Goal: Task Accomplishment & Management: Use online tool/utility

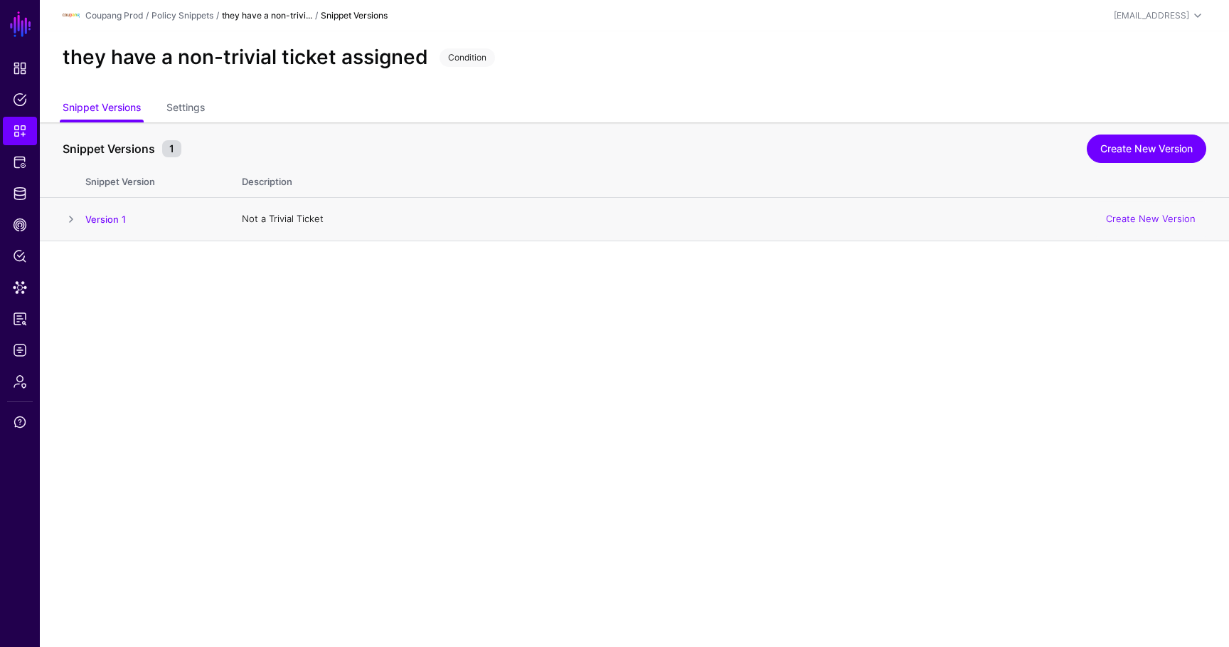
click at [81, 216] on td at bounding box center [63, 219] width 46 height 43
click at [71, 216] on span at bounding box center [71, 219] width 17 height 17
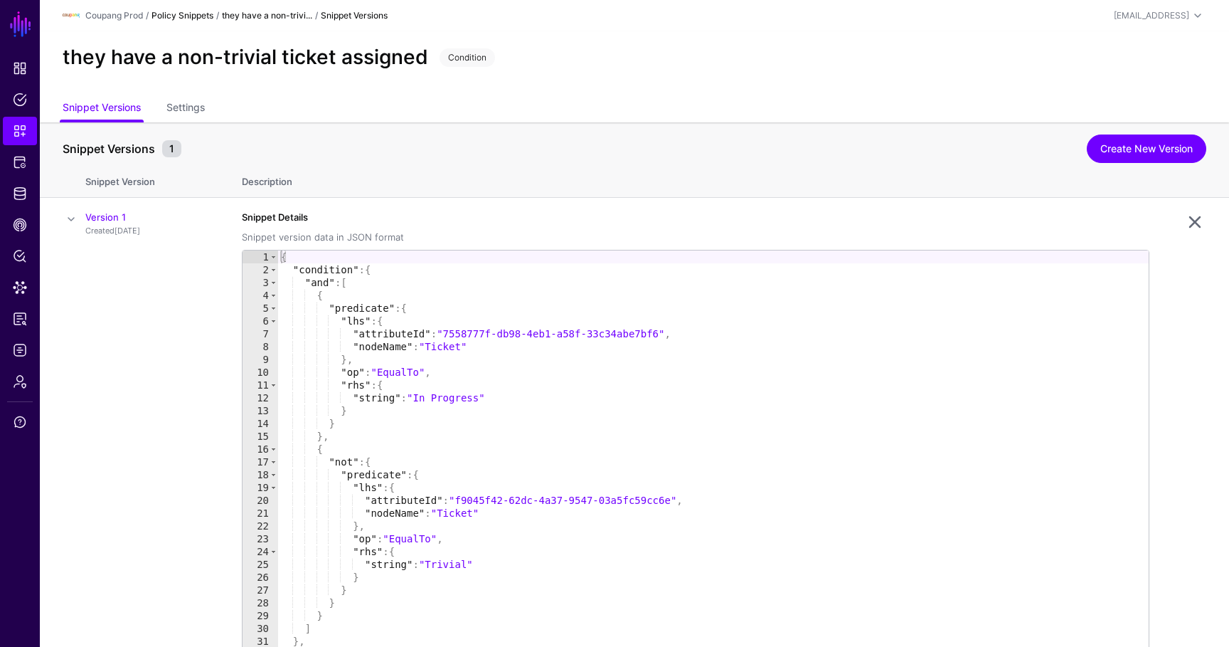
click at [203, 16] on link "Policy Snippets" at bounding box center [183, 15] width 62 height 11
click at [193, 105] on link "Settings" at bounding box center [185, 108] width 38 height 27
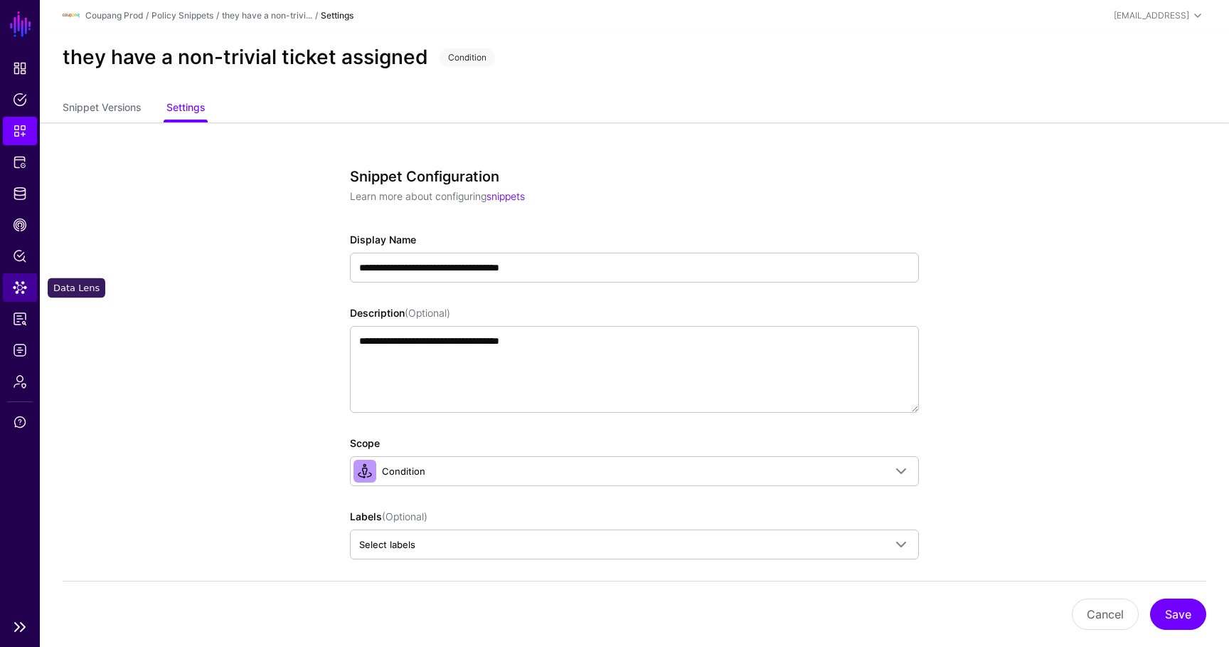
click at [15, 286] on span "Data Lens" at bounding box center [20, 287] width 14 height 14
click at [28, 191] on link "Identity Data Fabric" at bounding box center [20, 193] width 34 height 28
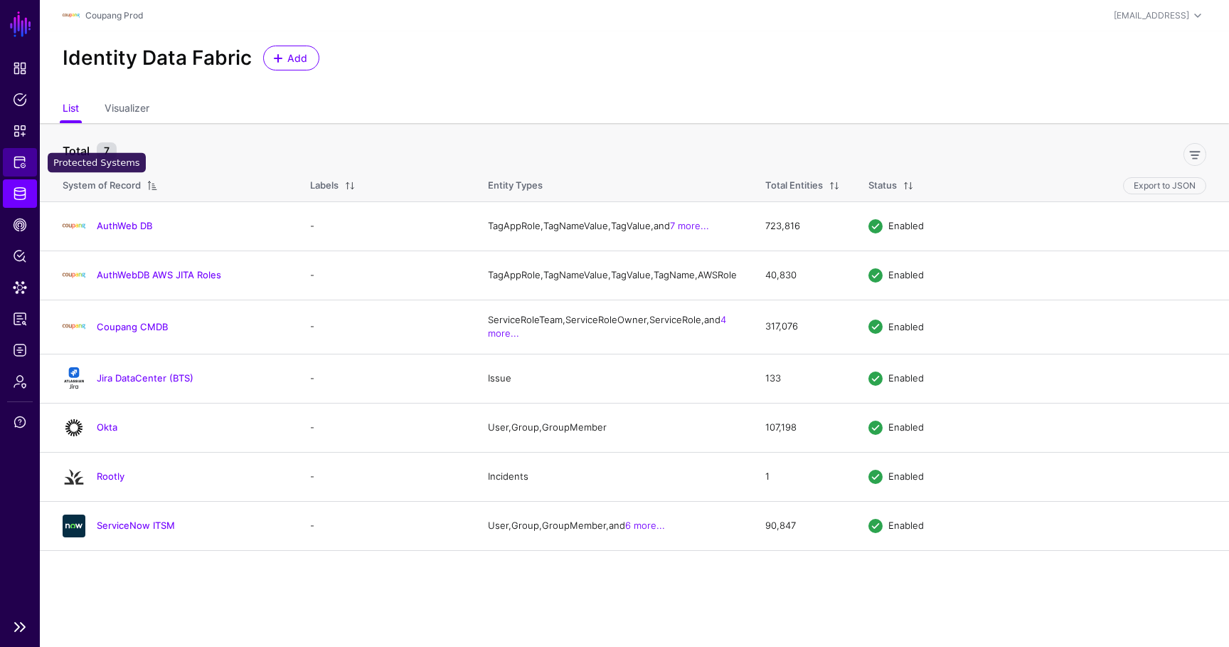
click at [32, 171] on link "Protected Systems" at bounding box center [20, 162] width 34 height 28
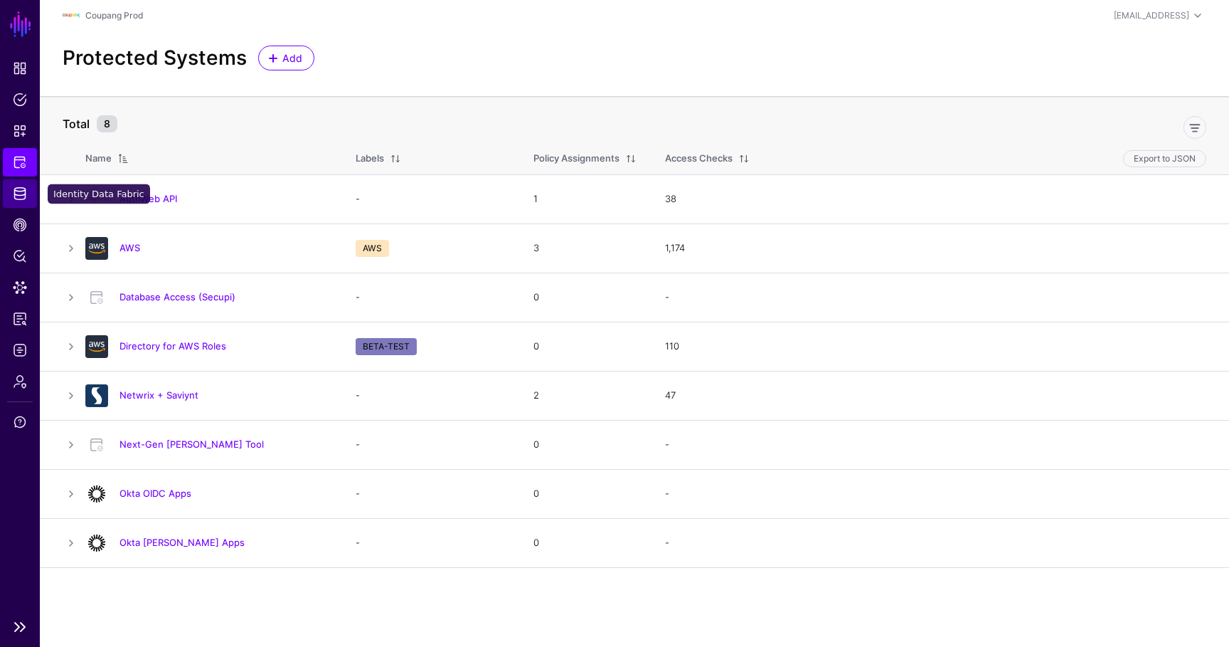
click at [28, 195] on link "Identity Data Fabric" at bounding box center [20, 193] width 34 height 28
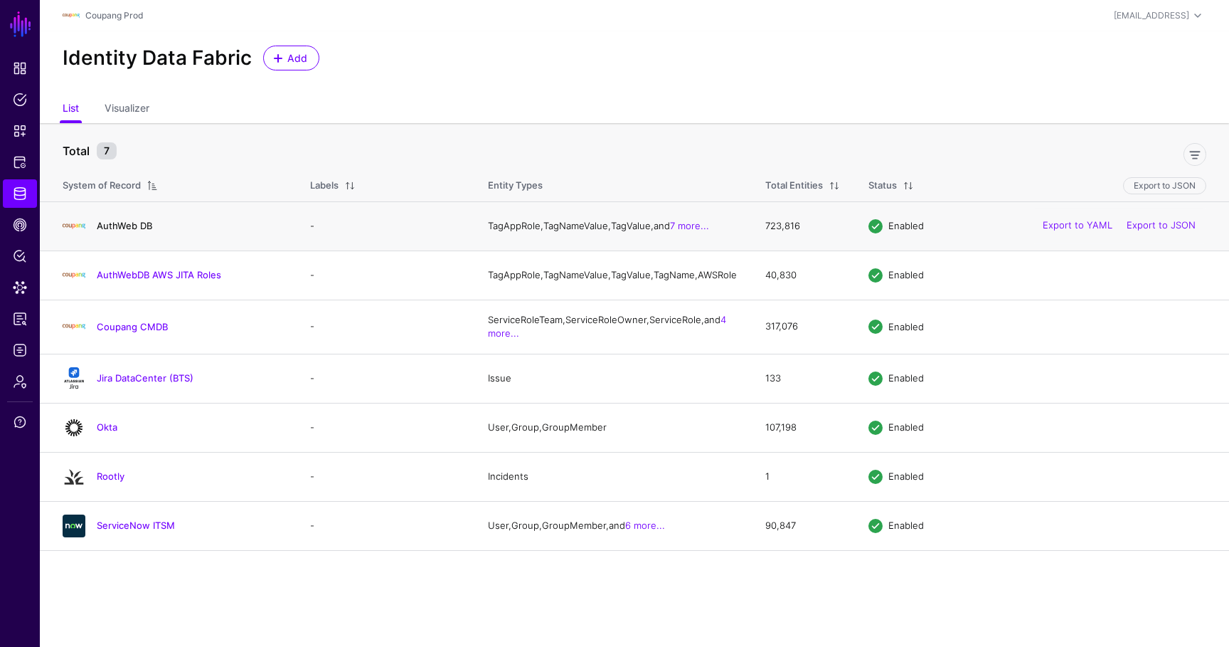
click at [127, 231] on link "AuthWeb DB" at bounding box center [124, 225] width 55 height 11
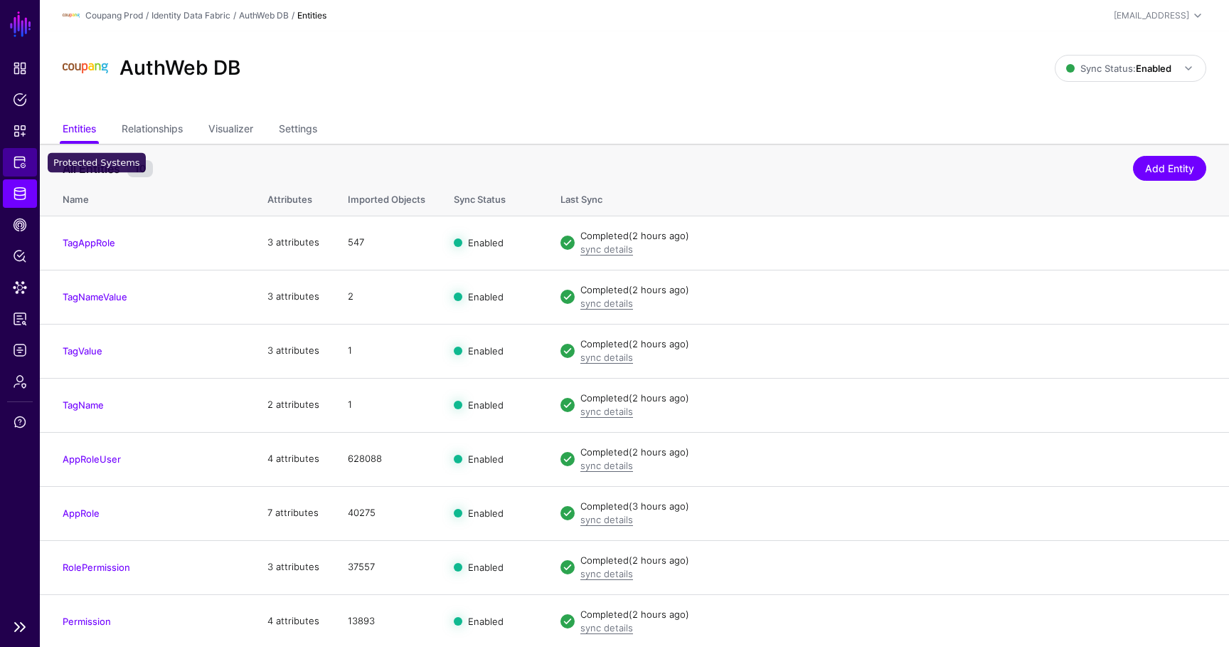
click at [23, 174] on link "Protected Systems" at bounding box center [20, 162] width 34 height 28
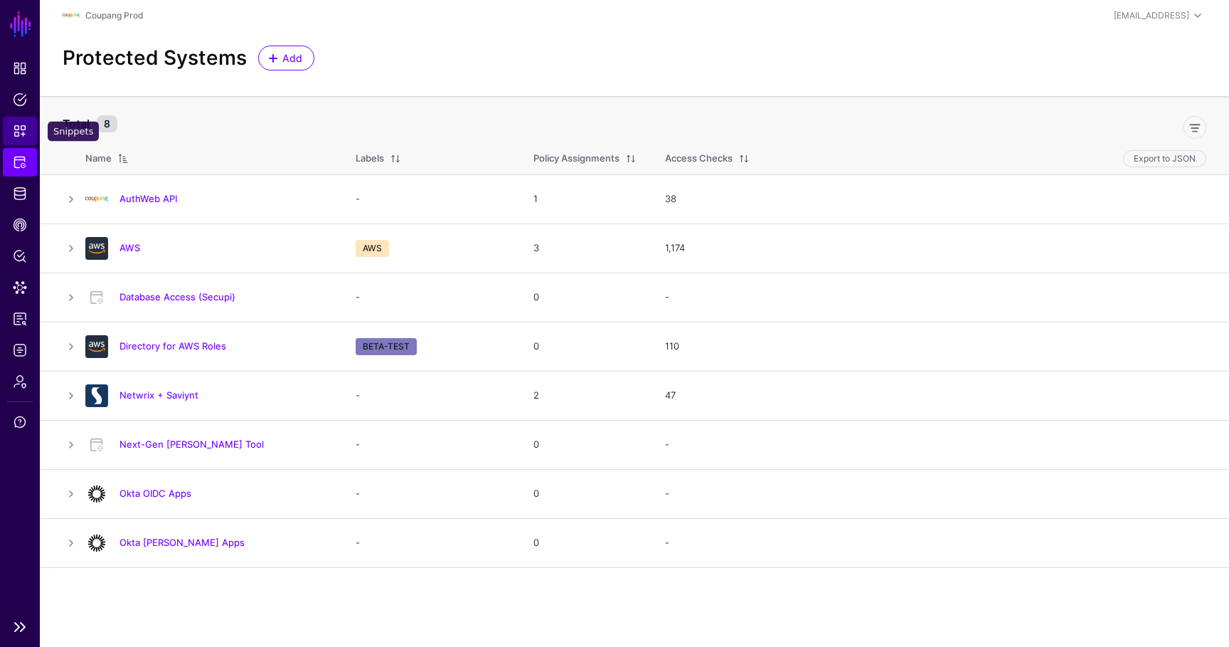
click at [29, 139] on link "Snippets" at bounding box center [20, 131] width 34 height 28
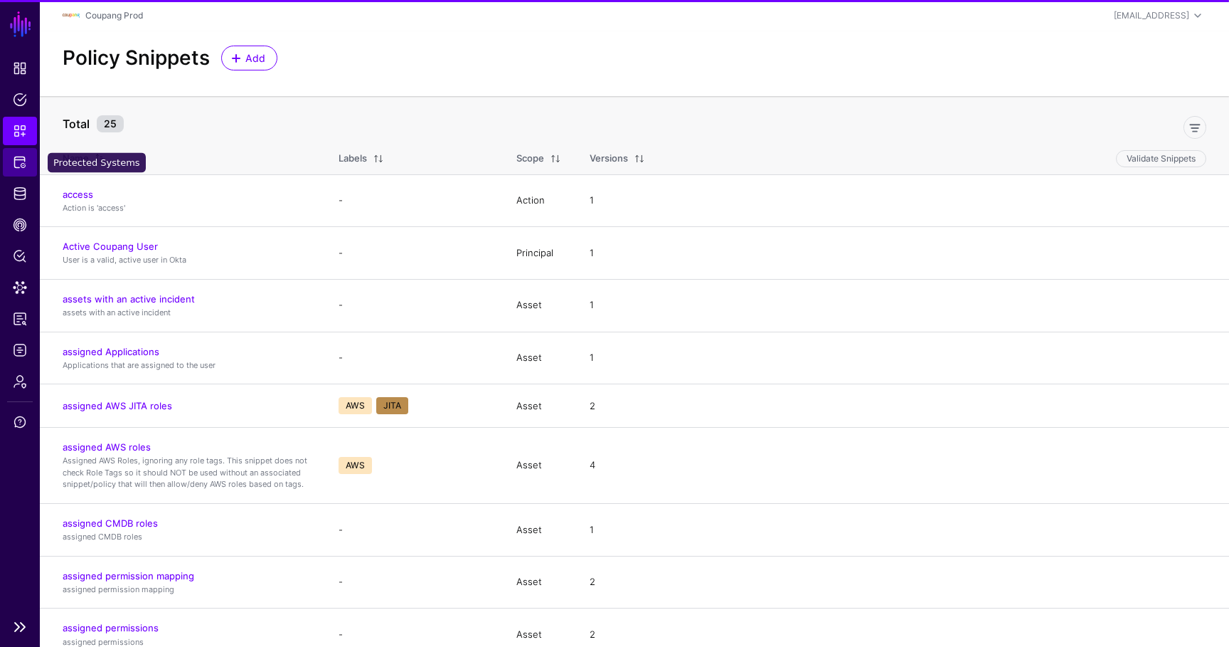
click at [31, 169] on link "Protected Systems" at bounding box center [20, 162] width 34 height 28
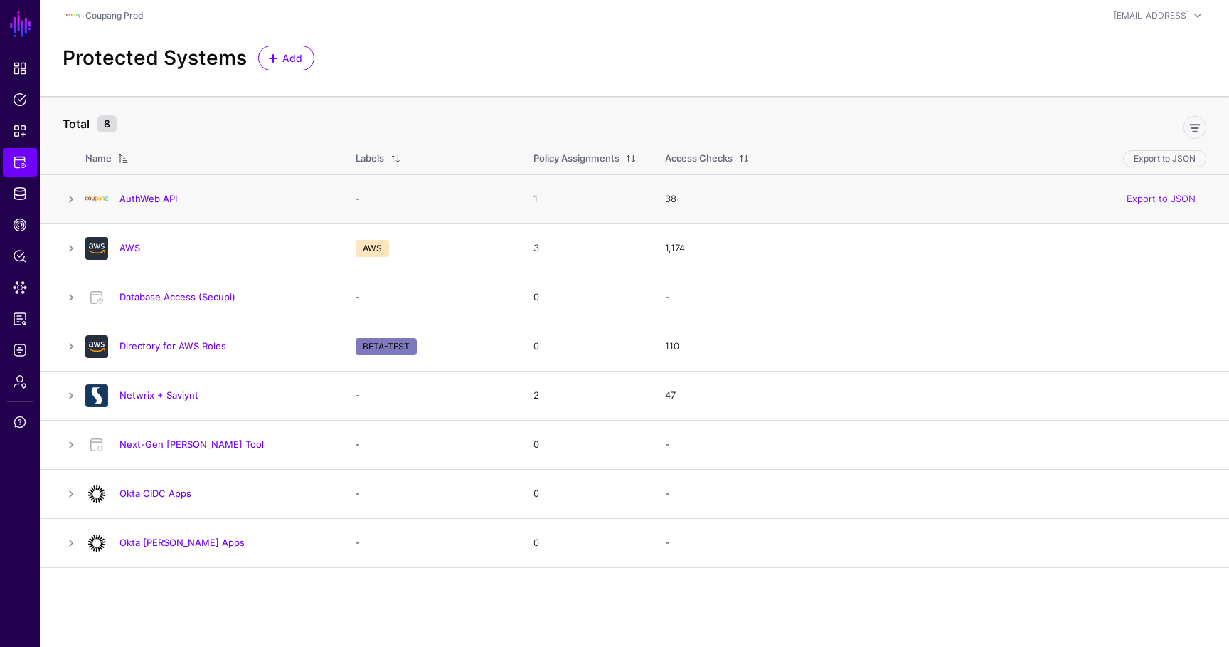
click at [152, 205] on h4 "AuthWeb API" at bounding box center [223, 198] width 208 height 13
click at [157, 198] on link "AuthWeb API" at bounding box center [148, 198] width 58 height 11
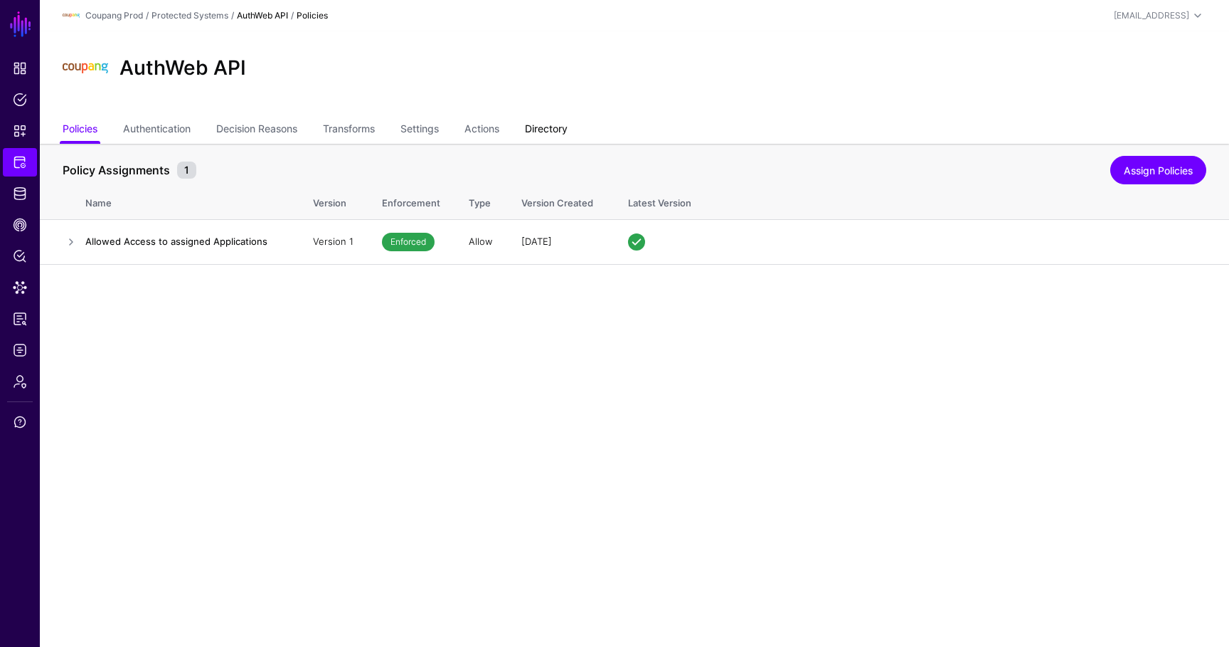
click at [549, 131] on link "Directory" at bounding box center [546, 130] width 43 height 27
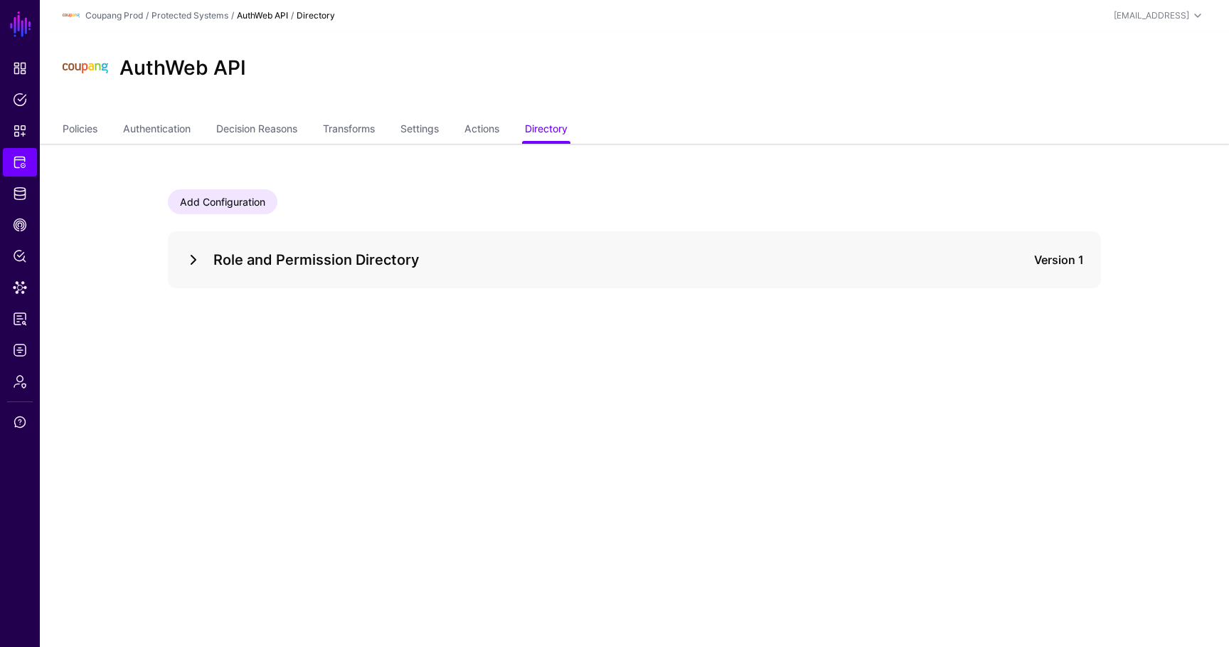
click at [185, 257] on link at bounding box center [193, 259] width 17 height 17
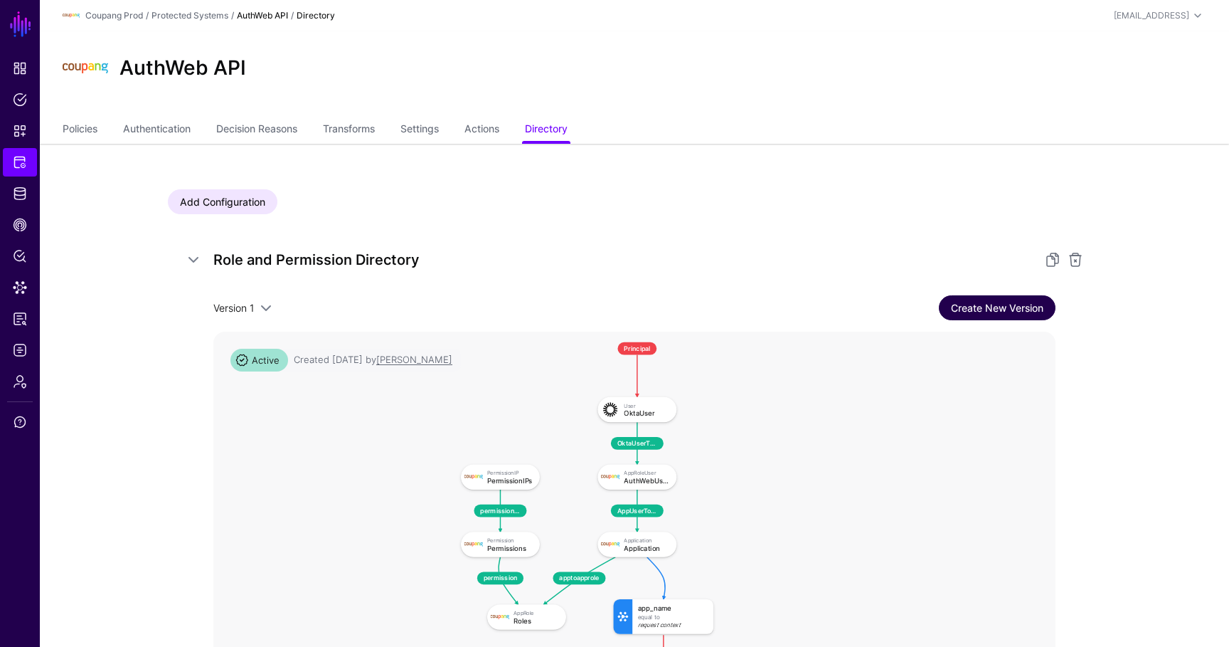
click at [986, 315] on link "Create New Version" at bounding box center [997, 307] width 117 height 25
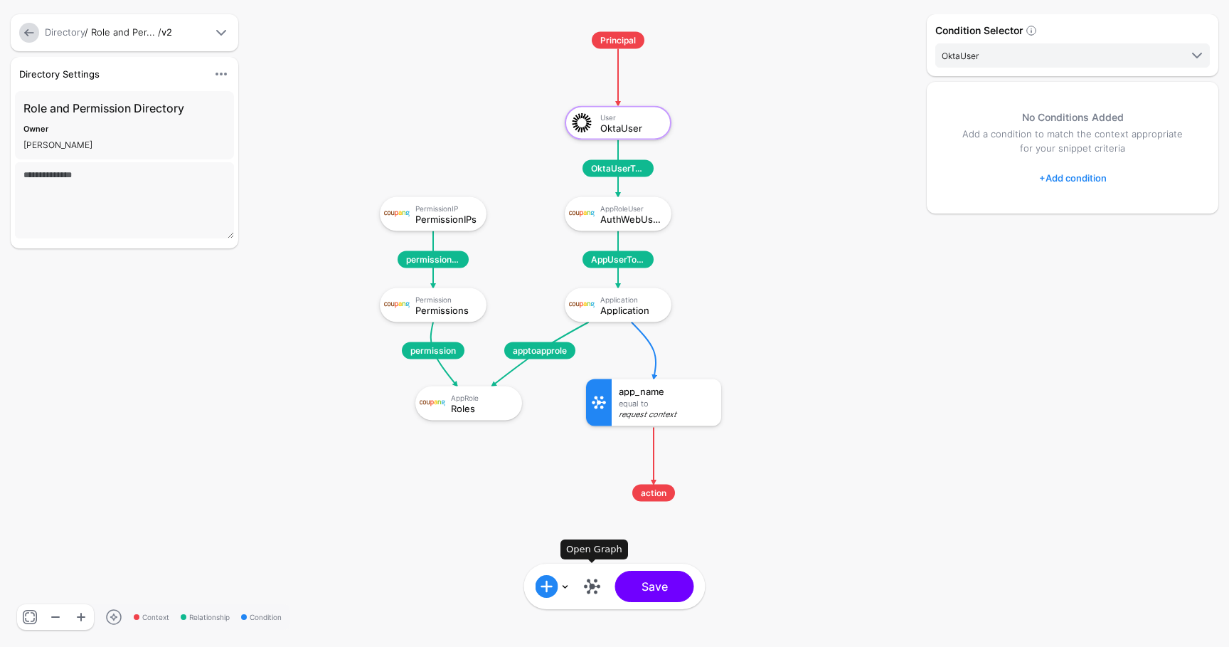
click at [593, 586] on link at bounding box center [592, 586] width 23 height 23
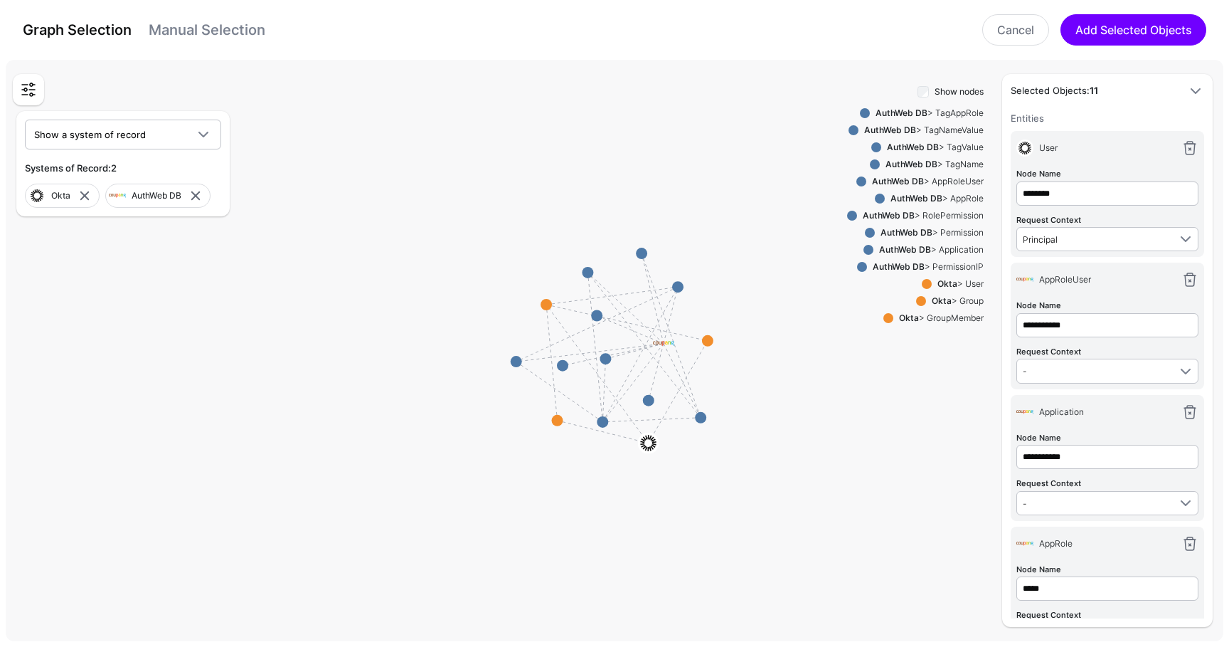
click at [198, 28] on link "Manual Selection" at bounding box center [207, 29] width 117 height 17
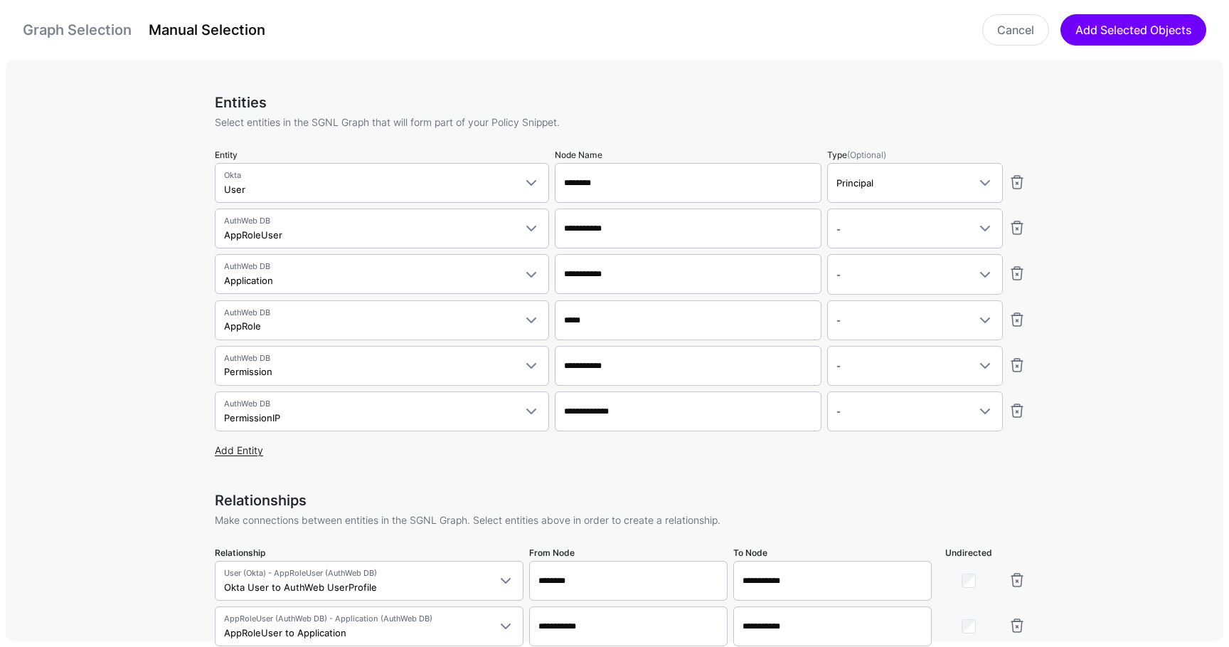
click at [243, 448] on link "Add Entity" at bounding box center [239, 450] width 48 height 12
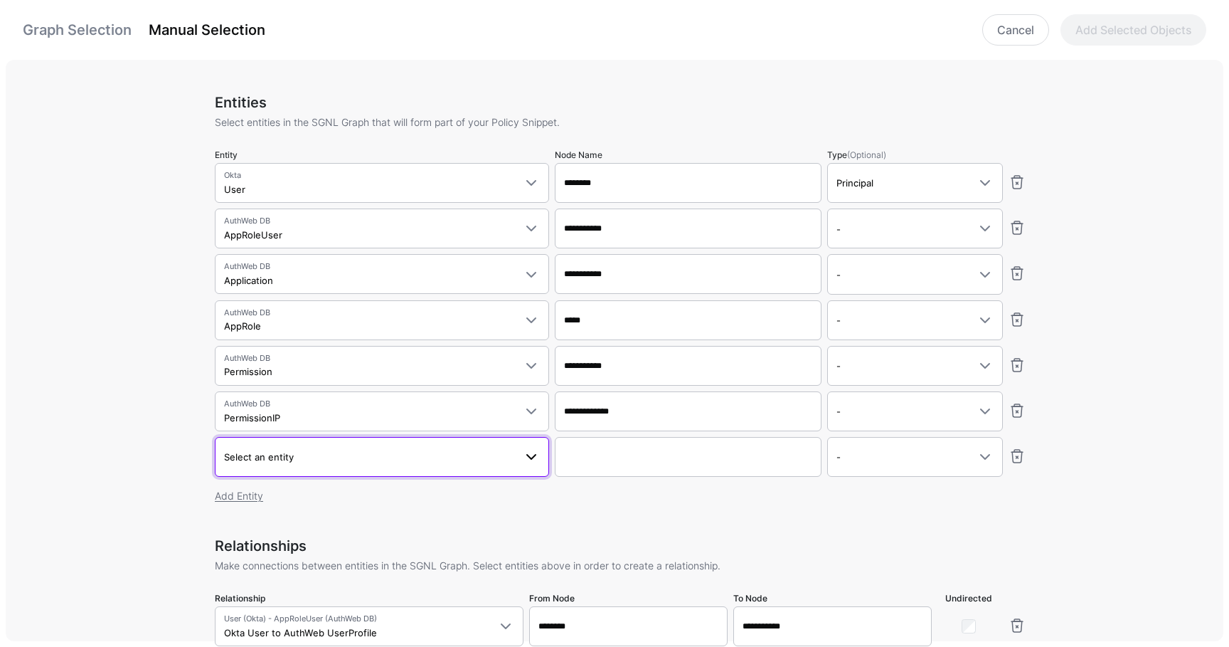
click at [271, 451] on span "Select an entity" at bounding box center [259, 456] width 70 height 11
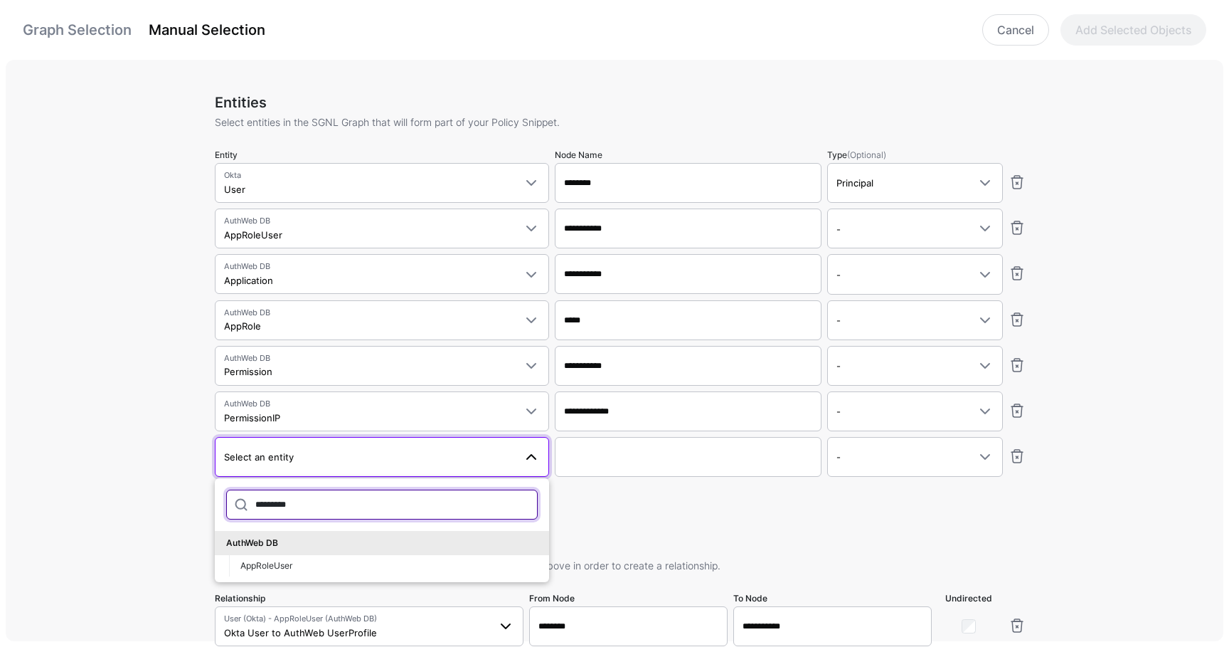
type input "*********"
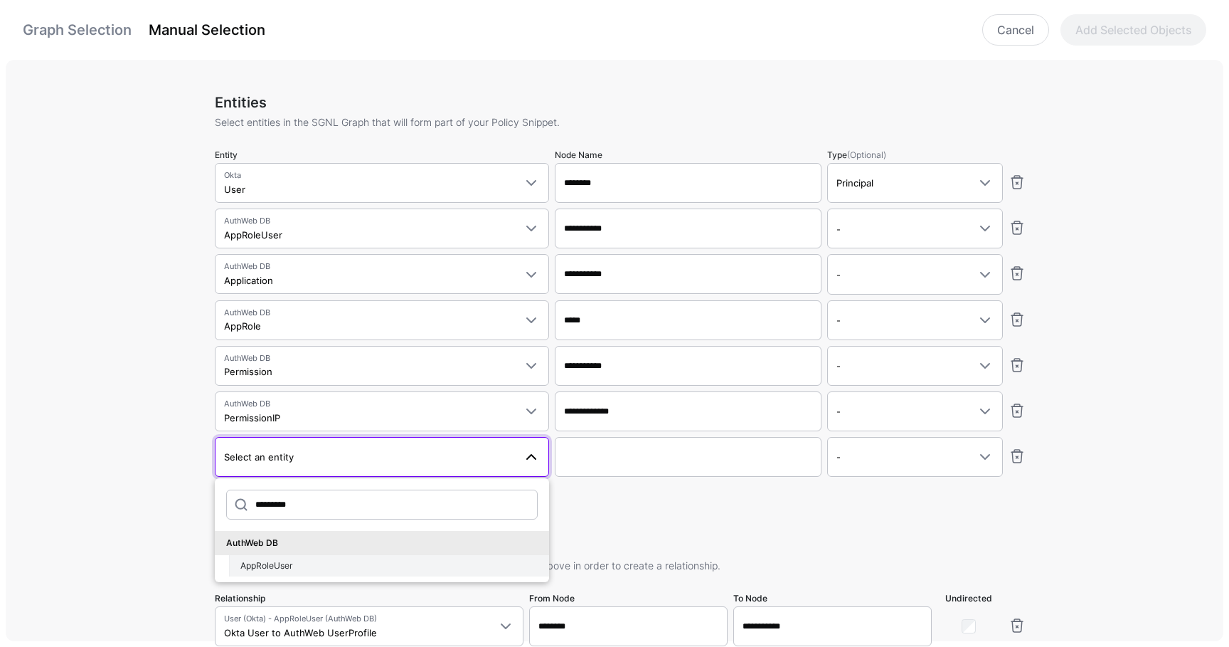
click at [288, 568] on span "AppRoleUser" at bounding box center [266, 565] width 52 height 11
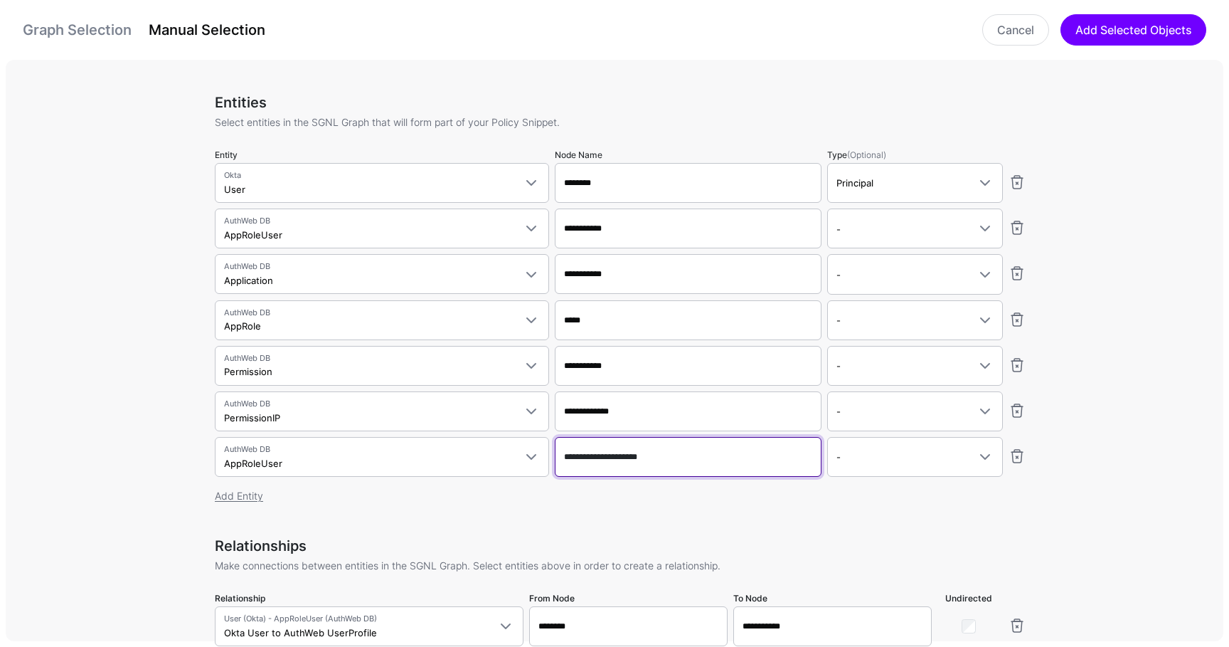
click at [649, 203] on input "**********" at bounding box center [688, 183] width 267 height 40
type input "**********"
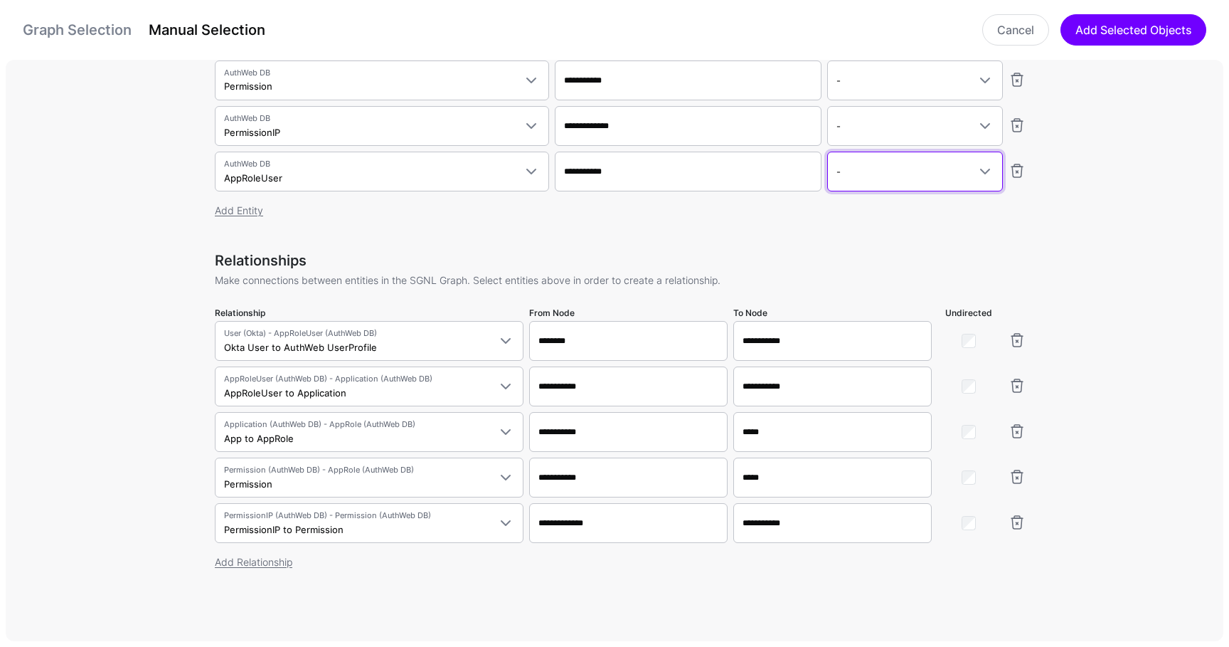
scroll to position [300, 0]
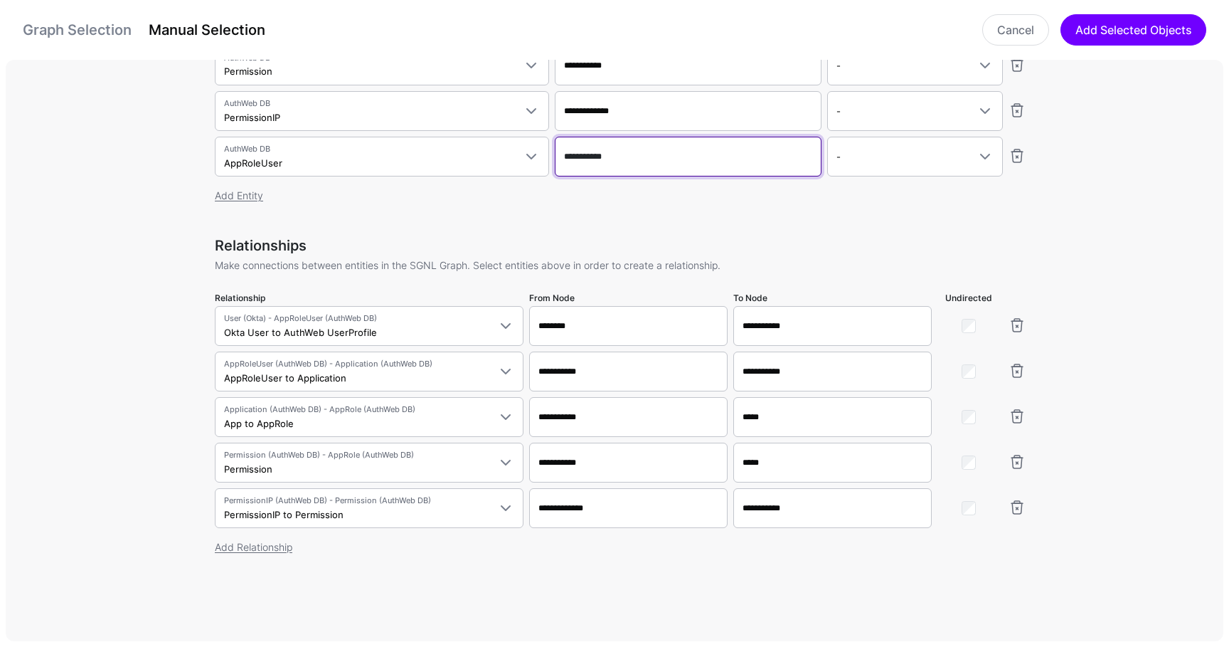
click at [593, 147] on input "**********" at bounding box center [688, 157] width 267 height 40
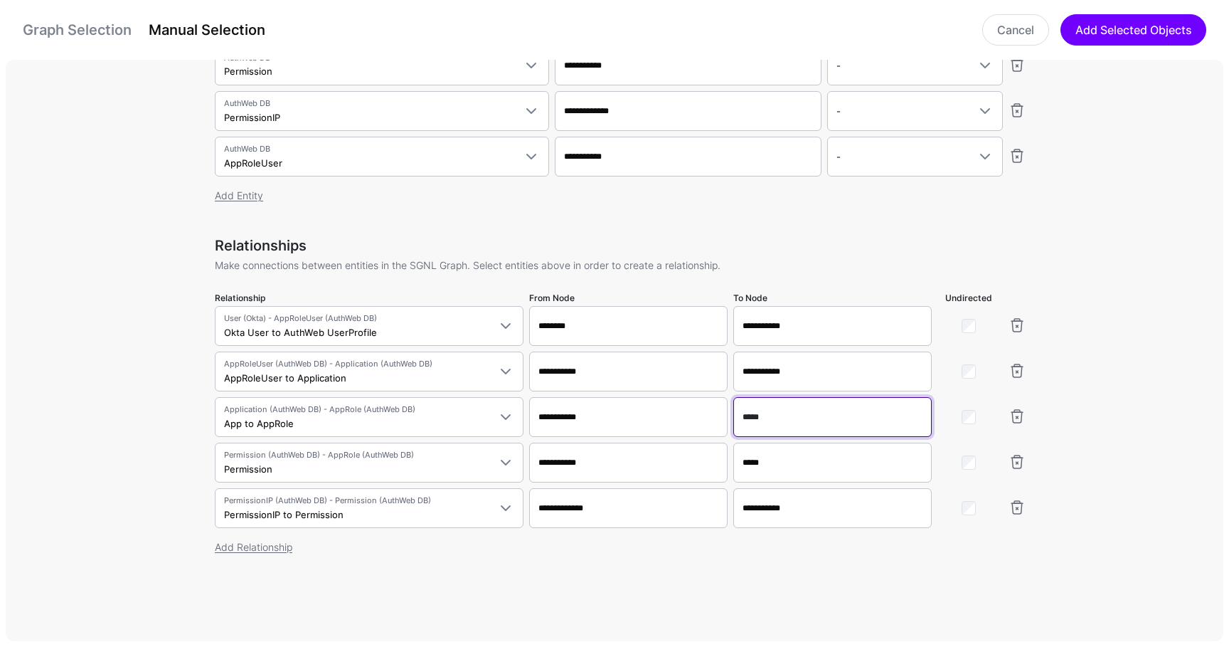
click at [760, 416] on input "*****" at bounding box center [832, 417] width 198 height 40
paste input "******"
type input "**********"
click at [273, 539] on div "Add Relationship" at bounding box center [620, 546] width 811 height 15
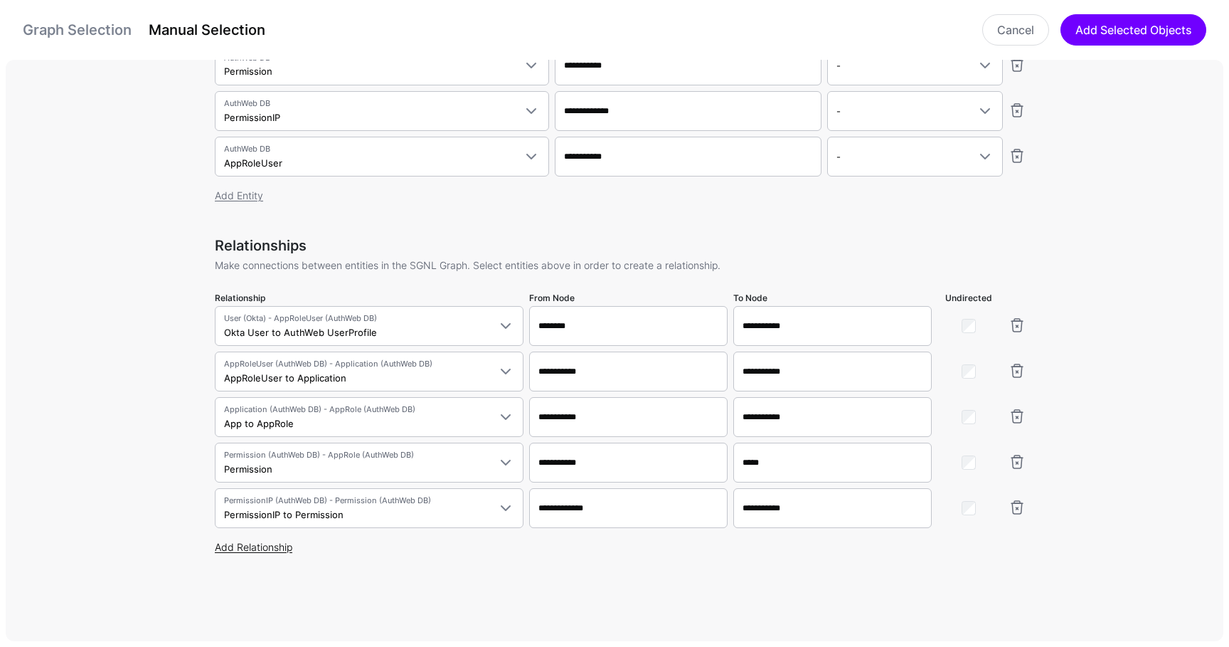
click at [273, 543] on link "Add Relationship" at bounding box center [254, 547] width 78 height 12
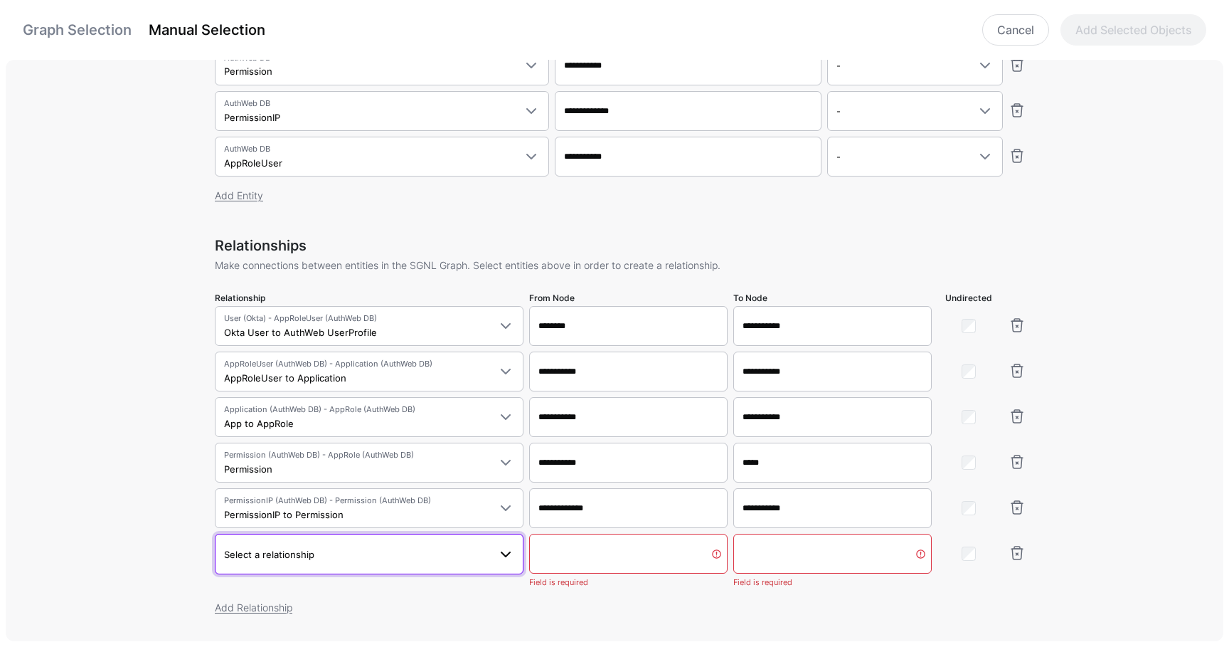
click at [314, 548] on span "Select a relationship" at bounding box center [356, 554] width 265 height 16
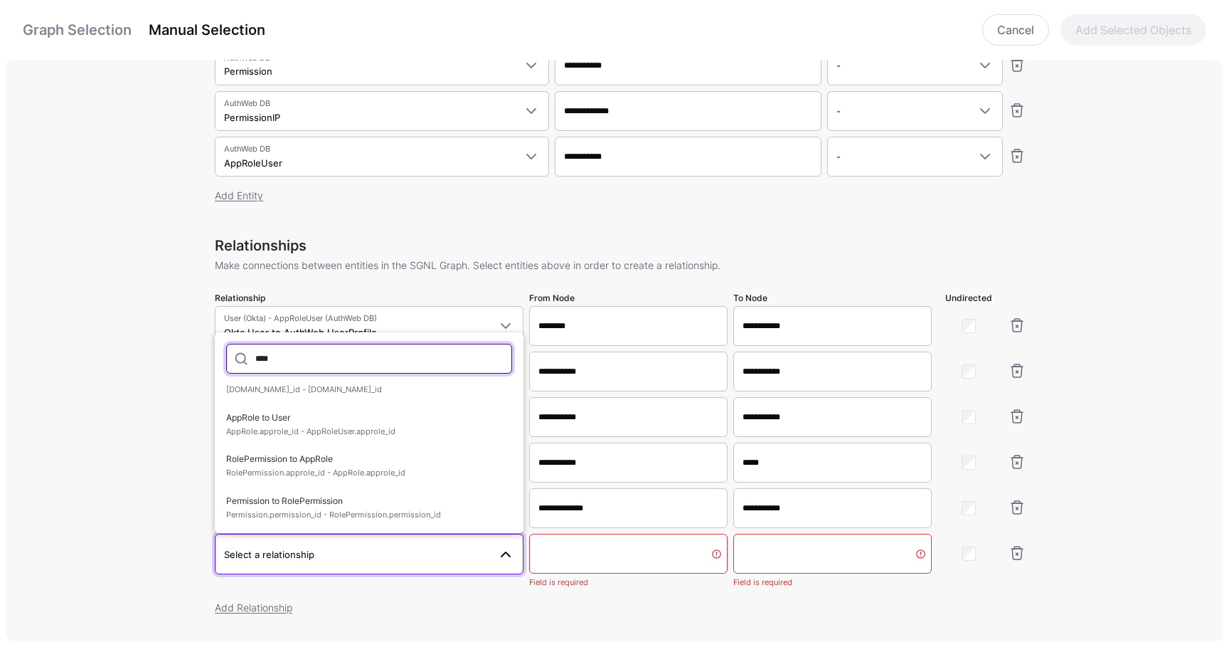
scroll to position [315, 0]
type input "****"
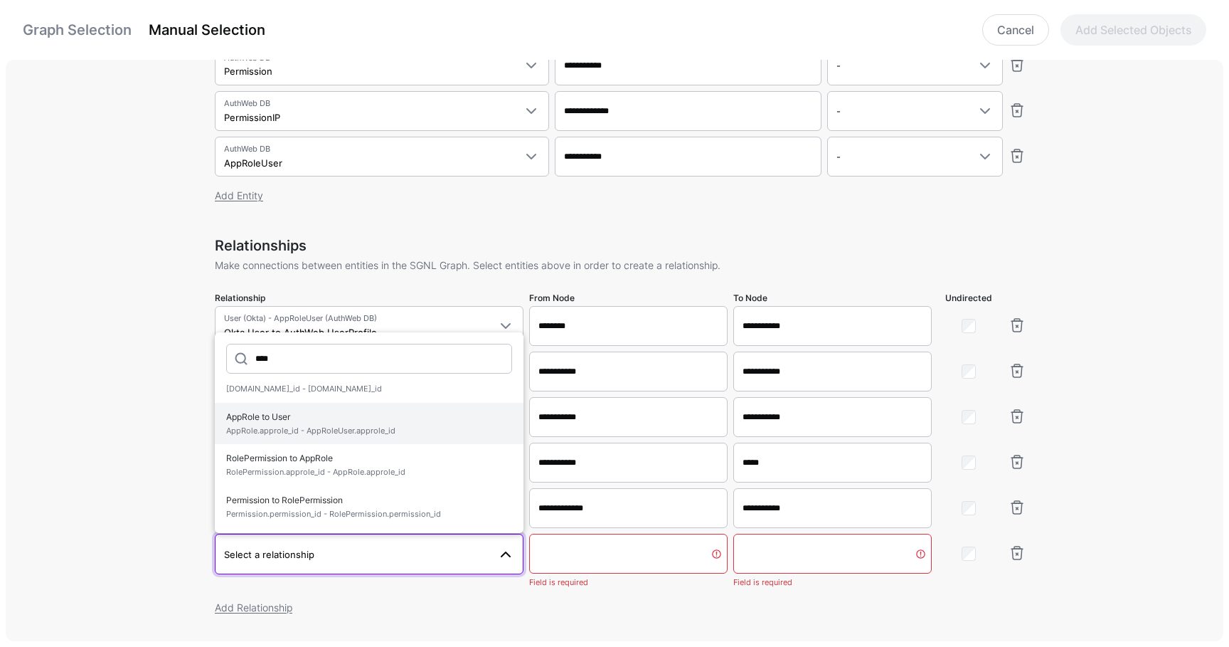
click at [329, 421] on span "AppRole to User AppRole.approle_id - AppRoleUser.approle_id" at bounding box center [369, 423] width 286 height 33
type input "*****"
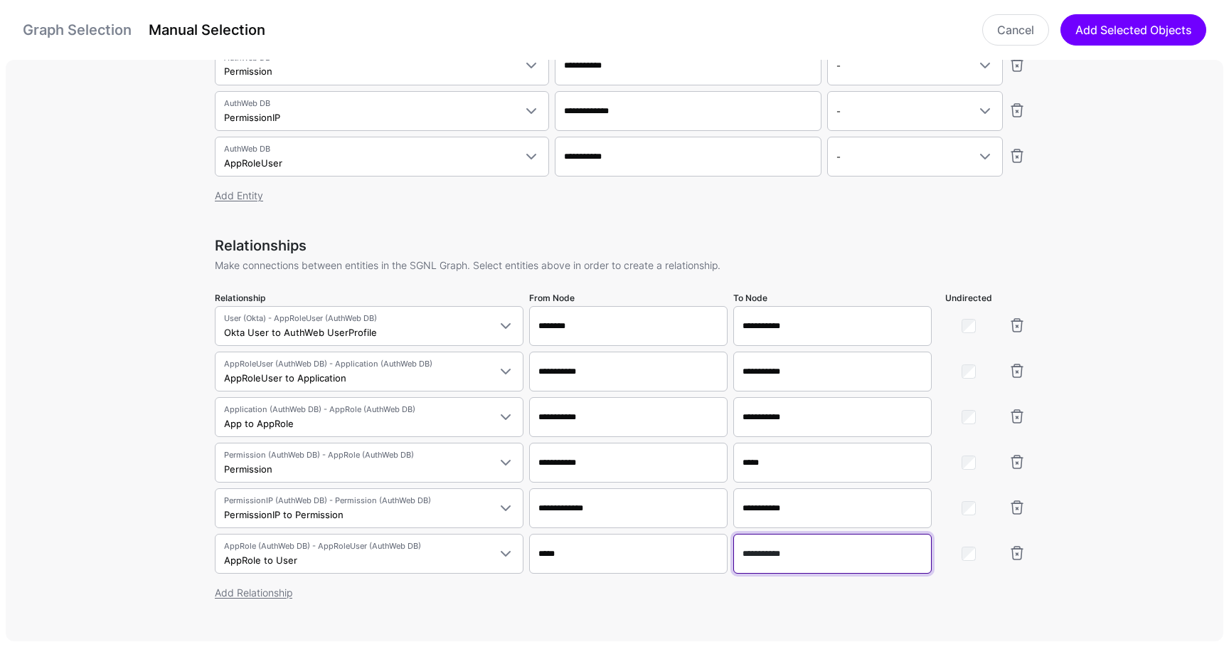
click at [760, 555] on input "**********" at bounding box center [832, 553] width 198 height 40
paste input "text"
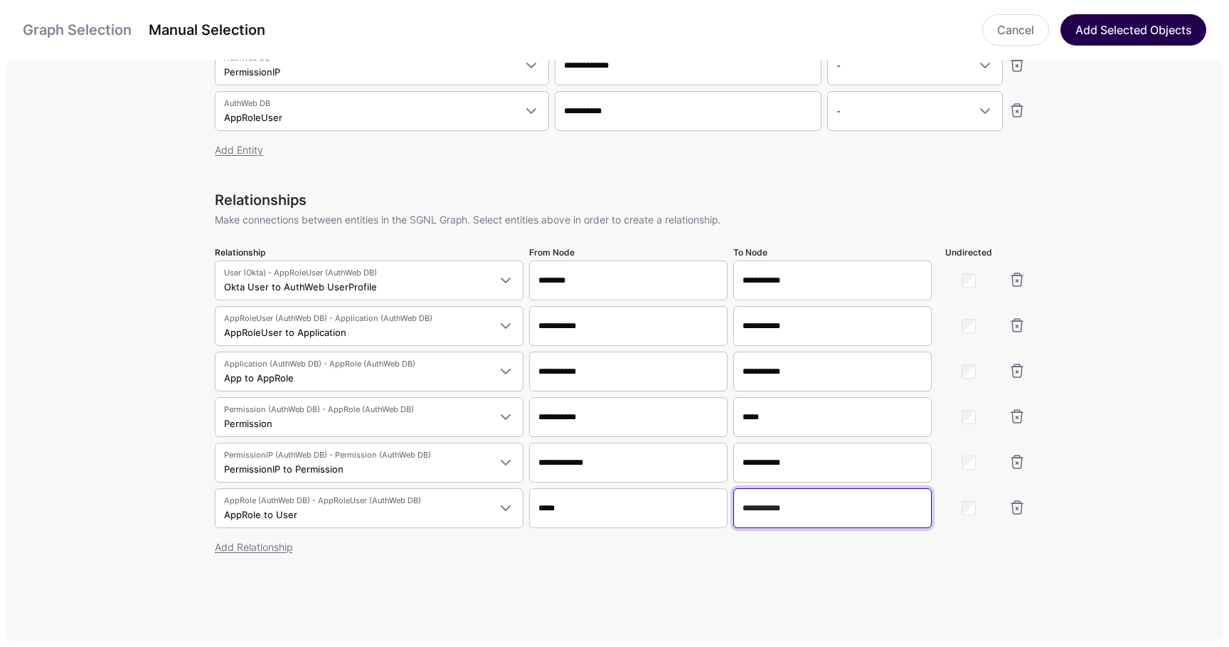
type input "**********"
click at [1081, 30] on button "Add Selected Objects" at bounding box center [1134, 29] width 146 height 31
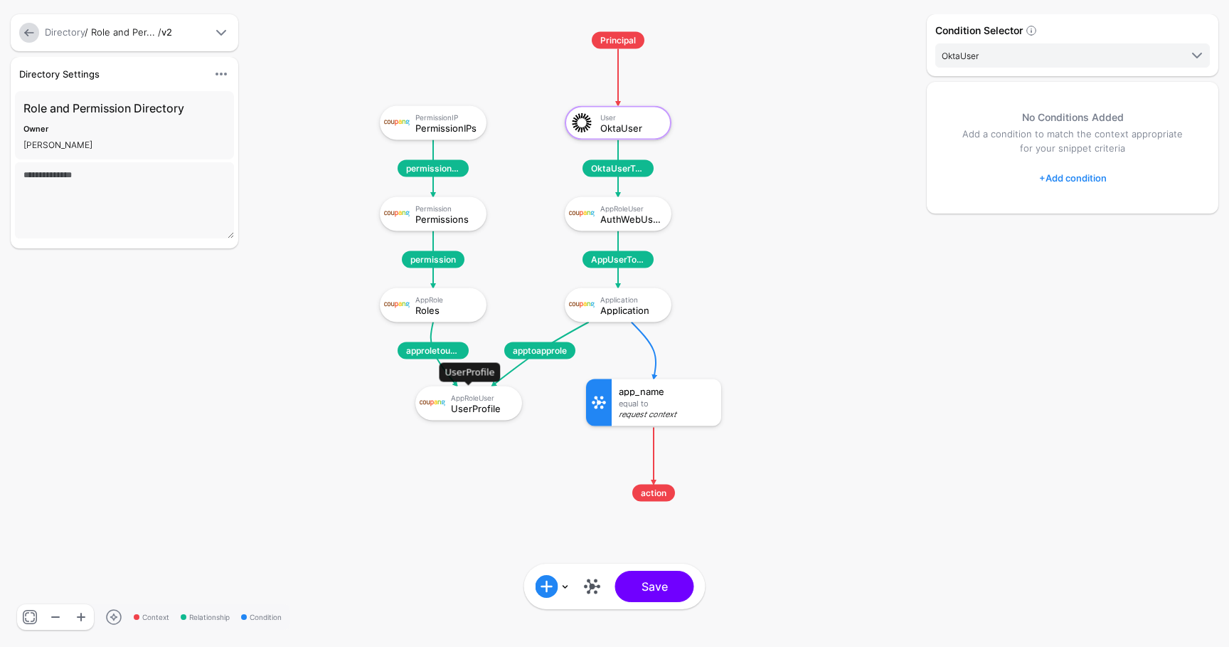
click at [507, 417] on div "AppRoleUser UserProfile" at bounding box center [468, 403] width 107 height 34
click at [1075, 184] on link "+ Add condition" at bounding box center [1073, 177] width 68 height 23
click at [1076, 230] on div "Graph Condition" at bounding box center [1130, 236] width 110 height 13
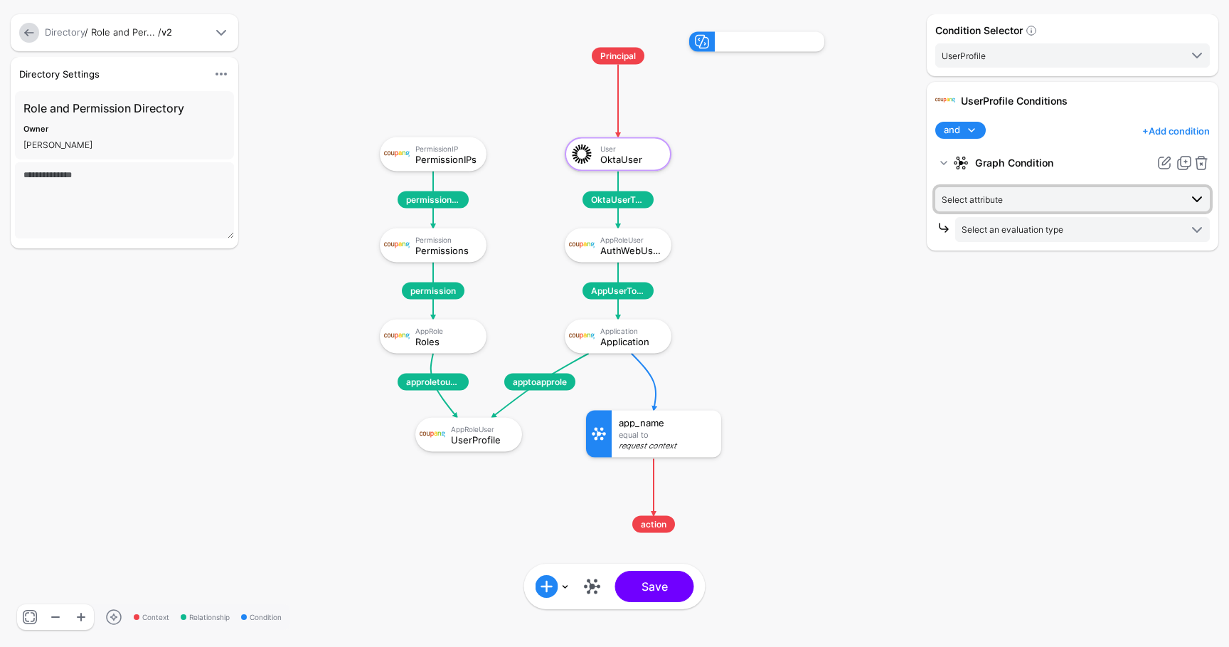
click at [1037, 202] on span "Select attribute" at bounding box center [1061, 199] width 238 height 16
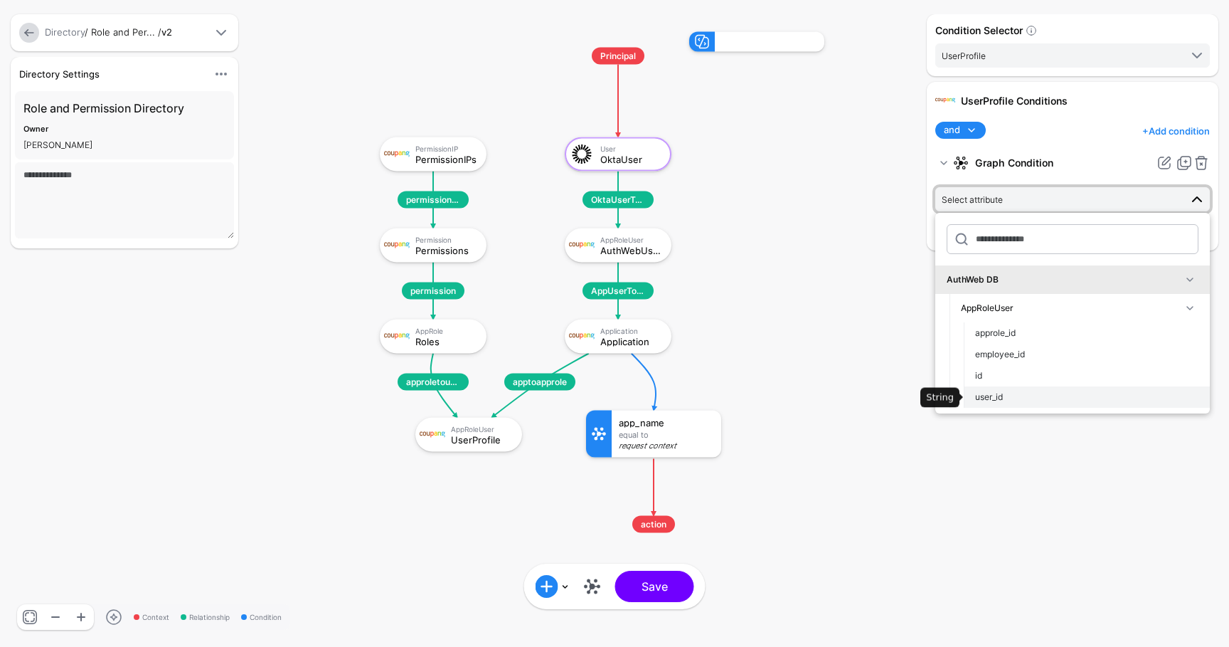
click at [1009, 398] on div "user_id" at bounding box center [1086, 397] width 223 height 13
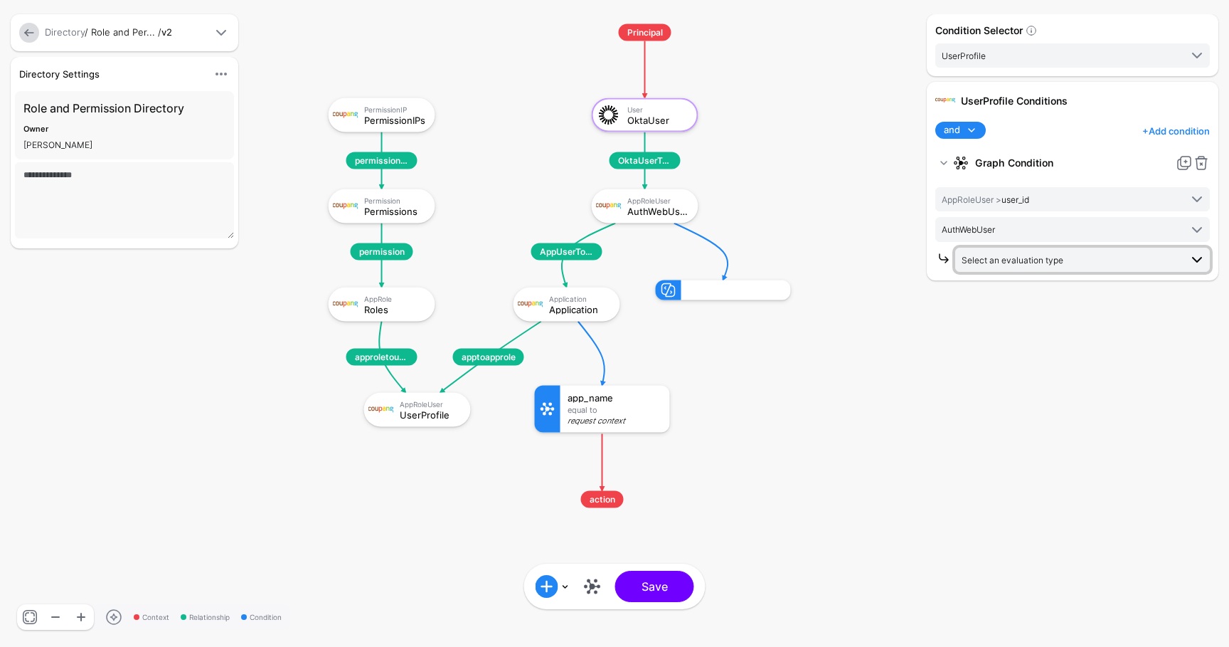
click at [1023, 267] on link "Select an evaluation type" at bounding box center [1082, 260] width 255 height 24
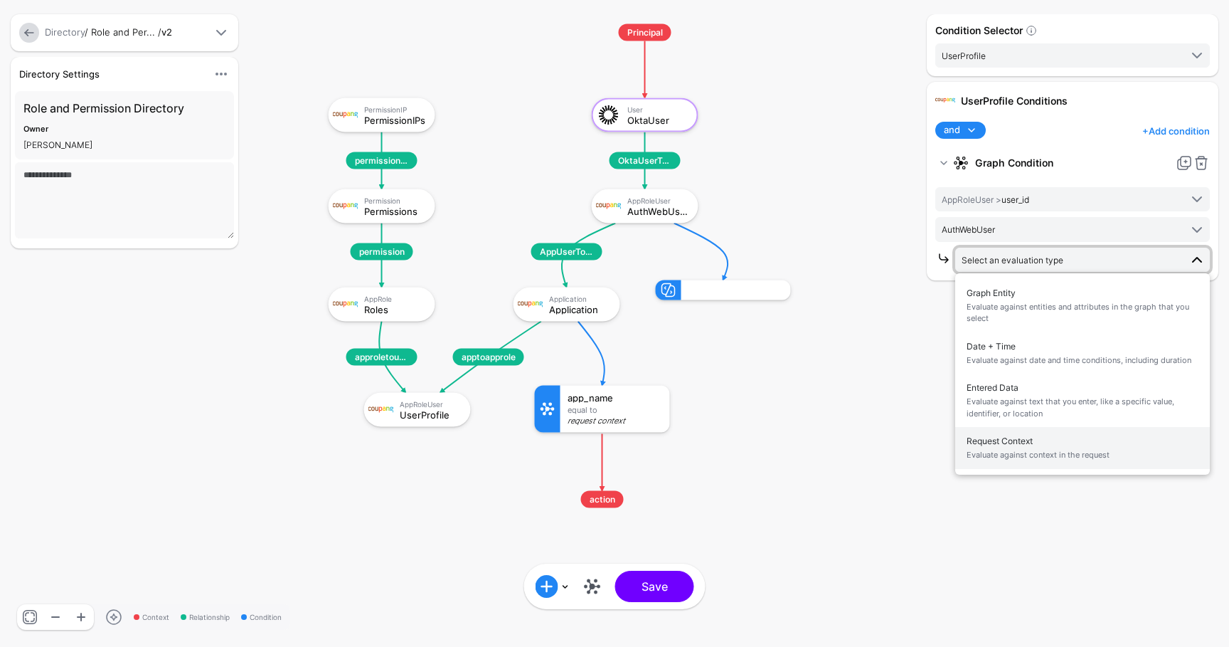
click at [1006, 434] on span "Request Context Evaluate against context in the request" at bounding box center [1083, 447] width 232 height 33
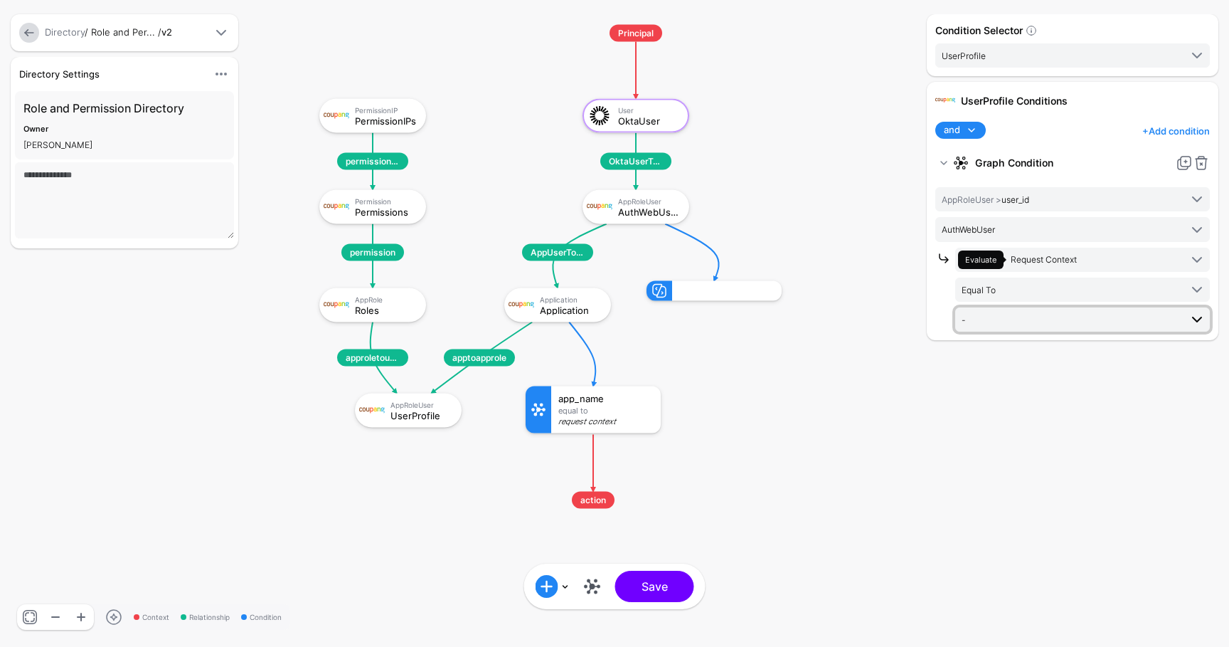
click at [998, 317] on span "-" at bounding box center [1071, 320] width 218 height 16
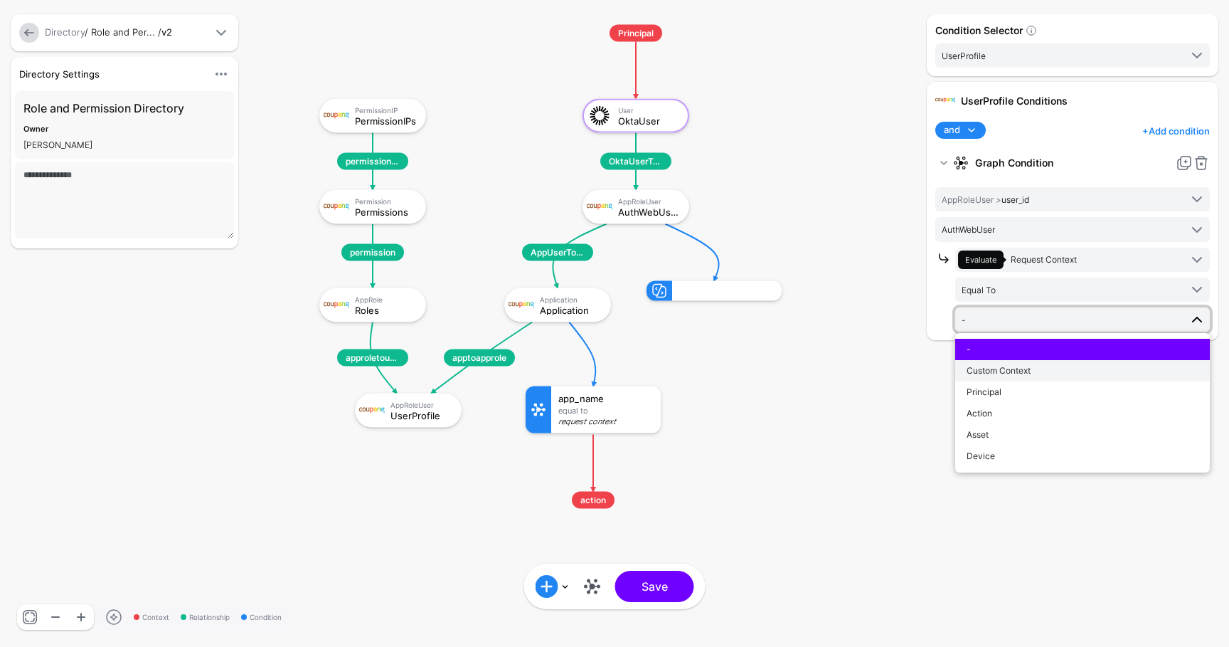
click at [1000, 368] on span "Custom Context" at bounding box center [999, 370] width 64 height 11
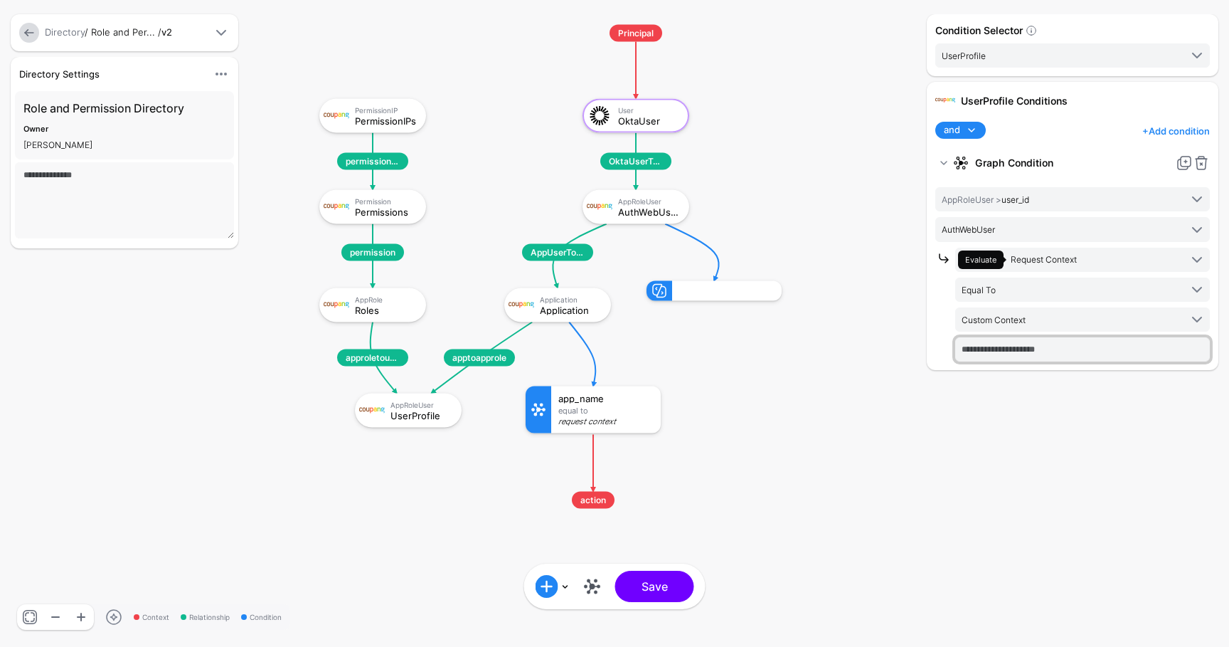
click at [994, 356] on input "text" at bounding box center [1082, 349] width 255 height 24
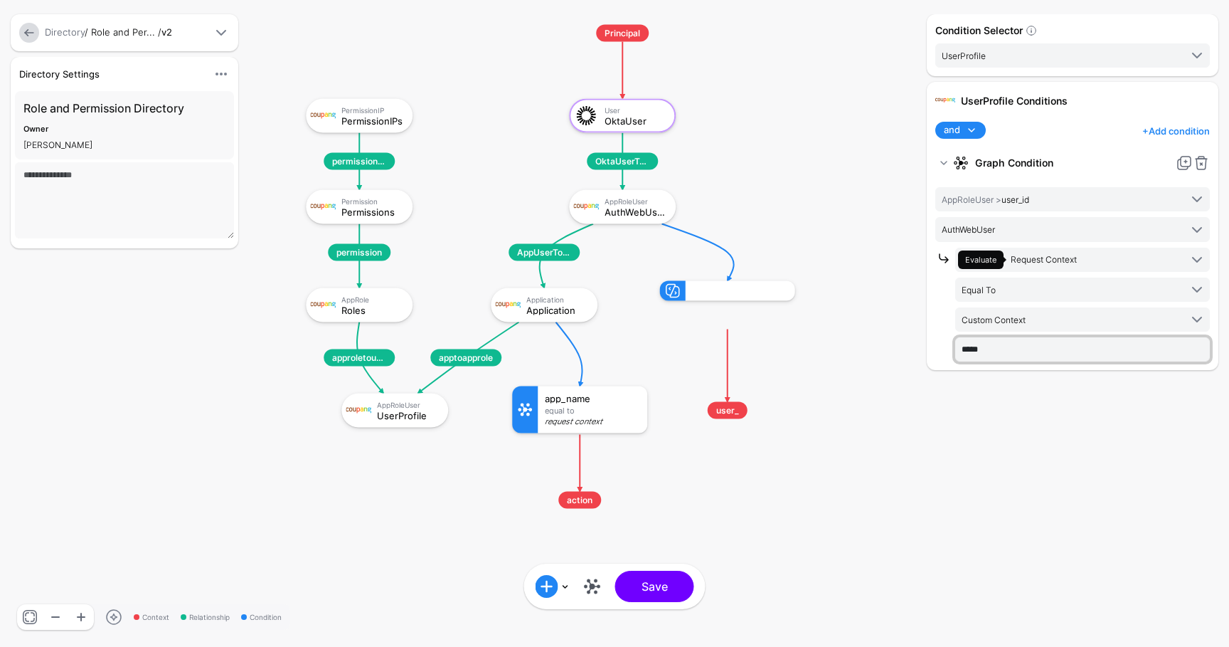
type input "*******"
click at [1049, 228] on span "AuthWebUser" at bounding box center [1061, 229] width 238 height 16
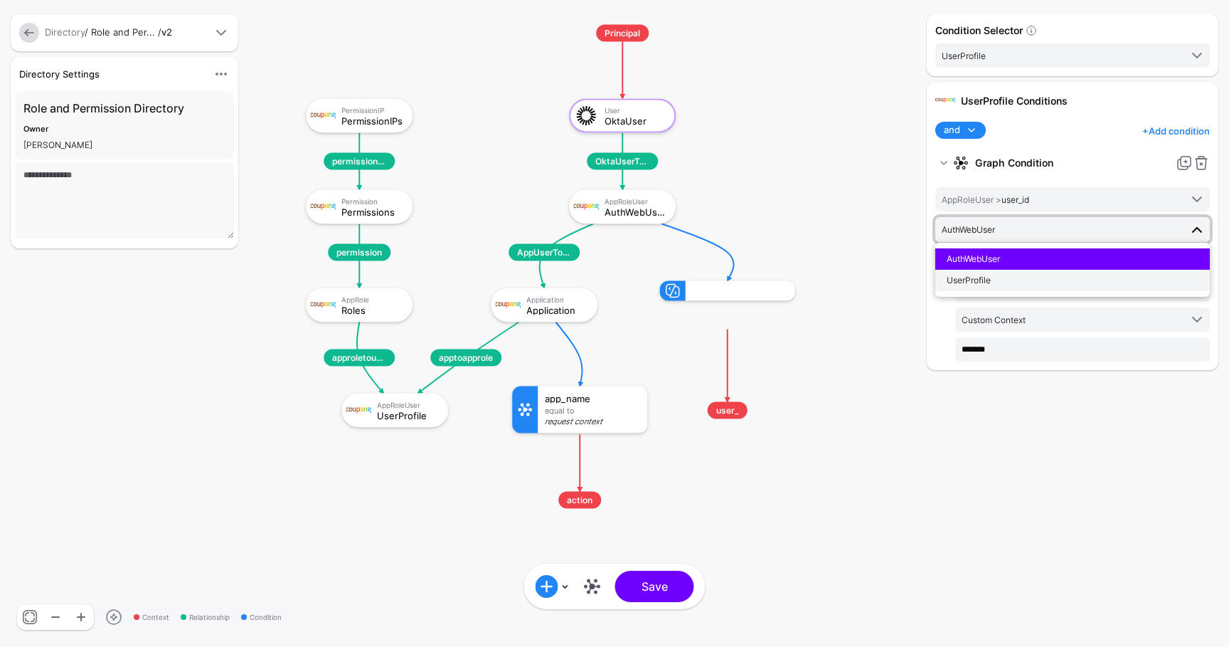
click at [1032, 278] on div "UserProfile" at bounding box center [1073, 280] width 252 height 13
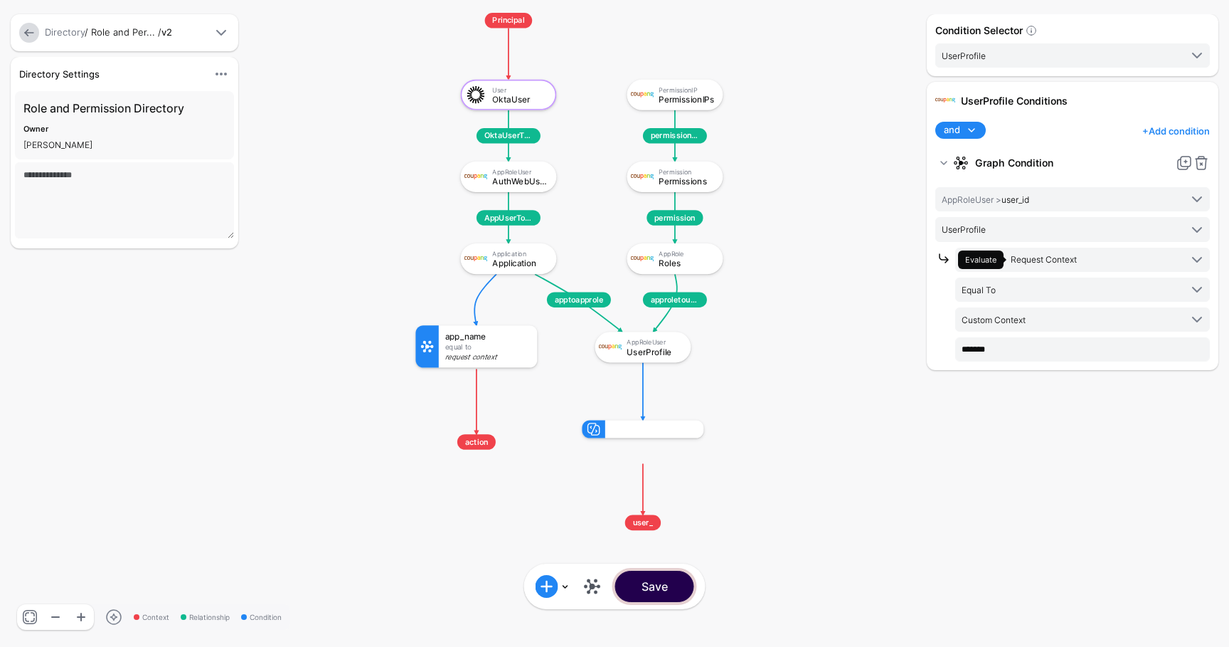
click at [665, 588] on button "Save" at bounding box center [654, 585] width 79 height 31
click at [589, 583] on link at bounding box center [592, 586] width 23 height 23
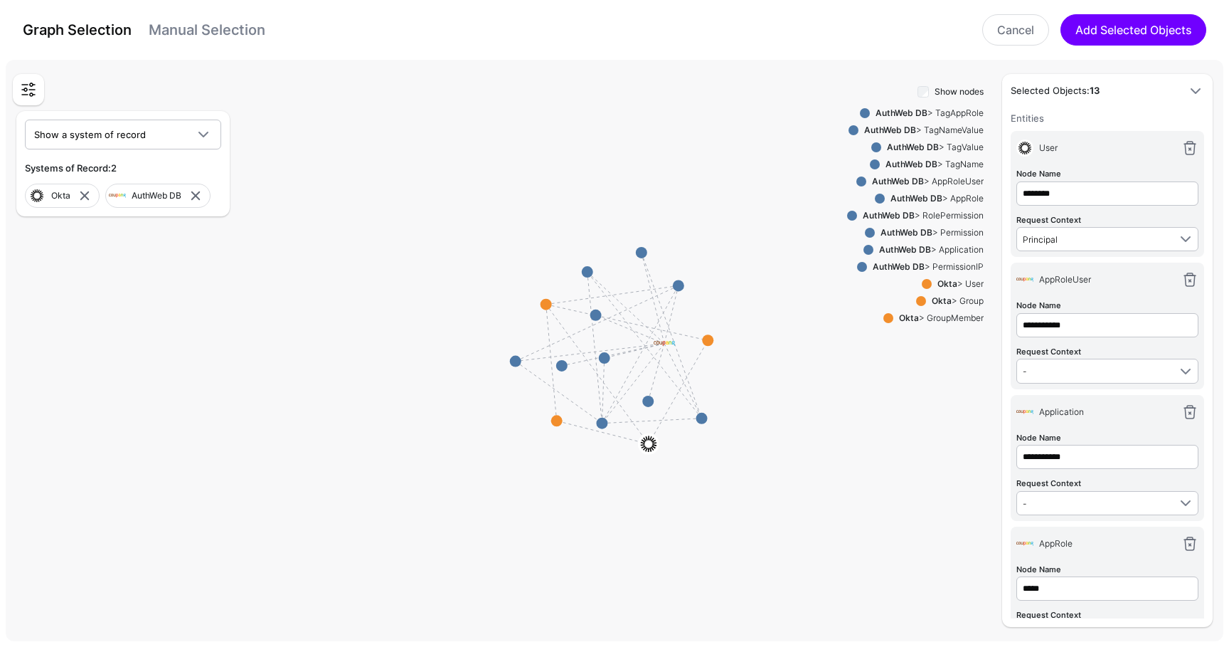
click at [228, 28] on link "Manual Selection" at bounding box center [207, 29] width 117 height 17
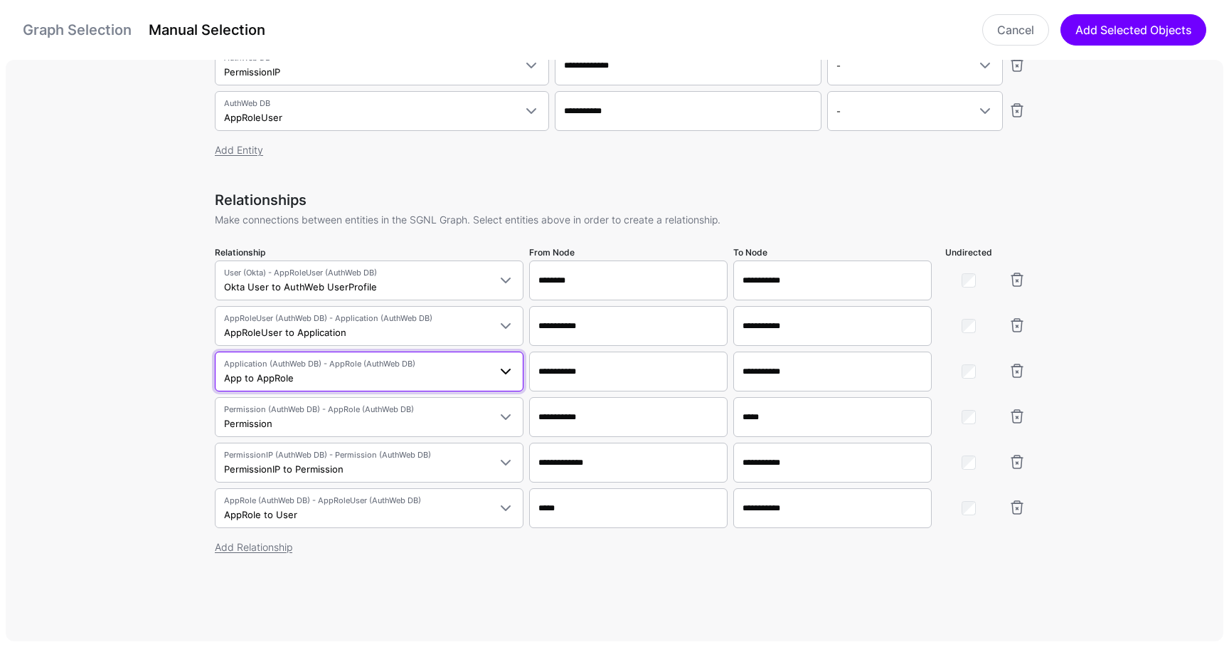
click at [472, 363] on span "Application (AuthWeb DB) - AppRole (AuthWeb DB)" at bounding box center [356, 364] width 265 height 12
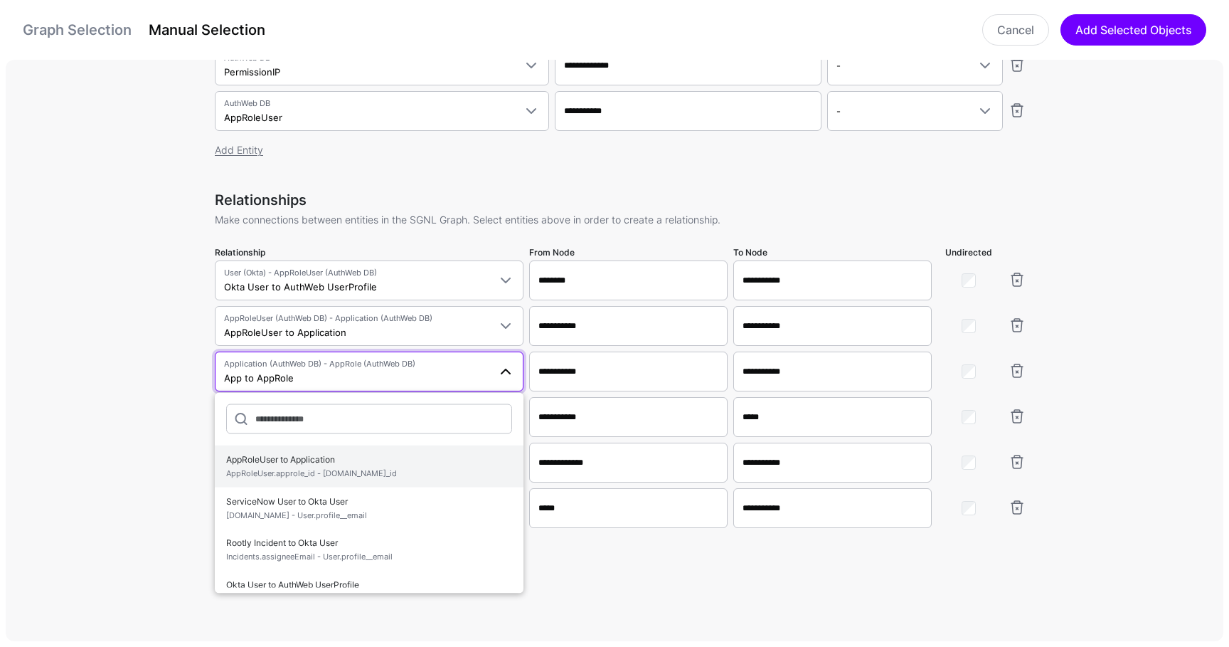
click at [433, 446] on button "AppRoleUser to Application AppRoleUser.approle_id - Application.app_id" at bounding box center [369, 466] width 309 height 42
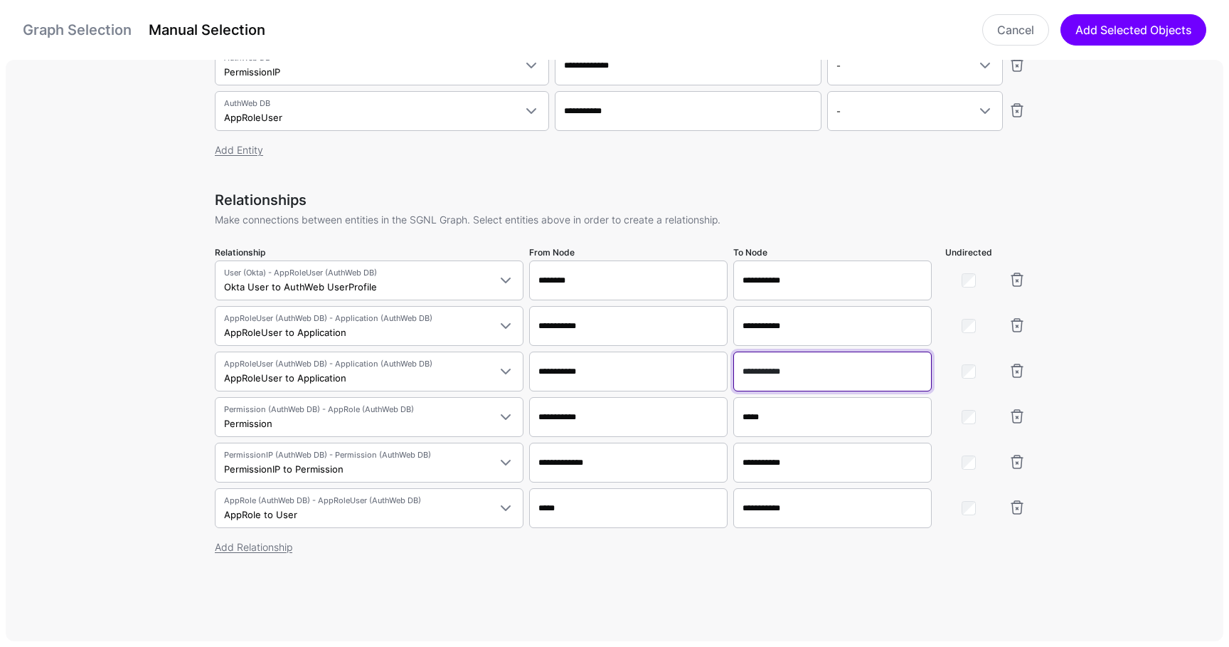
click at [766, 368] on input "**********" at bounding box center [832, 371] width 198 height 40
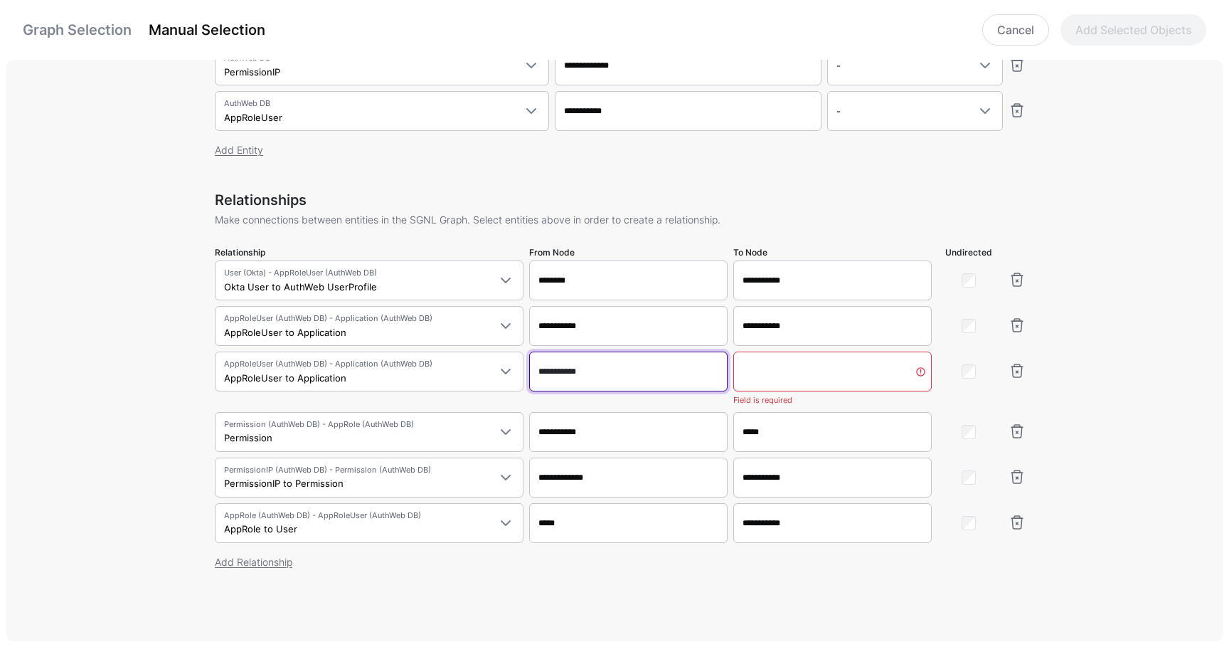
click at [547, 368] on input "**********" at bounding box center [628, 371] width 198 height 40
paste input "text"
type input "**********"
click at [765, 367] on input "To Node" at bounding box center [832, 371] width 198 height 40
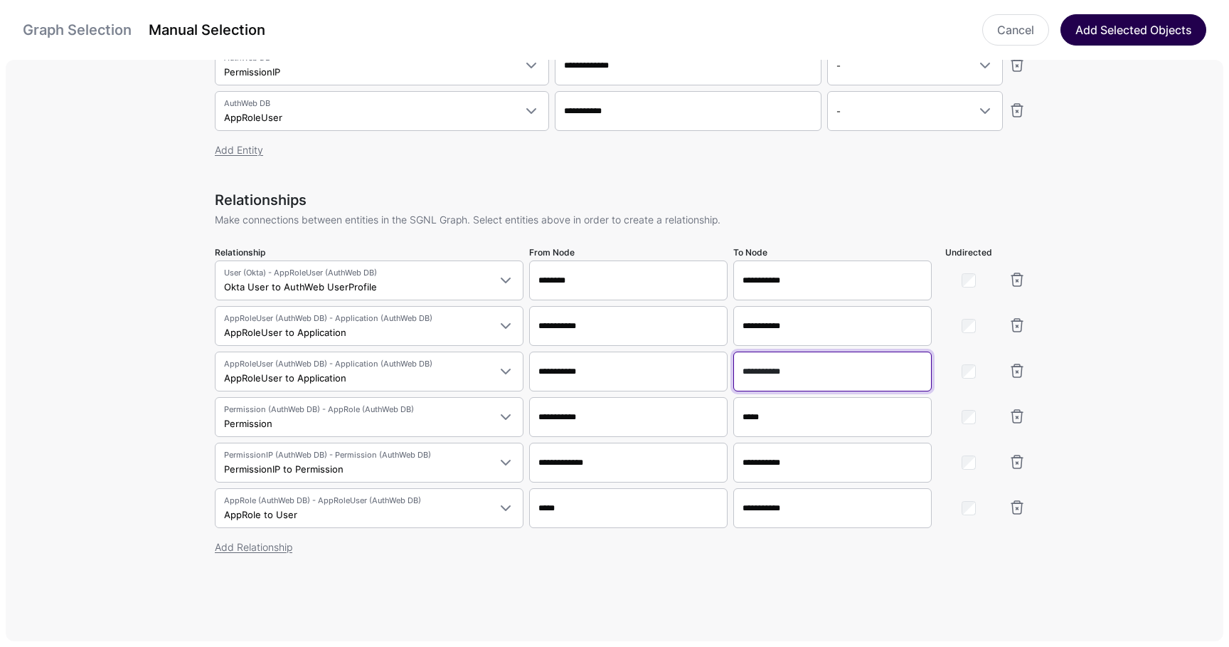
type input "**********"
click at [1134, 33] on button "Add Selected Objects" at bounding box center [1134, 29] width 146 height 31
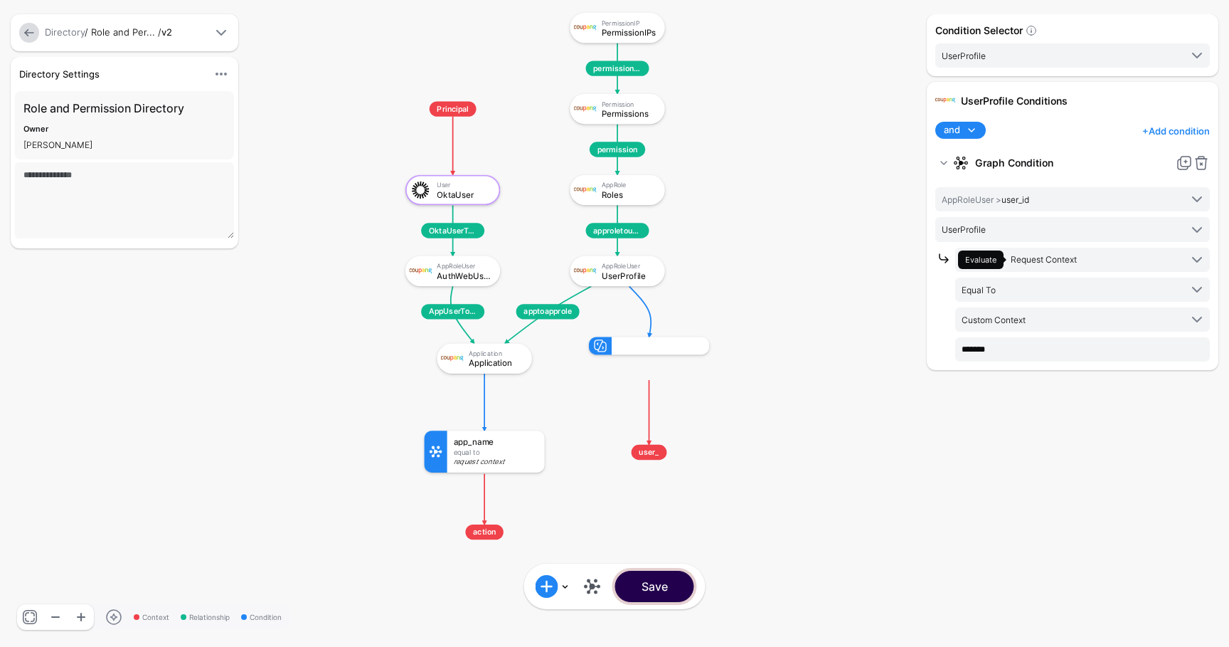
click at [666, 583] on button "Save" at bounding box center [654, 585] width 79 height 31
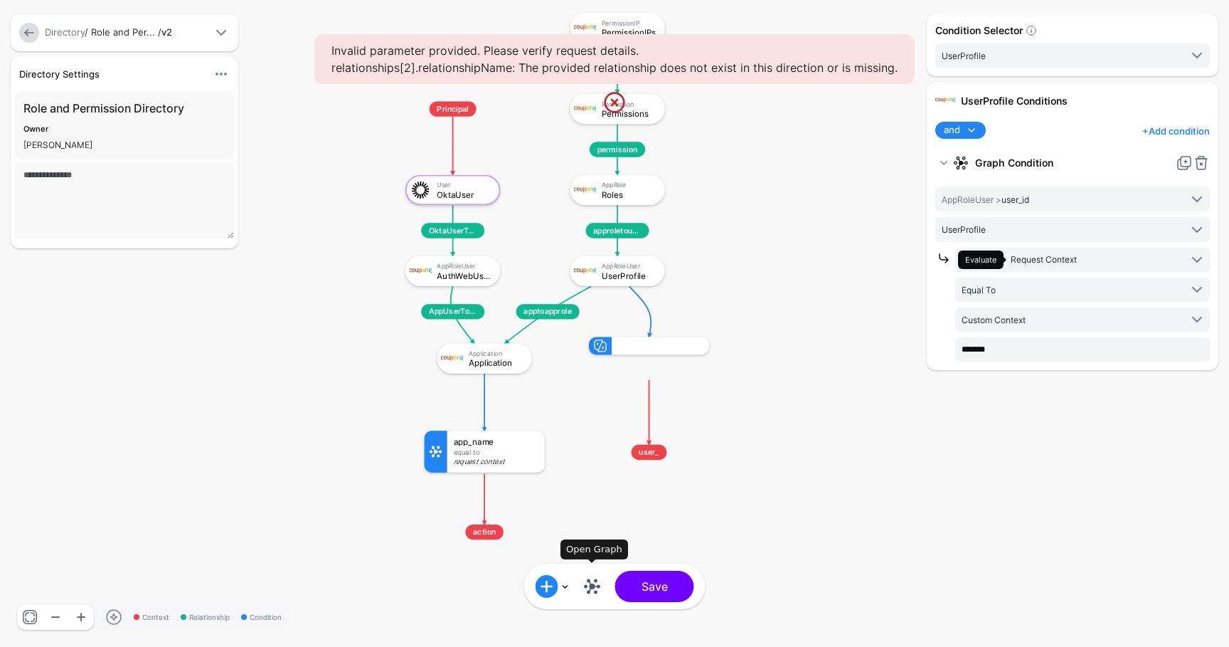
click at [599, 587] on link at bounding box center [592, 586] width 23 height 23
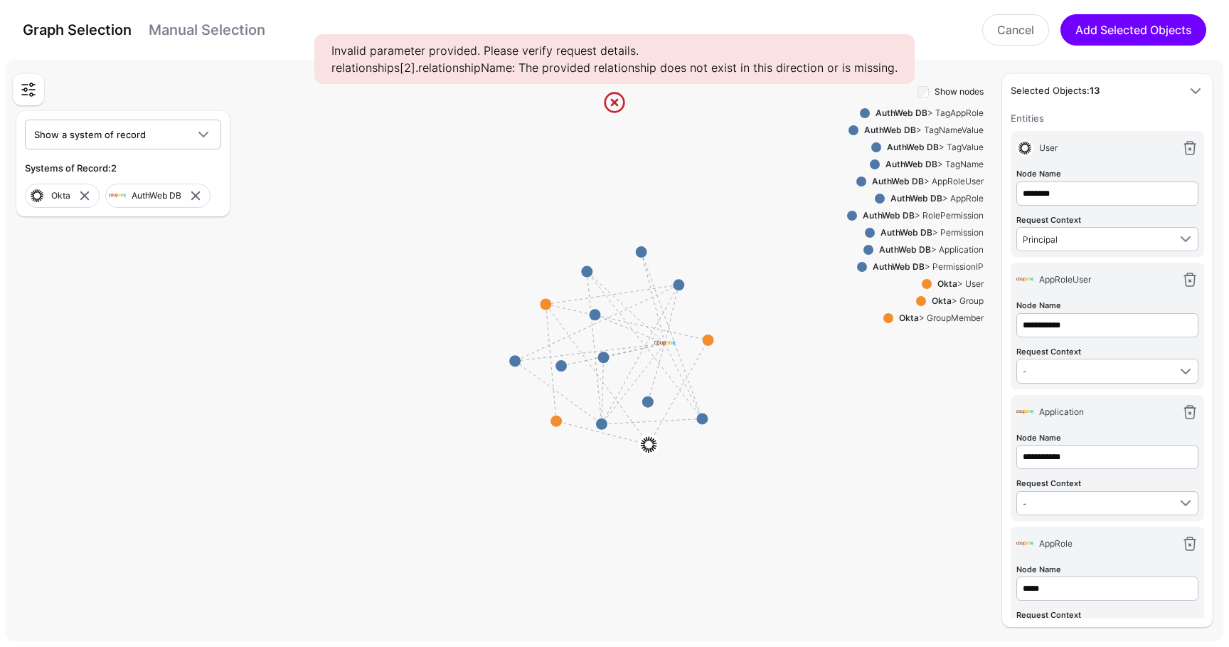
click at [207, 23] on link "Manual Selection" at bounding box center [207, 29] width 117 height 17
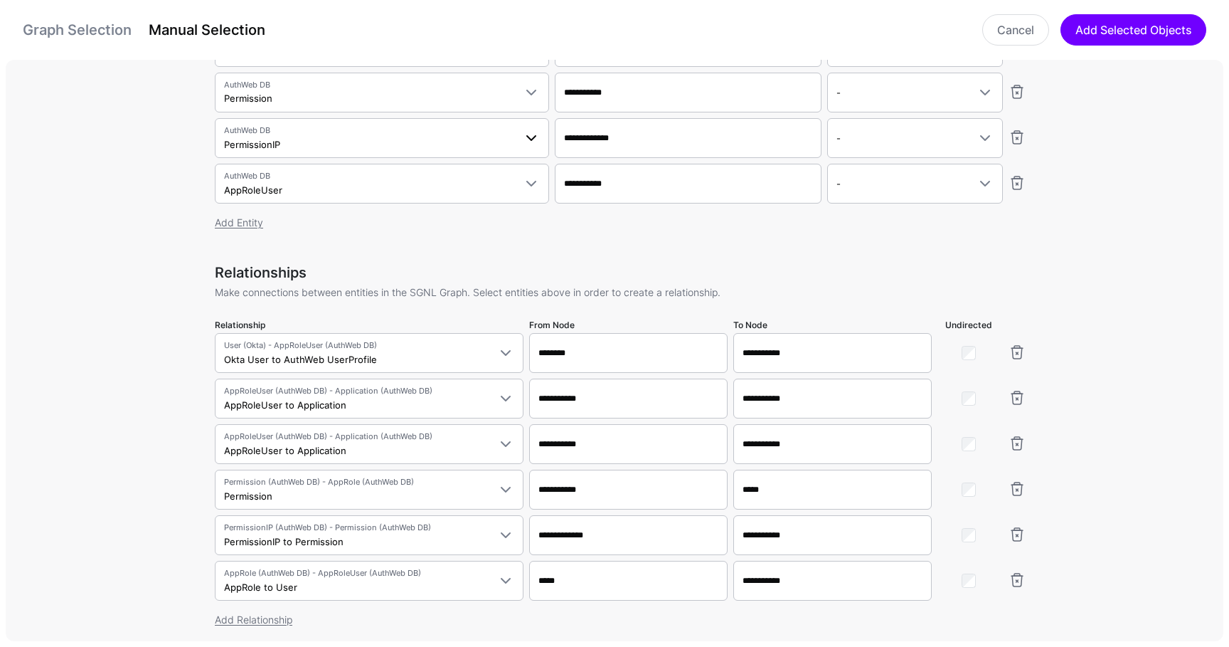
scroll to position [313, 0]
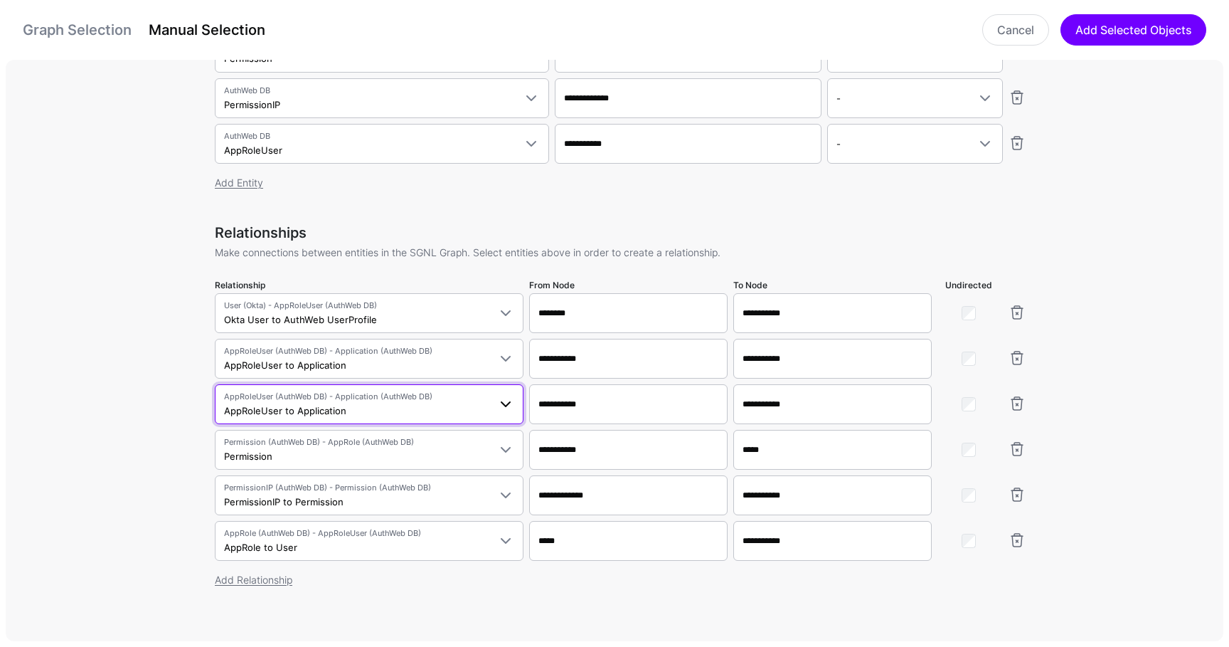
click at [430, 405] on span "AppRoleUser (AuthWeb DB) - Application (AuthWeb DB) AppRoleUser to Application" at bounding box center [356, 404] width 265 height 27
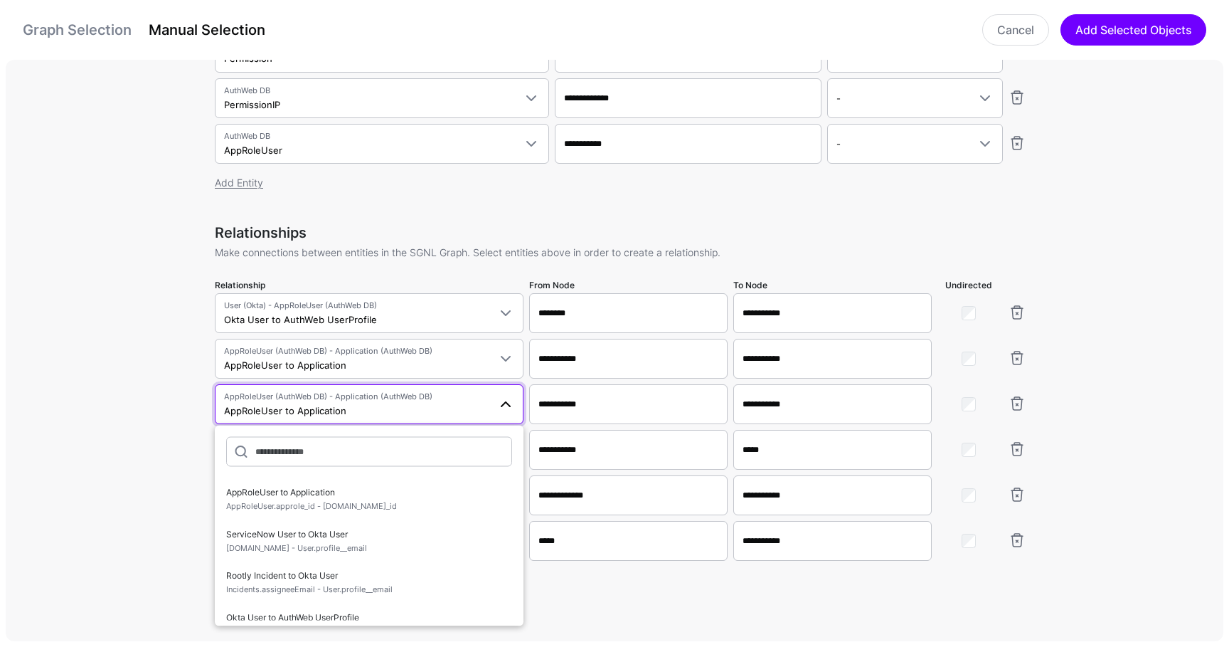
click at [430, 405] on span "AppRoleUser (AuthWeb DB) - Application (AuthWeb DB) AppRoleUser to Application" at bounding box center [356, 404] width 265 height 27
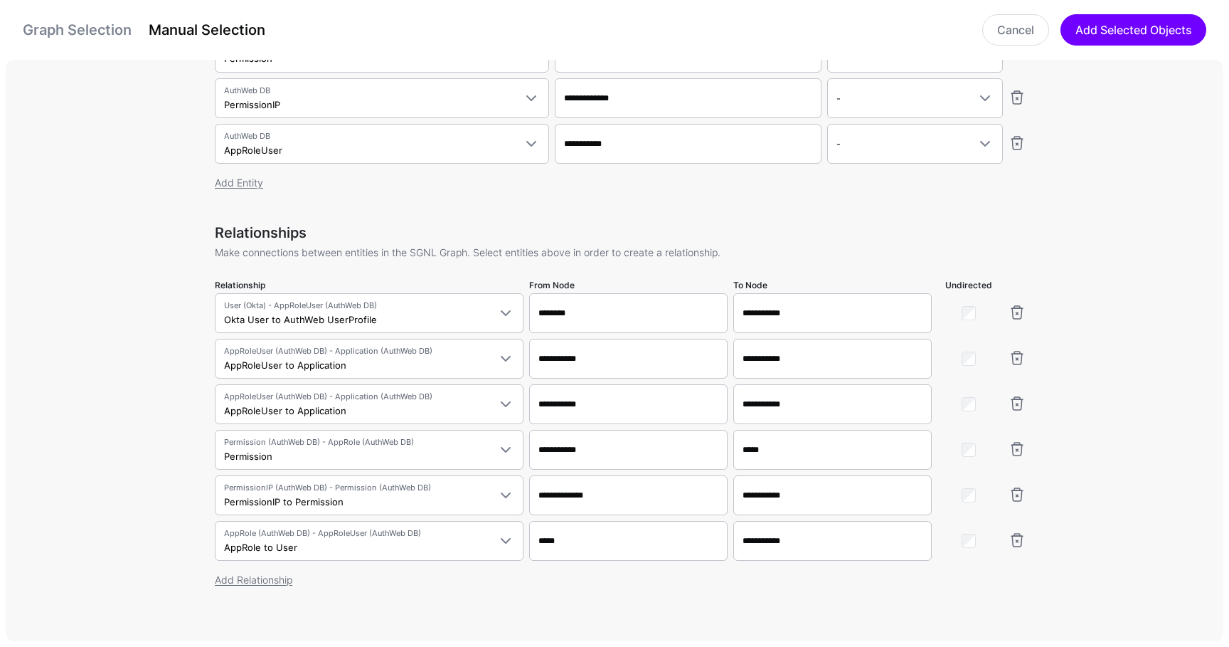
click at [161, 474] on div "Entities Select entities in the SGNL Graph that will form part of your Policy S…" at bounding box center [620, 353] width 1229 height 587
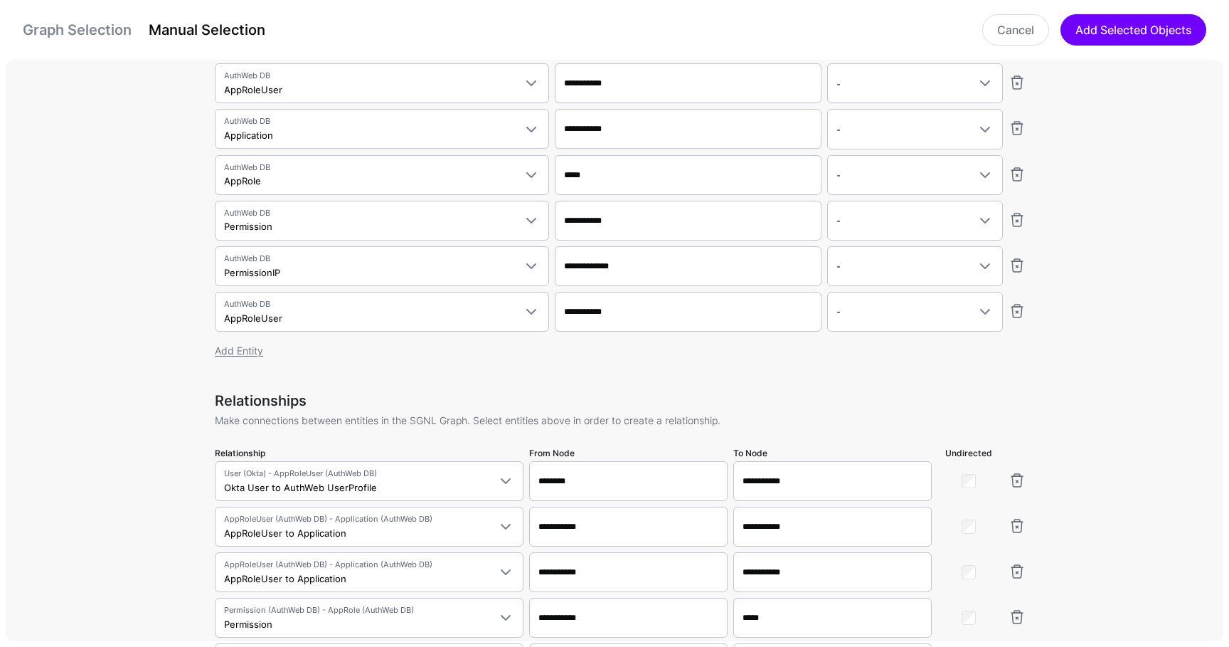
scroll to position [346, 0]
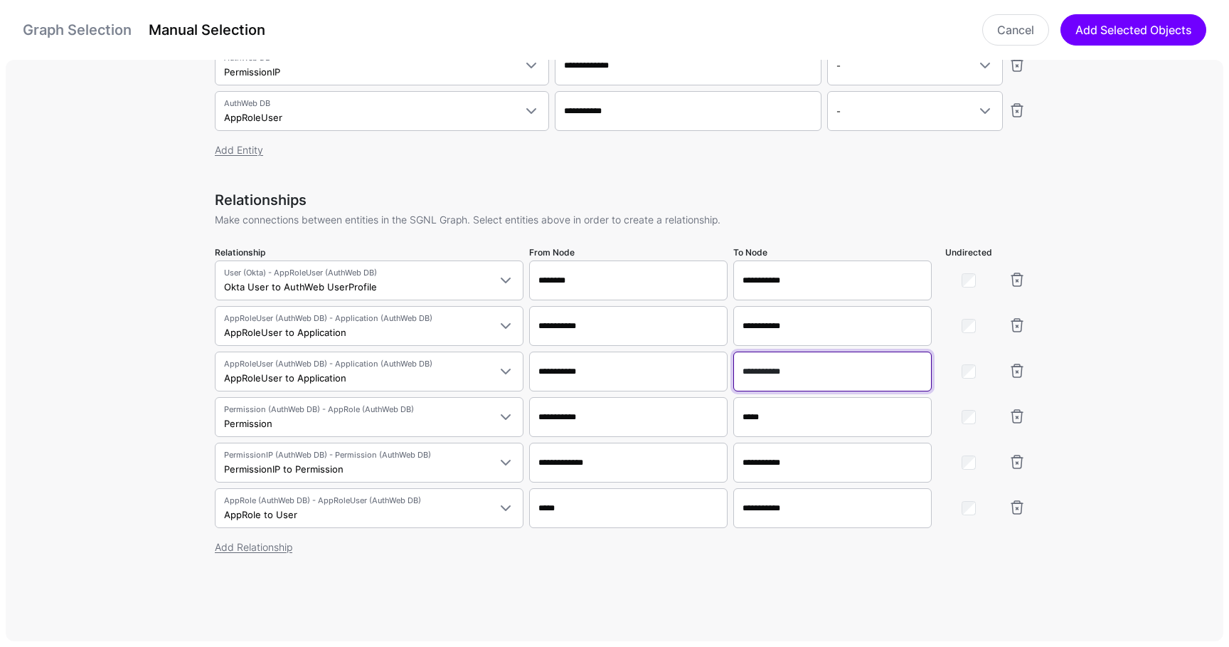
click at [762, 373] on input "**********" at bounding box center [832, 371] width 198 height 40
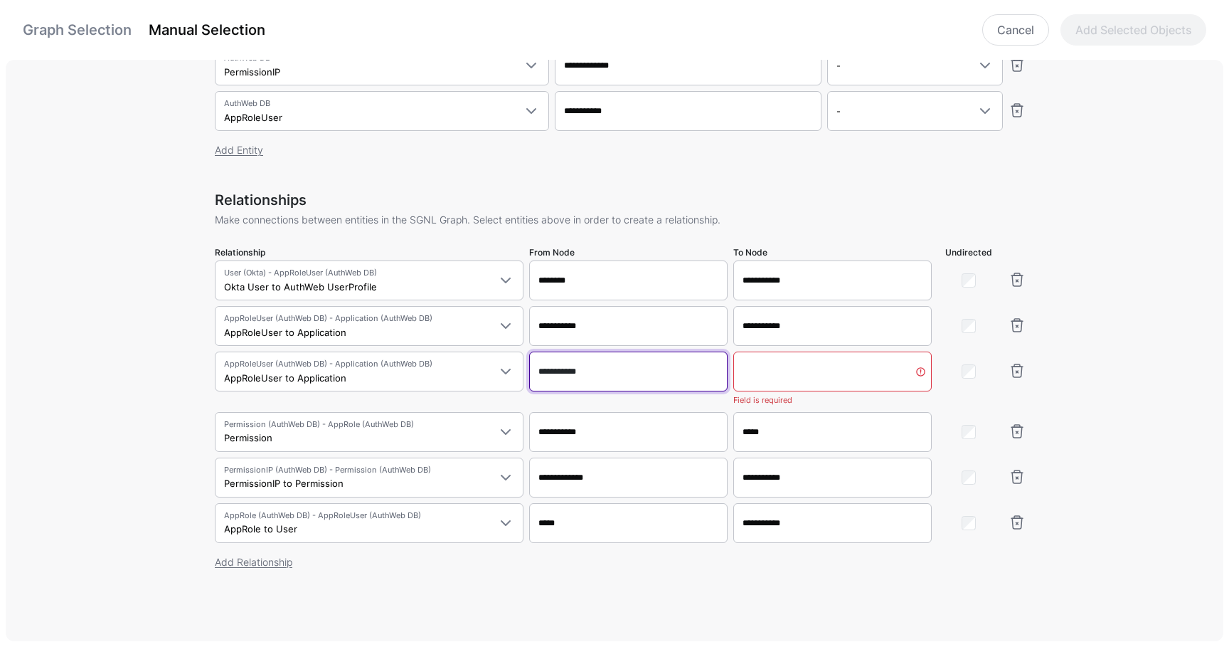
click at [573, 369] on input "**********" at bounding box center [628, 371] width 198 height 40
paste input "text"
type input "**********"
click at [839, 381] on input "To Node" at bounding box center [832, 371] width 198 height 40
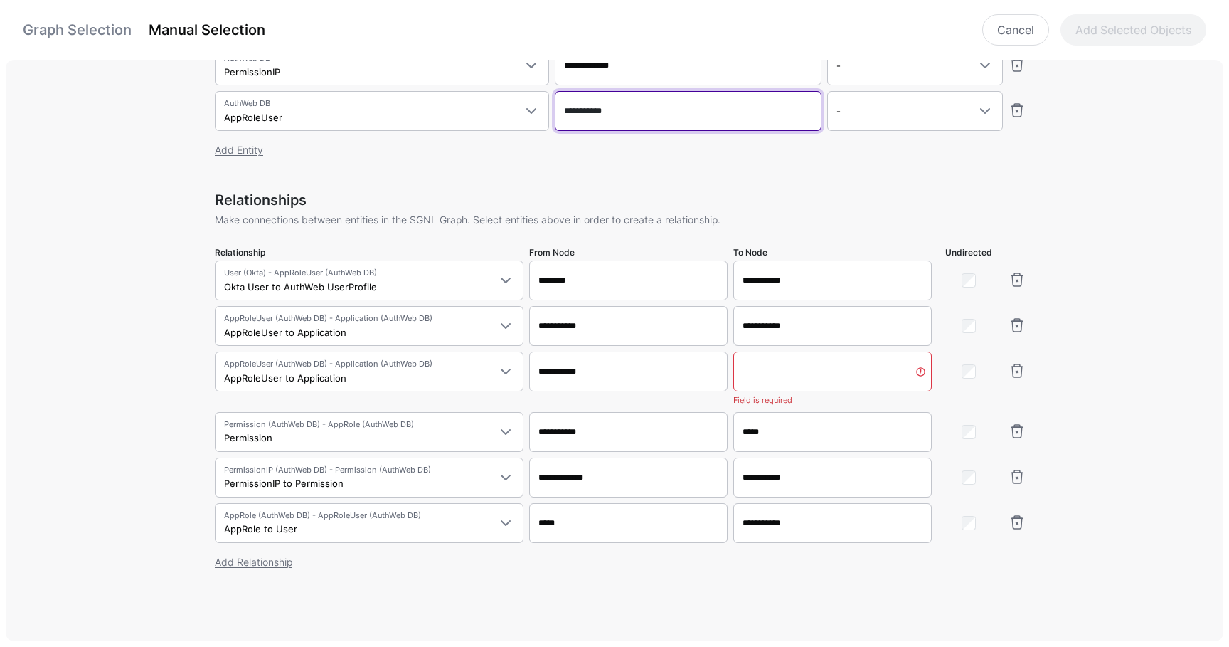
click at [837, 381] on input "To Node" at bounding box center [832, 371] width 198 height 40
paste input "**********"
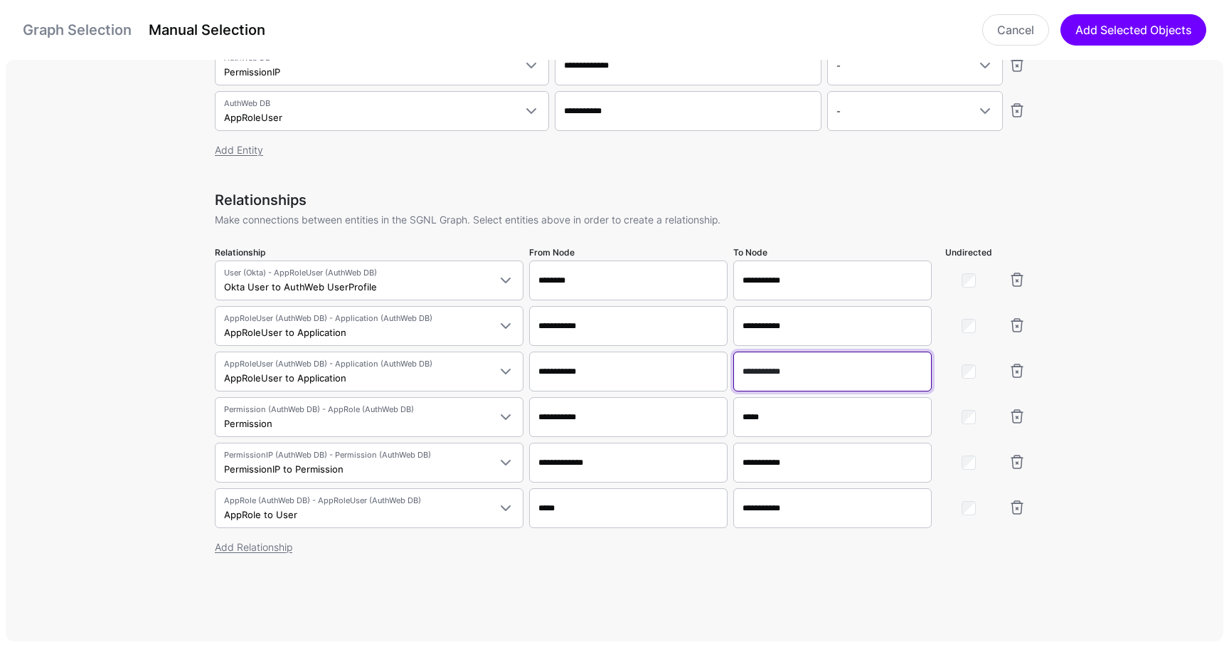
type input "**********"
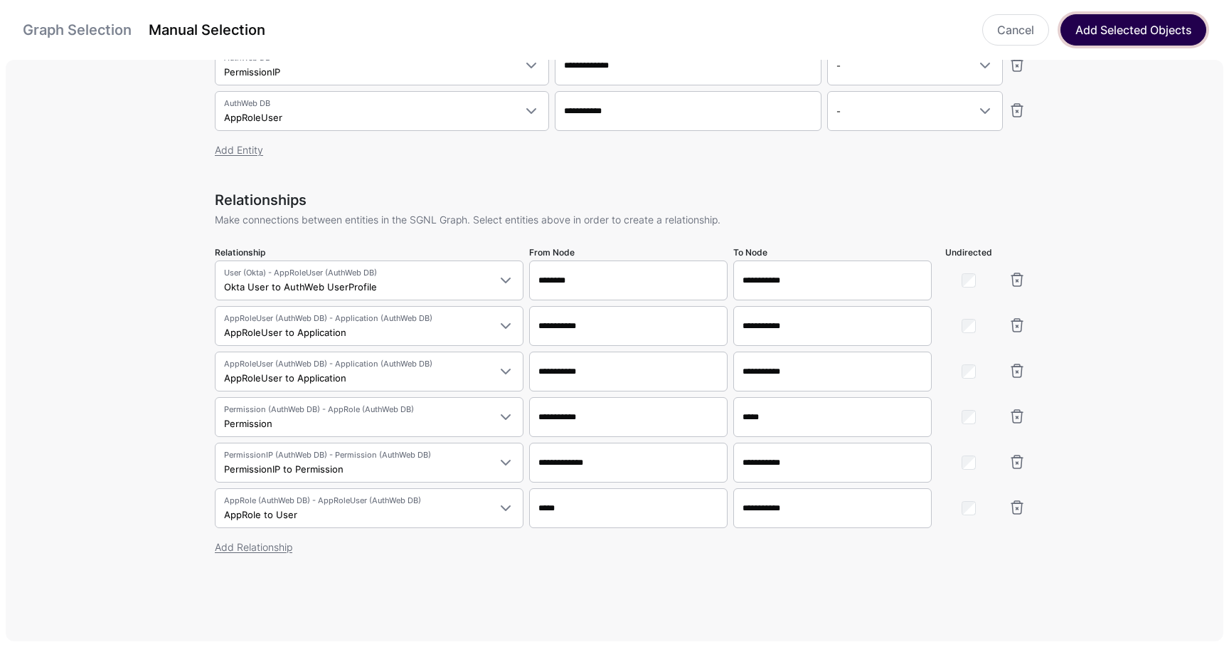
click at [1114, 31] on button "Add Selected Objects" at bounding box center [1134, 29] width 146 height 31
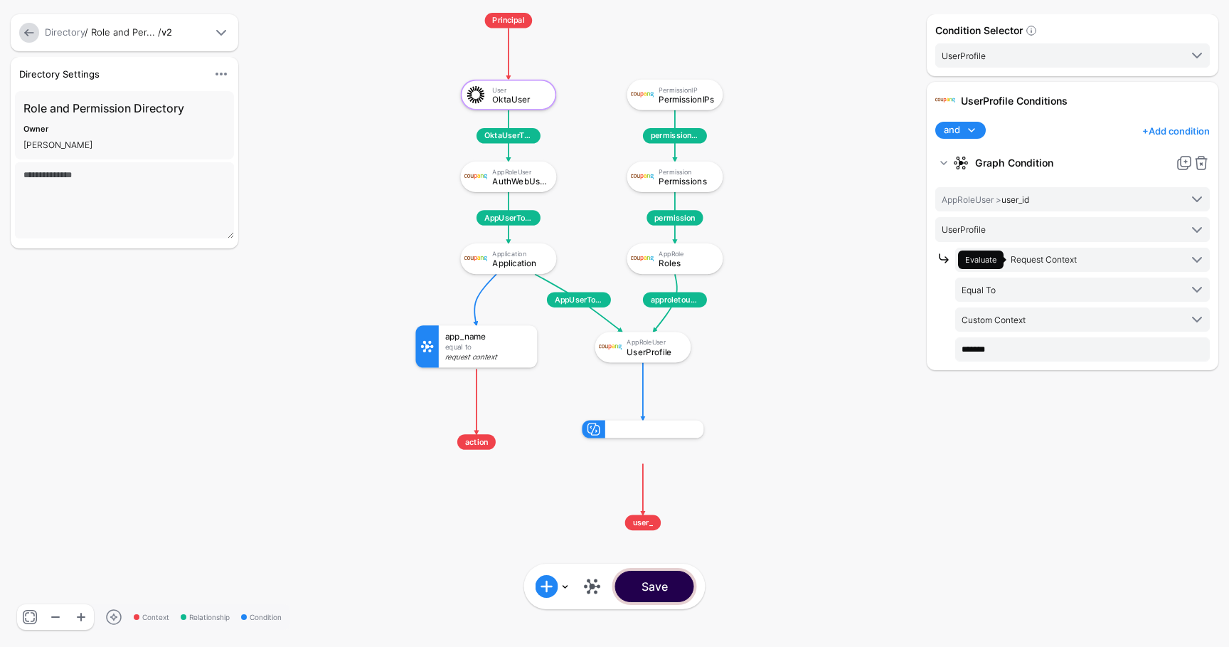
click at [671, 588] on button "Save" at bounding box center [654, 585] width 79 height 31
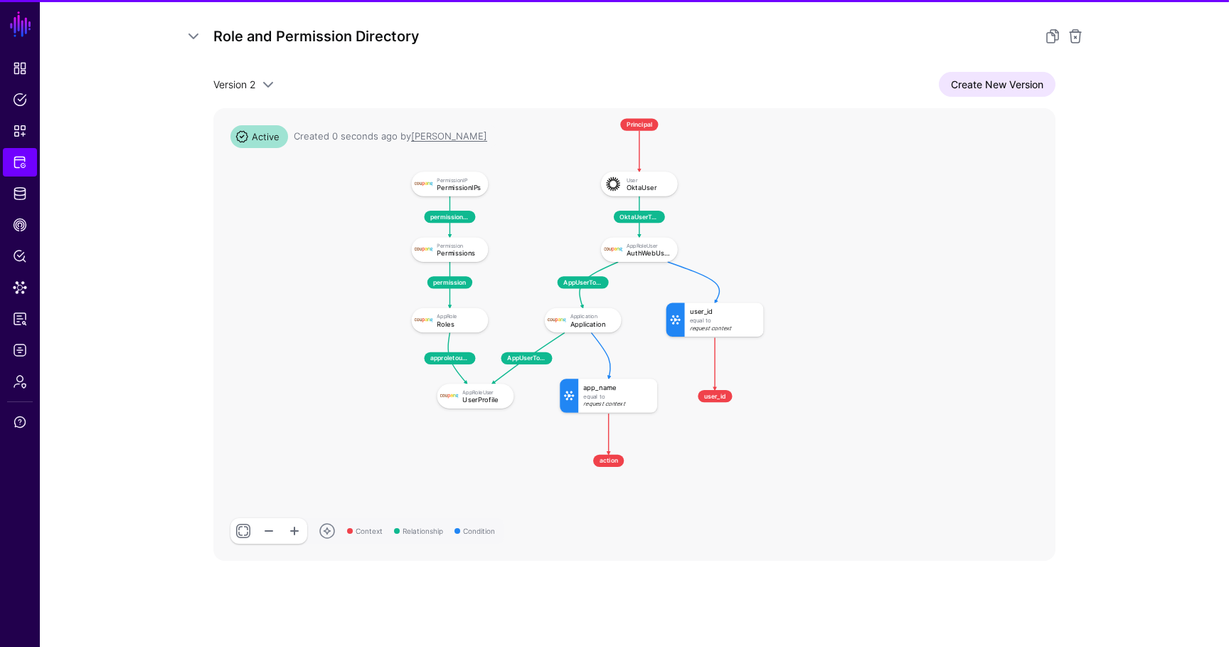
scroll to position [228, 0]
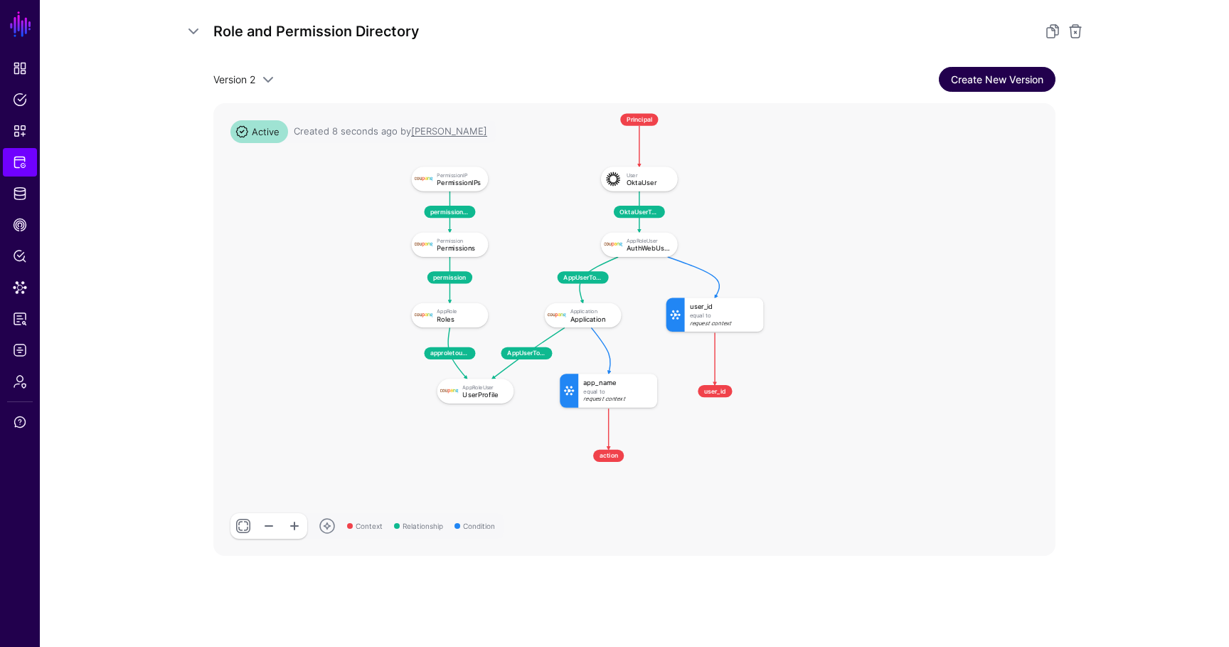
click at [997, 77] on link "Create New Version" at bounding box center [997, 79] width 117 height 25
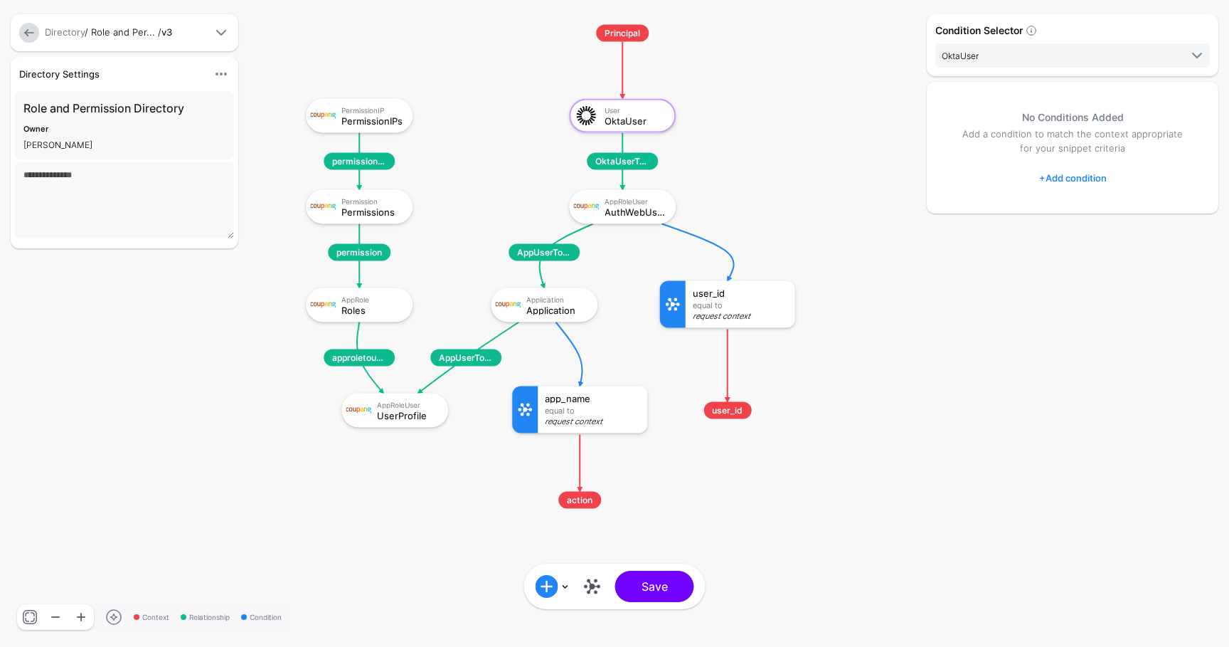
click at [727, 312] on div "Request Context" at bounding box center [740, 316] width 95 height 9
click at [627, 205] on div "AppRoleUser AuthWebUser" at bounding box center [638, 206] width 67 height 20
click at [1022, 45] on link "AuthWebUser" at bounding box center [1072, 55] width 275 height 24
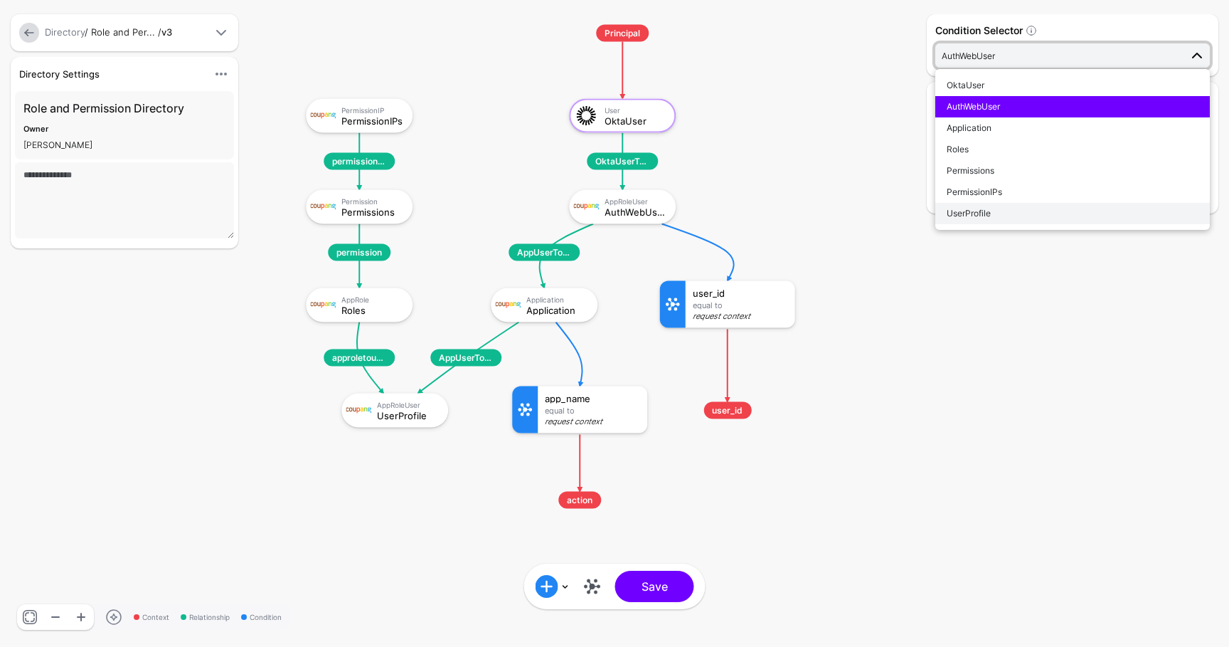
click at [987, 210] on span "UserProfile" at bounding box center [969, 213] width 44 height 11
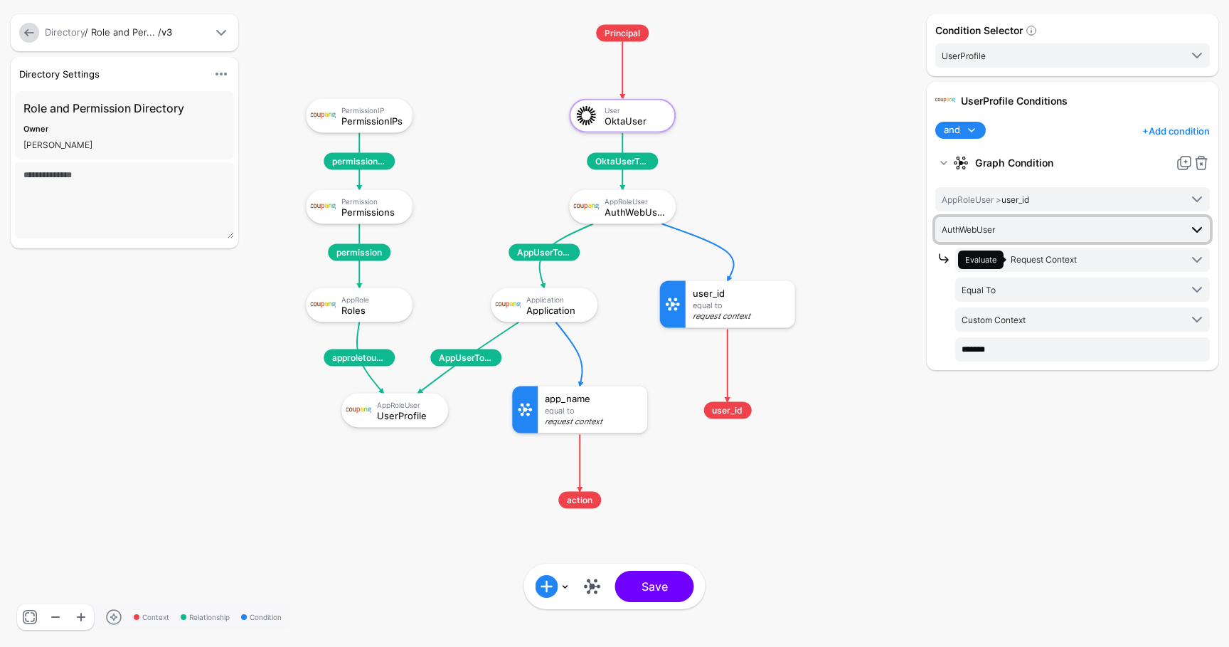
click at [1018, 235] on span "AuthWebUser" at bounding box center [1061, 229] width 238 height 16
click at [1011, 276] on div "UserProfile" at bounding box center [1073, 280] width 252 height 13
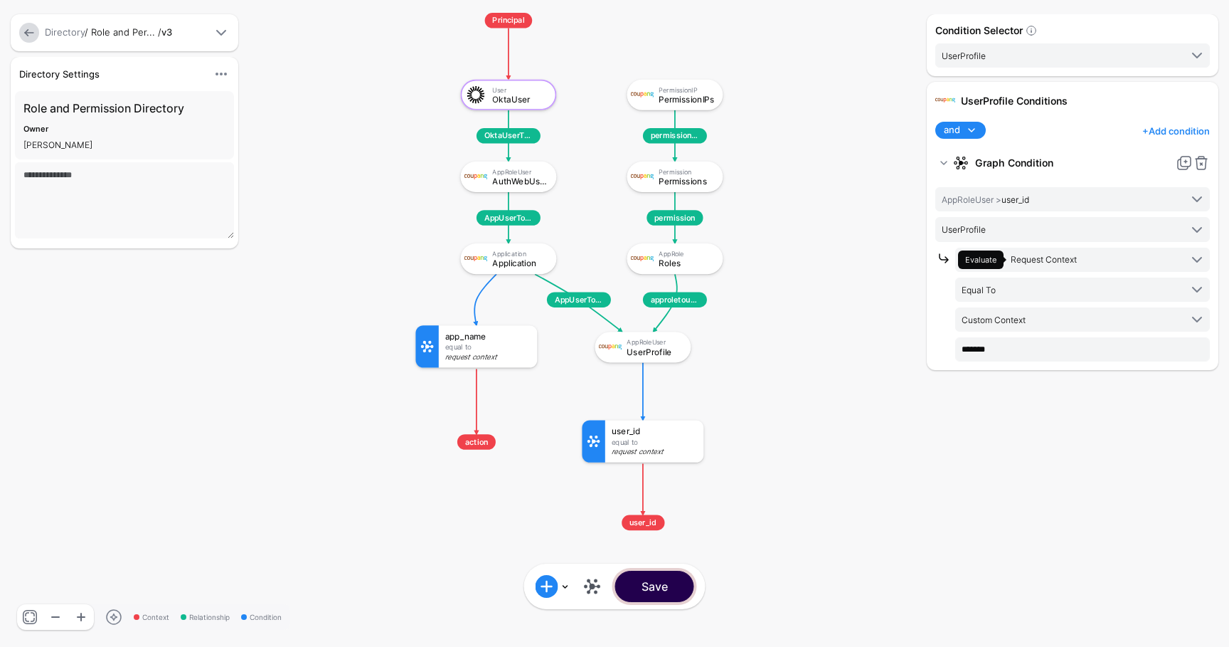
click at [668, 578] on button "Save" at bounding box center [654, 585] width 79 height 31
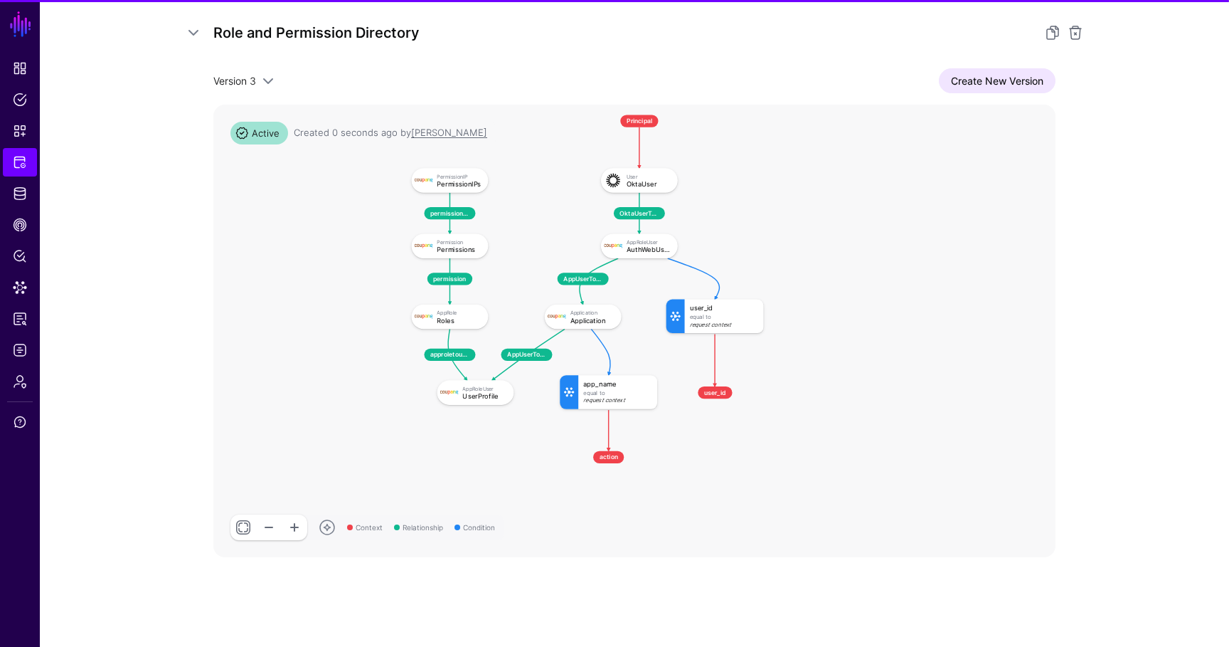
scroll to position [228, 0]
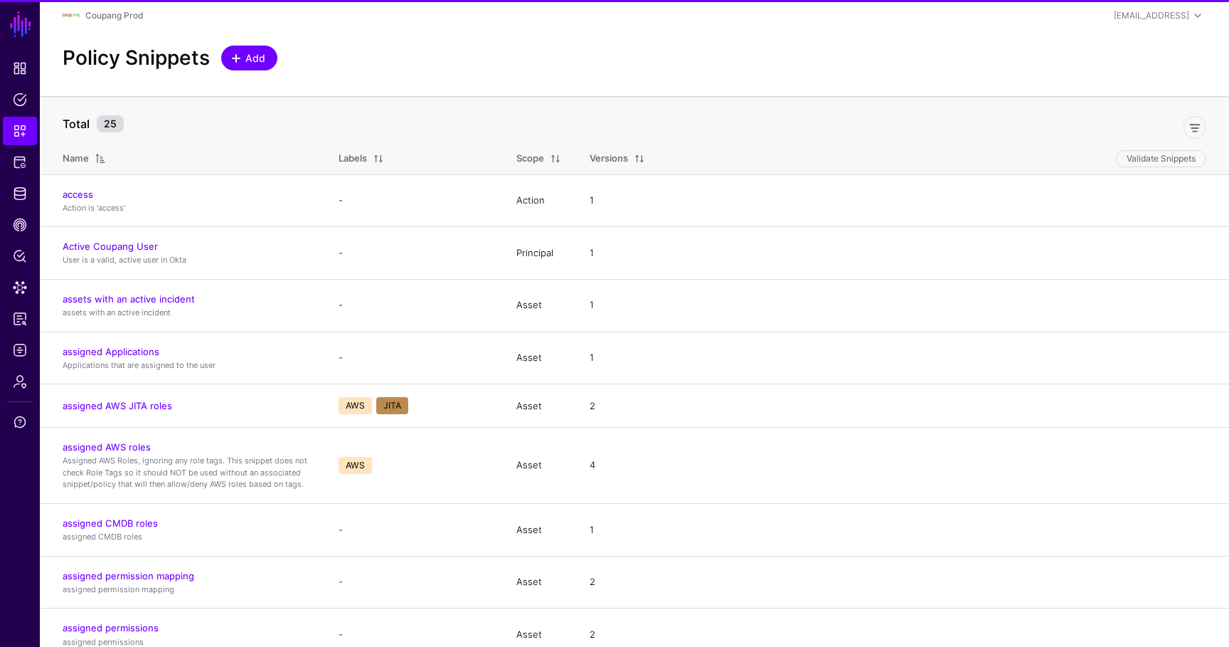
click at [249, 48] on link "Add" at bounding box center [249, 58] width 56 height 25
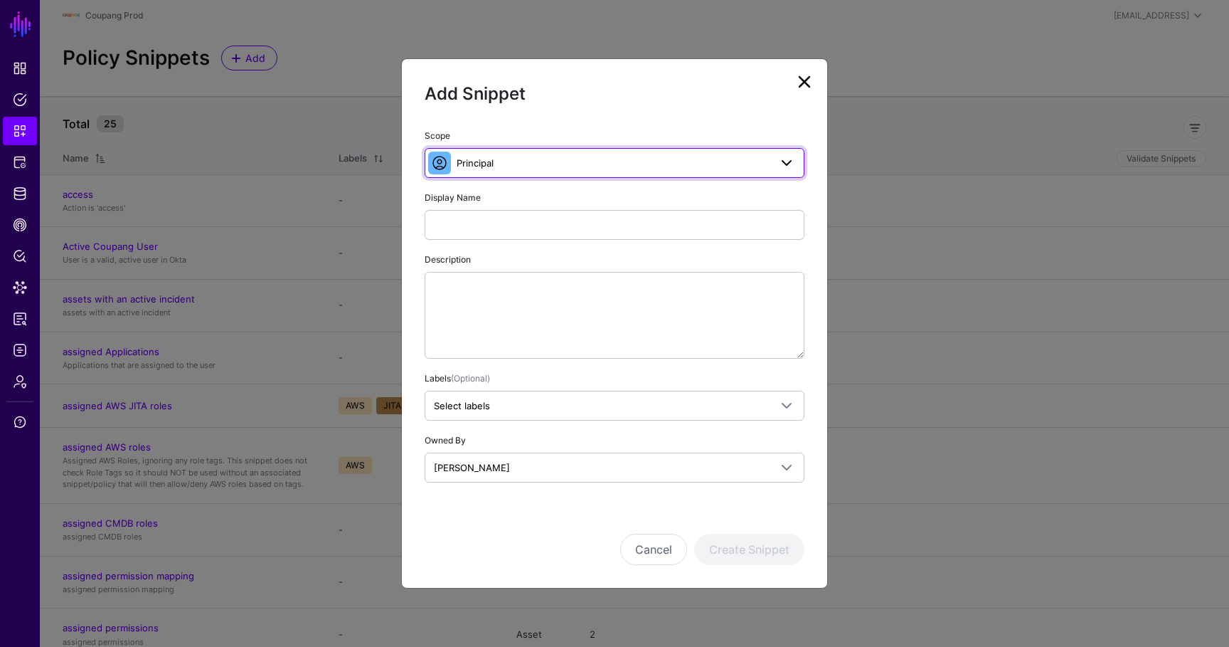
click at [517, 174] on link "Principal" at bounding box center [615, 163] width 380 height 30
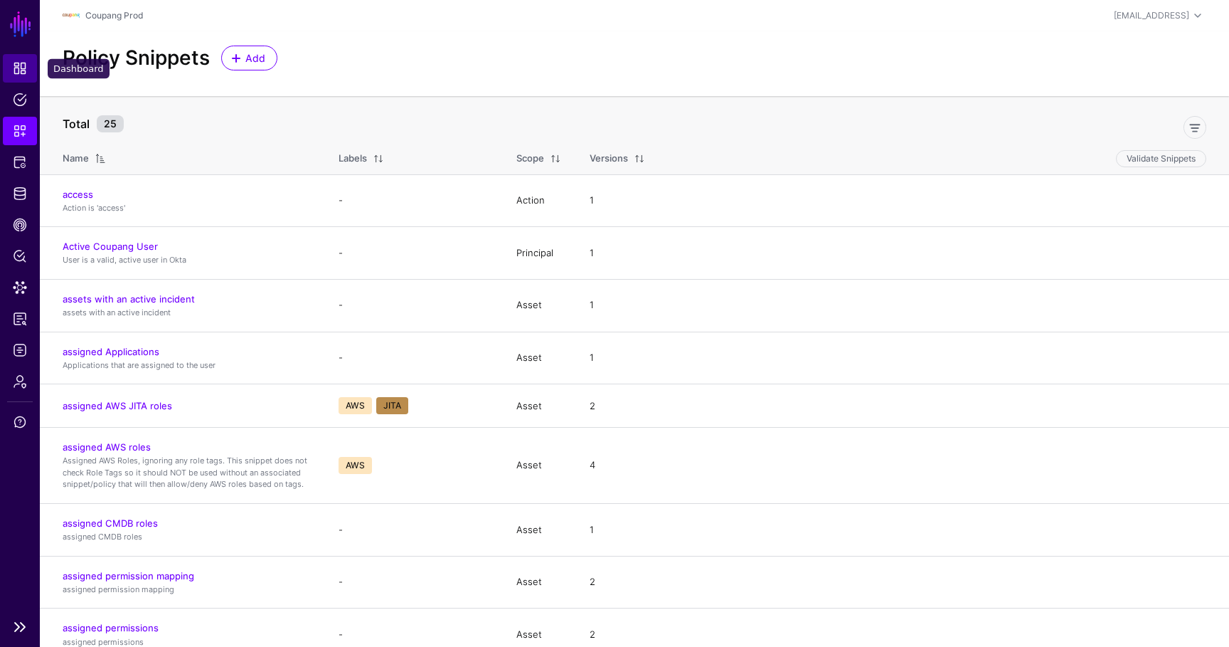
click at [24, 73] on span "Dashboard" at bounding box center [20, 68] width 14 height 14
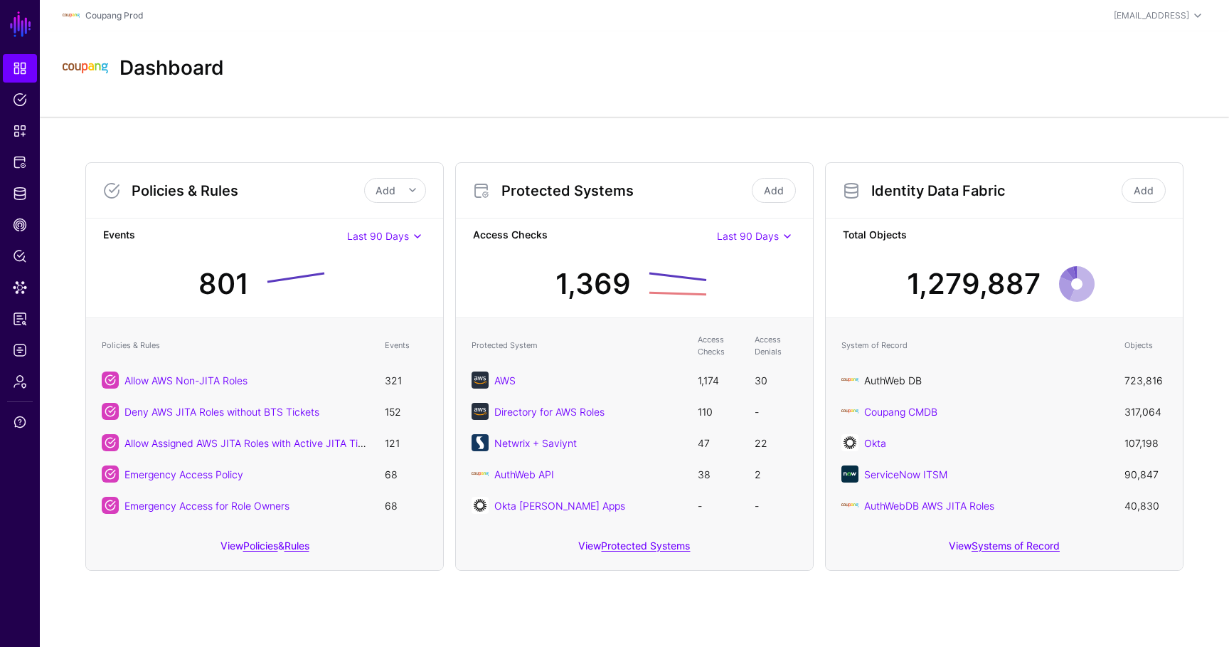
click at [898, 383] on link "AuthWeb DB" at bounding box center [893, 380] width 58 height 12
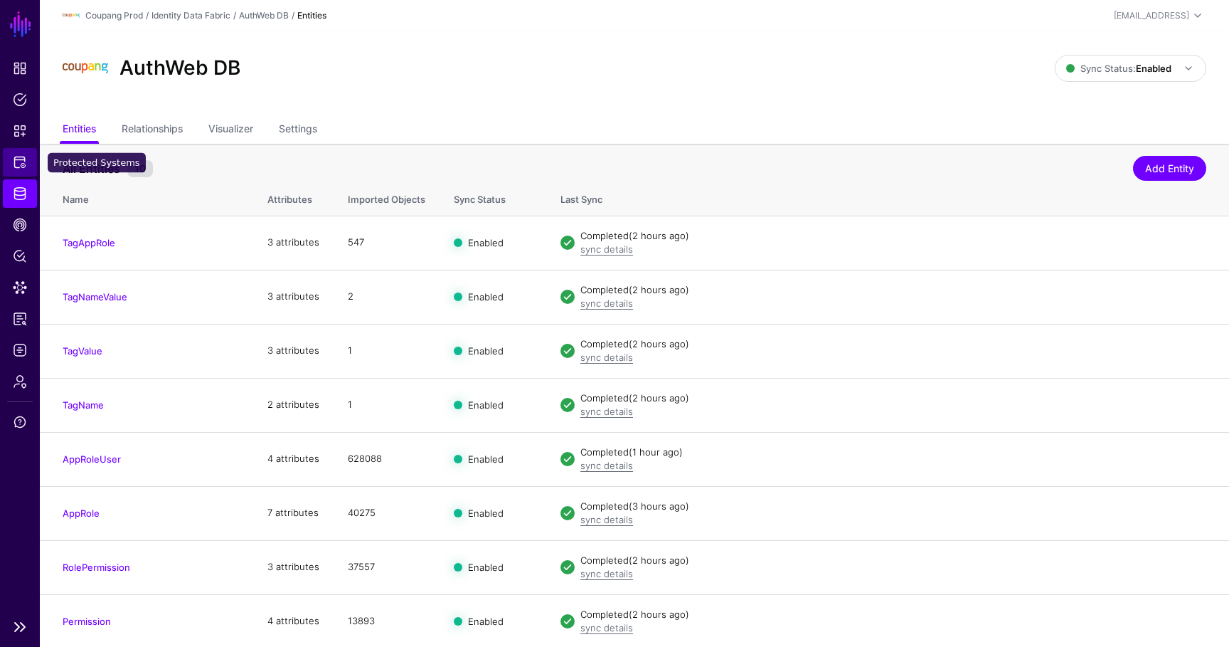
click at [26, 161] on span "Protected Systems" at bounding box center [20, 162] width 14 height 14
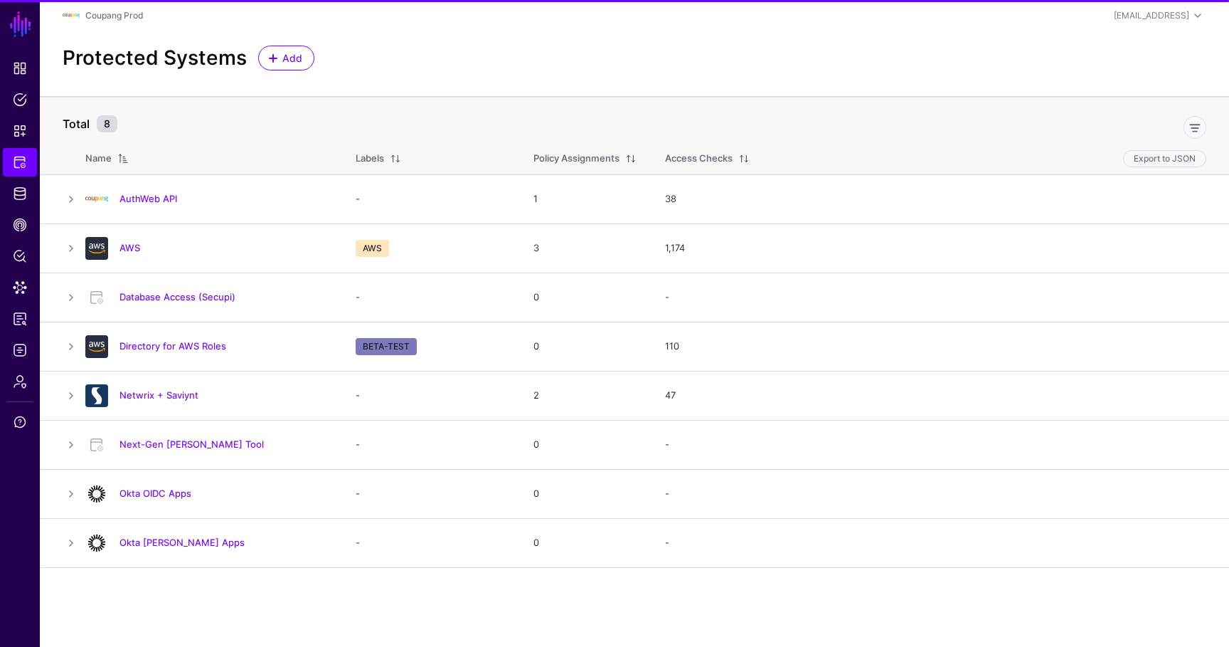
click at [167, 202] on link "AuthWeb API" at bounding box center [148, 198] width 58 height 11
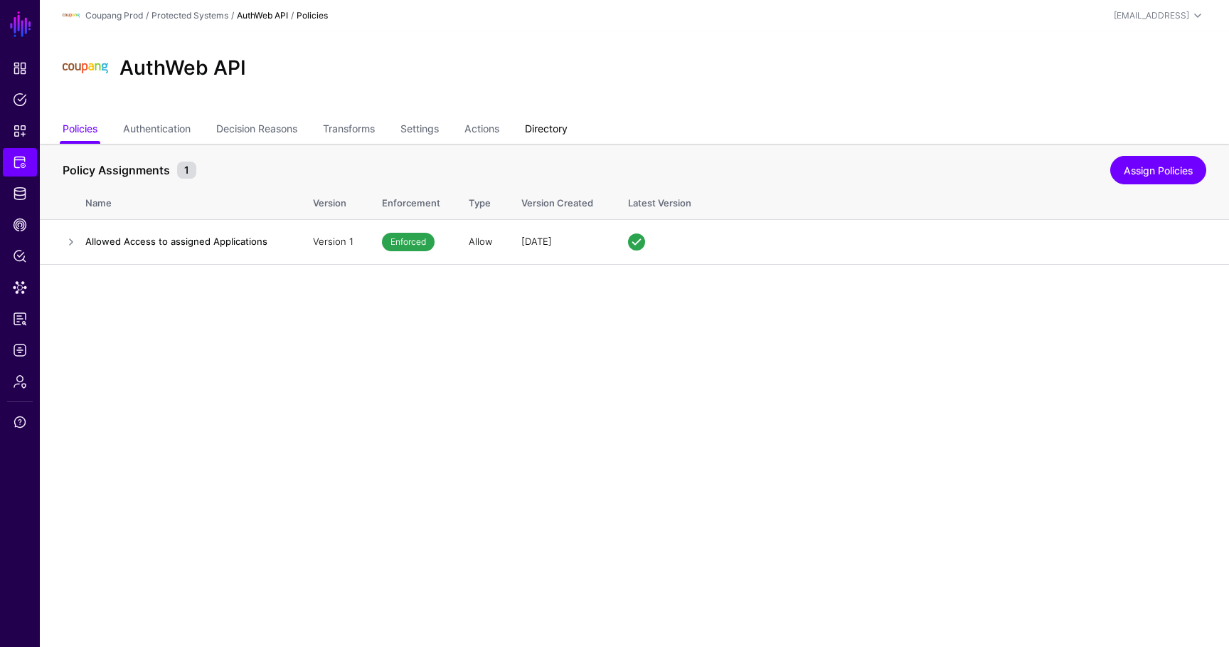
click at [558, 122] on link "Directory" at bounding box center [546, 130] width 43 height 27
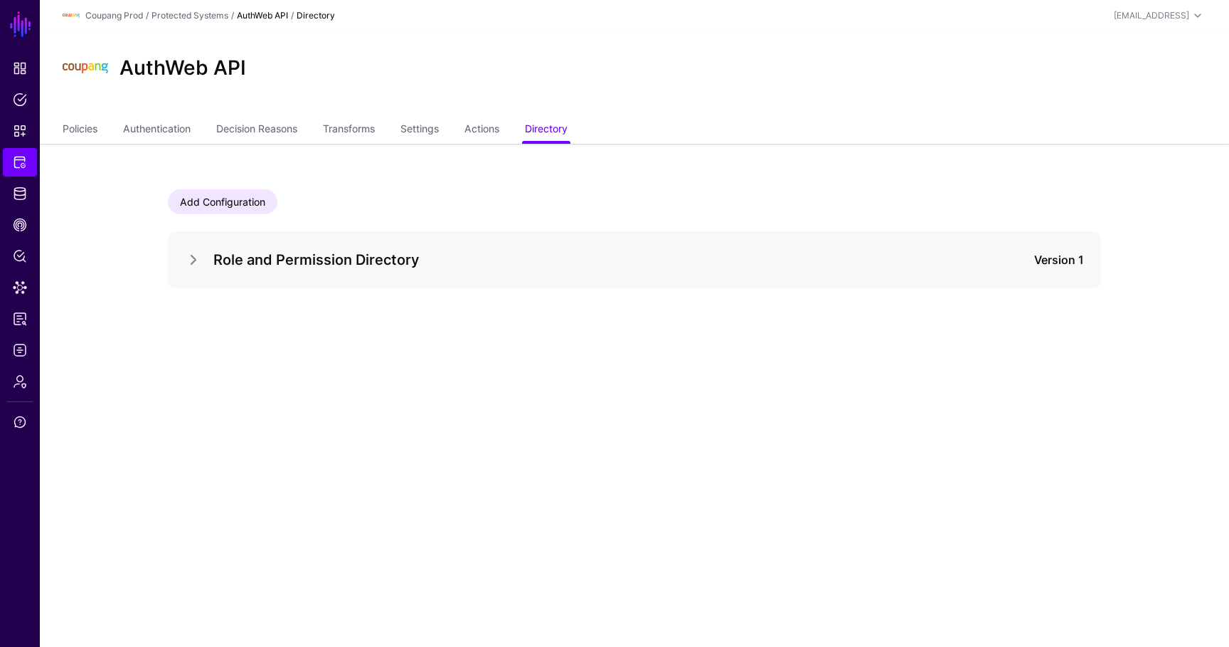
click at [213, 265] on div at bounding box center [199, 259] width 28 height 17
click at [198, 265] on link at bounding box center [193, 259] width 17 height 17
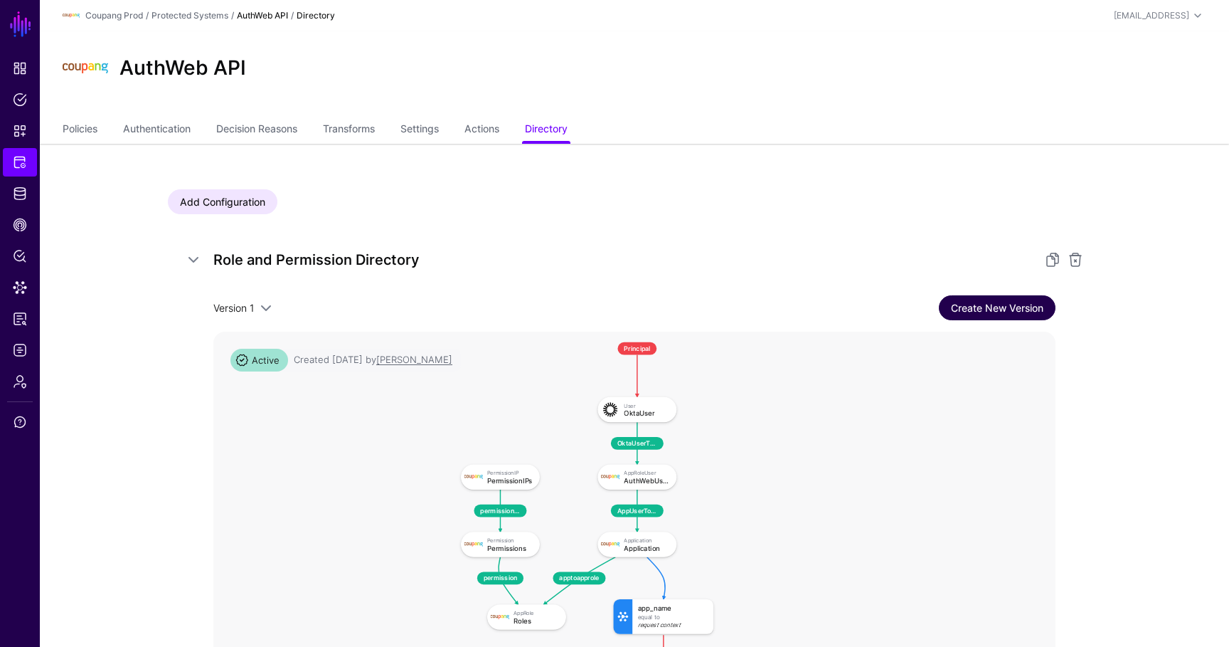
click at [1014, 301] on link "Create New Version" at bounding box center [997, 307] width 117 height 25
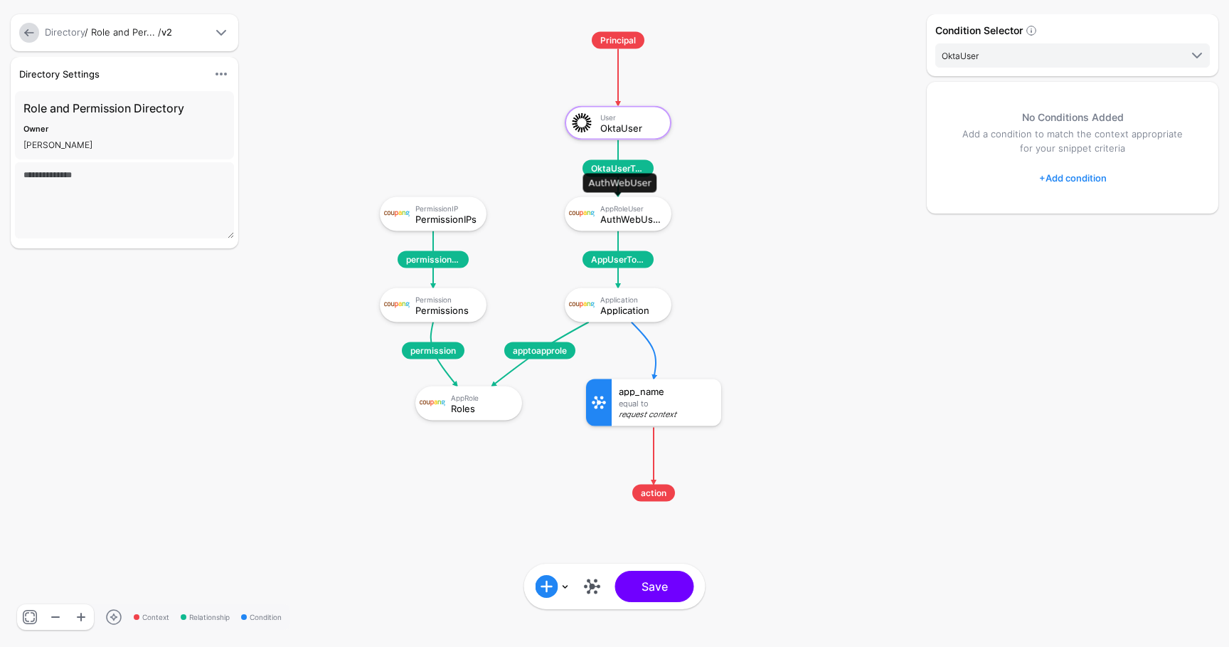
click at [625, 227] on div "AppRoleUser AuthWebUser" at bounding box center [618, 214] width 107 height 34
click at [1063, 168] on link "+ Add condition" at bounding box center [1073, 177] width 68 height 23
click at [1067, 228] on div at bounding box center [1061, 236] width 28 height 17
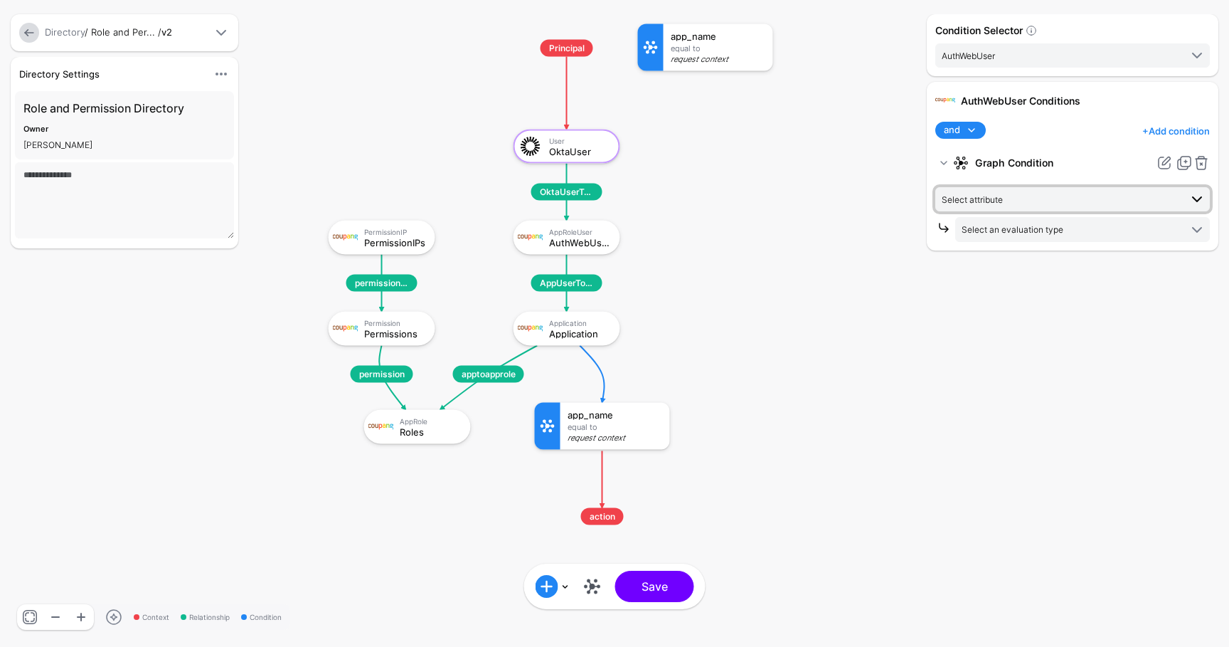
click at [997, 198] on span "Select attribute" at bounding box center [972, 199] width 61 height 11
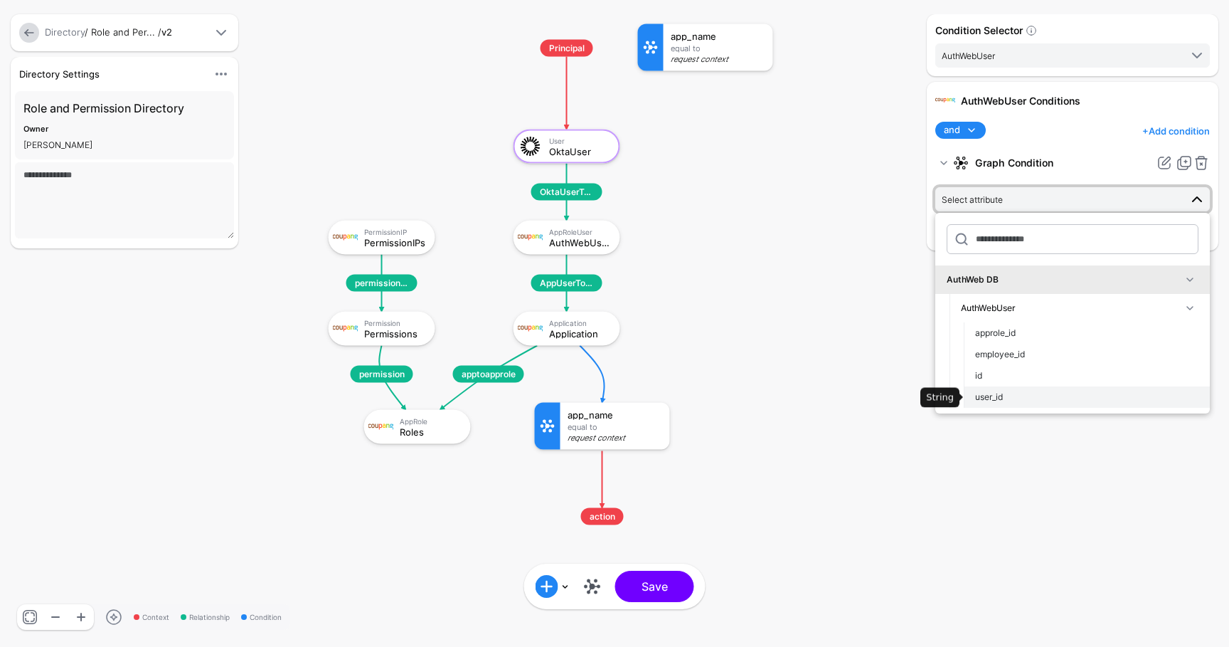
click at [999, 394] on span "user_id" at bounding box center [989, 396] width 28 height 11
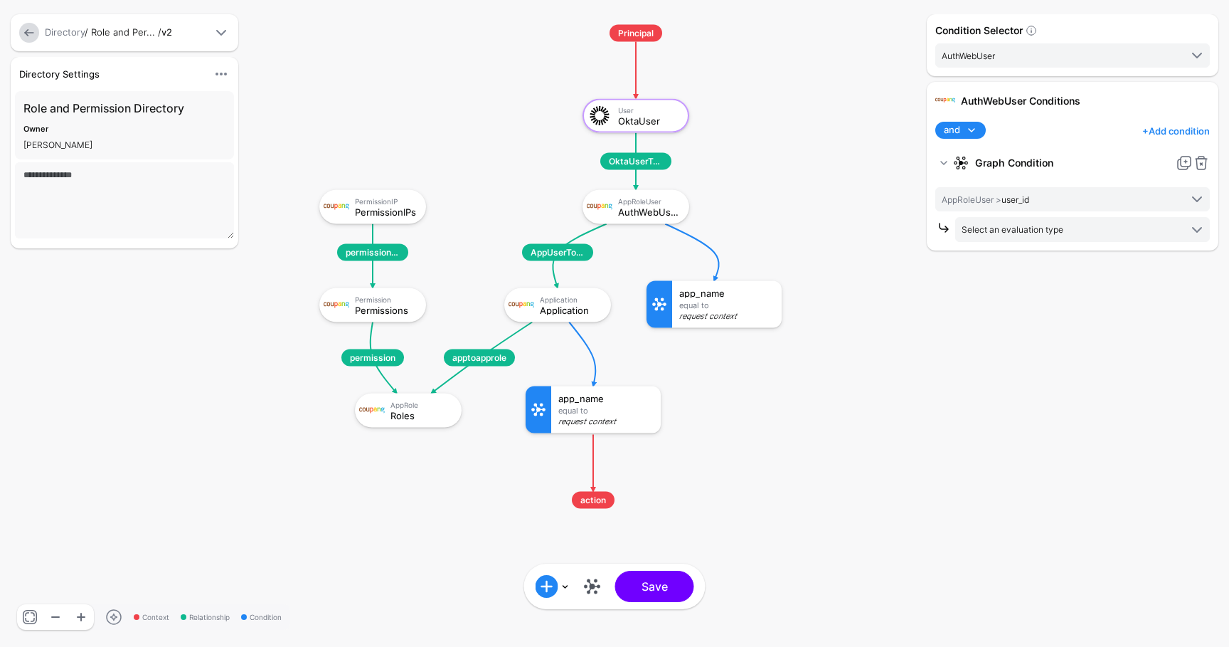
click at [1013, 248] on div "AuthWebUser Conditions and and not or + Add condition Add Condition Graph Condi…" at bounding box center [1073, 166] width 292 height 168
click at [1013, 244] on div "AuthWebUser Conditions and and not or + Add condition Add Condition Graph Condi…" at bounding box center [1073, 166] width 292 height 168
click at [1016, 232] on span "Select an evaluation type" at bounding box center [1013, 229] width 102 height 11
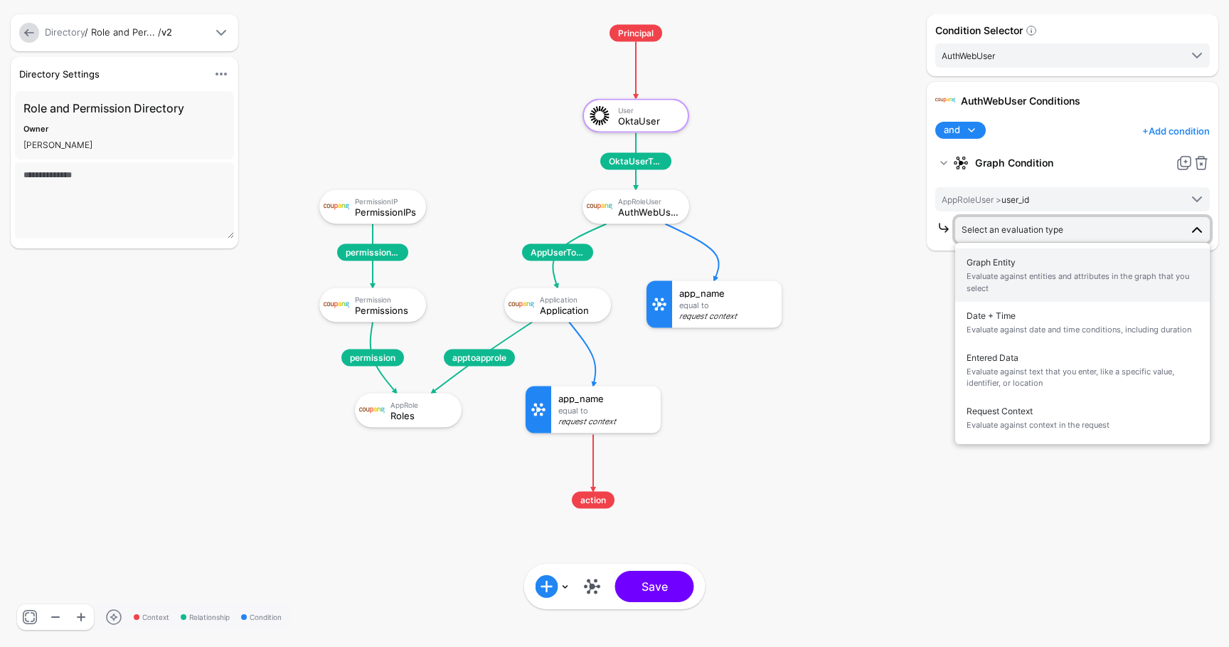
click at [1019, 274] on span "Evaluate against entities and attributes in the graph that you select" at bounding box center [1083, 281] width 232 height 23
click at [1007, 268] on link "Equal To" at bounding box center [1082, 259] width 255 height 24
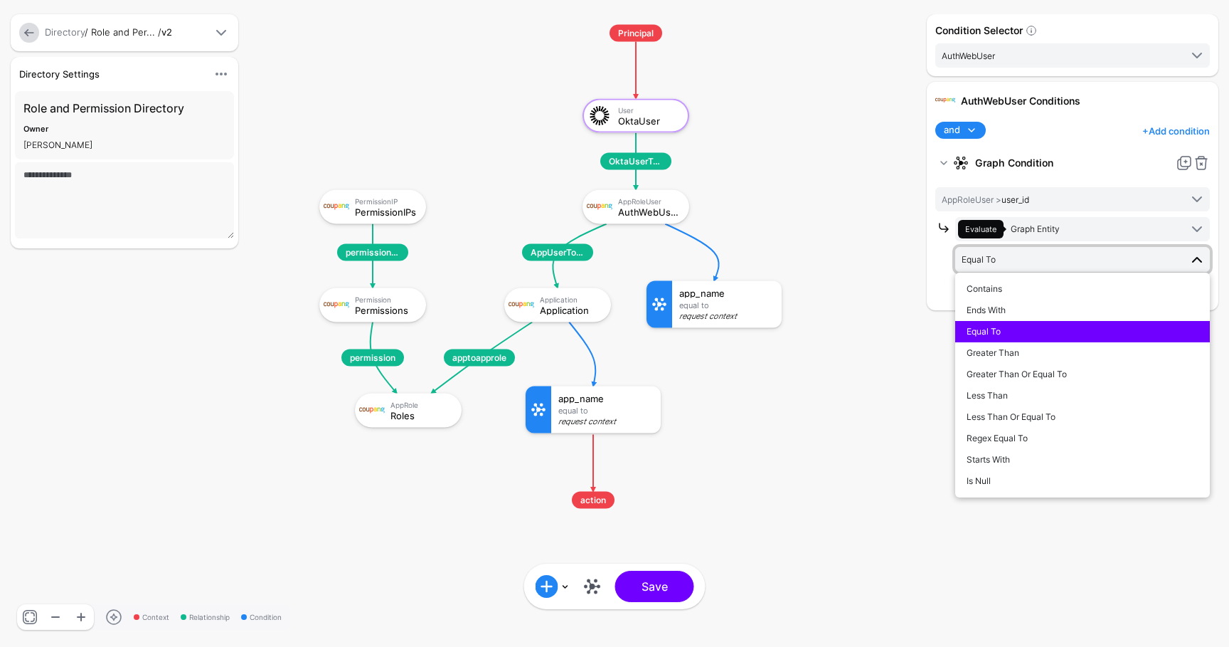
click at [1007, 267] on link "Equal To" at bounding box center [1082, 259] width 255 height 24
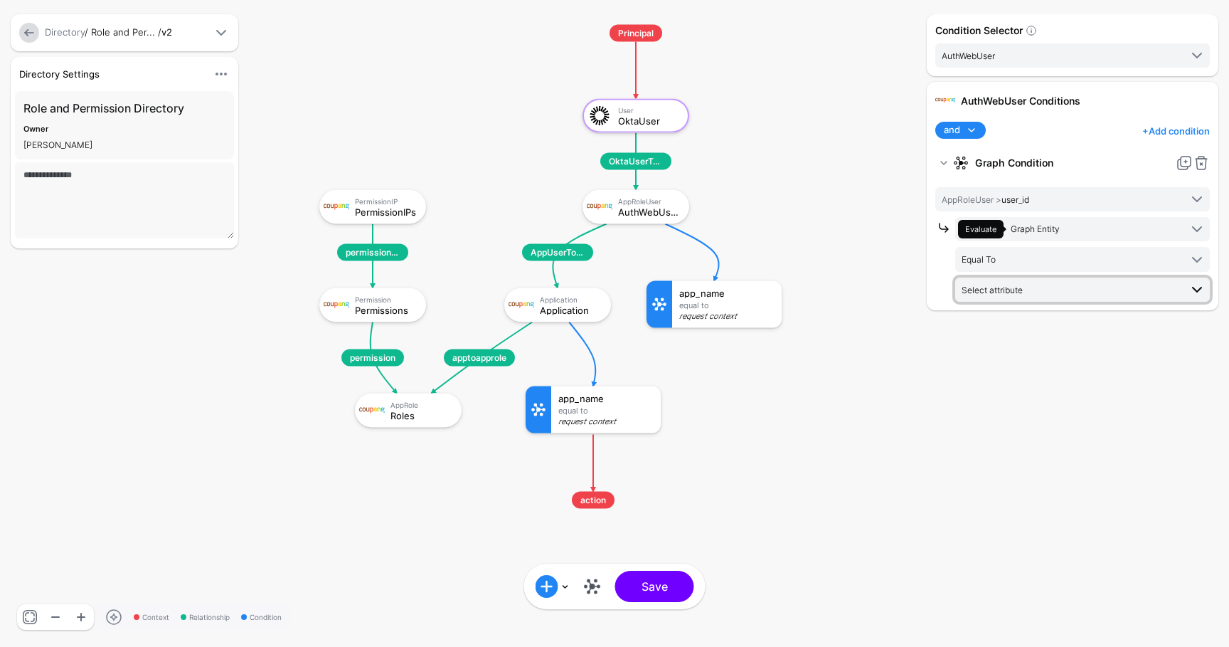
click at [1009, 283] on span "Select attribute" at bounding box center [1071, 290] width 218 height 16
click at [1186, 369] on span at bounding box center [1189, 369] width 17 height 17
click at [1189, 368] on span at bounding box center [1189, 369] width 17 height 17
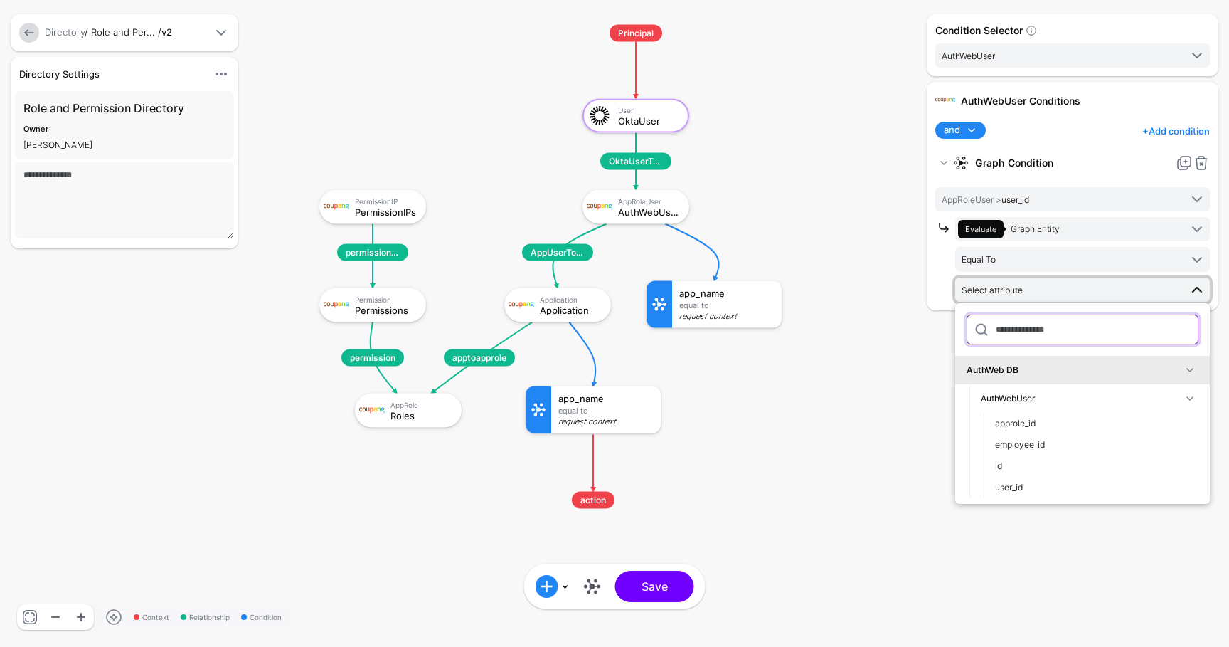
click at [1118, 338] on input "text" at bounding box center [1083, 329] width 232 height 30
click at [1194, 391] on span at bounding box center [1189, 398] width 17 height 17
click at [1211, 164] on div "AuthWebUser Conditions and and not or + Add condition Add Condition Graph Condi…" at bounding box center [1073, 196] width 292 height 228
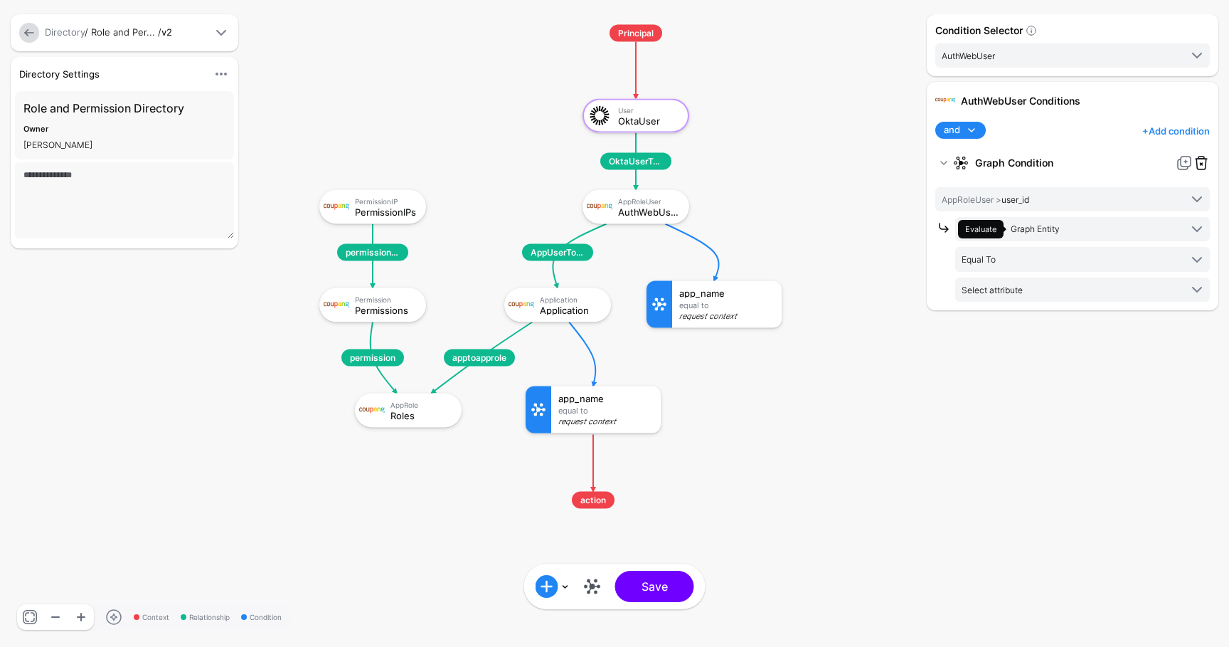
click at [1204, 164] on link at bounding box center [1201, 162] width 17 height 17
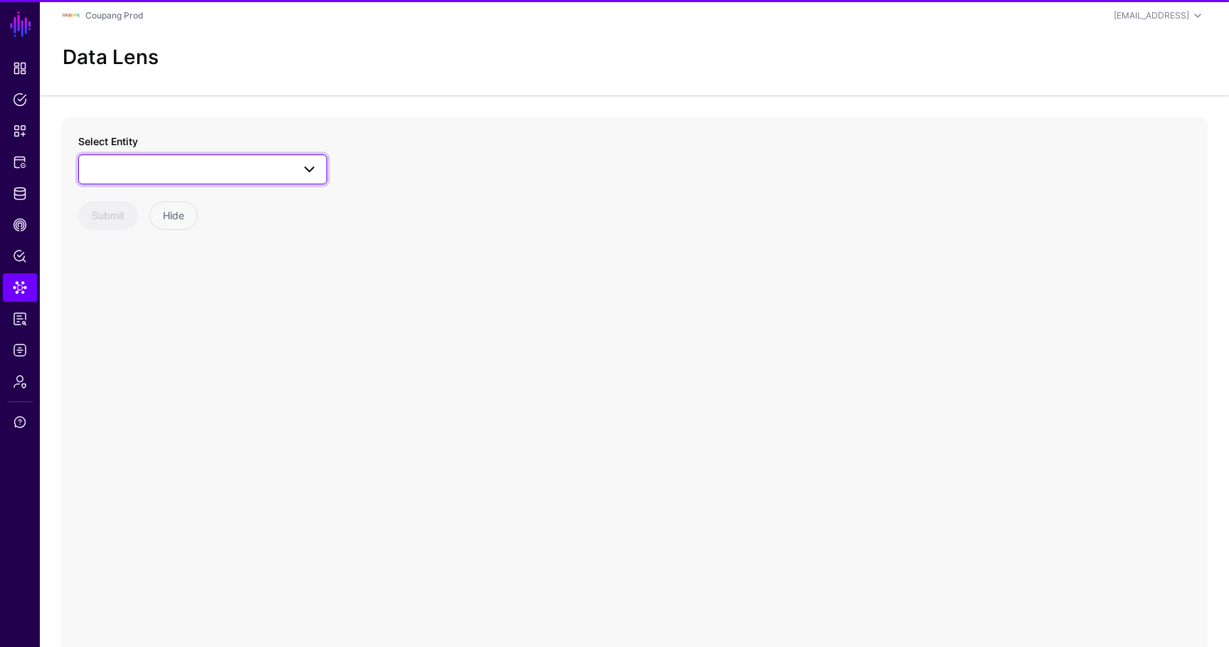
click at [166, 168] on span at bounding box center [202, 169] width 230 height 17
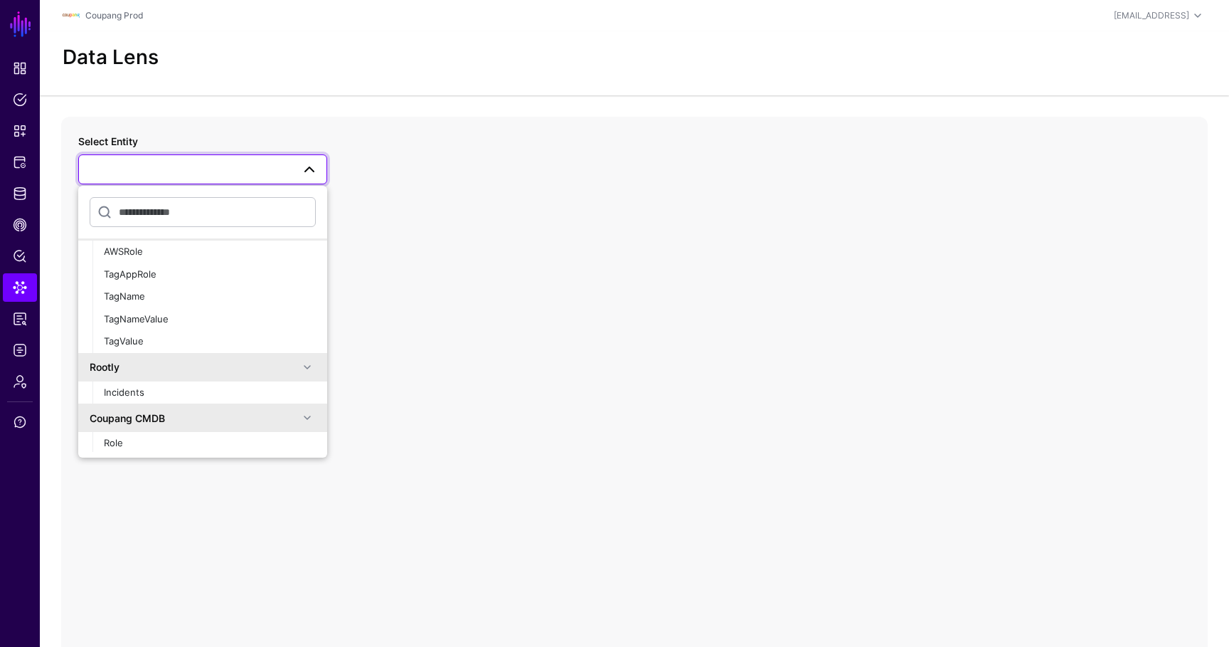
scroll to position [279, 0]
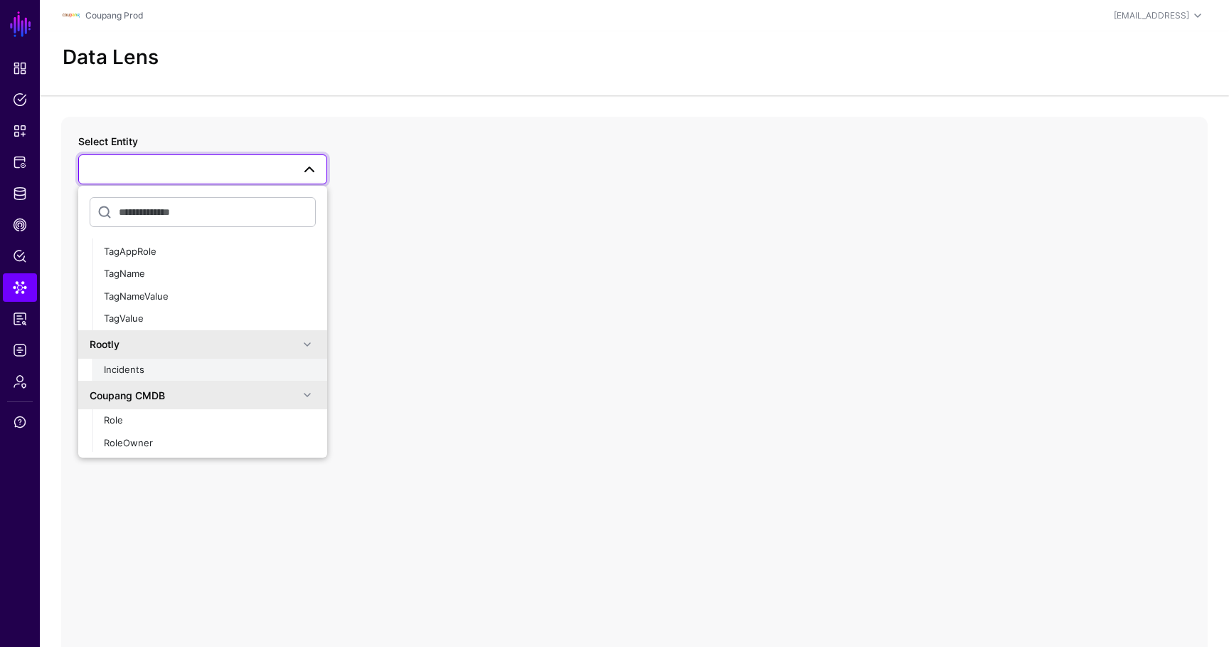
click at [137, 378] on button "Incidents" at bounding box center [209, 369] width 235 height 23
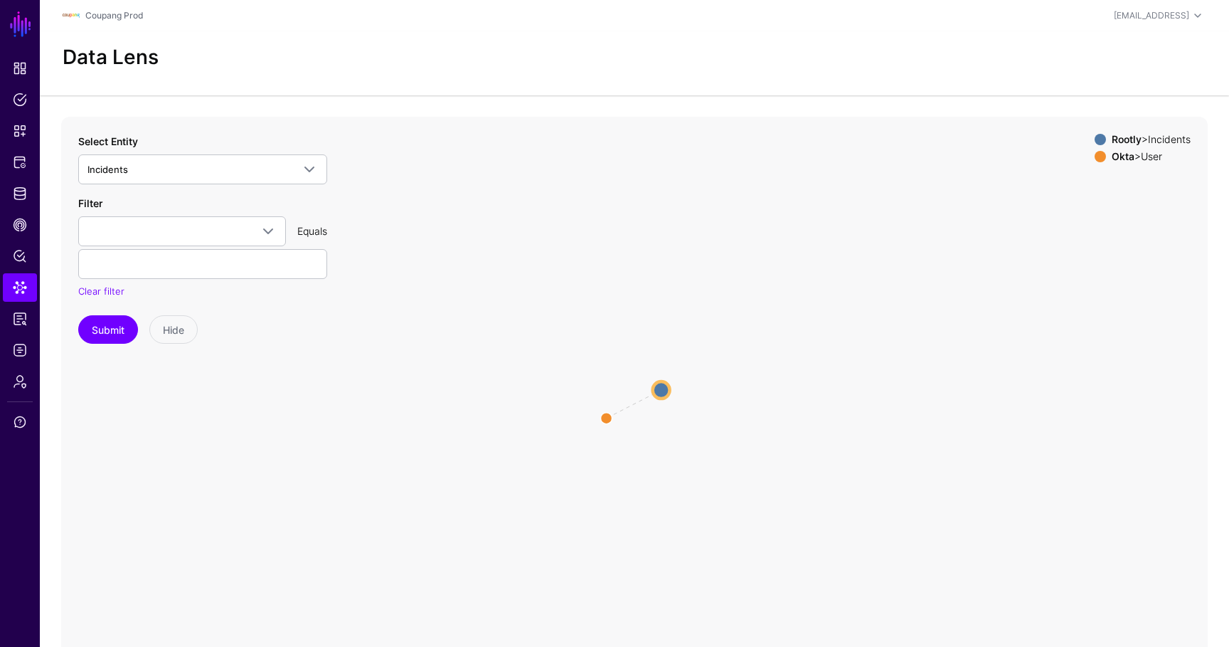
click at [663, 388] on circle at bounding box center [661, 389] width 17 height 17
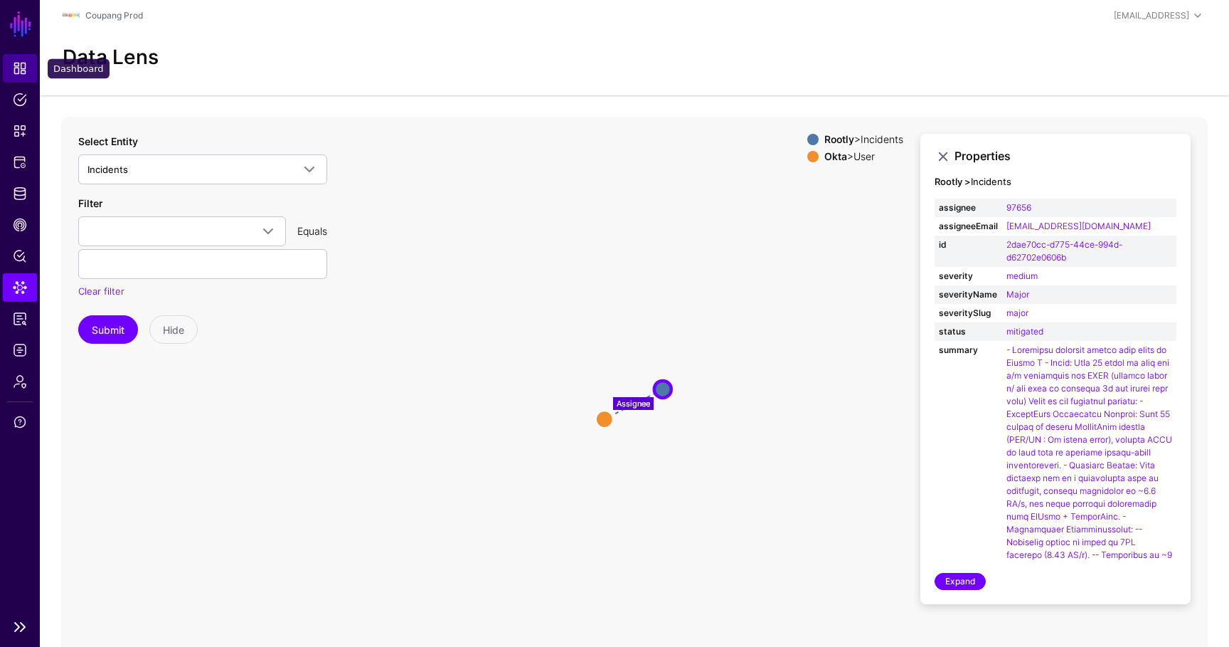
click at [21, 70] on span "Dashboard" at bounding box center [20, 68] width 14 height 14
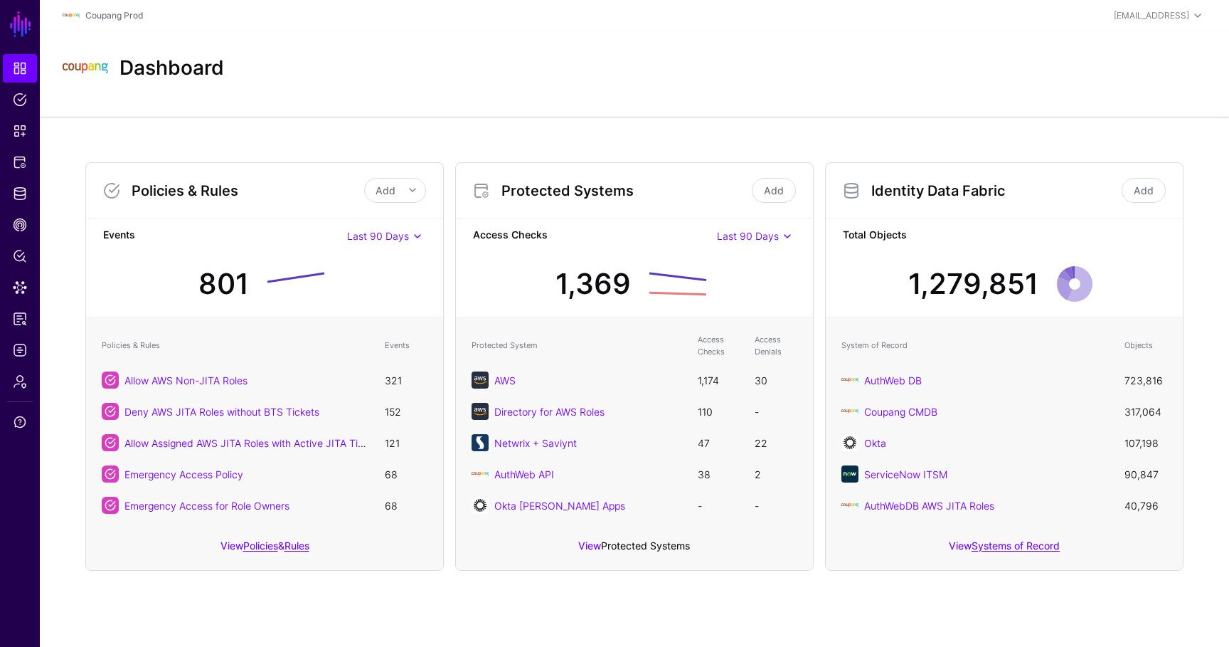
click at [628, 546] on link "Protected Systems" at bounding box center [645, 545] width 89 height 12
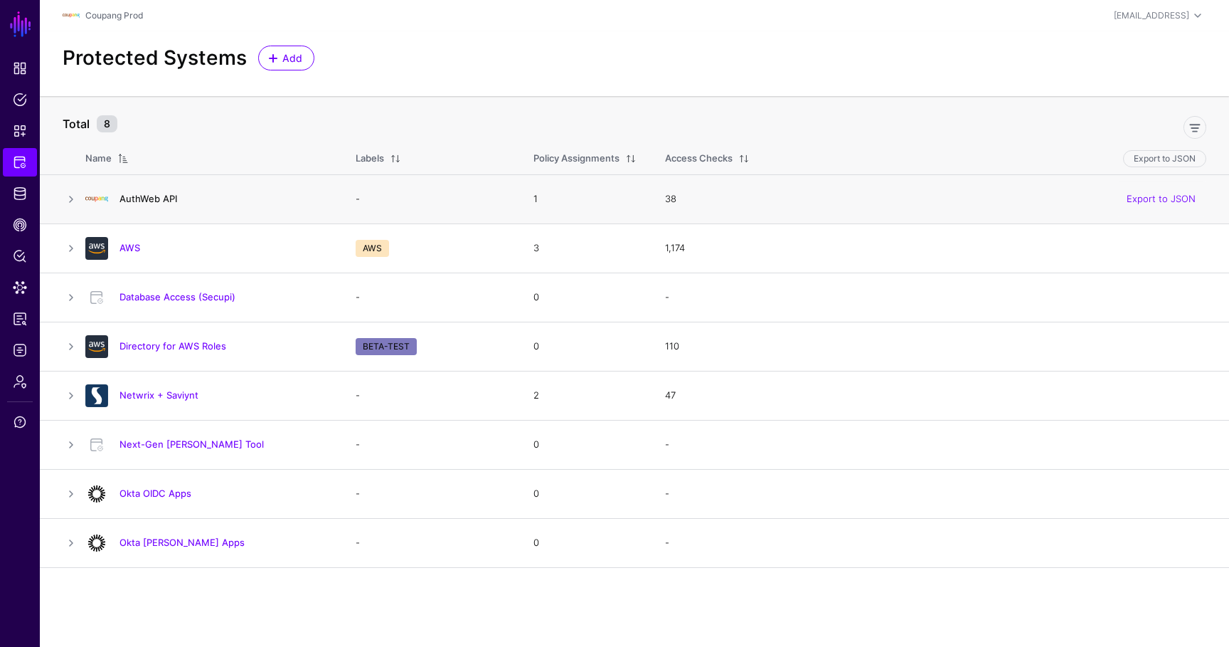
click at [137, 198] on link "AuthWeb API" at bounding box center [148, 198] width 58 height 11
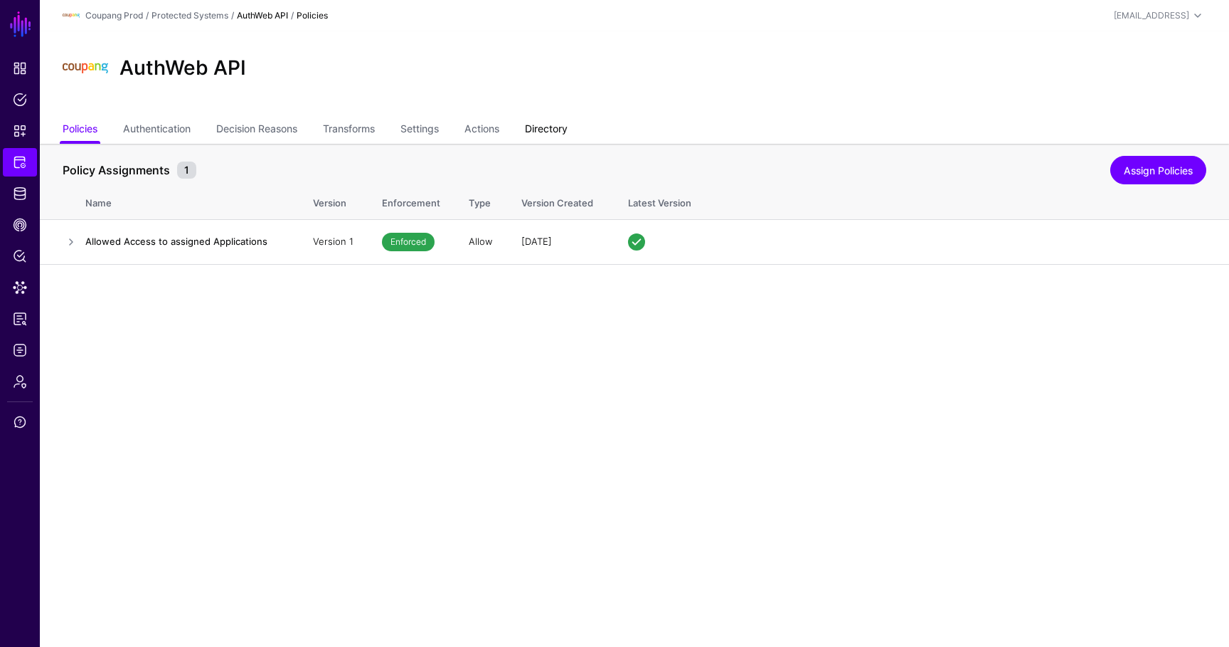
click at [553, 124] on link "Directory" at bounding box center [546, 130] width 43 height 27
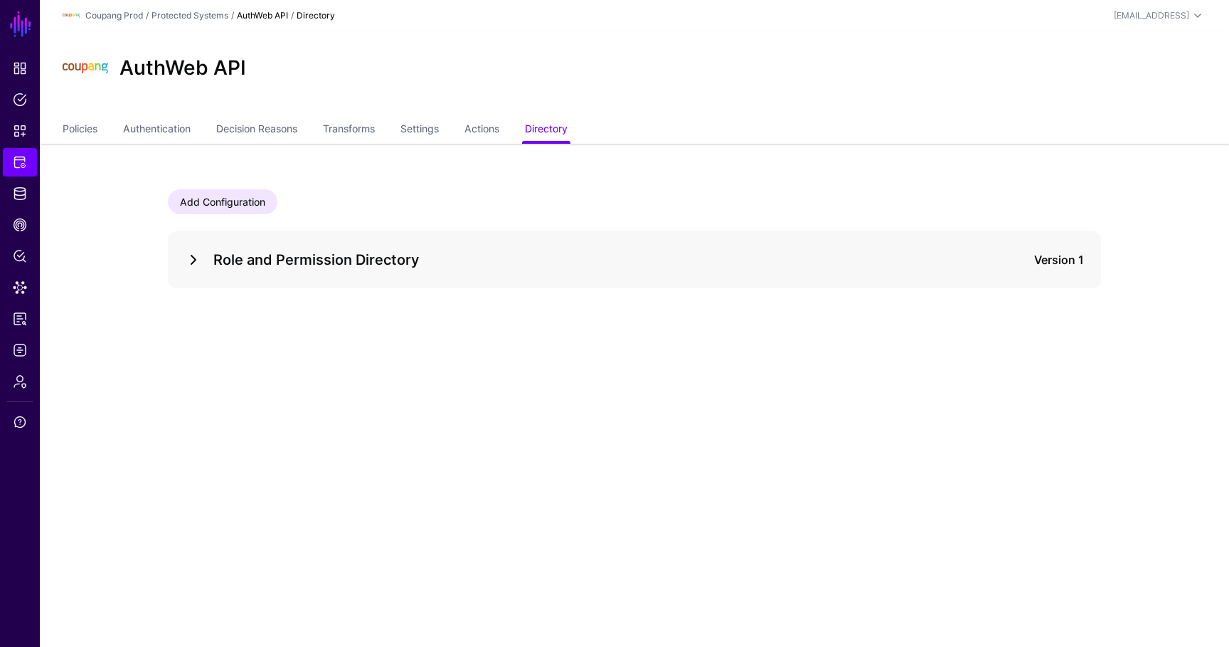
click at [195, 260] on link at bounding box center [193, 259] width 17 height 17
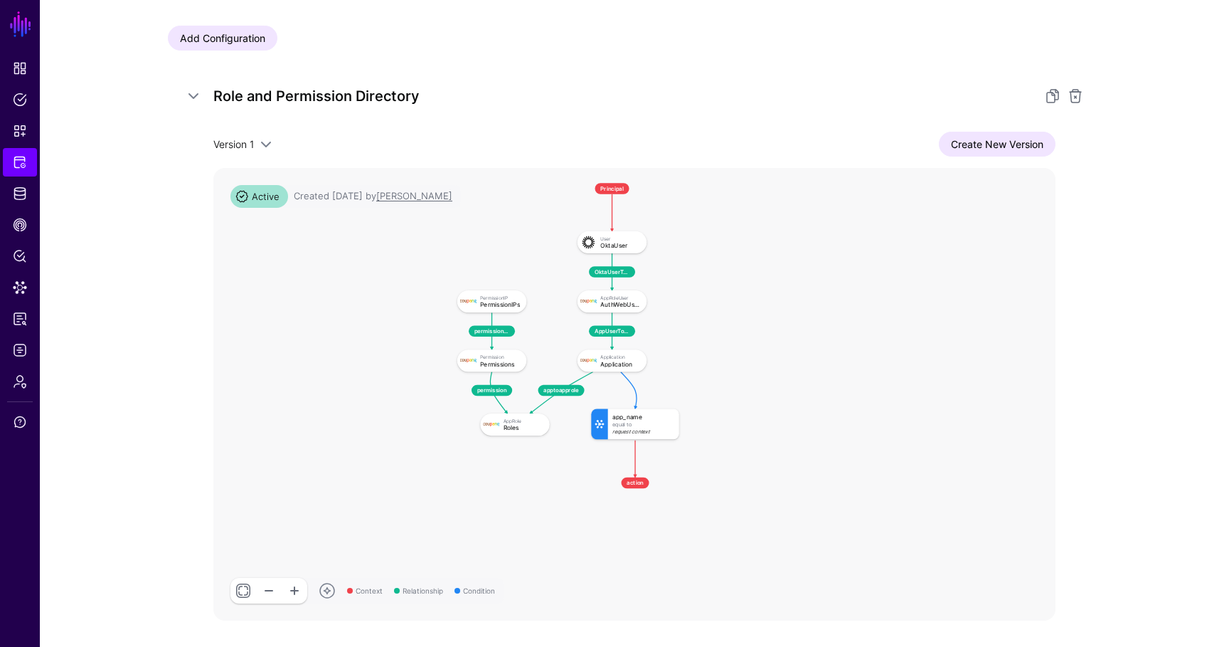
scroll to position [228, 0]
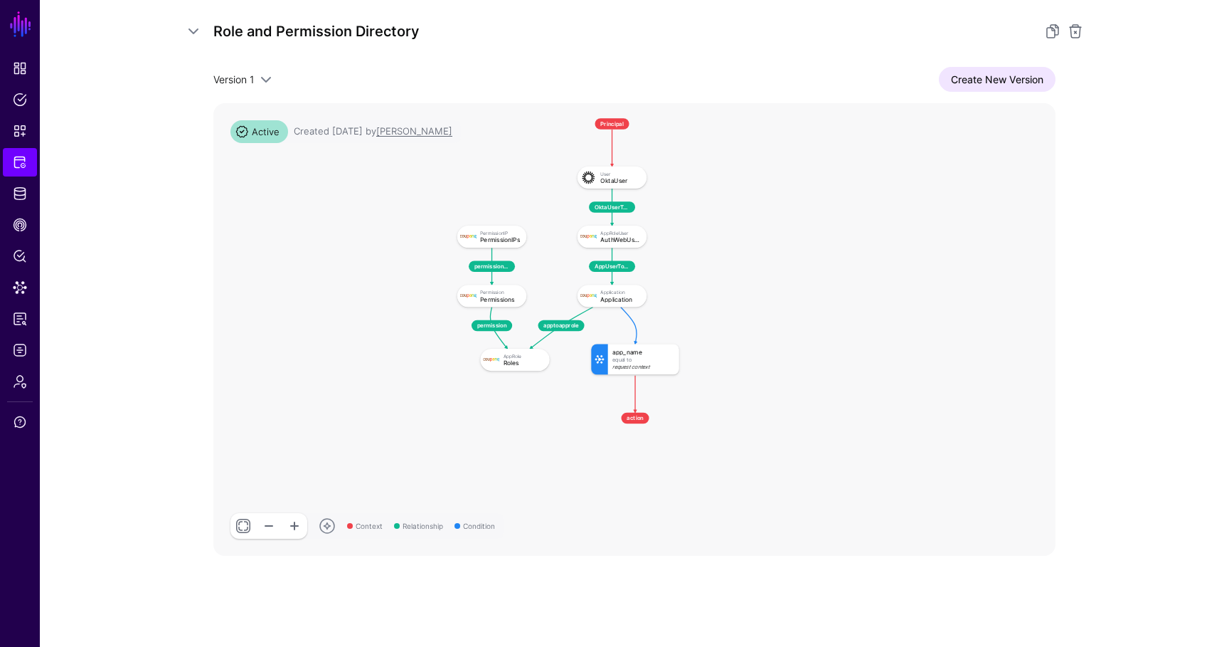
click at [243, 524] on link at bounding box center [243, 526] width 26 height 26
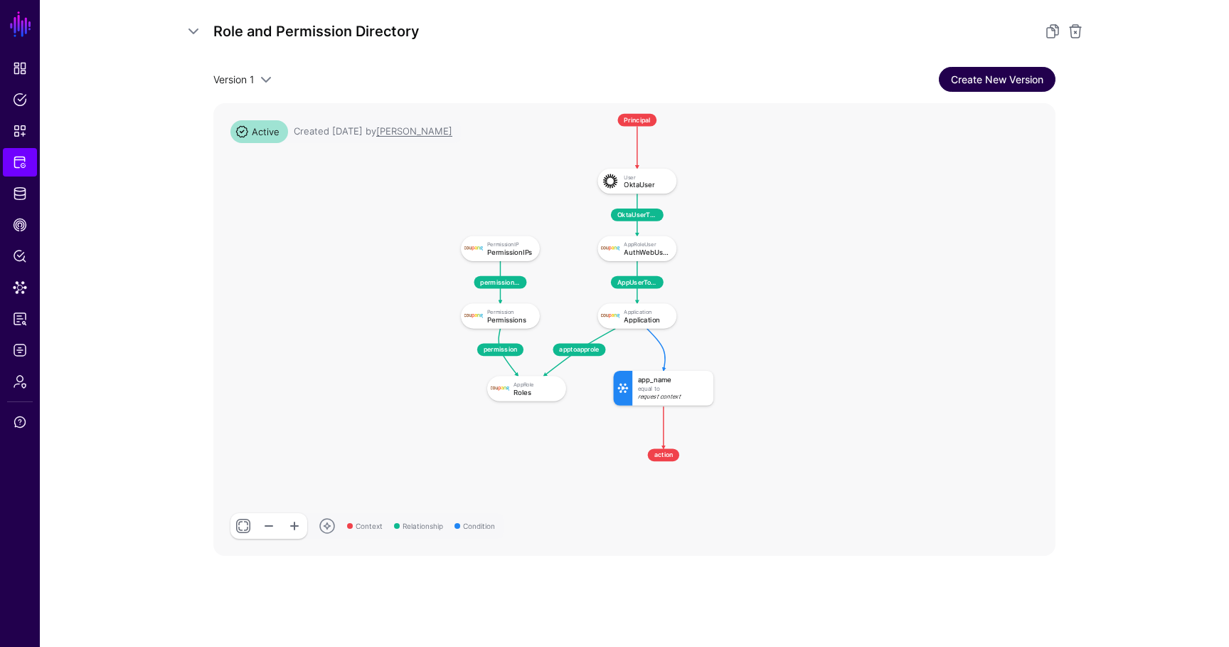
click at [984, 70] on link "Create New Version" at bounding box center [997, 79] width 117 height 25
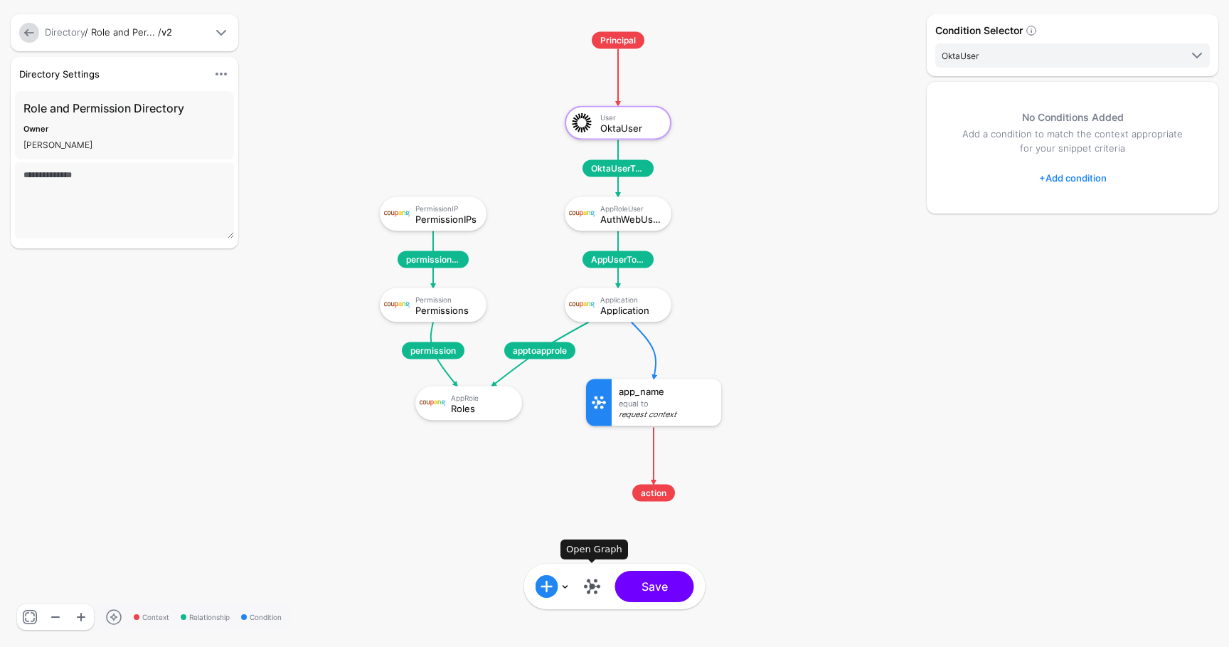
click at [592, 589] on link at bounding box center [592, 586] width 23 height 23
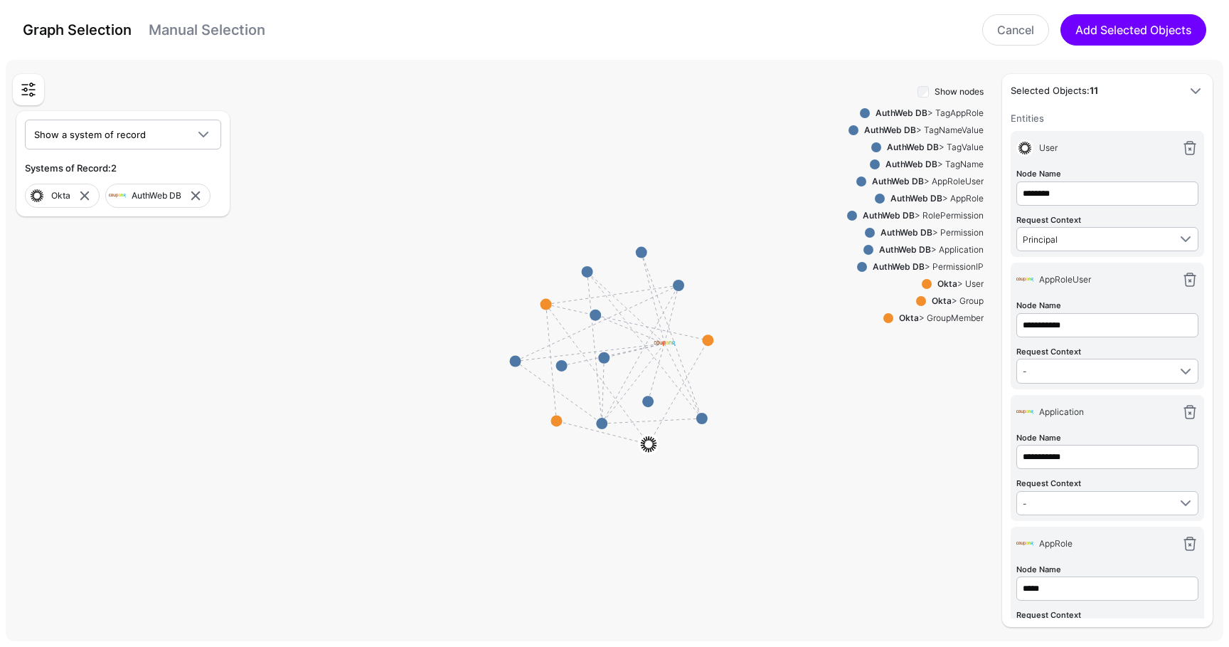
click at [191, 29] on link "Manual Selection" at bounding box center [207, 29] width 117 height 17
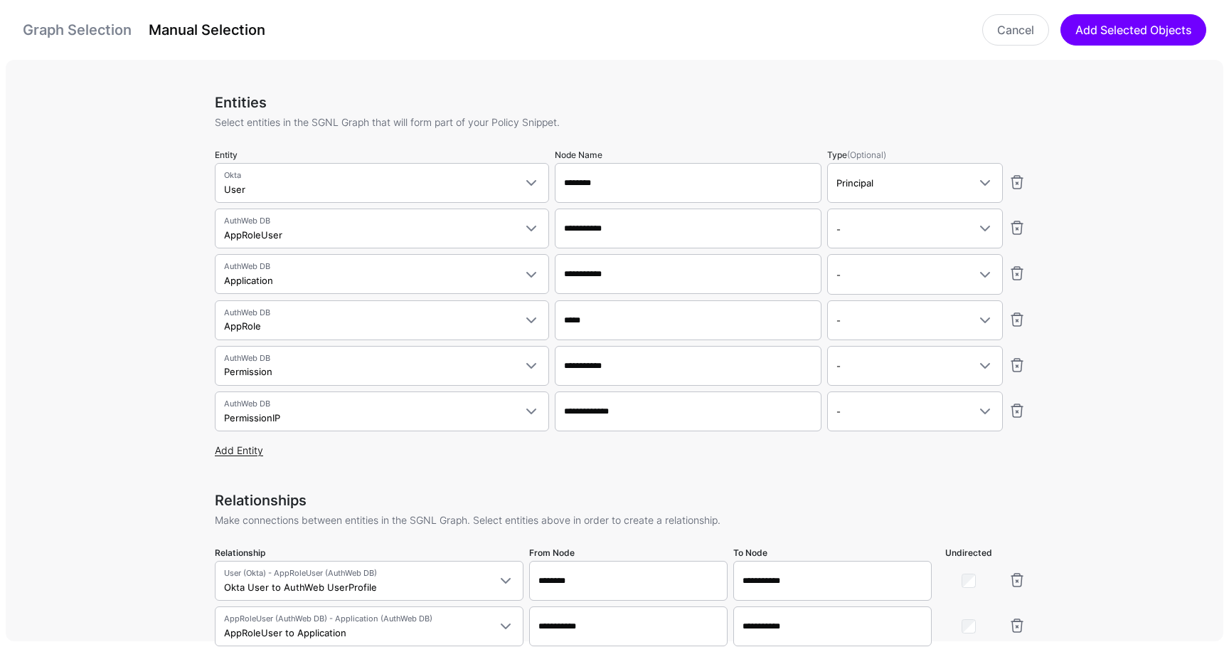
click at [235, 451] on link "Add Entity" at bounding box center [239, 450] width 48 height 12
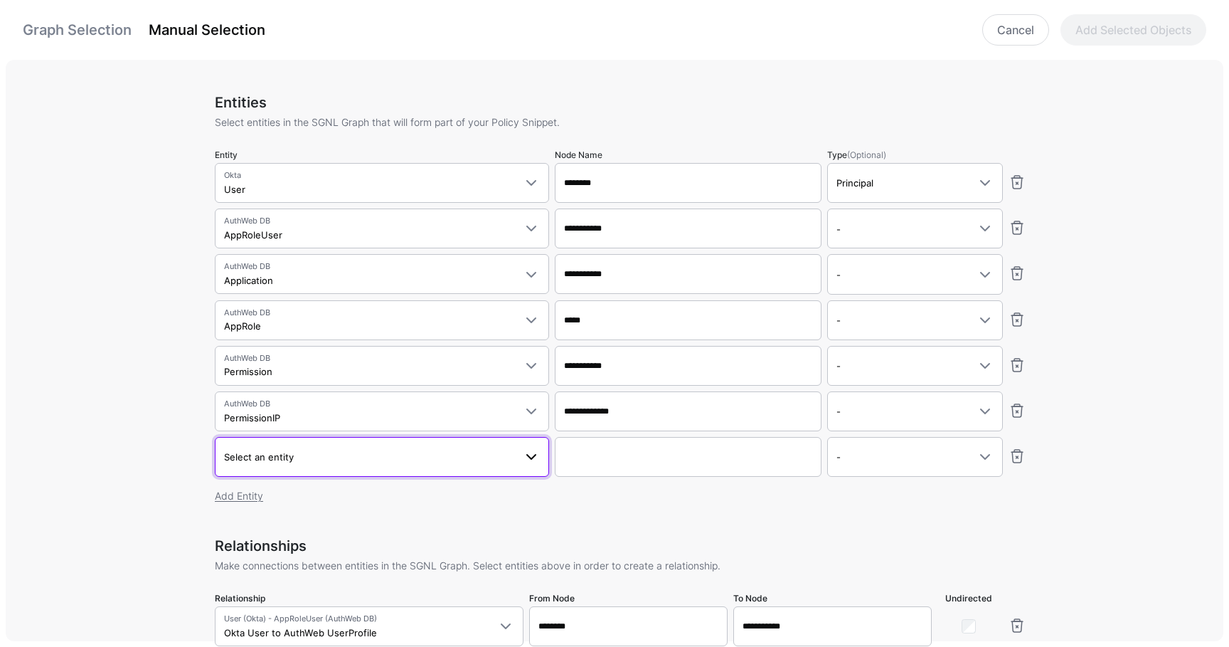
click at [356, 460] on span "Select an entity" at bounding box center [369, 457] width 290 height 16
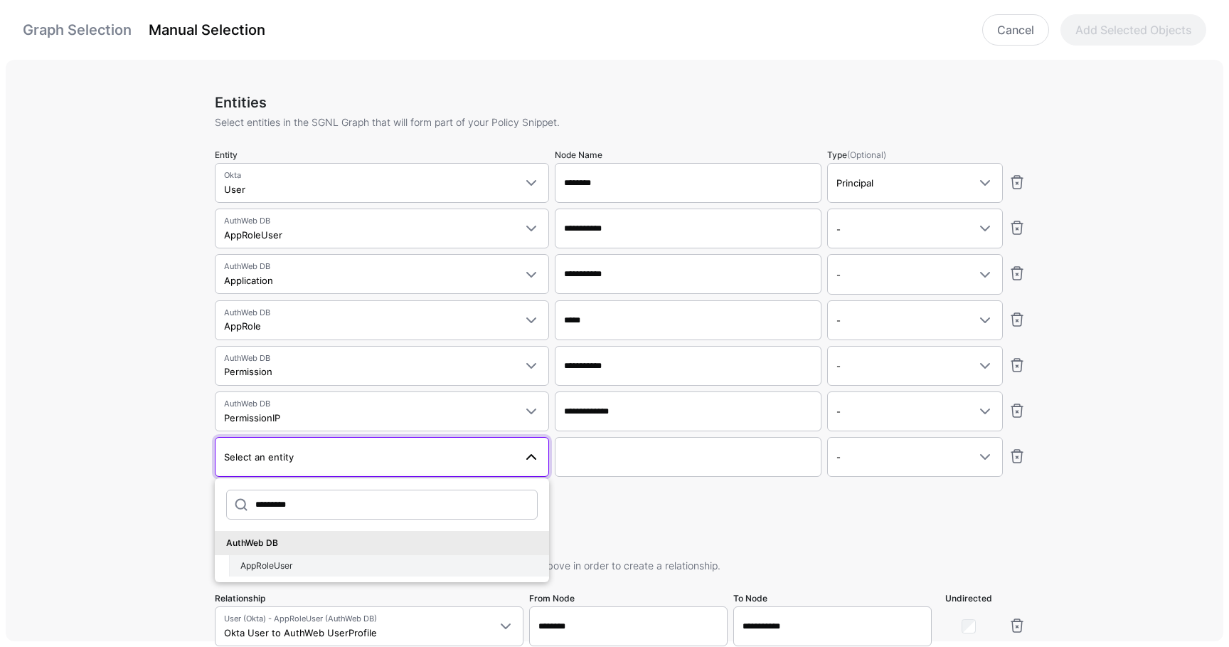
type input "*********"
click at [351, 559] on div "AppRoleUser" at bounding box center [388, 565] width 297 height 13
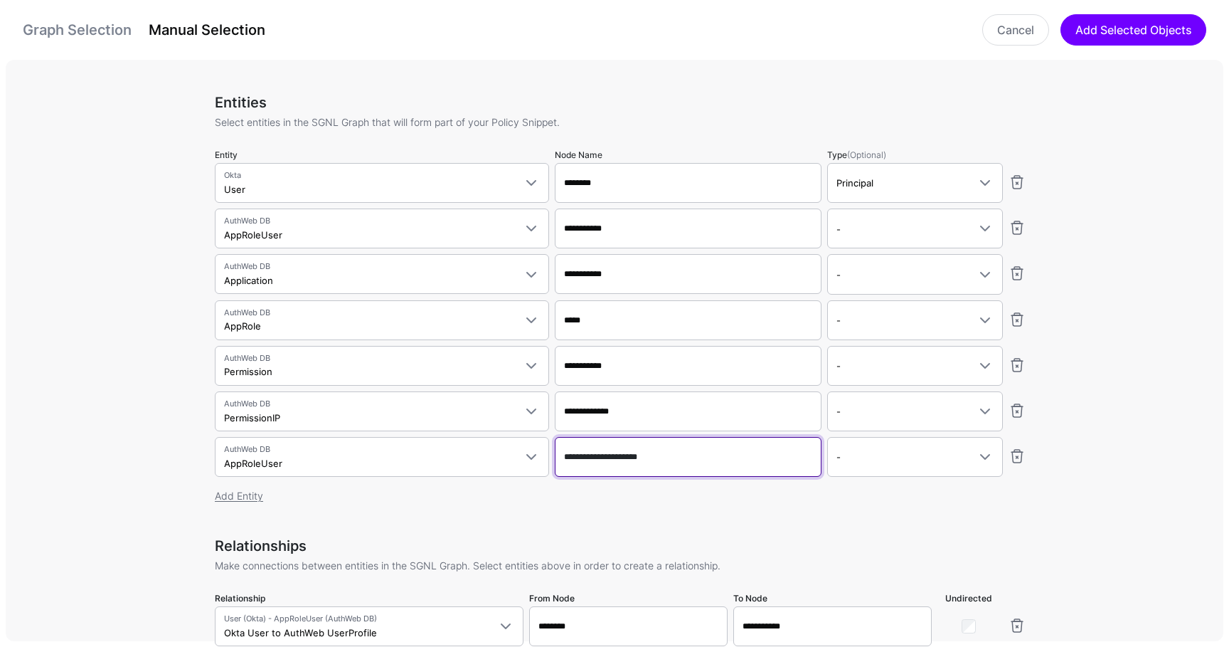
click at [675, 203] on input "**********" at bounding box center [688, 183] width 267 height 40
type input "**********"
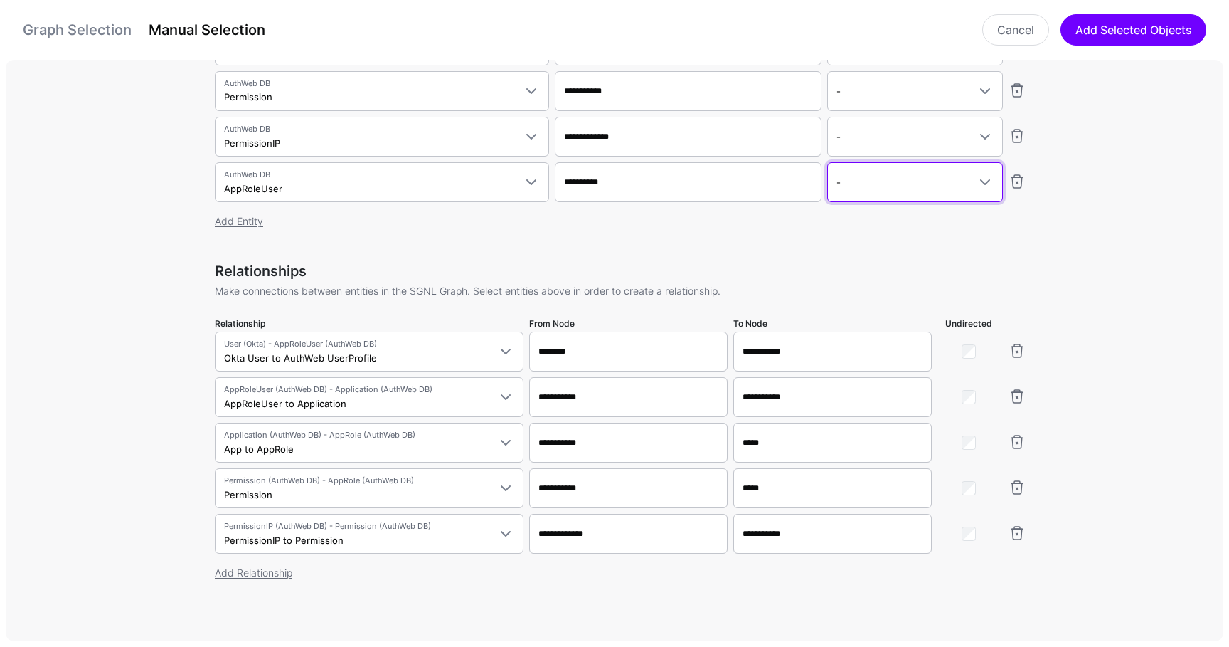
scroll to position [300, 0]
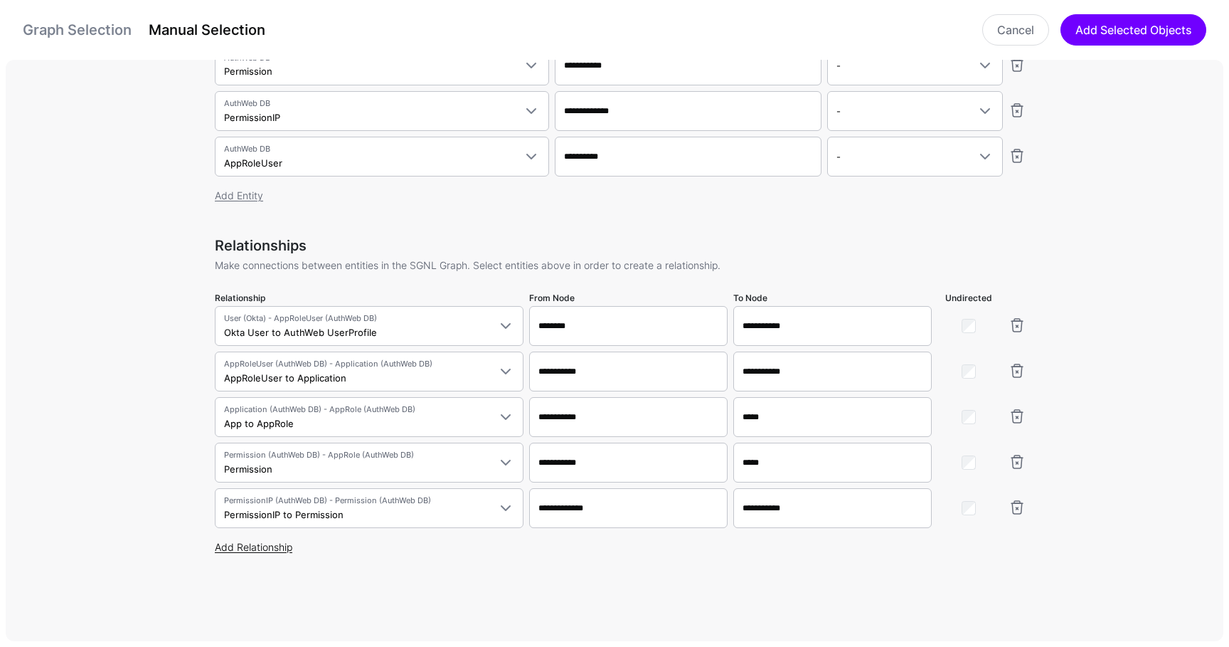
click at [268, 544] on link "Add Relationship" at bounding box center [254, 547] width 78 height 12
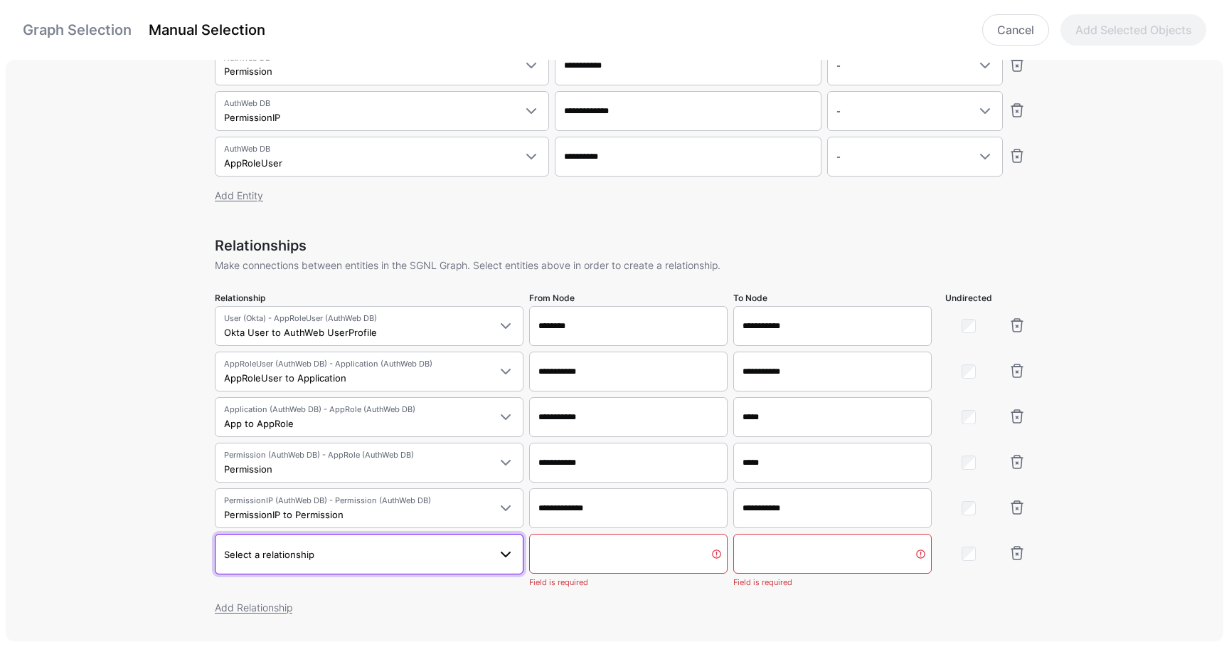
click at [296, 546] on span "Select a relationship" at bounding box center [356, 554] width 265 height 16
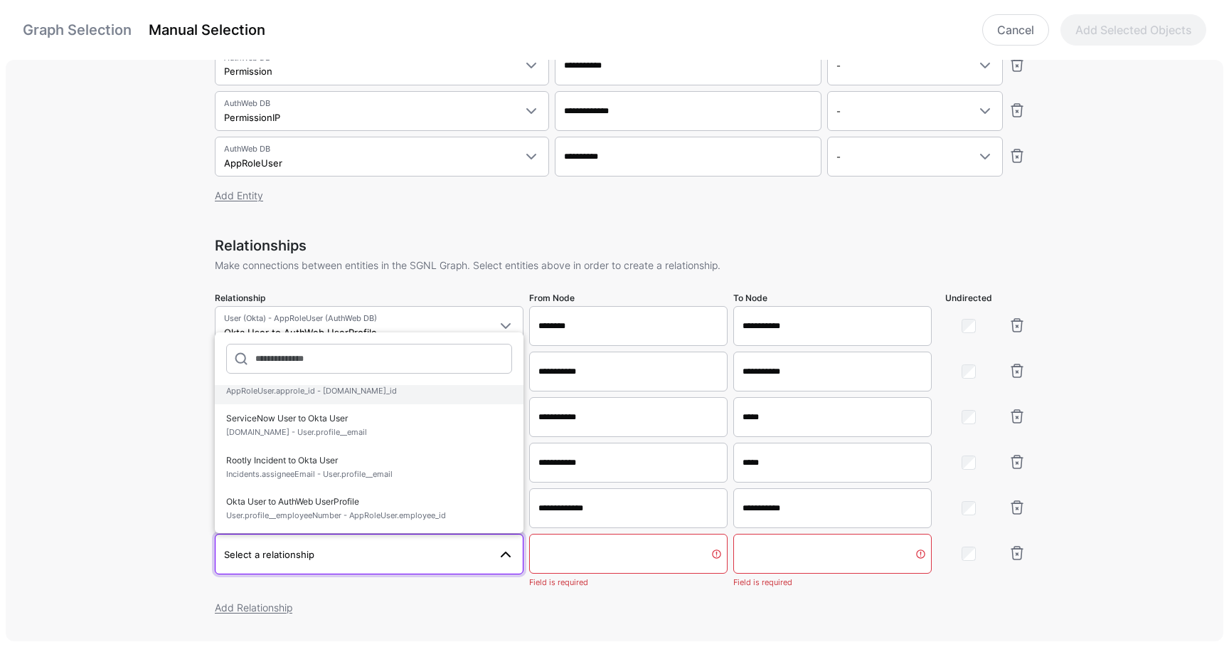
scroll to position [0, 0]
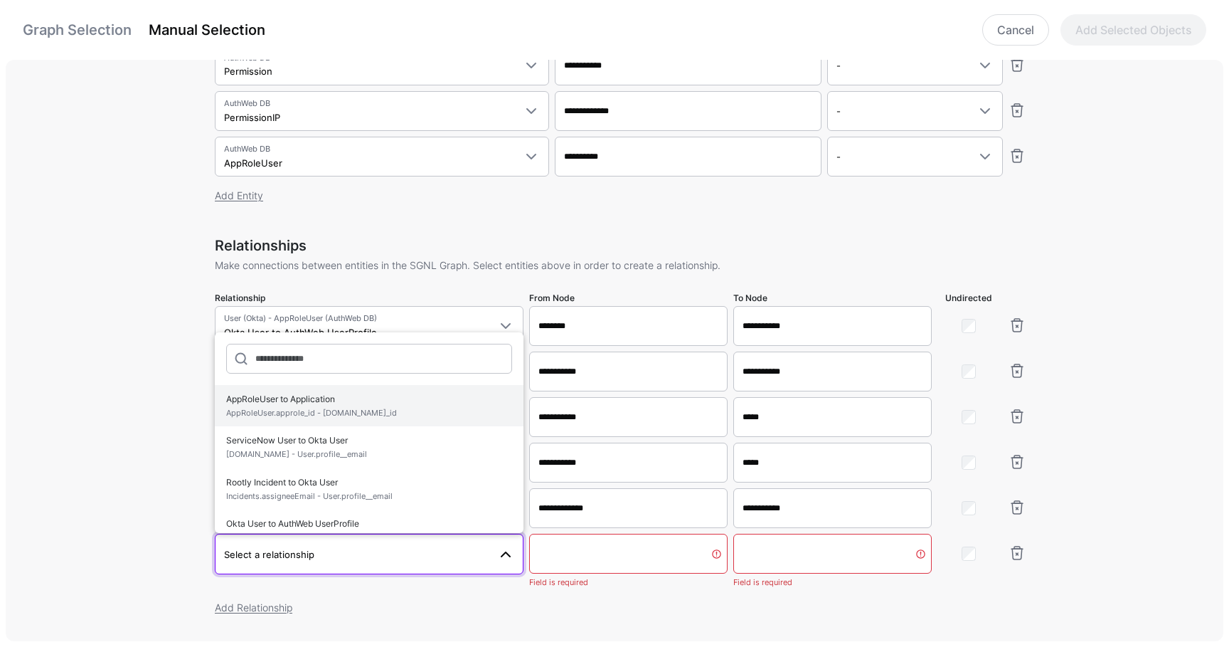
click at [344, 407] on span "AppRoleUser.approle_id - Application.app_id" at bounding box center [369, 413] width 286 height 12
type input "**********"
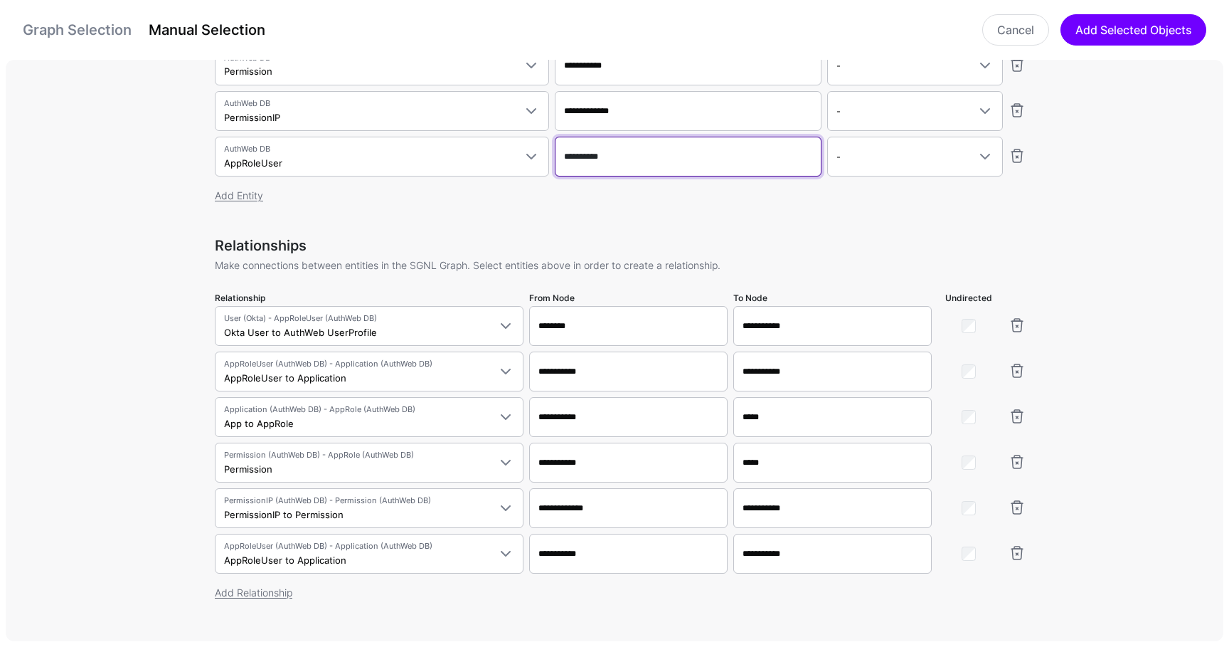
click at [587, 161] on input "**********" at bounding box center [688, 157] width 267 height 40
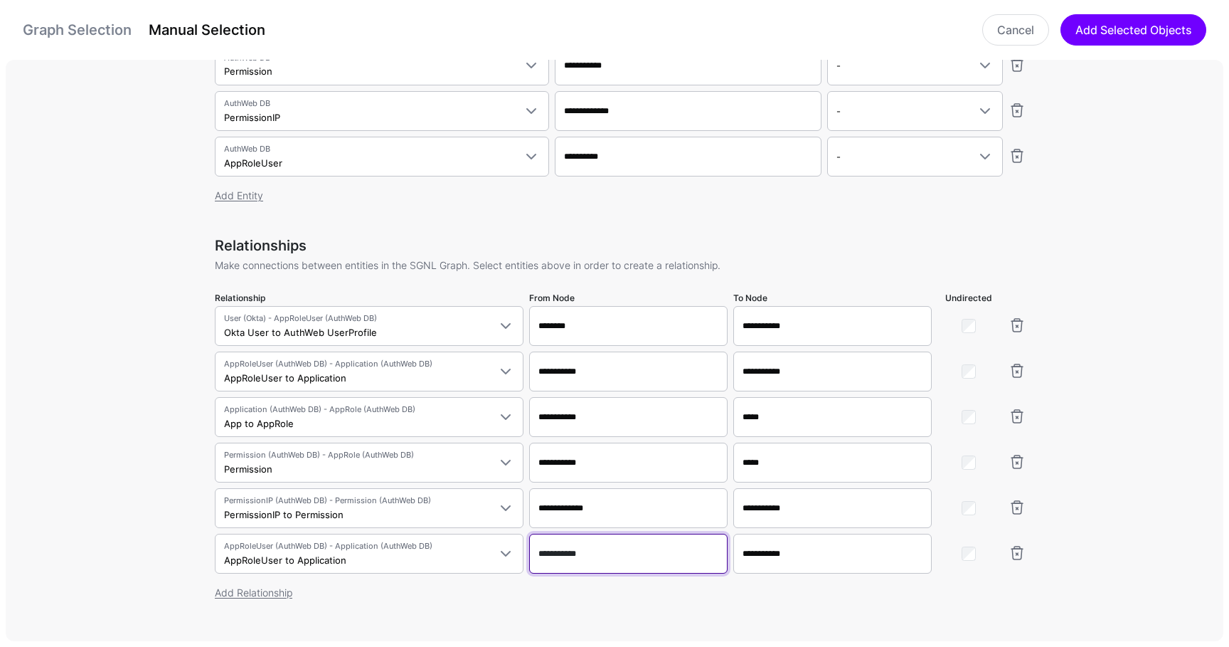
click at [570, 558] on input "**********" at bounding box center [628, 553] width 198 height 40
paste input "text"
type input "**********"
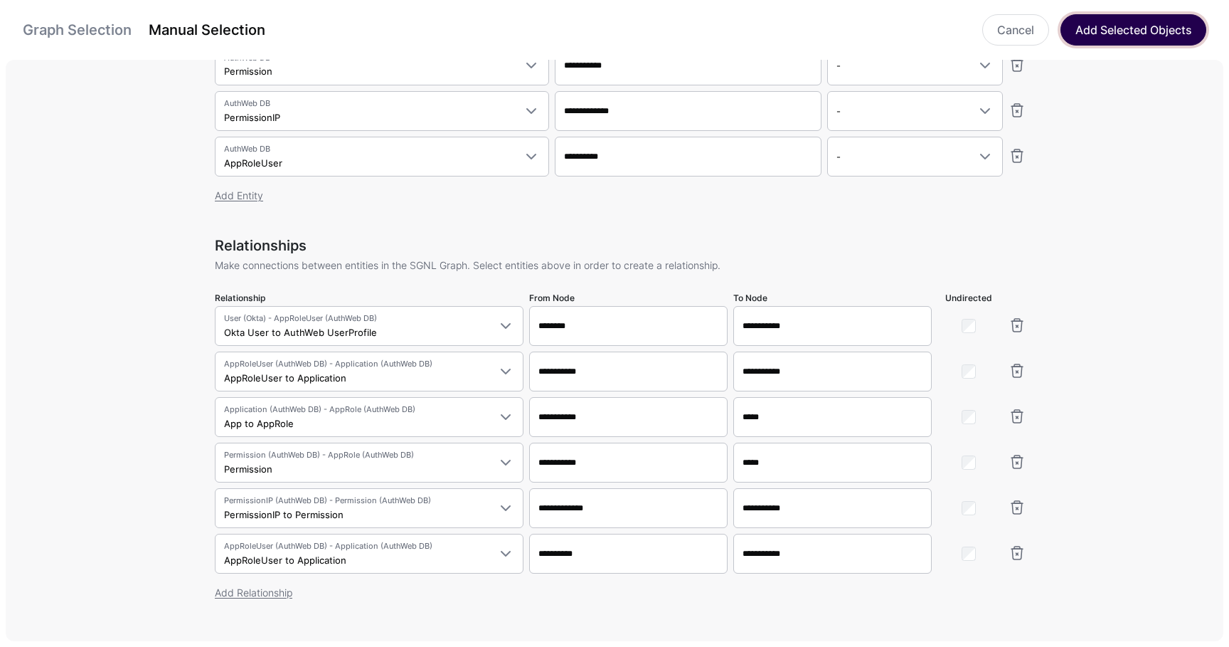
click at [1151, 28] on button "Add Selected Objects" at bounding box center [1134, 29] width 146 height 31
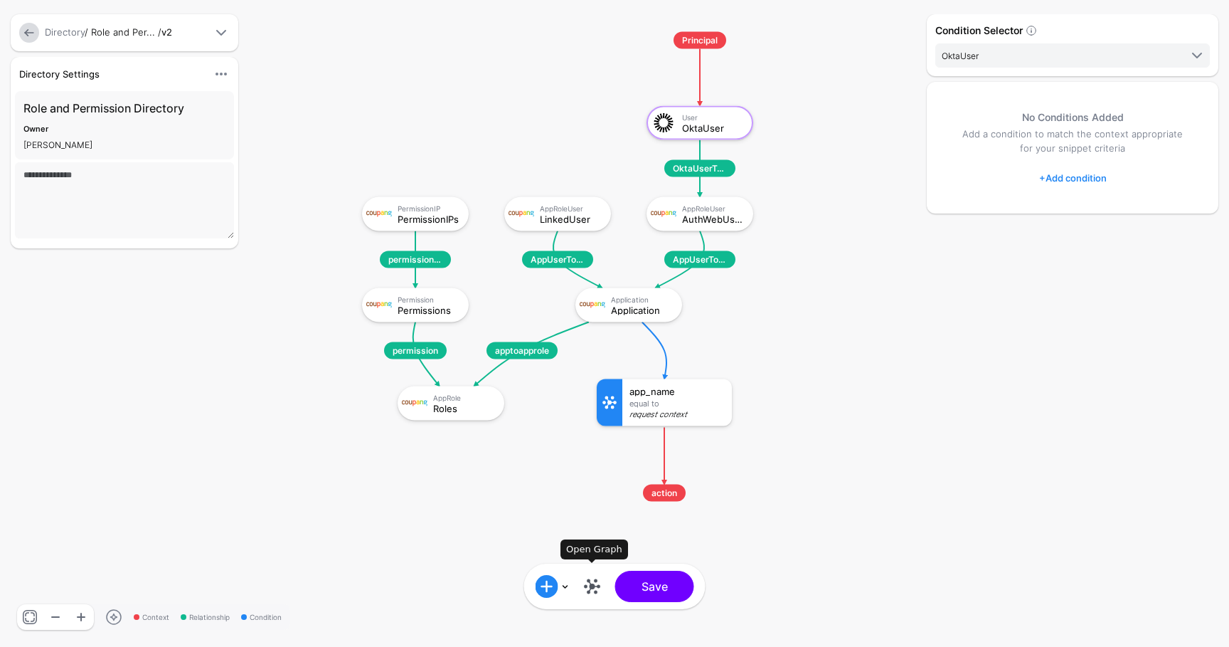
click at [593, 578] on link at bounding box center [592, 586] width 23 height 23
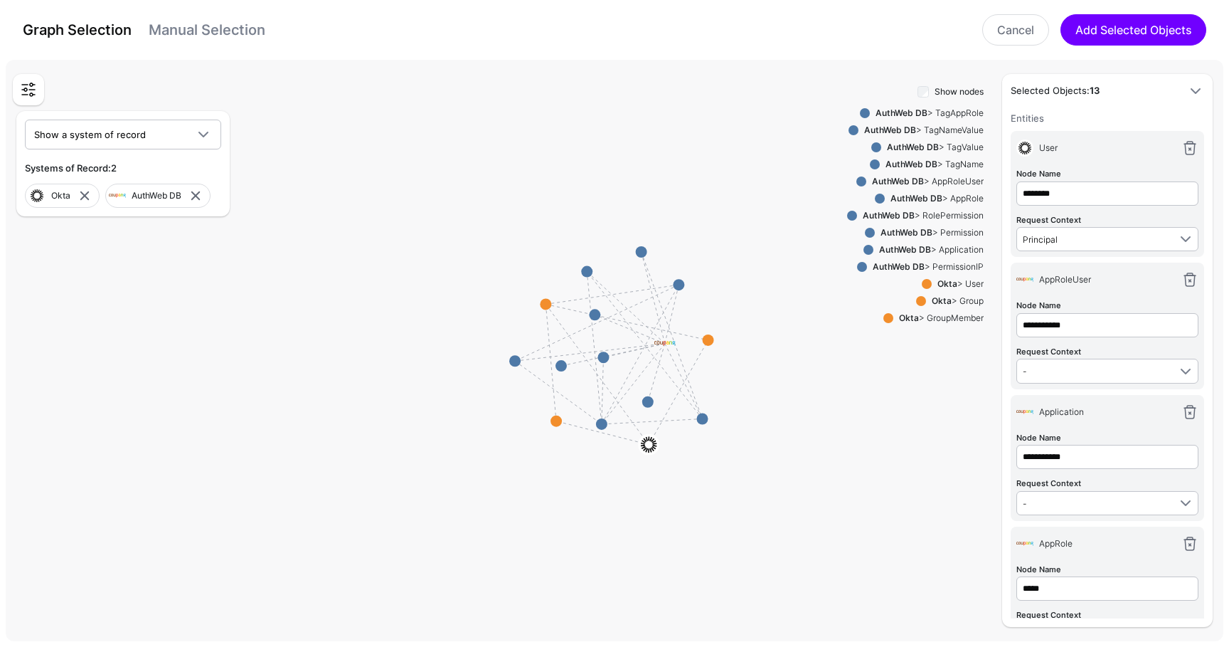
click at [199, 31] on link "Manual Selection" at bounding box center [207, 29] width 117 height 17
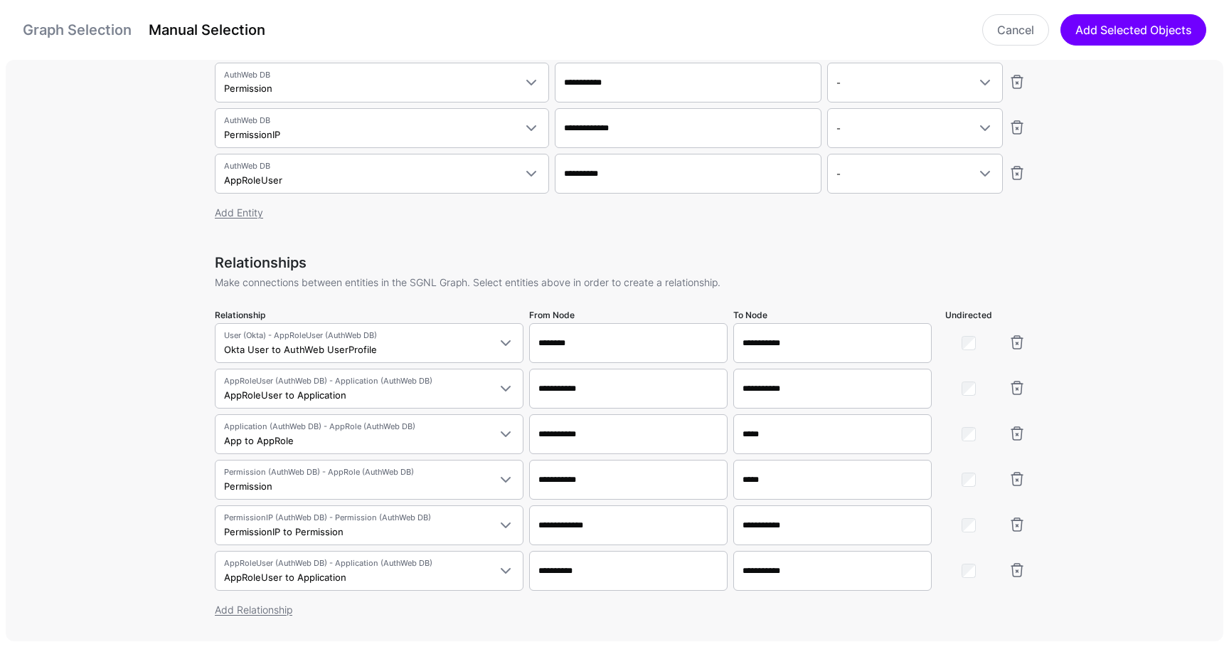
scroll to position [291, 0]
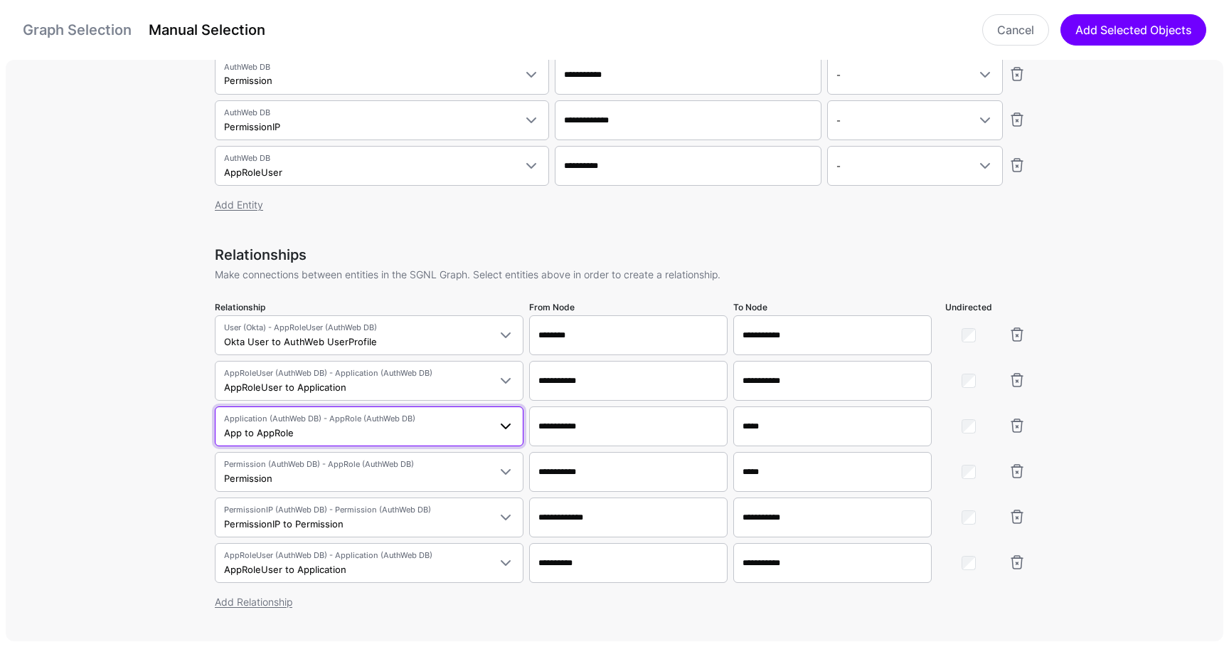
click at [440, 421] on span "Application (AuthWeb DB) - AppRole (AuthWeb DB)" at bounding box center [356, 419] width 265 height 12
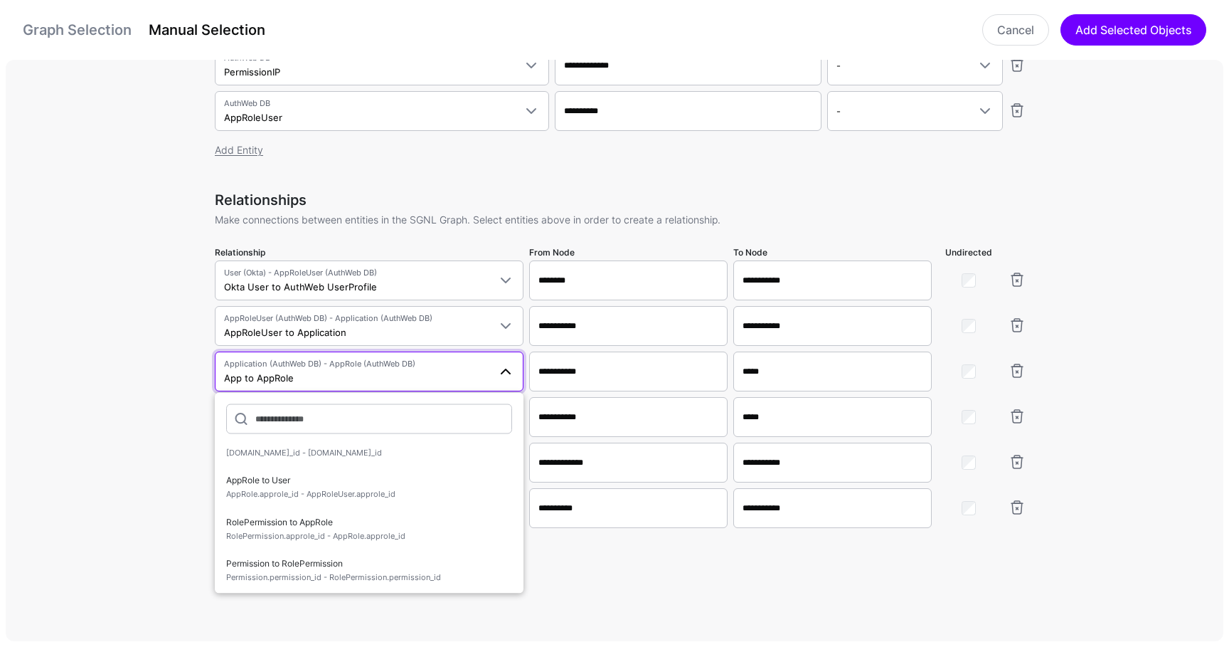
scroll to position [568, 0]
click at [366, 489] on span "AppRole.approle_id - AppRoleUser.approle_id" at bounding box center [369, 488] width 286 height 12
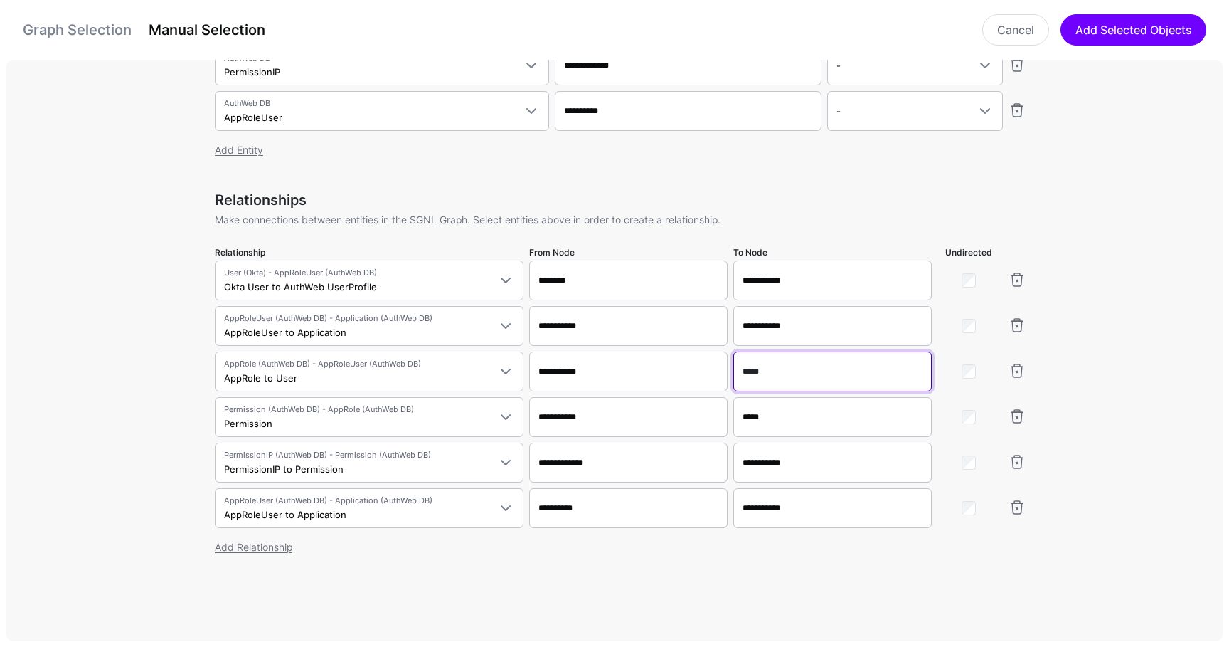
click at [755, 365] on input "*****" at bounding box center [832, 371] width 198 height 40
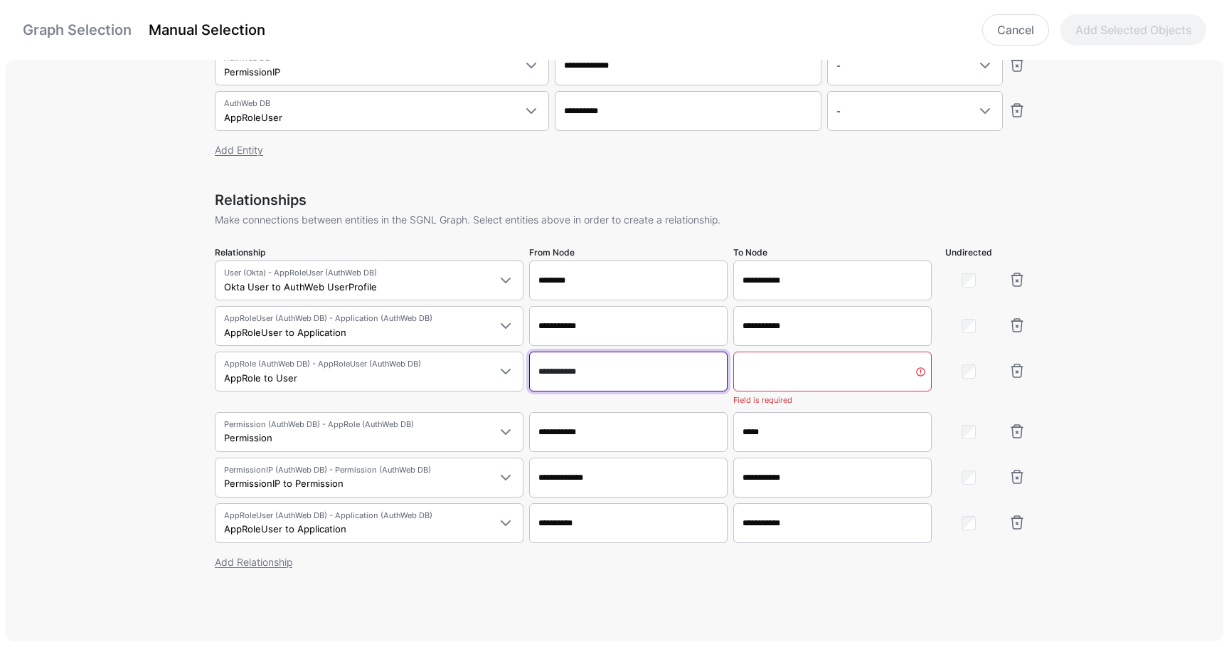
click at [563, 372] on input "**********" at bounding box center [628, 371] width 198 height 40
paste input "text"
type input "*****"
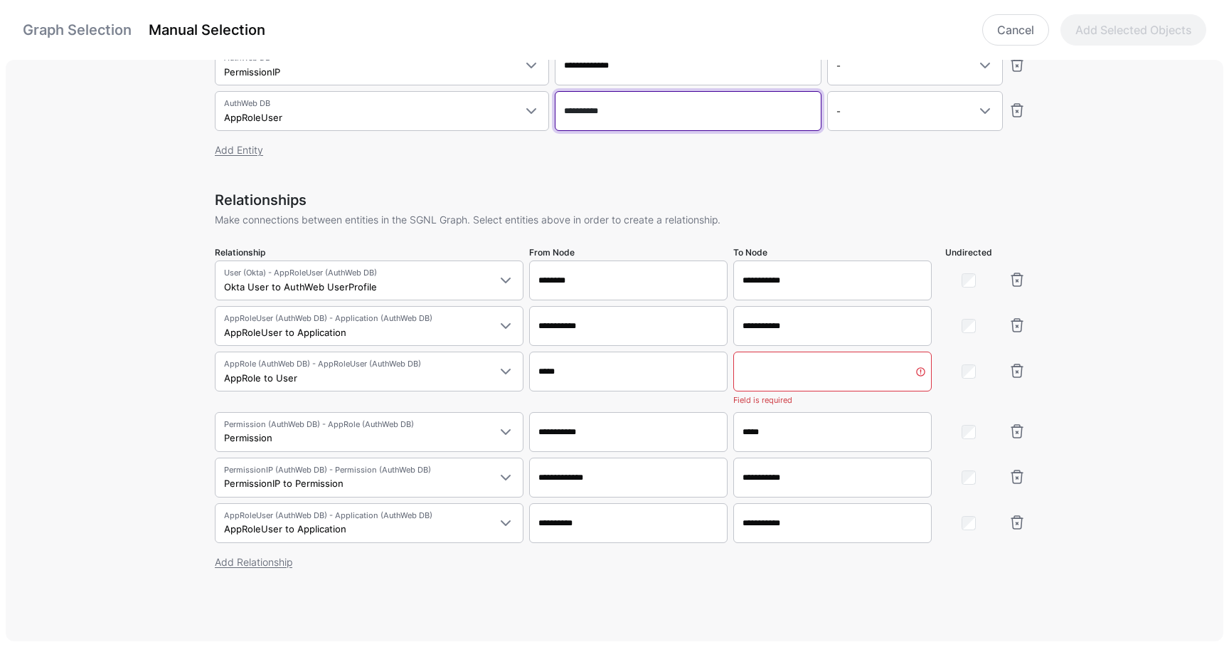
click at [829, 386] on input "To Node" at bounding box center [832, 371] width 198 height 40
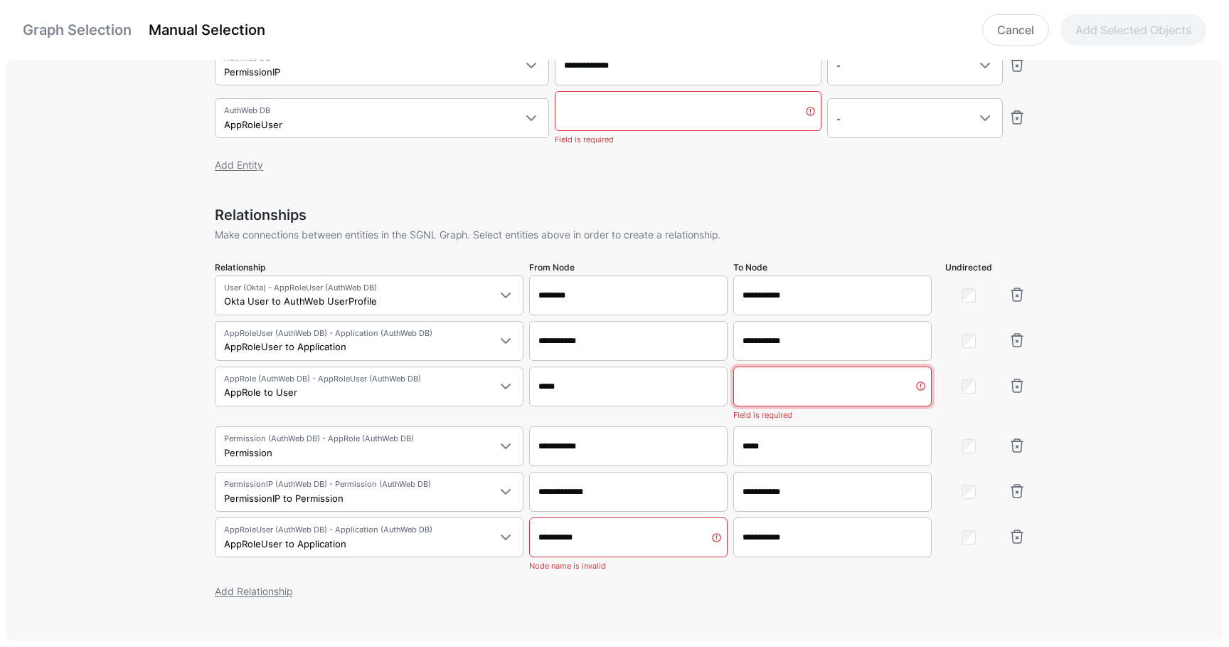
paste input "**********"
type input "**********"
click at [592, 105] on input "Node Name" at bounding box center [688, 111] width 267 height 40
paste input "**********"
type input "**********"
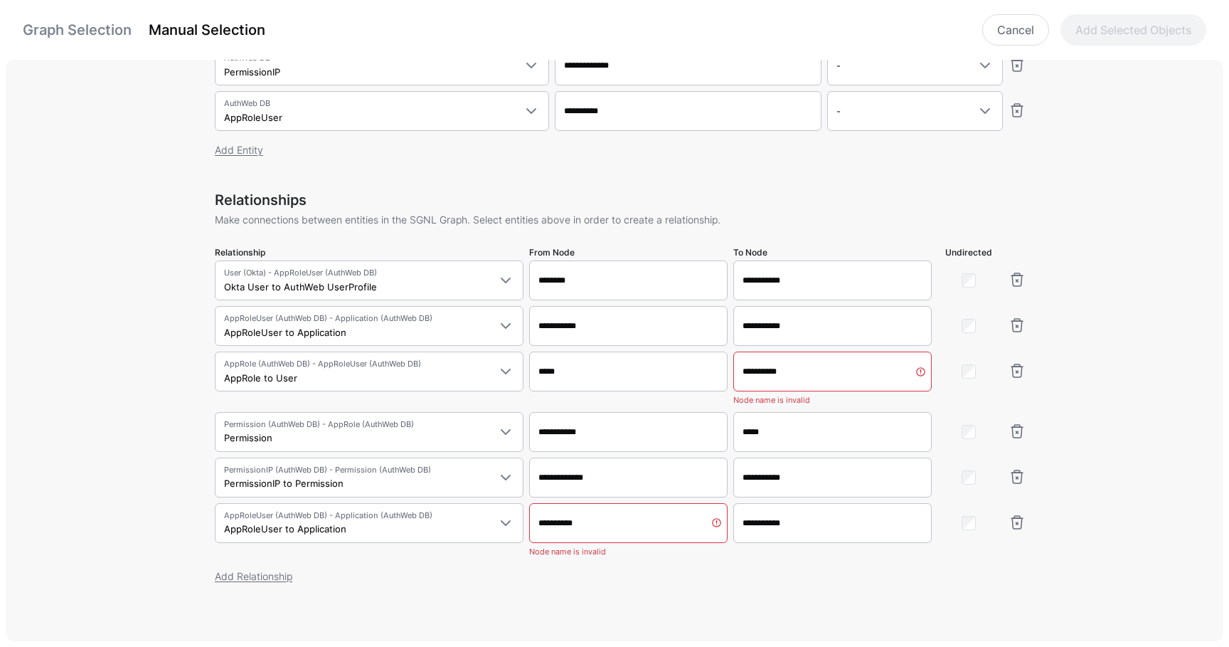
click at [175, 472] on div "Entities Select entities in the SGNL Graph that will form part of your Policy S…" at bounding box center [620, 353] width 1229 height 587
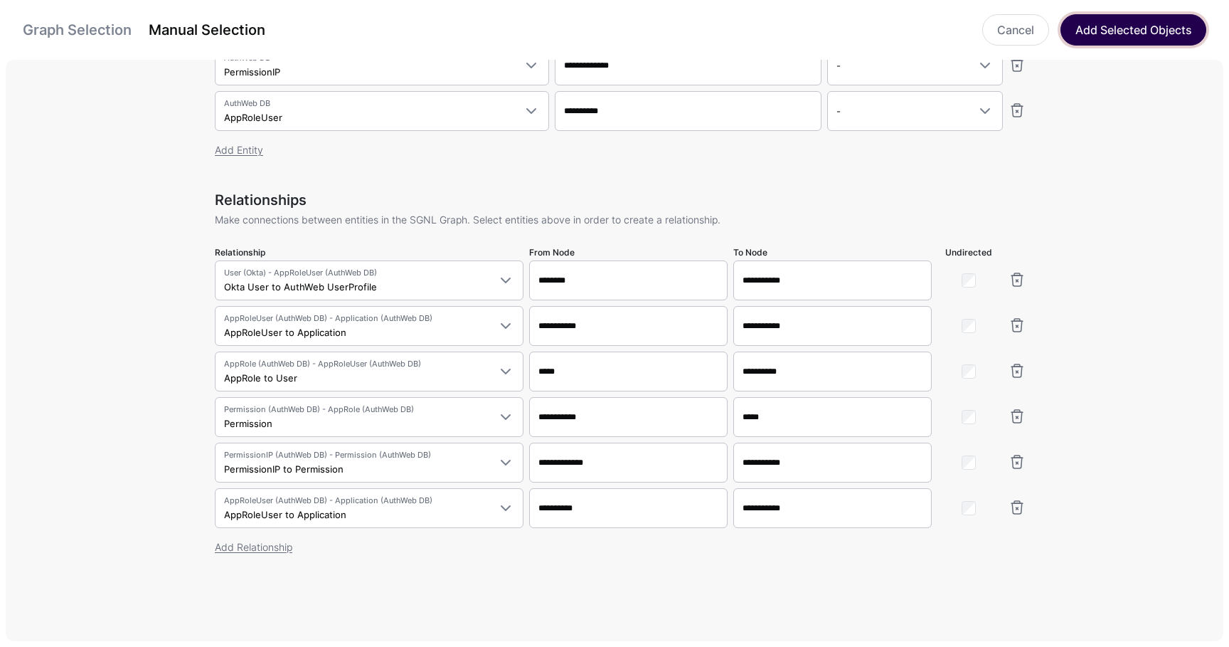
click at [1107, 37] on button "Add Selected Objects" at bounding box center [1134, 29] width 146 height 31
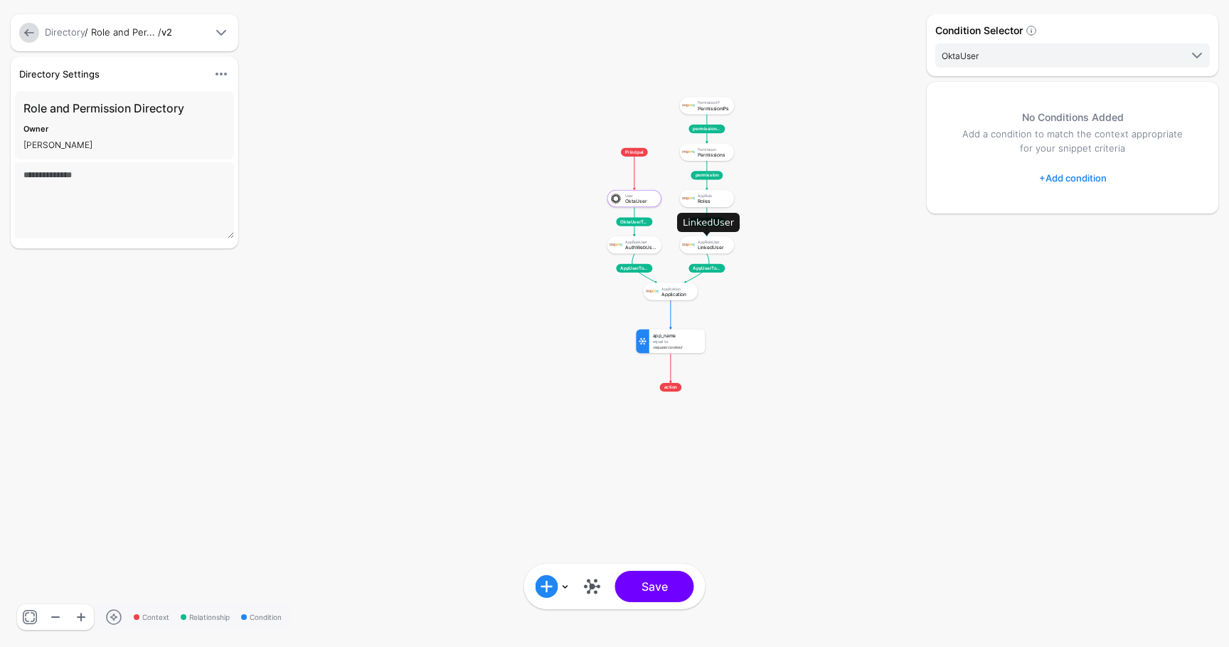
click at [708, 245] on div "LinkedUser" at bounding box center [713, 247] width 31 height 5
click at [28, 32] on link at bounding box center [29, 33] width 20 height 20
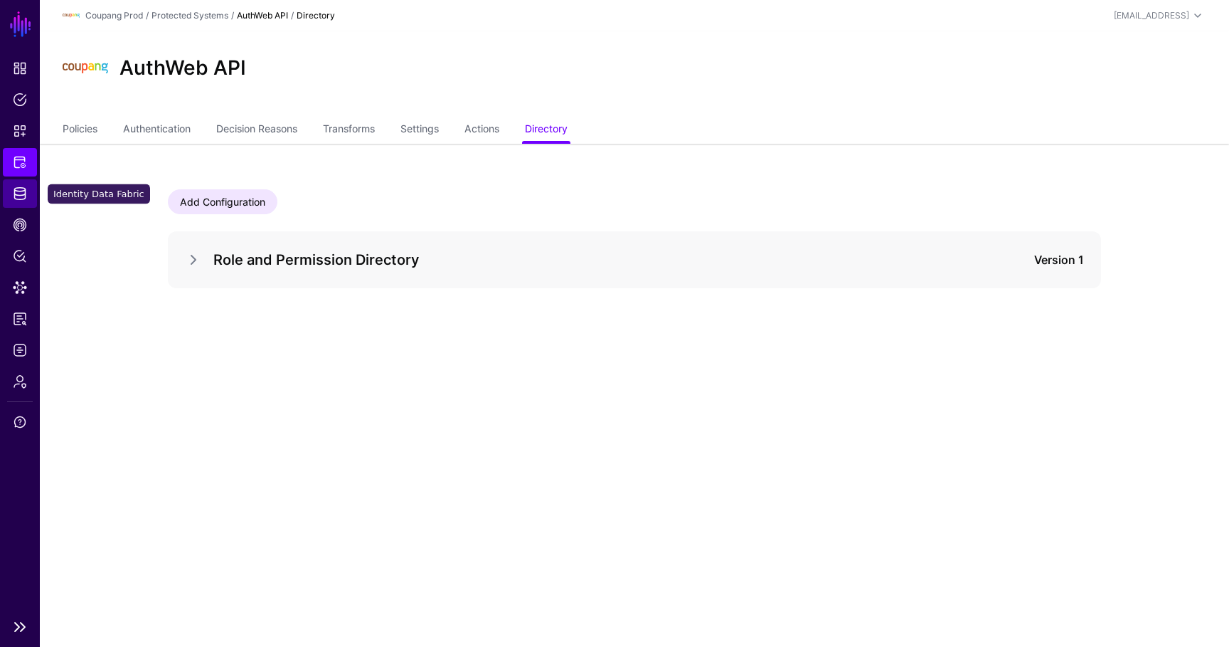
click at [28, 188] on link "Identity Data Fabric" at bounding box center [20, 193] width 34 height 28
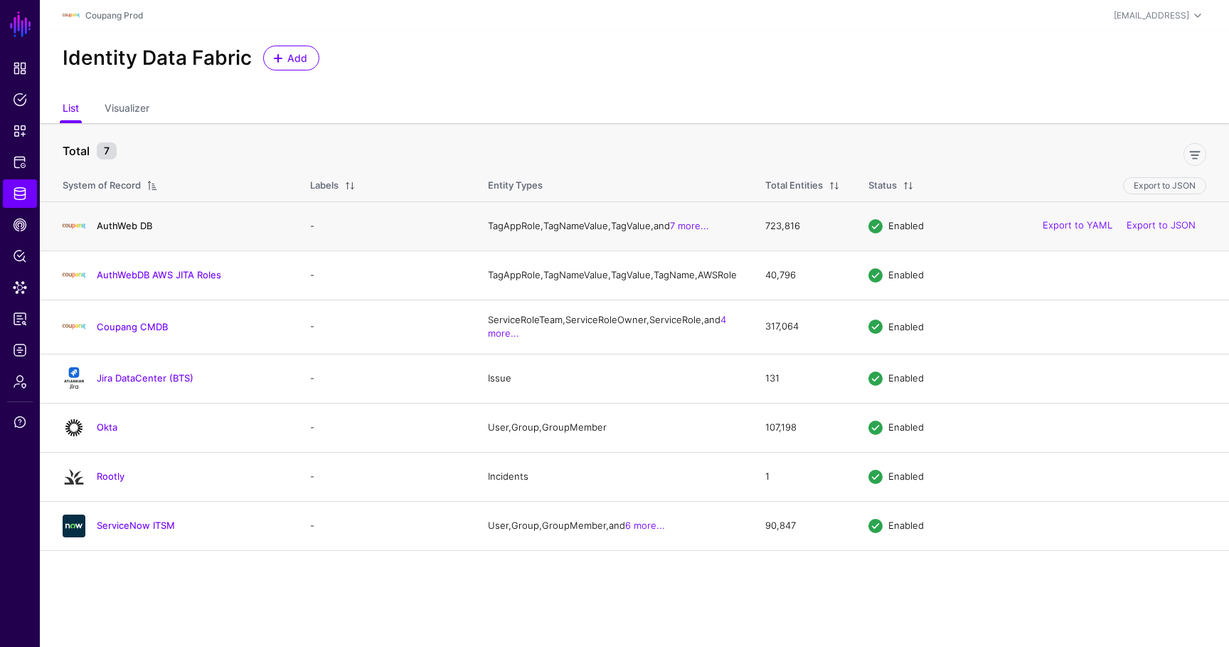
click at [105, 228] on link "AuthWeb DB" at bounding box center [124, 225] width 55 height 11
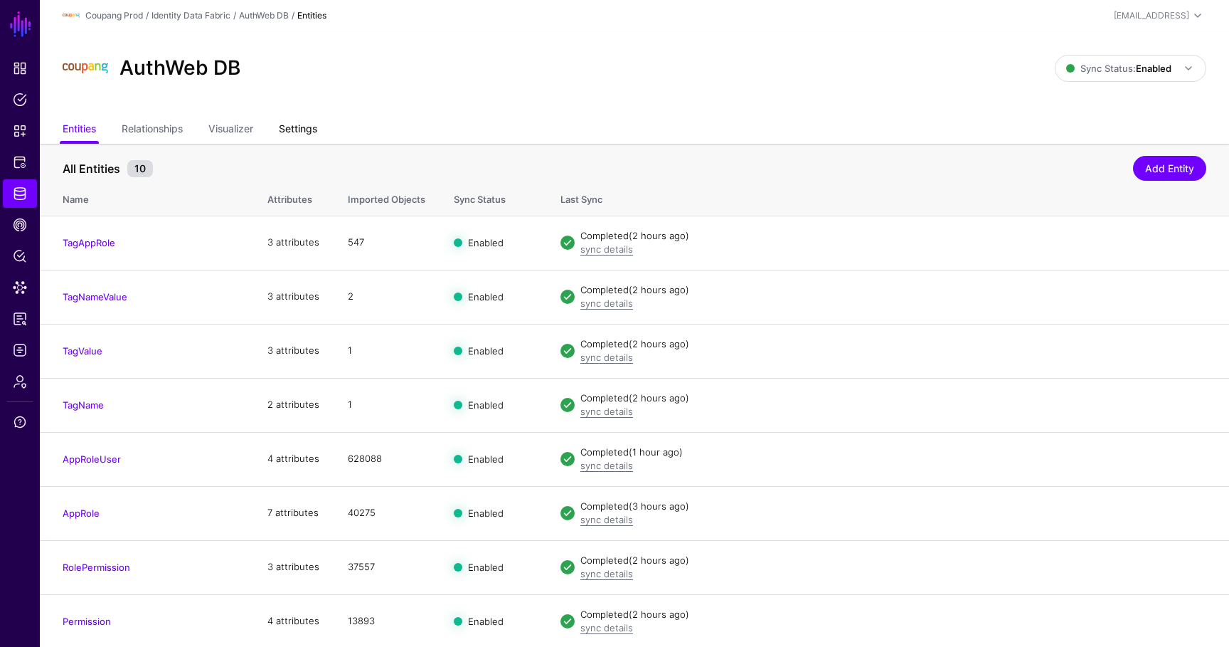
click at [304, 127] on link "Settings" at bounding box center [298, 130] width 38 height 27
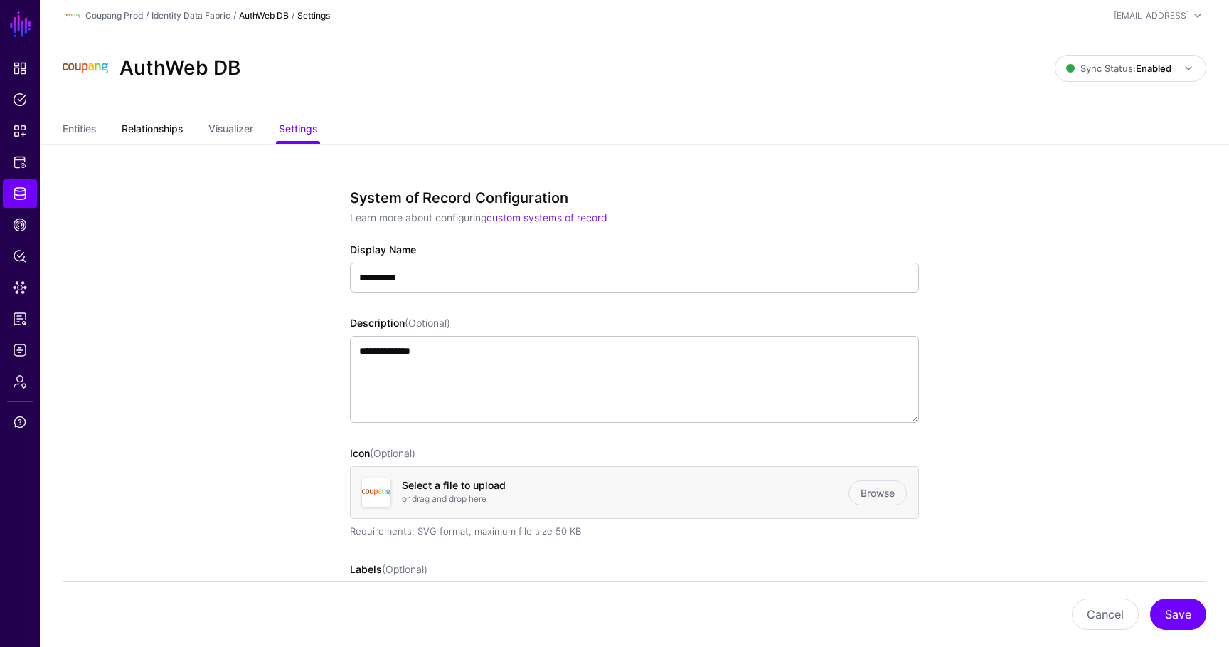
click at [146, 127] on link "Relationships" at bounding box center [152, 130] width 61 height 27
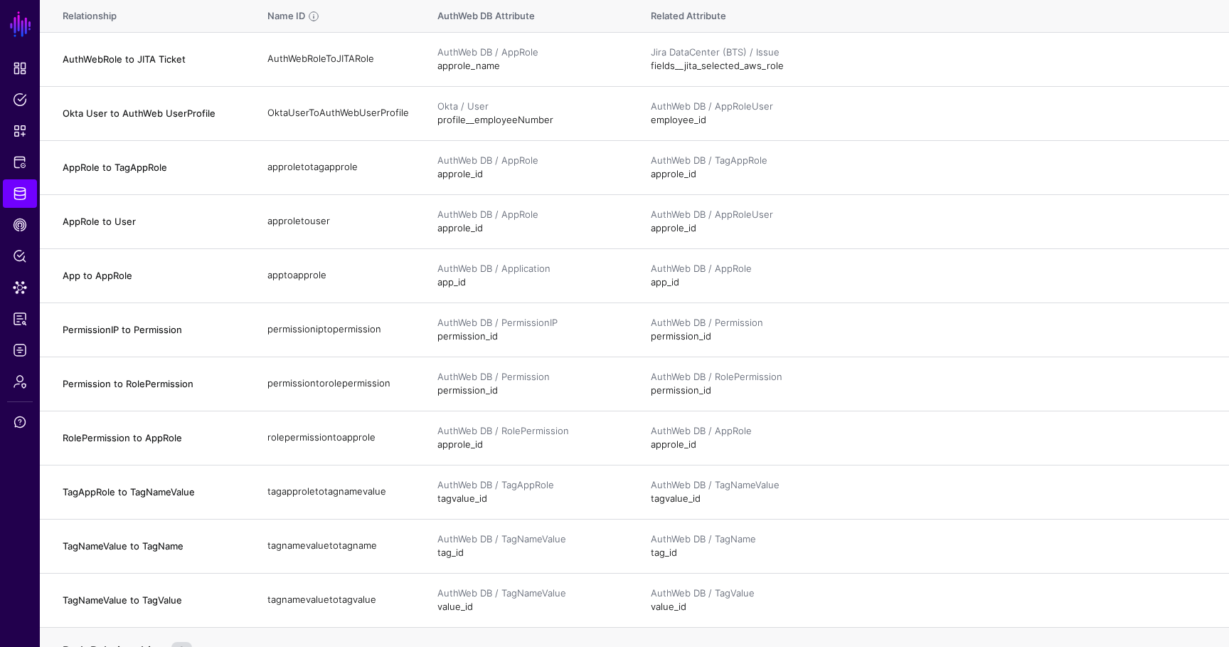
scroll to position [448, 0]
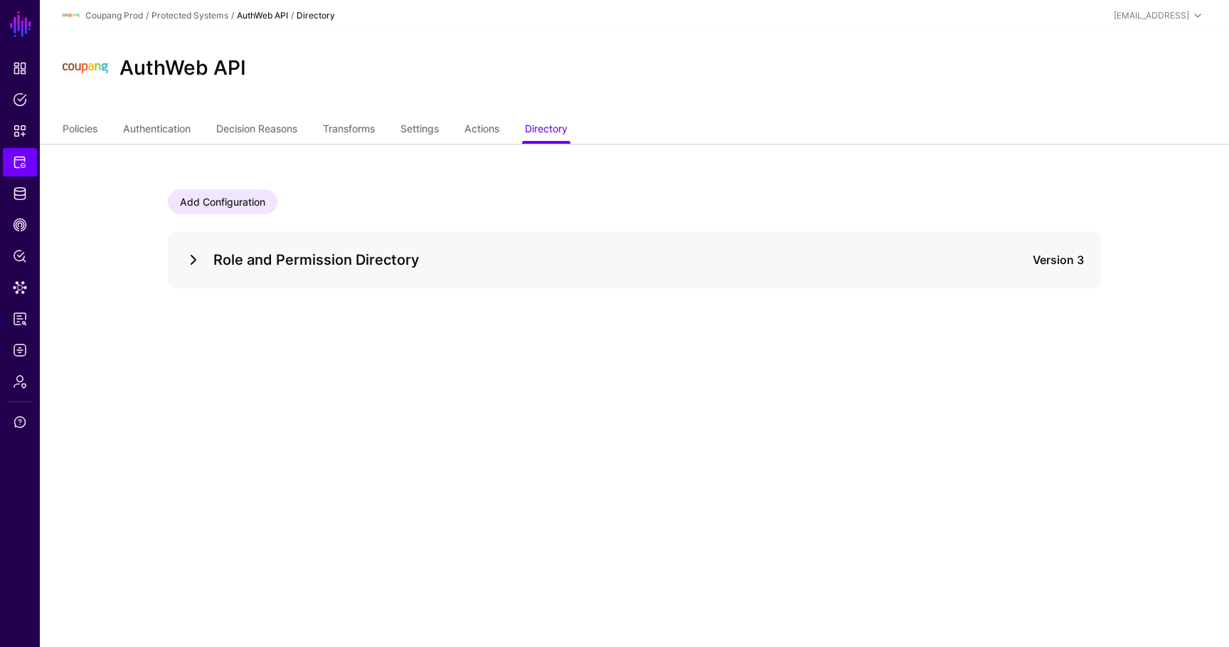
click at [201, 255] on link at bounding box center [193, 259] width 17 height 17
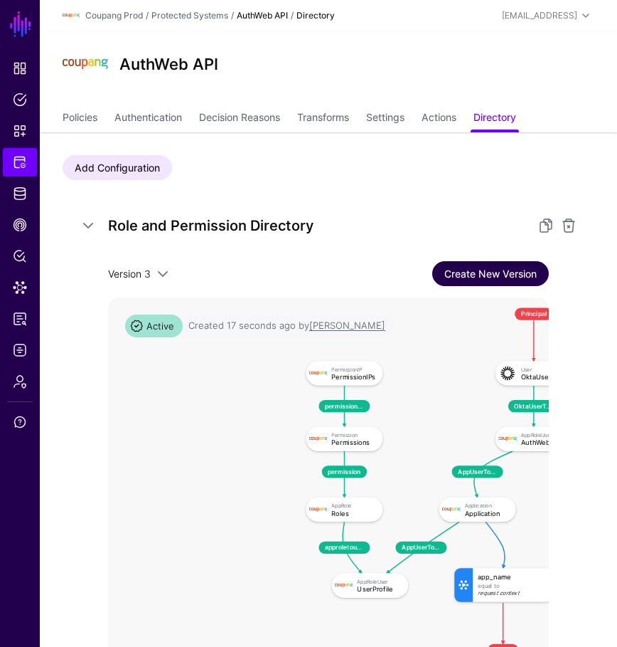
click at [524, 270] on link "Create New Version" at bounding box center [490, 273] width 117 height 25
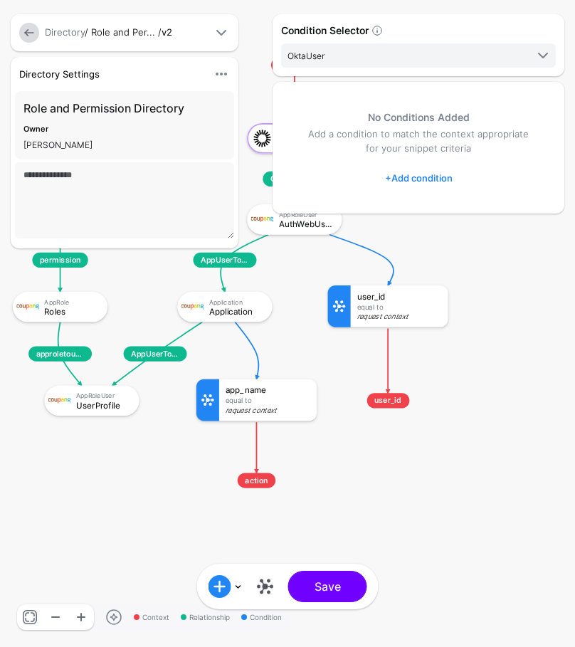
click at [53, 623] on link at bounding box center [56, 617] width 26 height 26
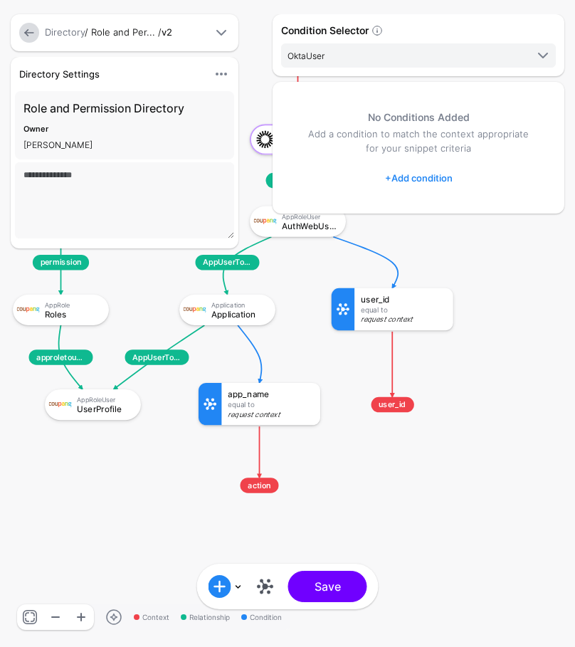
click at [53, 622] on link at bounding box center [56, 617] width 26 height 26
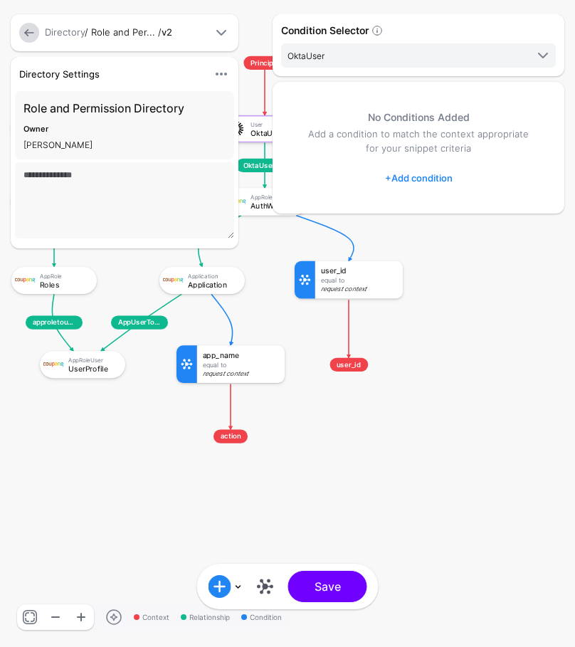
click at [53, 622] on link at bounding box center [56, 617] width 26 height 26
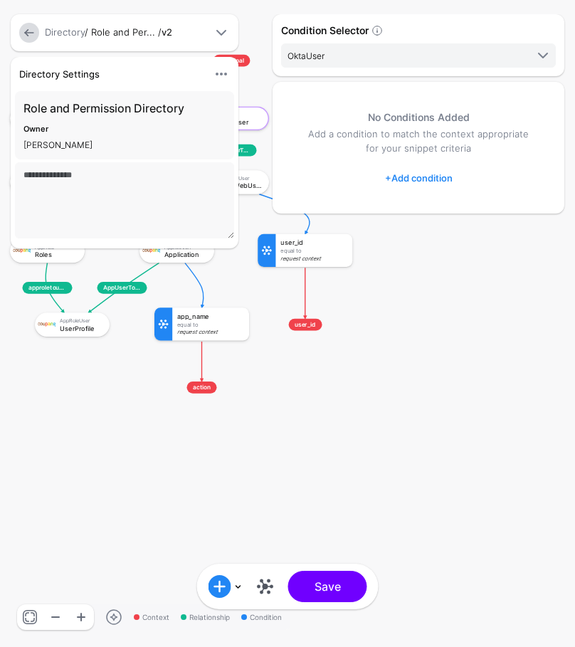
drag, startPoint x: 187, startPoint y: 479, endPoint x: 339, endPoint y: 568, distance: 176.6
click at [339, 572] on div "Context Relationship Condition OktaUserToAuthWebUserProfile AppUserToApp AppUse…" at bounding box center [287, 323] width 575 height 647
drag, startPoint x: 386, startPoint y: 373, endPoint x: 479, endPoint y: 448, distance: 119.4
click at [477, 446] on div "Condition Selector OktaUser OktaUser AuthWebUser Application Roles Permissions …" at bounding box center [418, 323] width 299 height 618
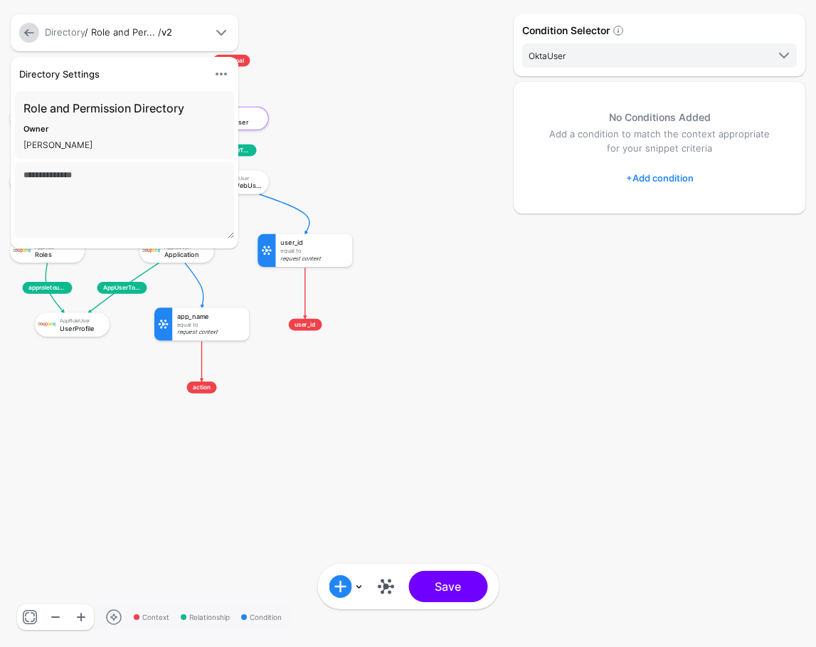
click at [31, 615] on link at bounding box center [30, 617] width 26 height 26
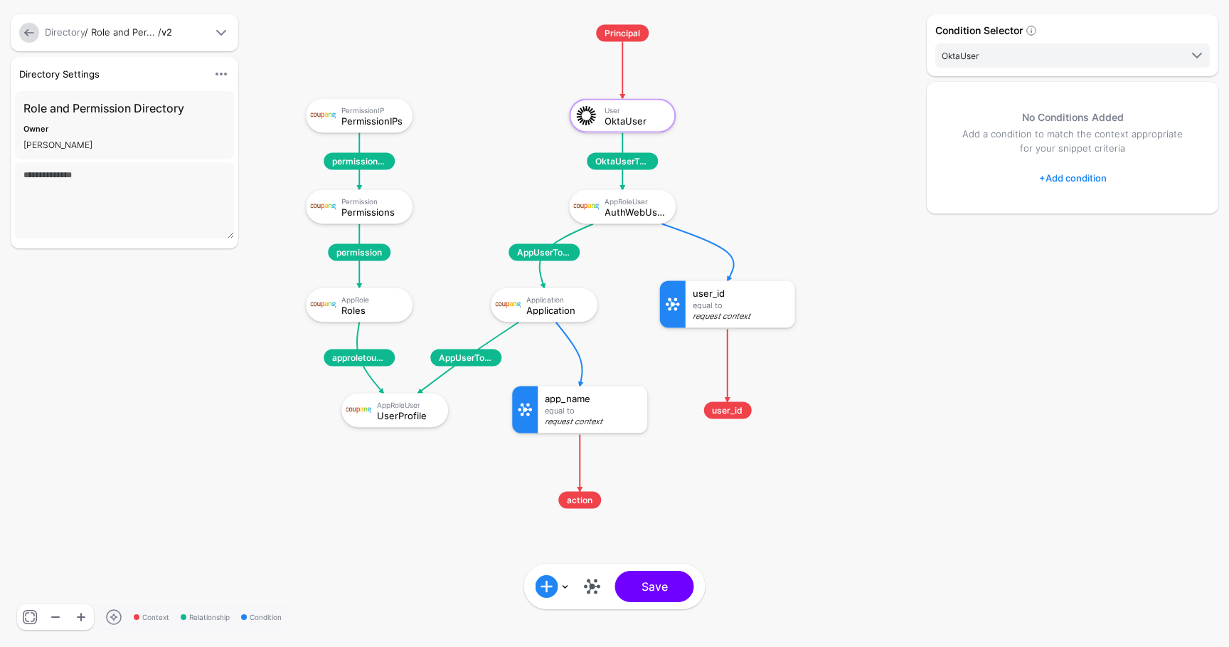
click at [26, 26] on link at bounding box center [29, 33] width 20 height 20
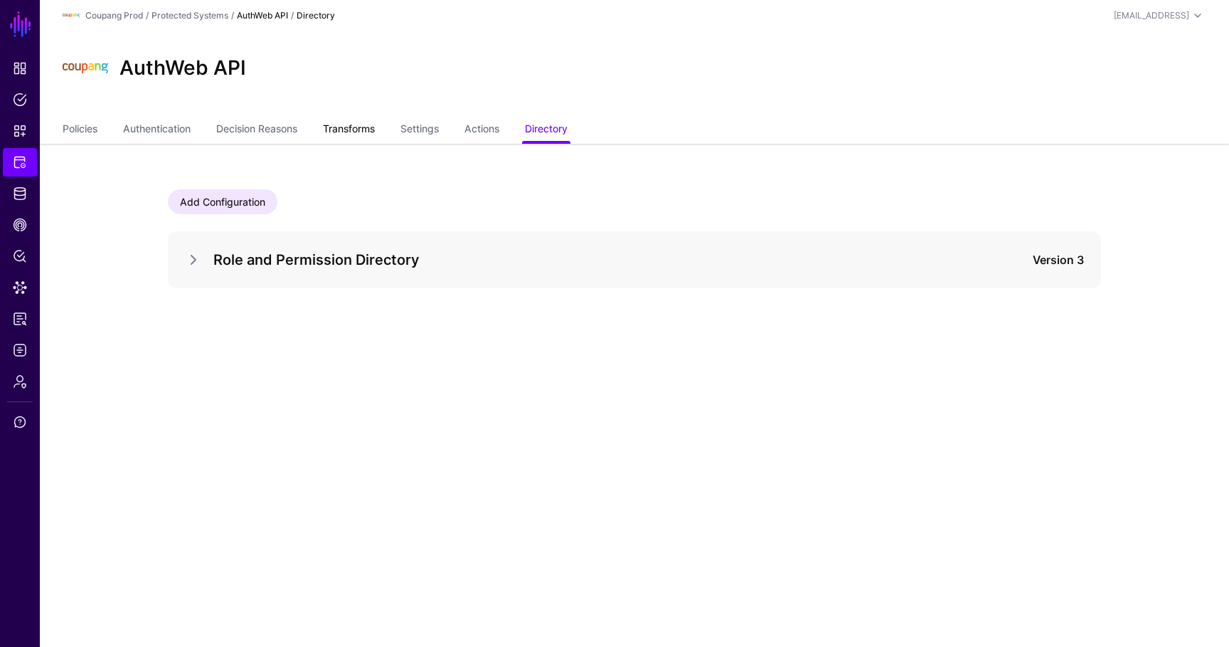
click at [369, 119] on link "Transforms" at bounding box center [349, 130] width 52 height 27
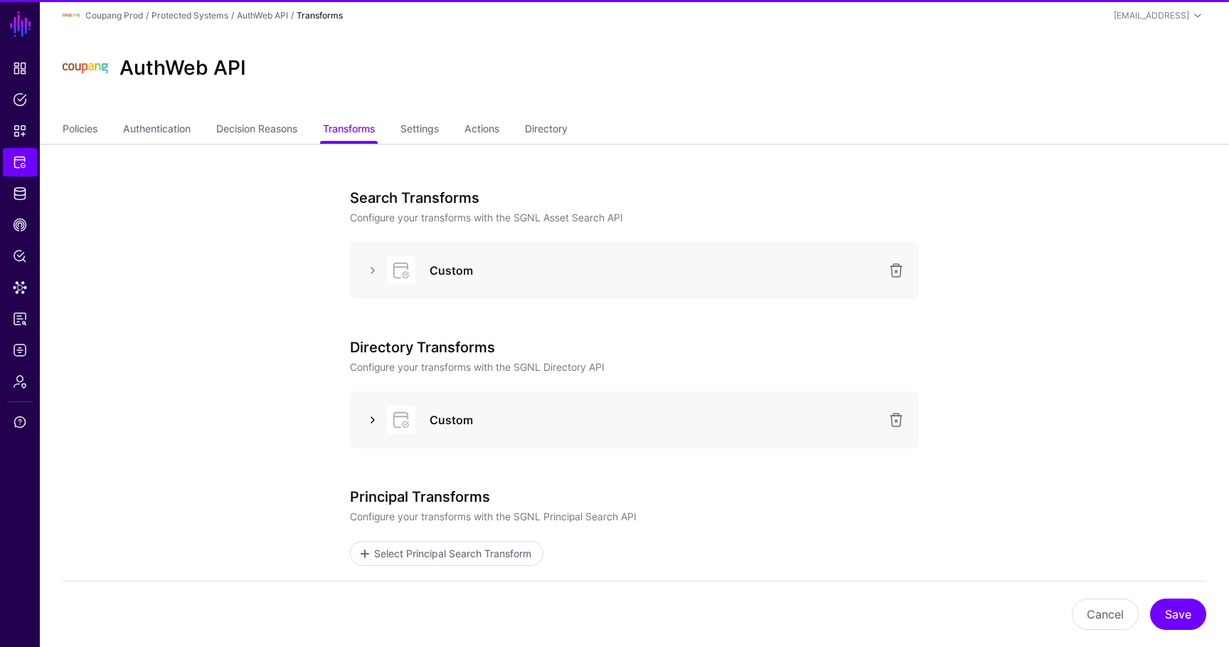
click at [371, 418] on link at bounding box center [372, 419] width 17 height 17
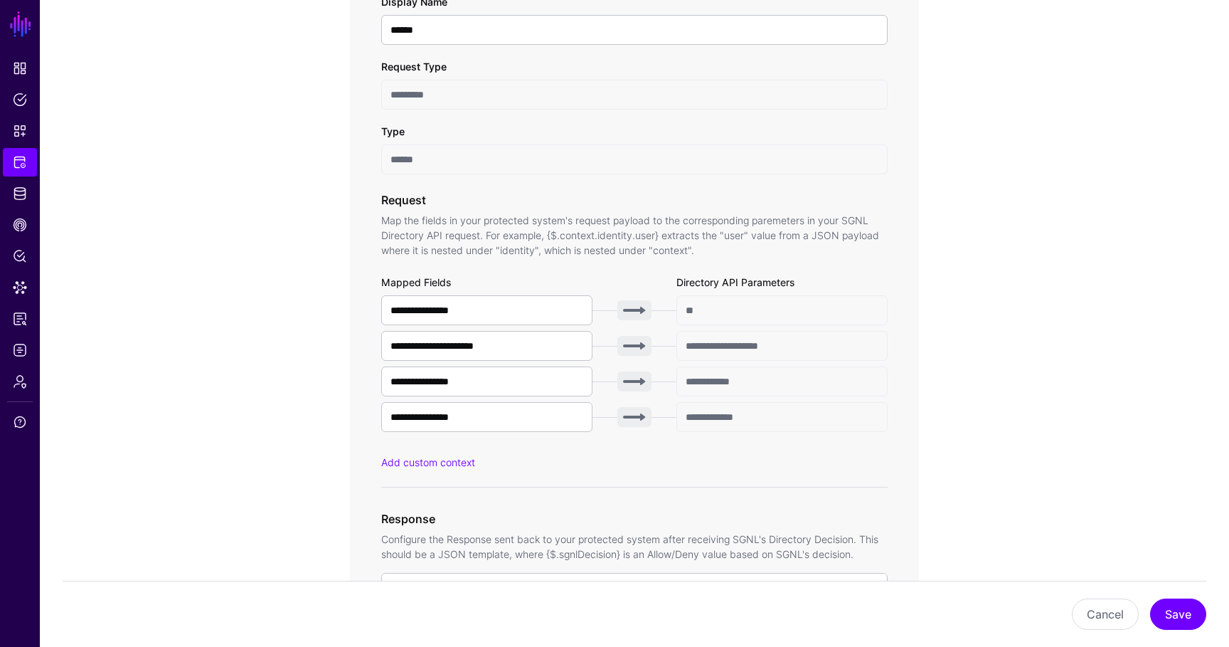
scroll to position [458, 0]
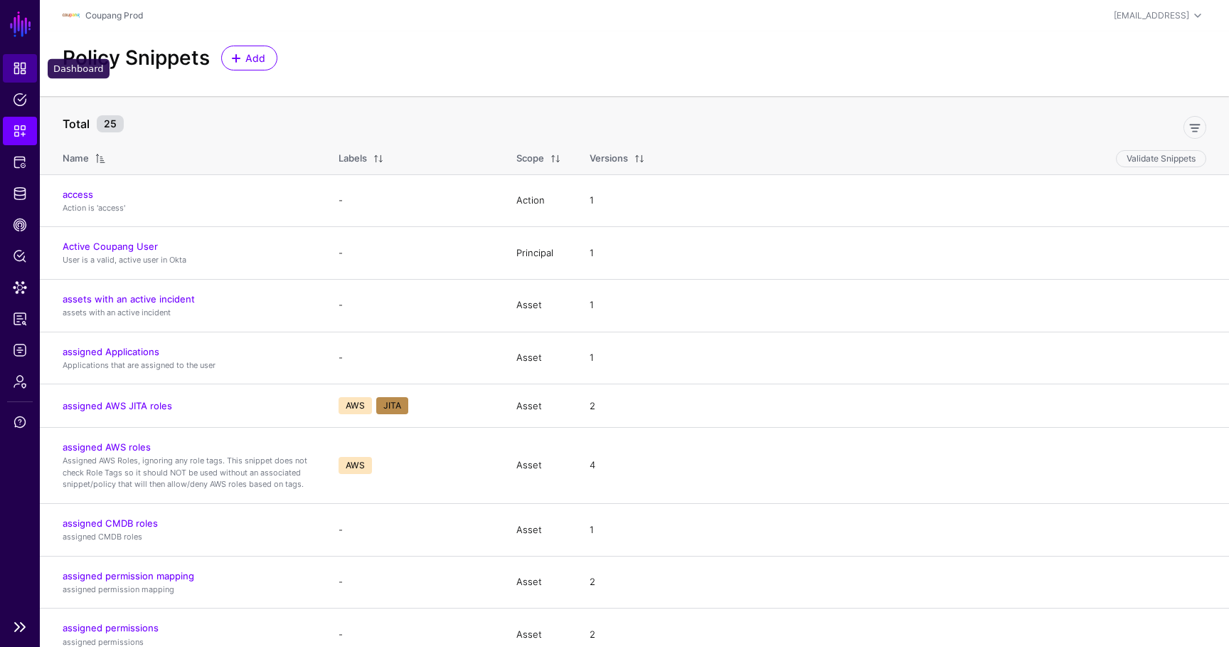
click at [26, 66] on span "Dashboard" at bounding box center [20, 68] width 14 height 14
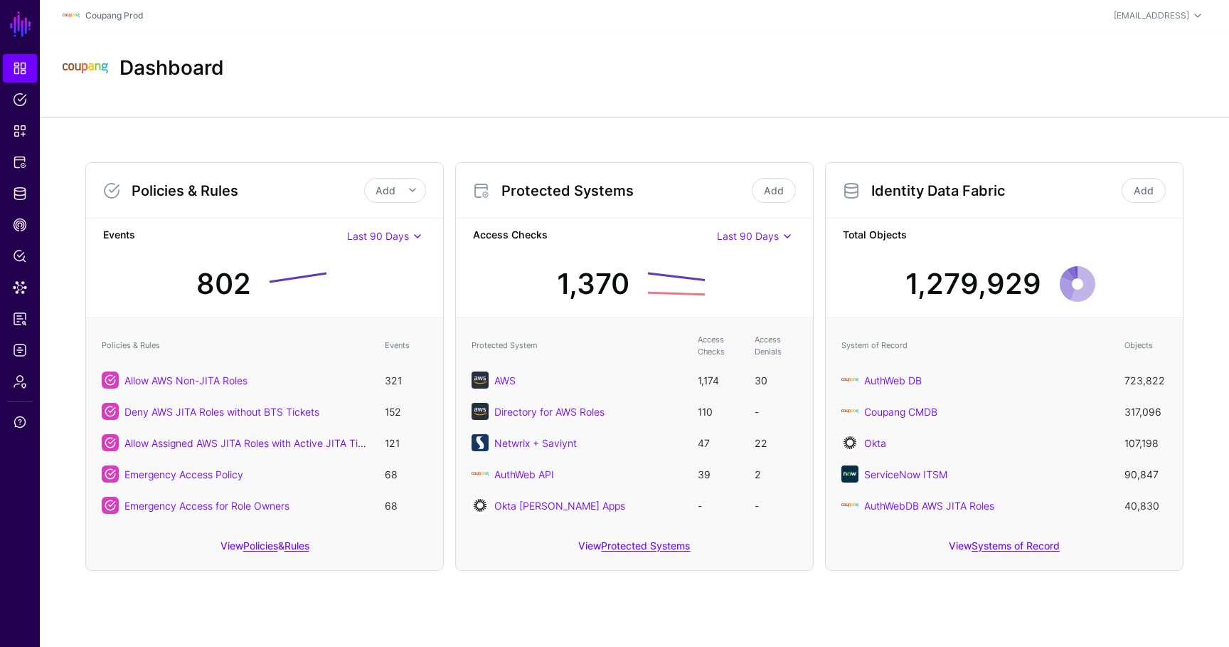
click at [600, 543] on div "View Protected Systems" at bounding box center [634, 549] width 357 height 41
click at [979, 544] on link "Systems of Record" at bounding box center [1016, 545] width 88 height 12
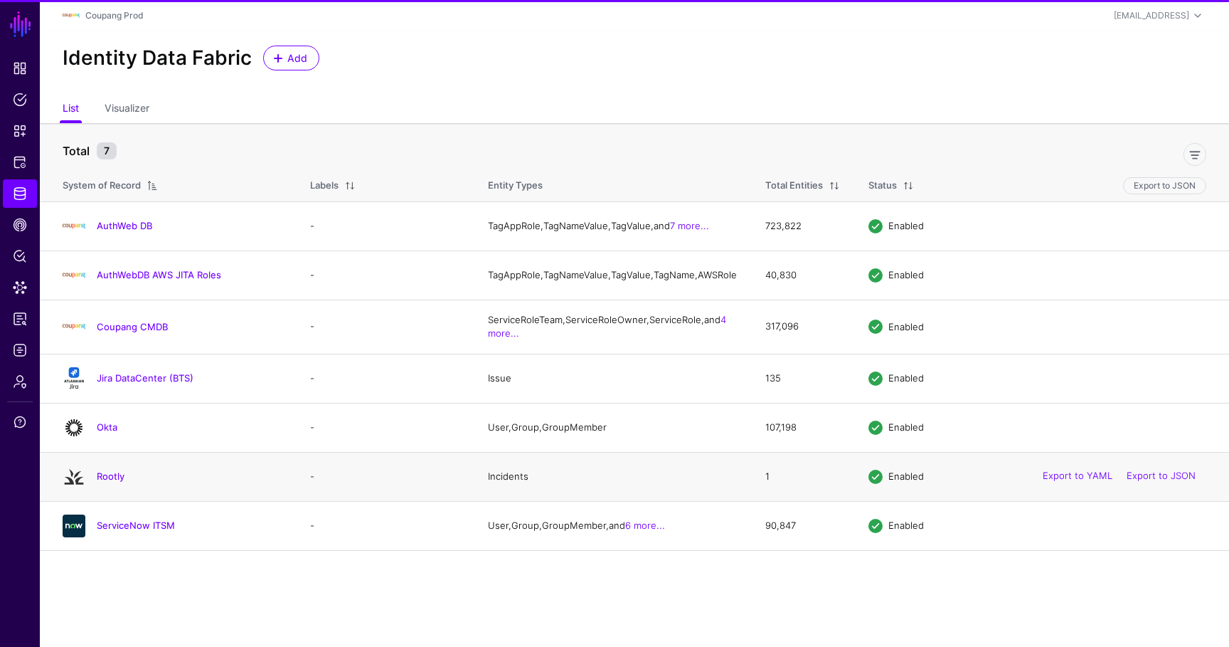
click at [98, 474] on td "Rootly" at bounding box center [168, 476] width 256 height 49
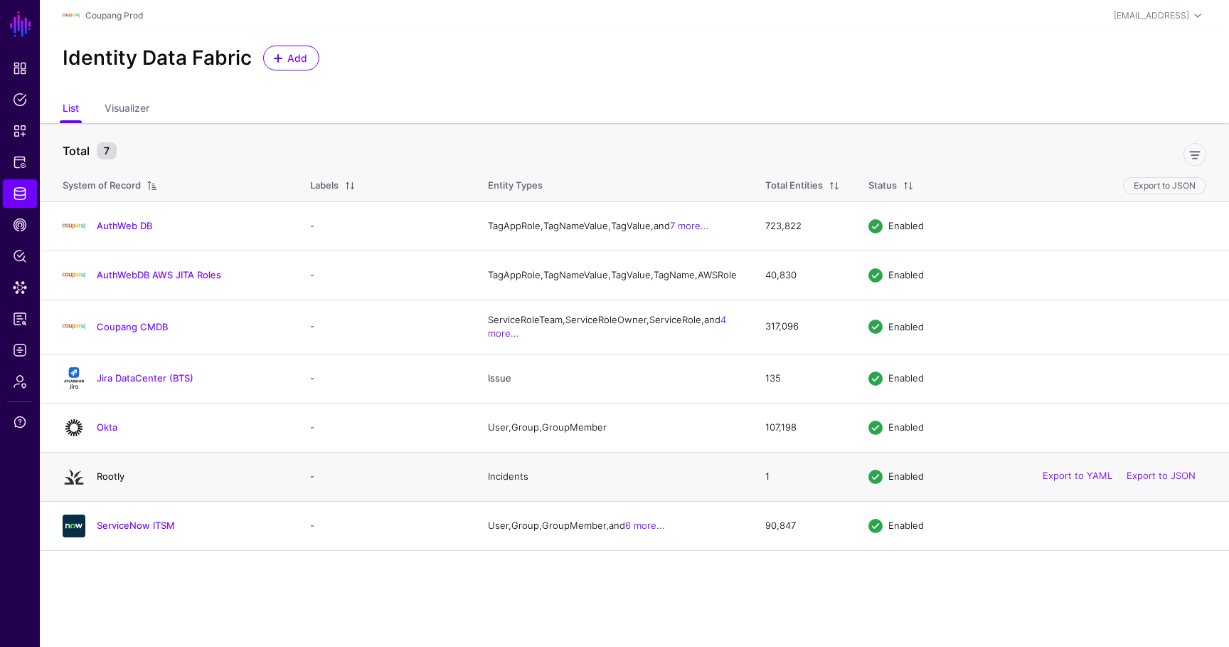
click at [105, 482] on link "Rootly" at bounding box center [111, 475] width 28 height 11
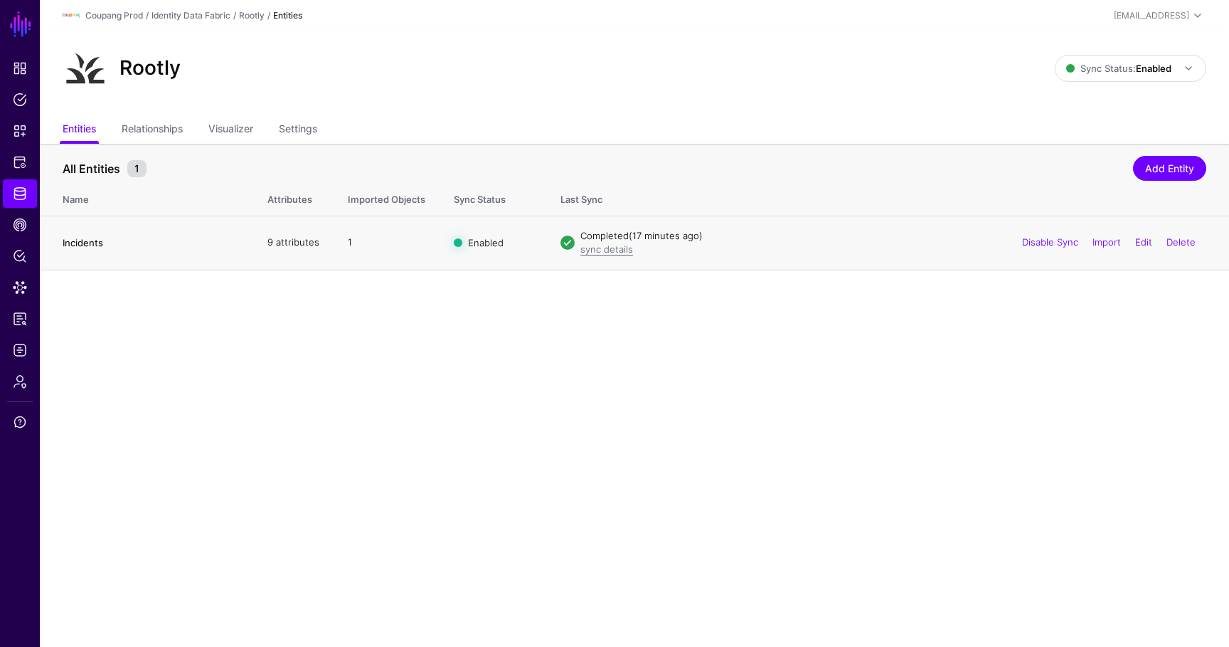
click at [94, 242] on link "Incidents" at bounding box center [83, 242] width 41 height 11
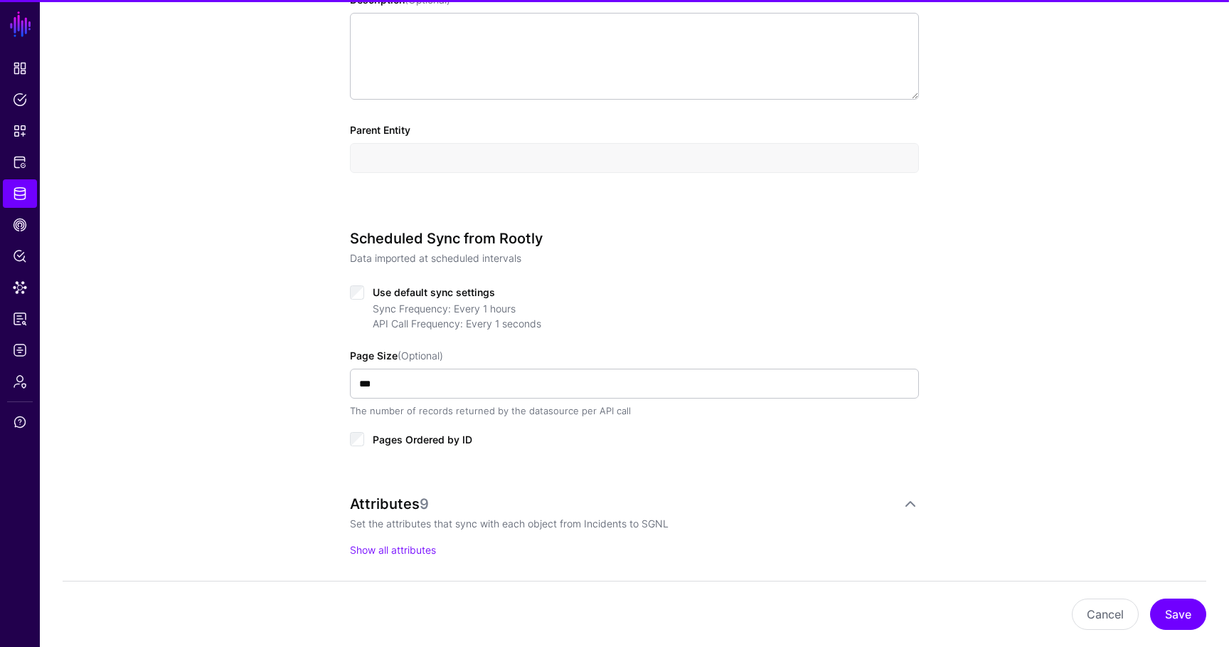
scroll to position [827, 0]
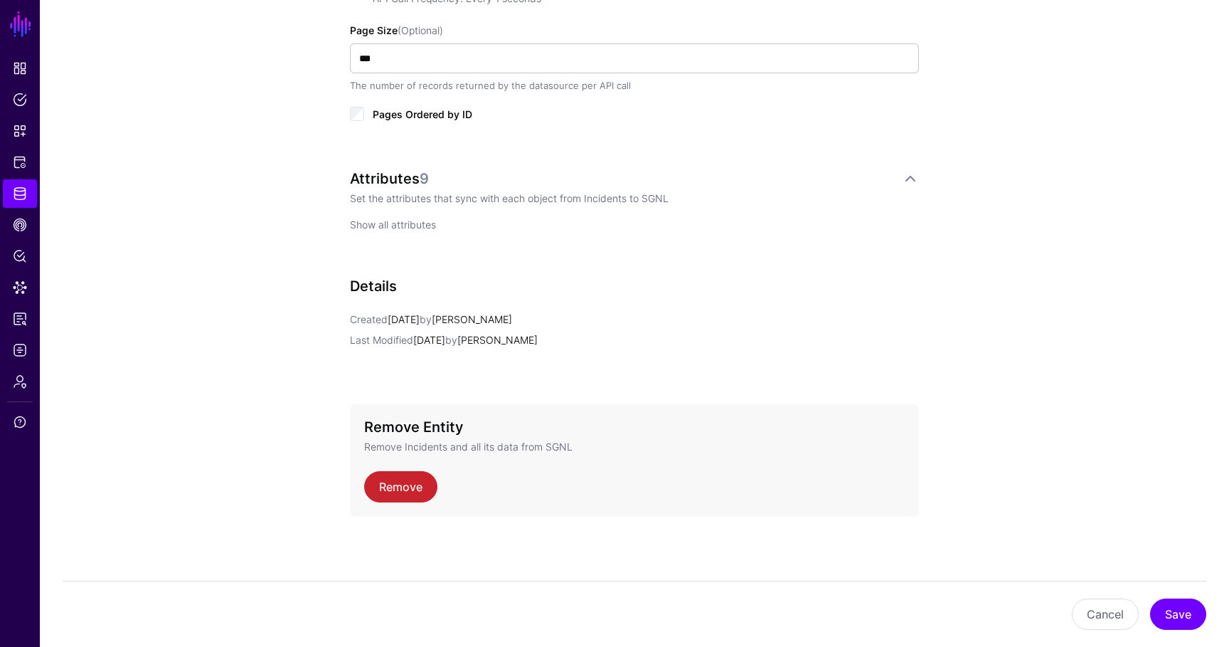
click at [399, 220] on link "Show all attributes" at bounding box center [393, 224] width 86 height 12
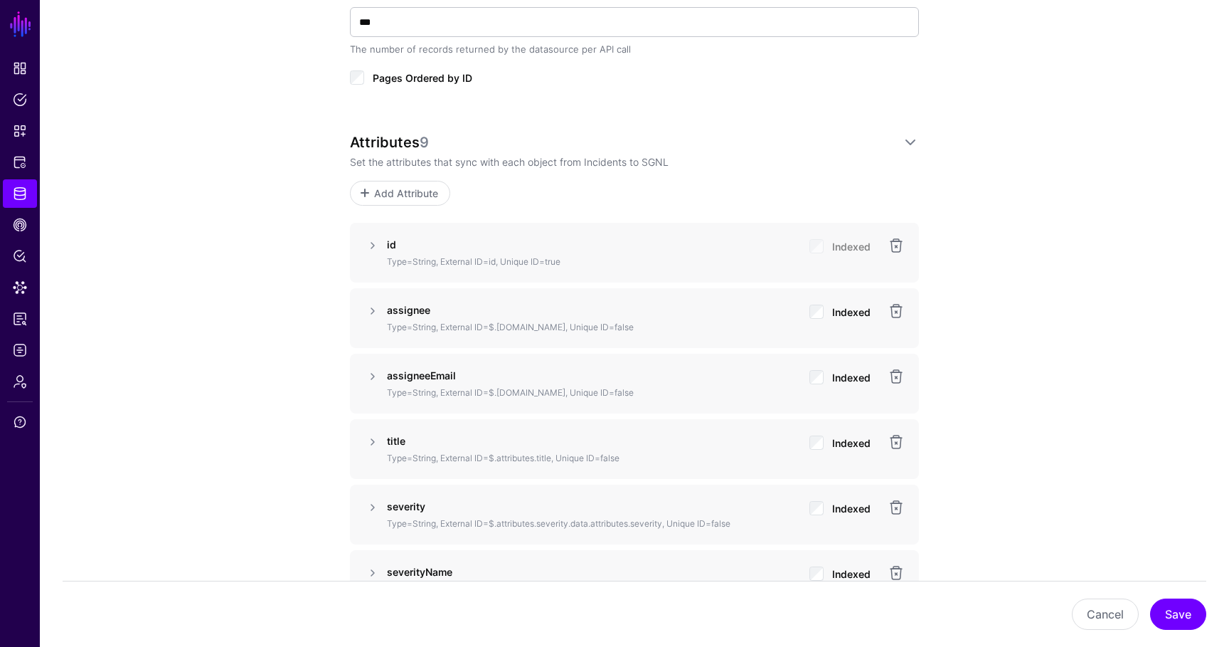
scroll to position [832, 0]
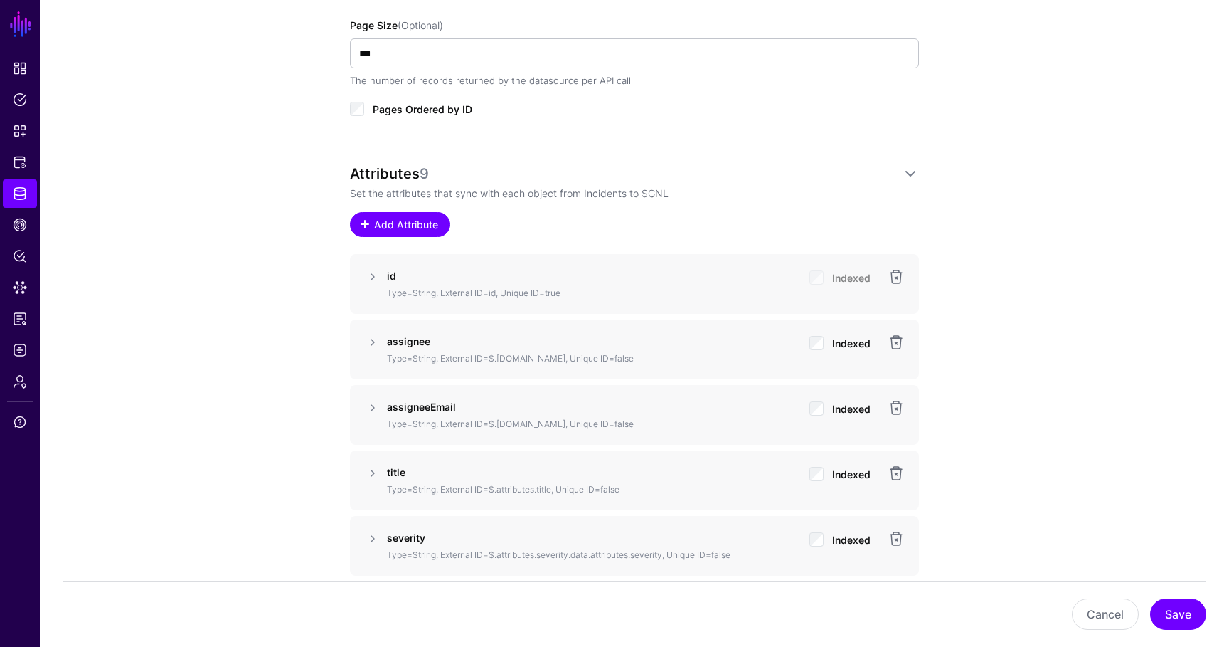
click at [405, 221] on span "Add Attribute" at bounding box center [407, 224] width 68 height 15
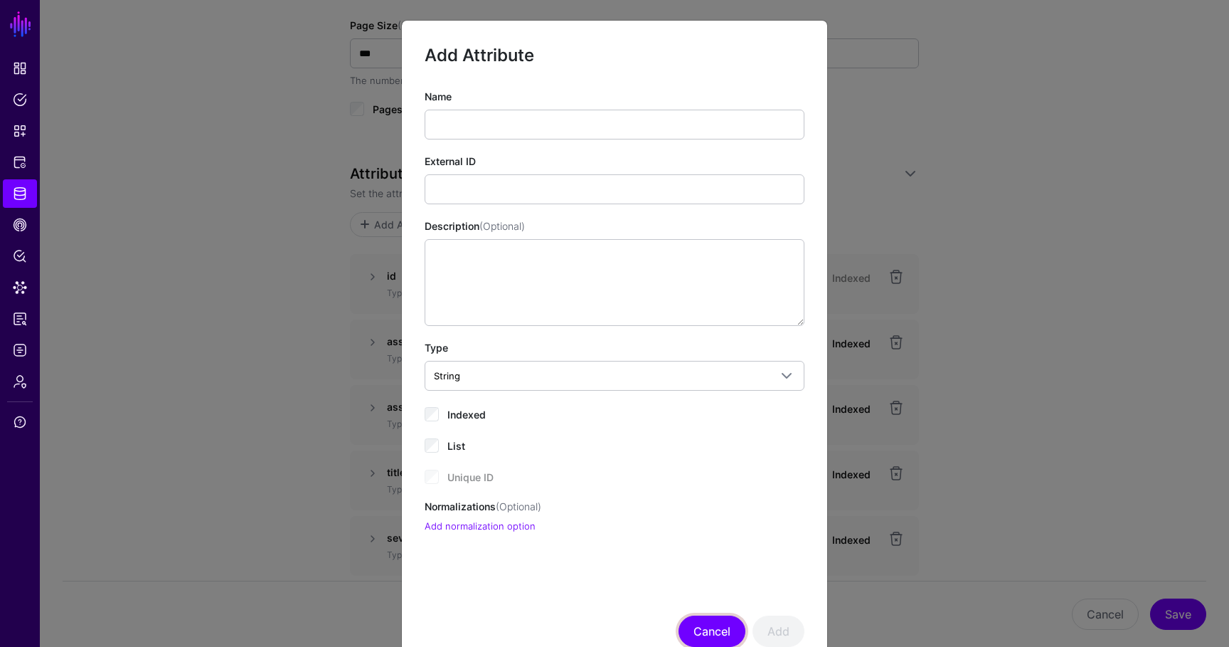
click at [706, 634] on button "Cancel" at bounding box center [712, 630] width 67 height 31
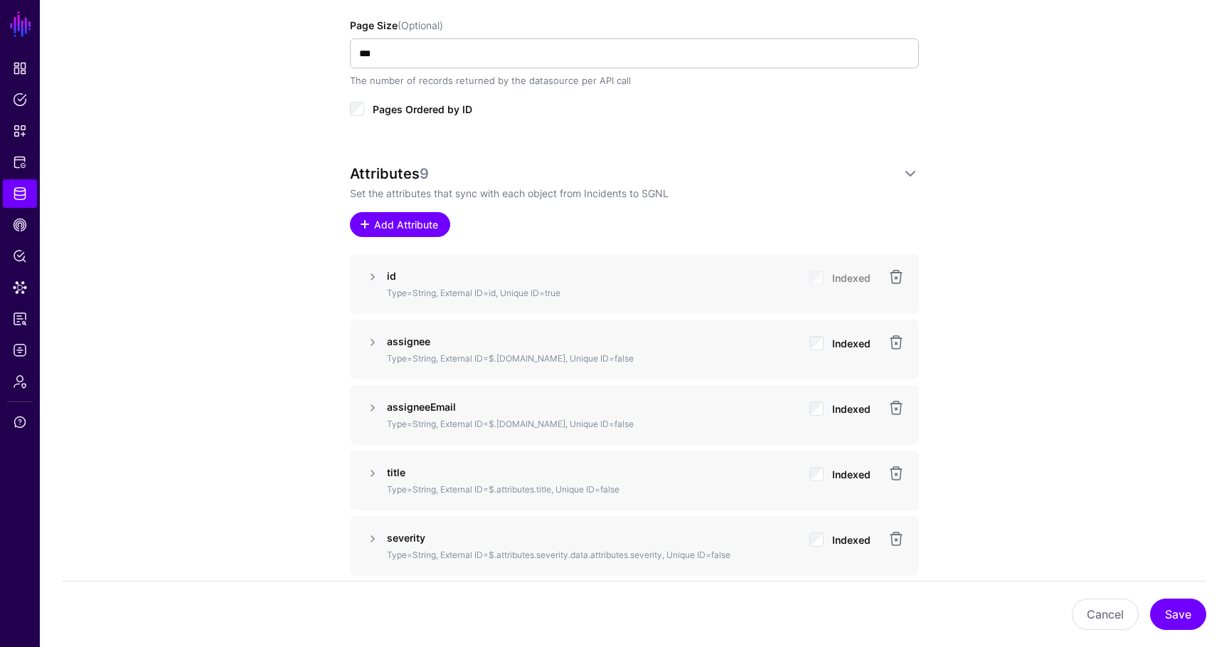
click at [402, 218] on span "Add Attribute" at bounding box center [407, 224] width 68 height 15
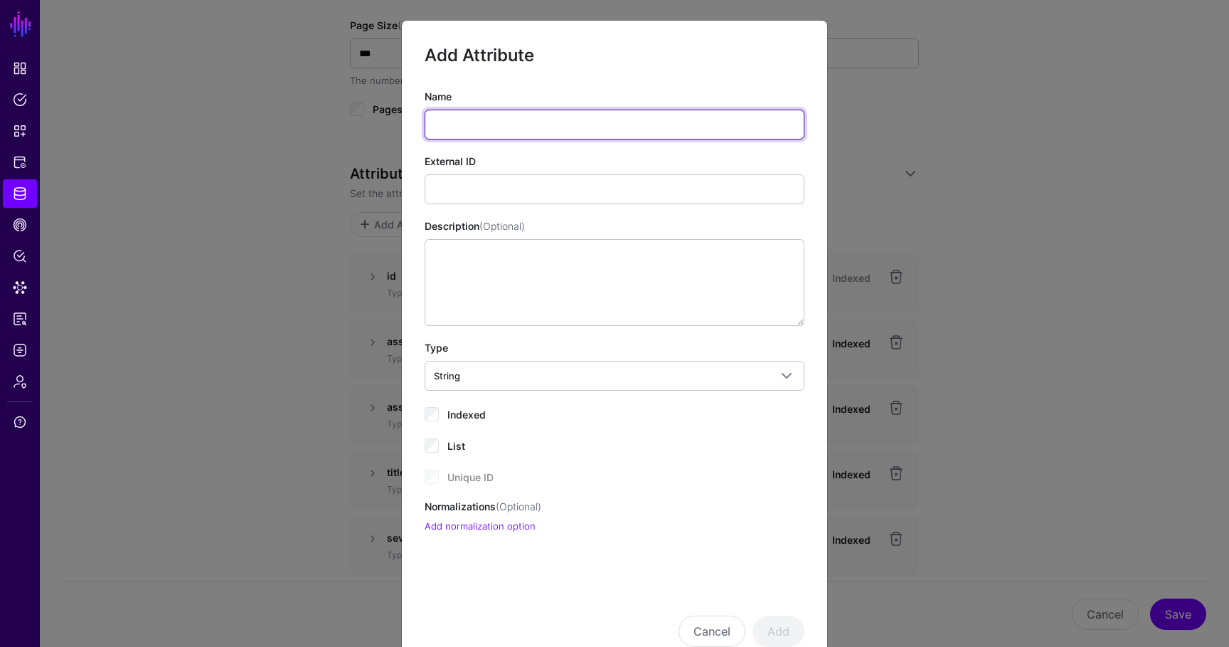
click at [501, 119] on input "Name" at bounding box center [615, 125] width 380 height 30
type input "*"
type input "**********"
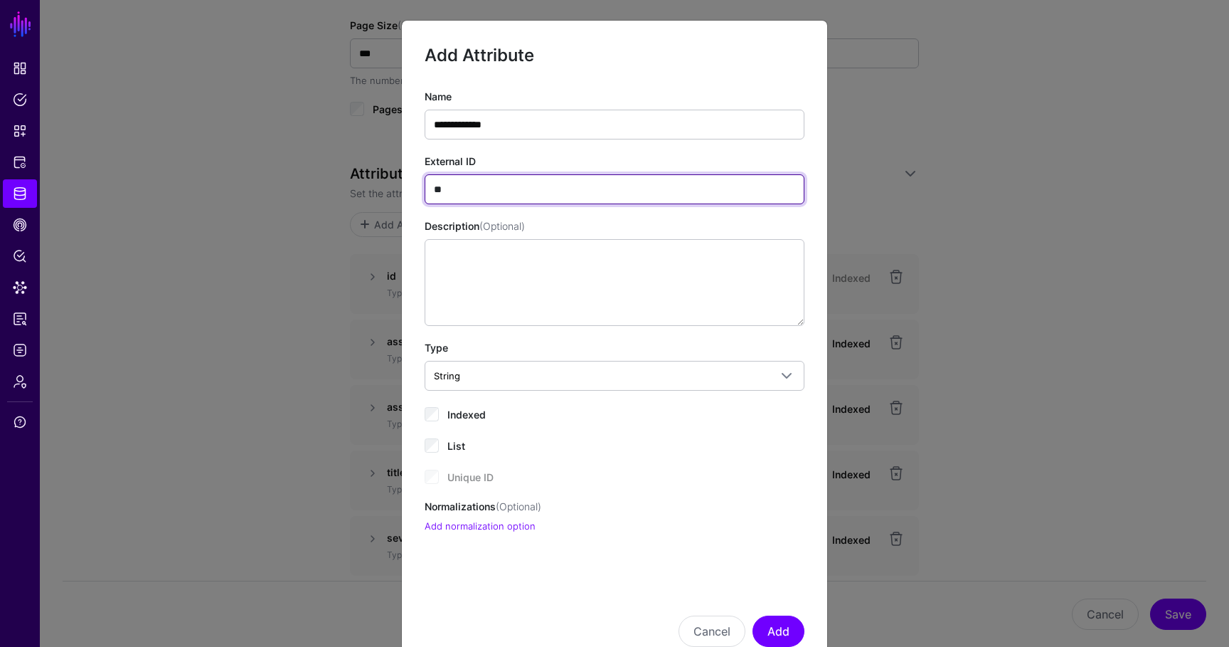
paste input "**********"
click at [444, 188] on input "**********" at bounding box center [615, 189] width 380 height 30
type input "**********"
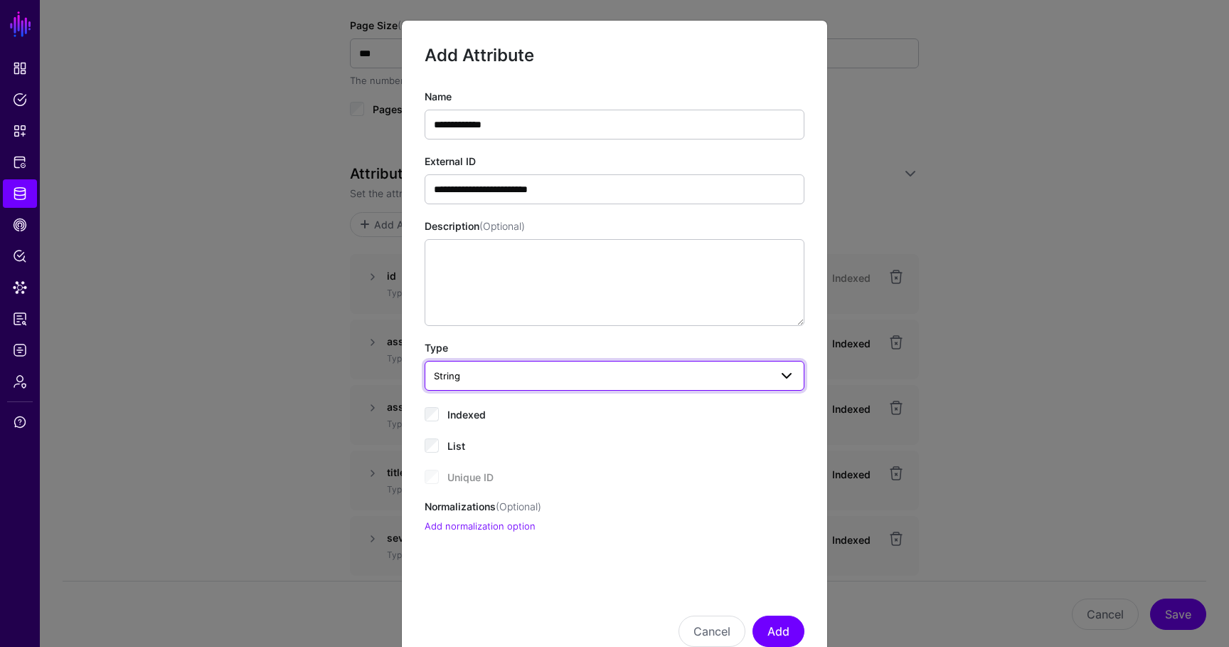
click at [499, 361] on link "String" at bounding box center [615, 376] width 380 height 30
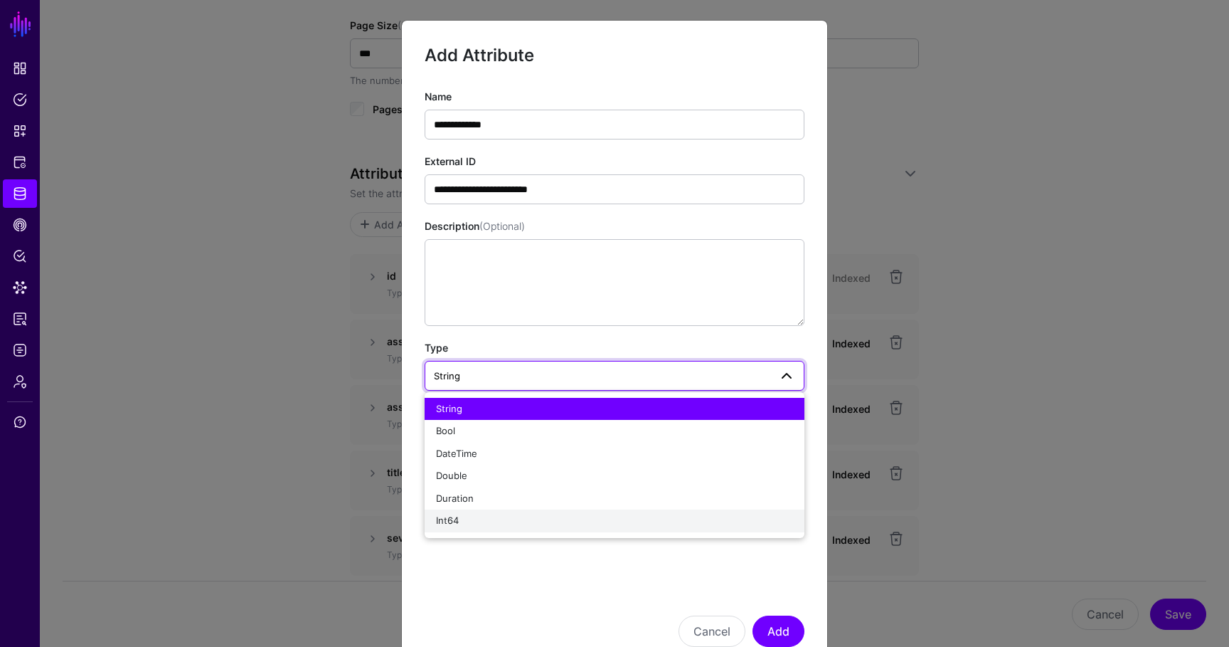
click at [483, 519] on div "Int64" at bounding box center [614, 521] width 357 height 14
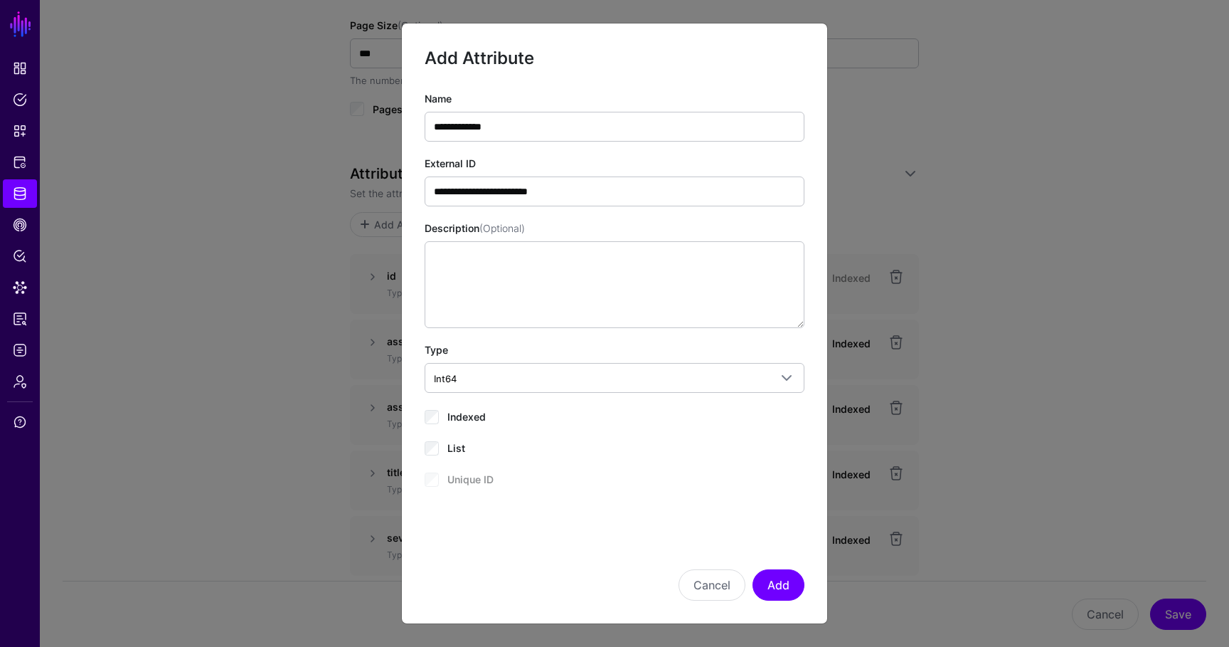
click at [464, 398] on div "**********" at bounding box center [615, 288] width 380 height 395
click at [464, 415] on span "Indexed" at bounding box center [466, 416] width 38 height 12
click at [773, 588] on button "Add" at bounding box center [779, 584] width 52 height 31
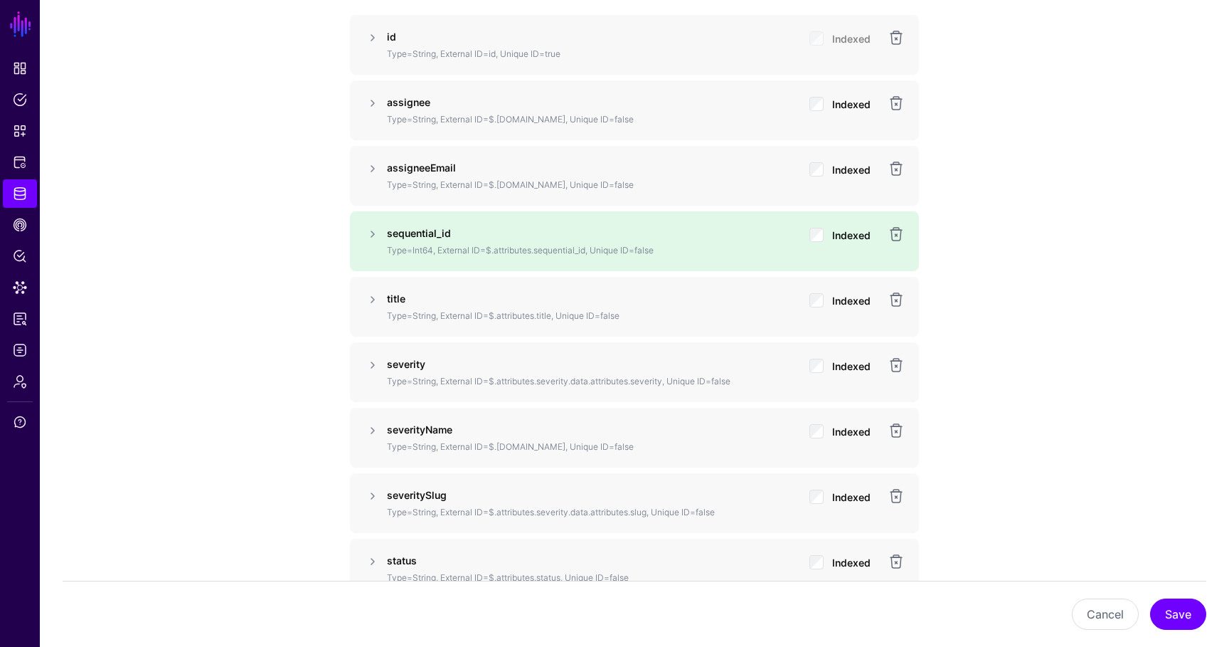
scroll to position [1066, 0]
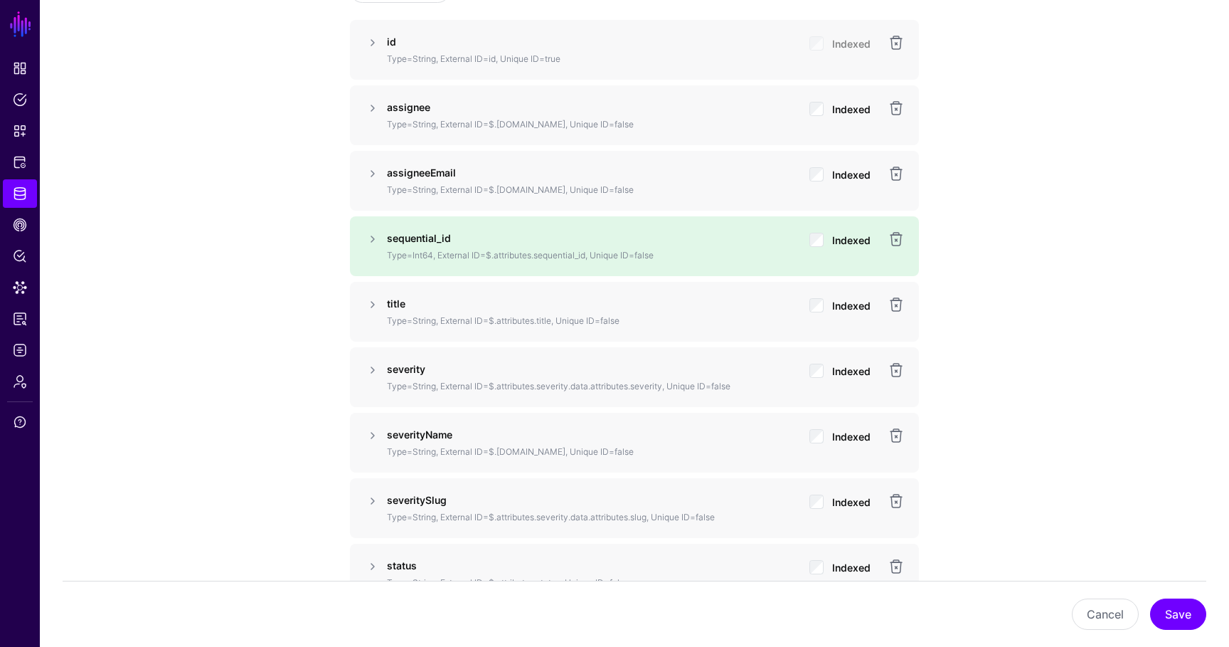
click at [391, 247] on div "sequential_id Type=Int64, External ID=$.attributes.sequential_id, Unique ID=fal…" at bounding box center [592, 245] width 411 height 31
click at [373, 240] on link at bounding box center [372, 238] width 17 height 17
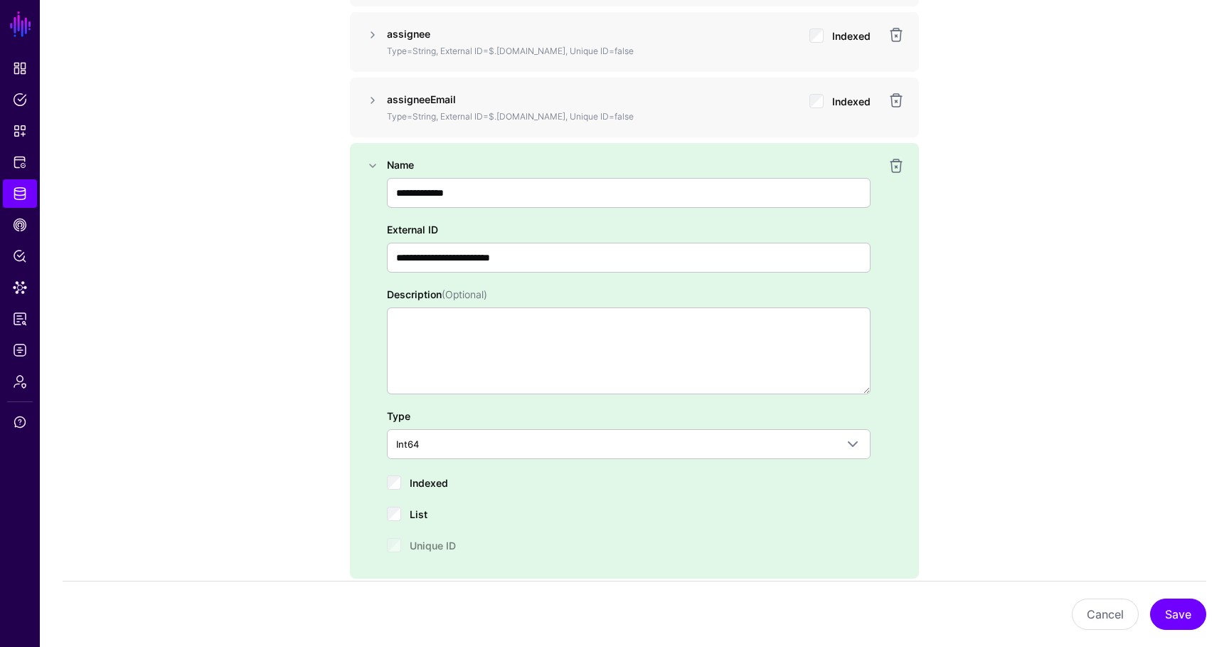
scroll to position [1181, 0]
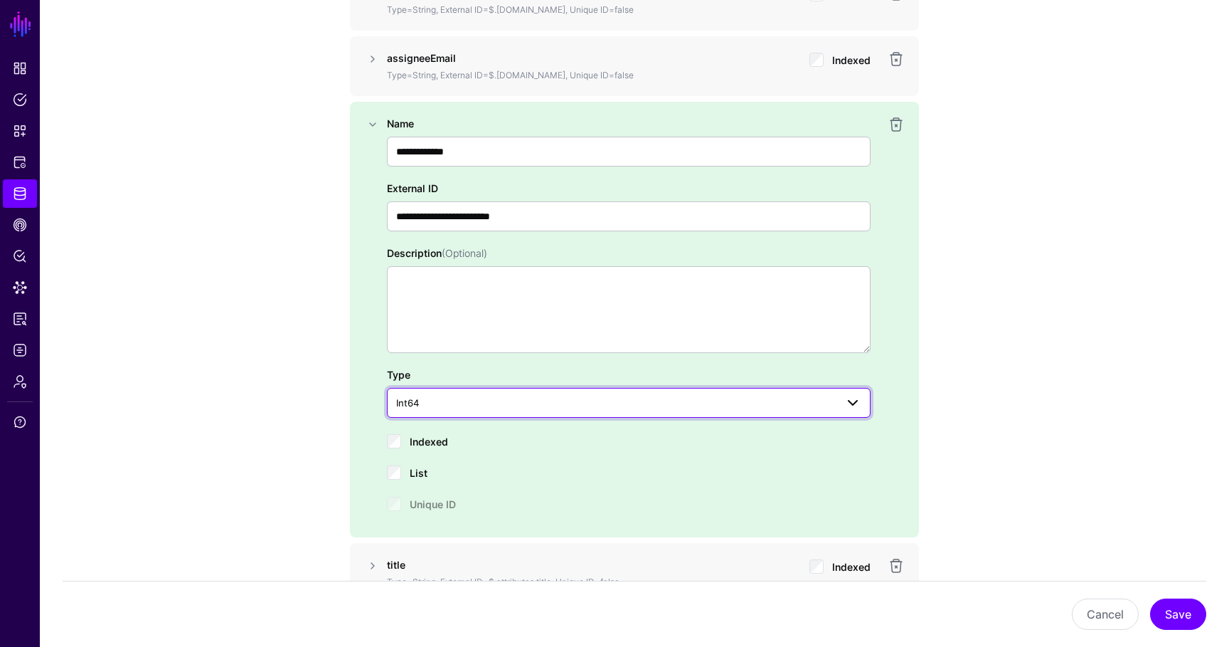
click at [447, 412] on link "Int64" at bounding box center [629, 403] width 484 height 30
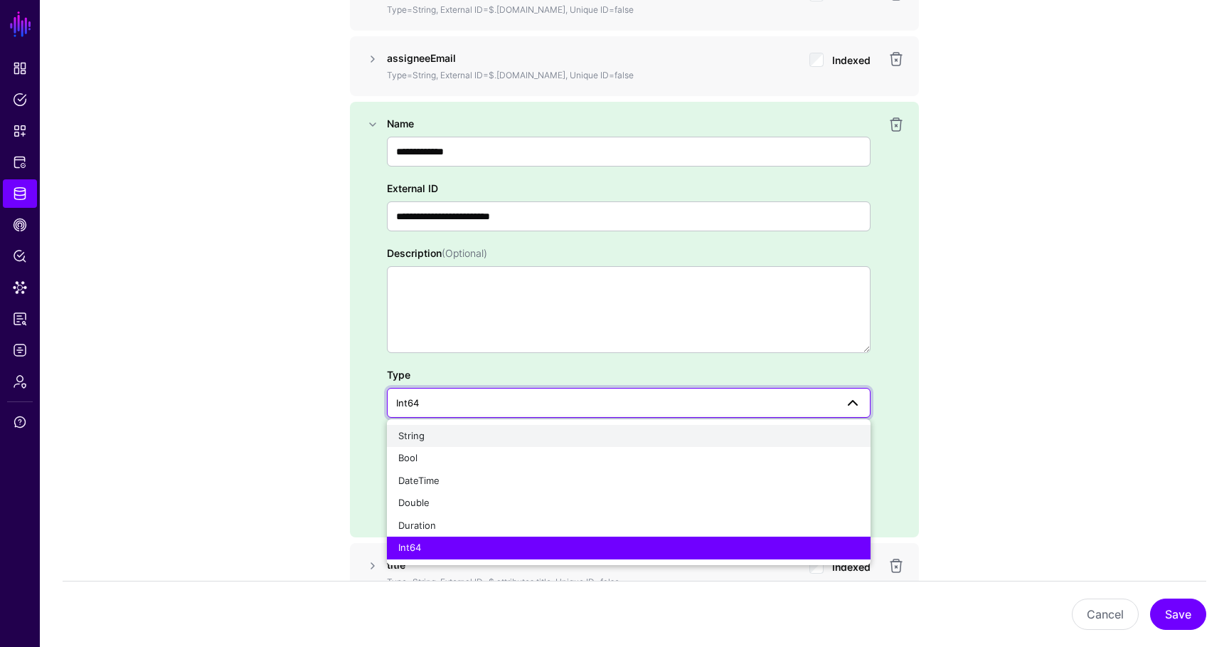
click at [472, 434] on div "String" at bounding box center [628, 436] width 461 height 14
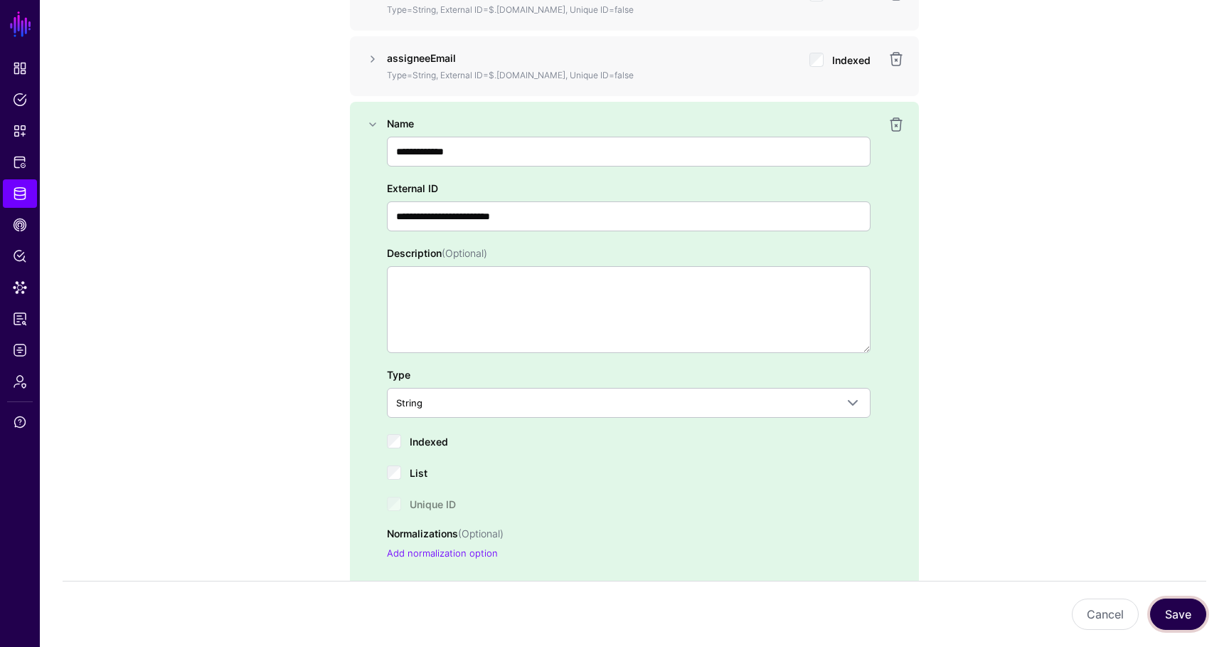
click at [1191, 612] on button "Save" at bounding box center [1178, 613] width 56 height 31
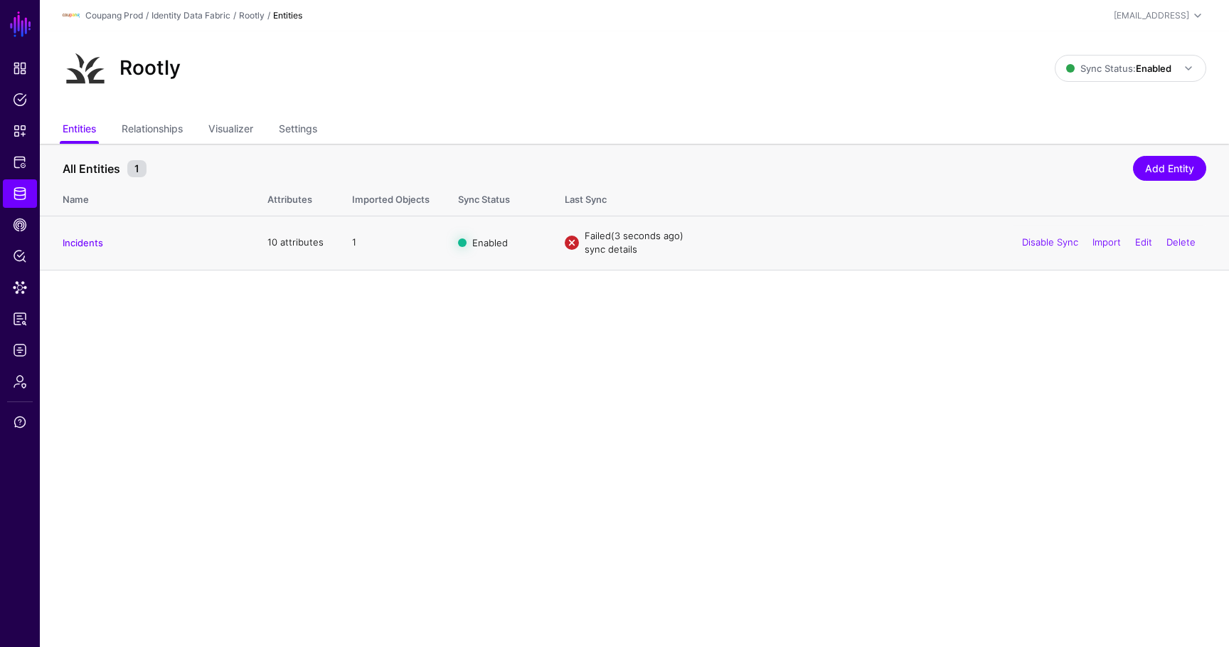
click at [599, 251] on link "sync details" at bounding box center [611, 248] width 53 height 11
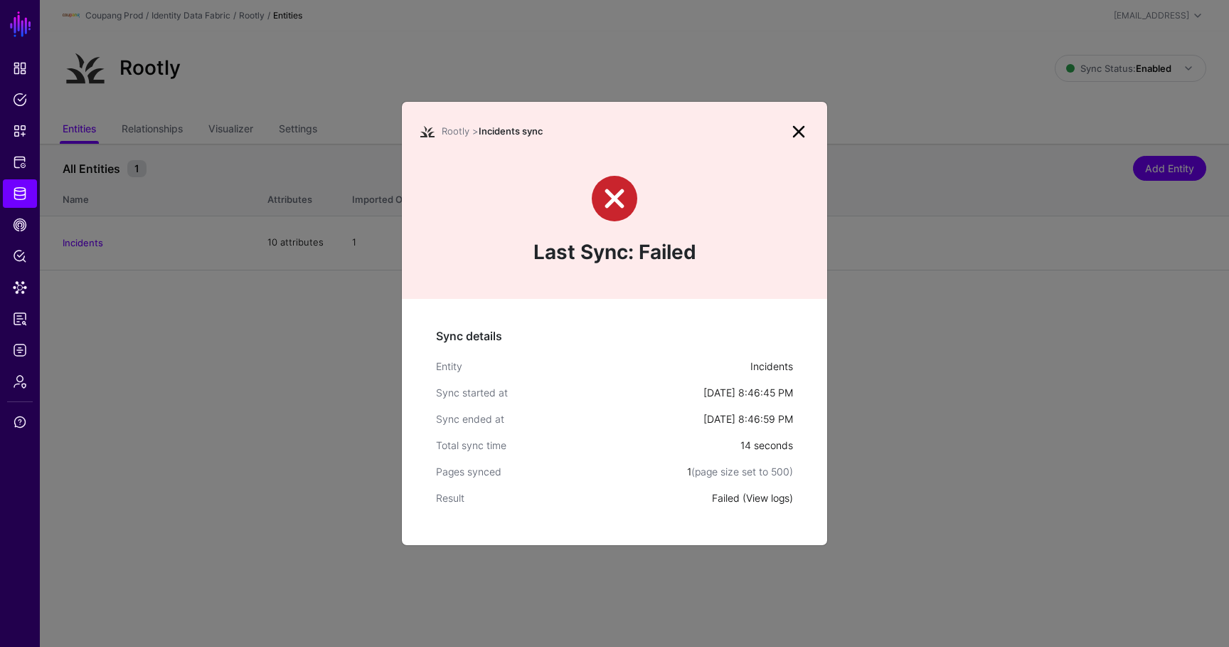
click at [748, 492] on link "View logs" at bounding box center [767, 498] width 43 height 12
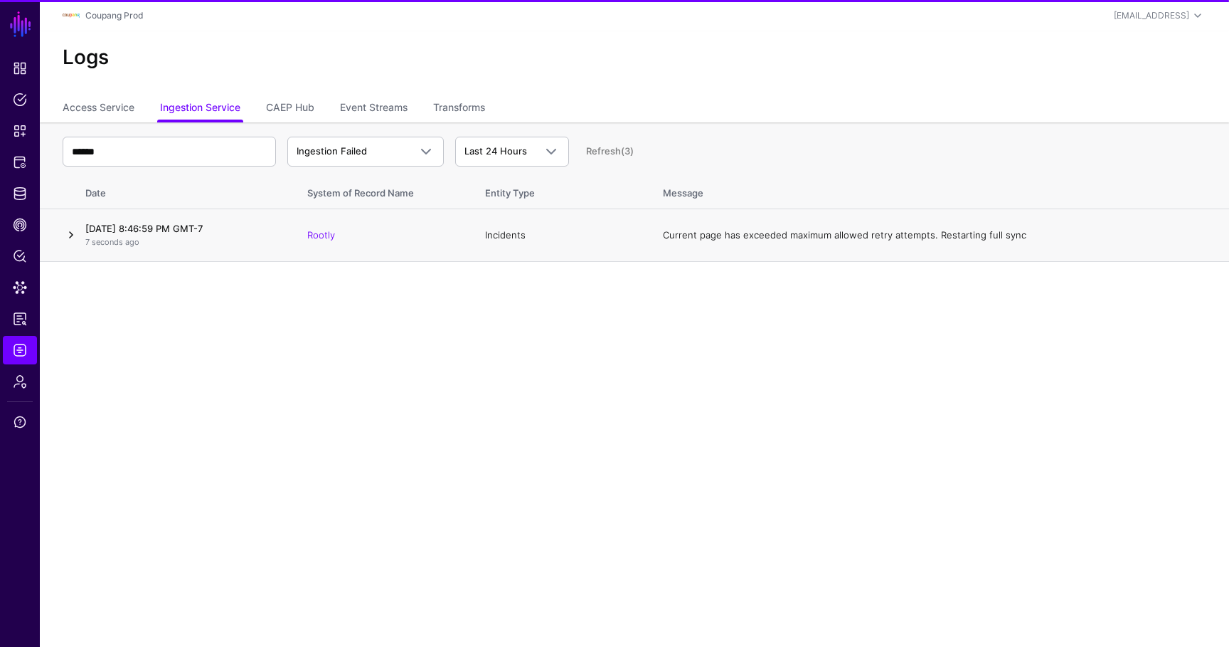
click at [71, 237] on link at bounding box center [71, 234] width 17 height 17
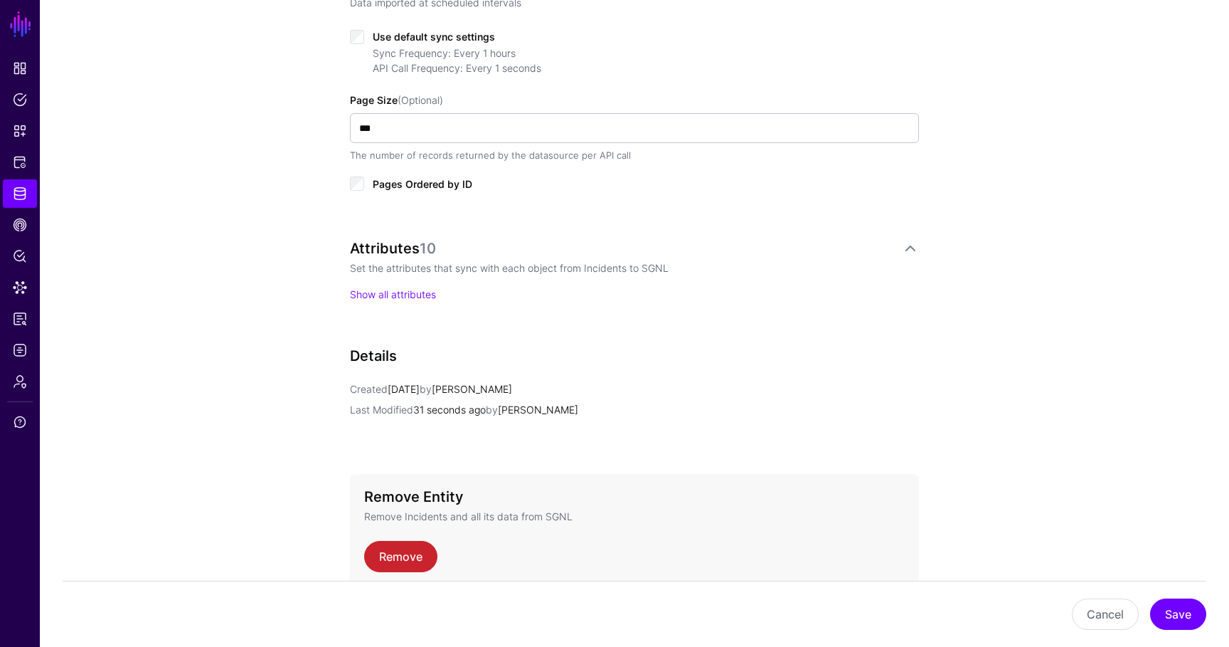
scroll to position [765, 0]
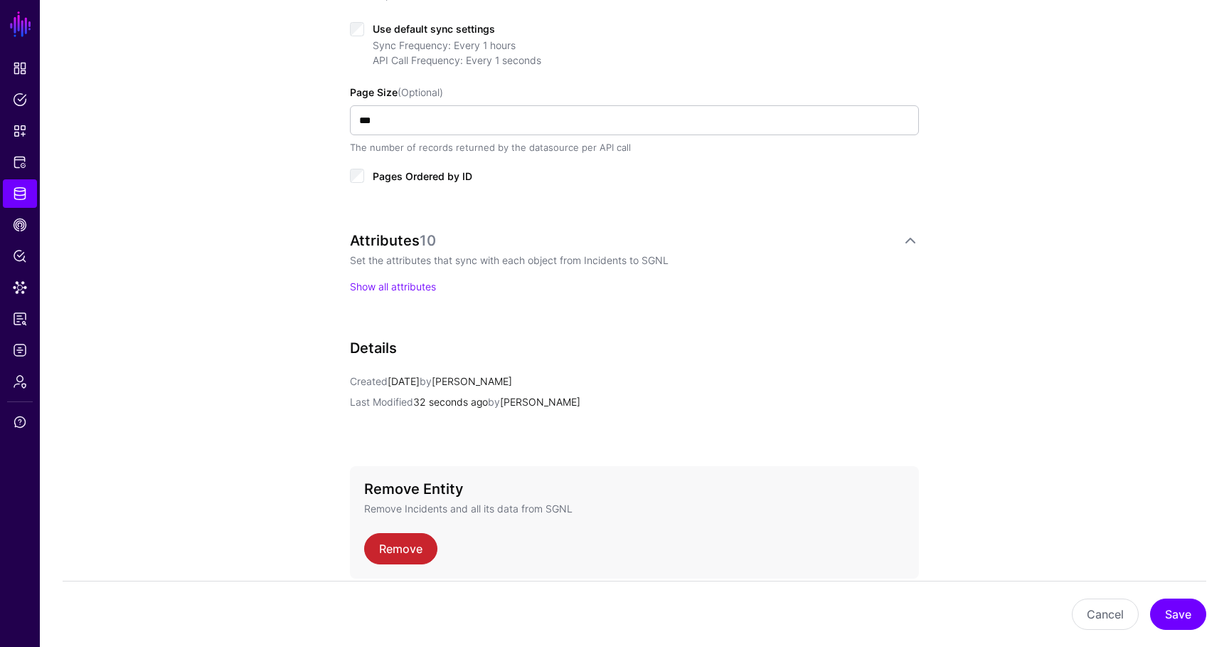
click at [393, 294] on div "Attributes 10 Set the attributes that sync with each object from Incidents to S…" at bounding box center [634, 277] width 569 height 90
click at [400, 287] on link "Show all attributes" at bounding box center [393, 286] width 86 height 12
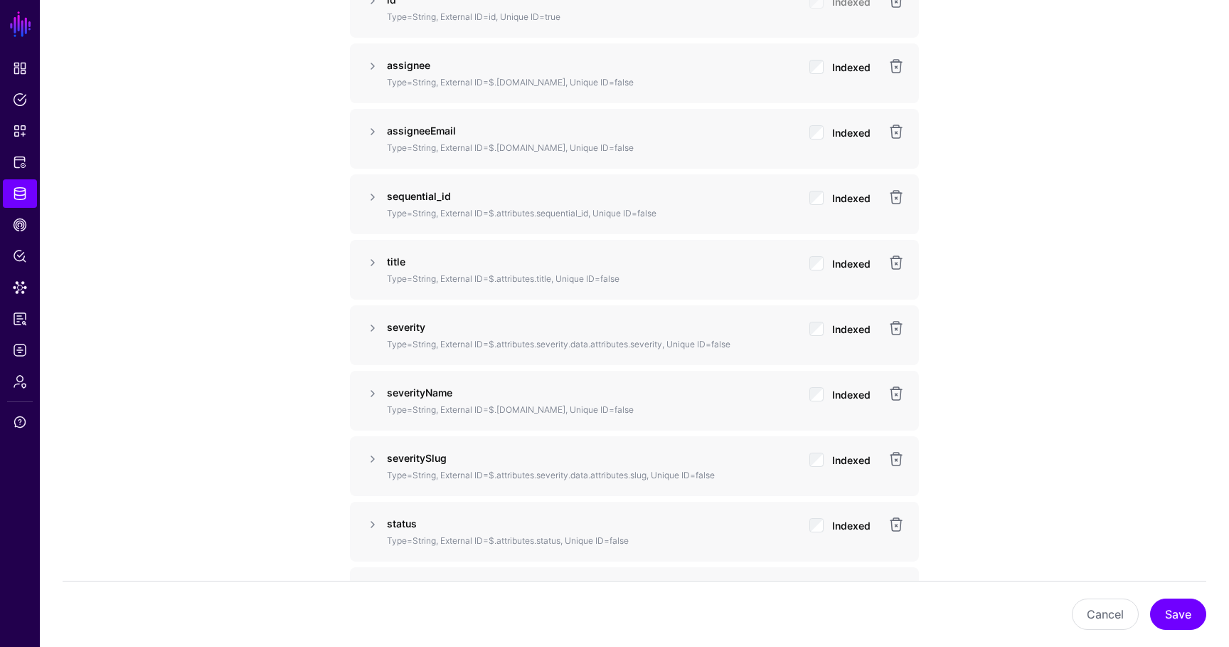
scroll to position [1100, 0]
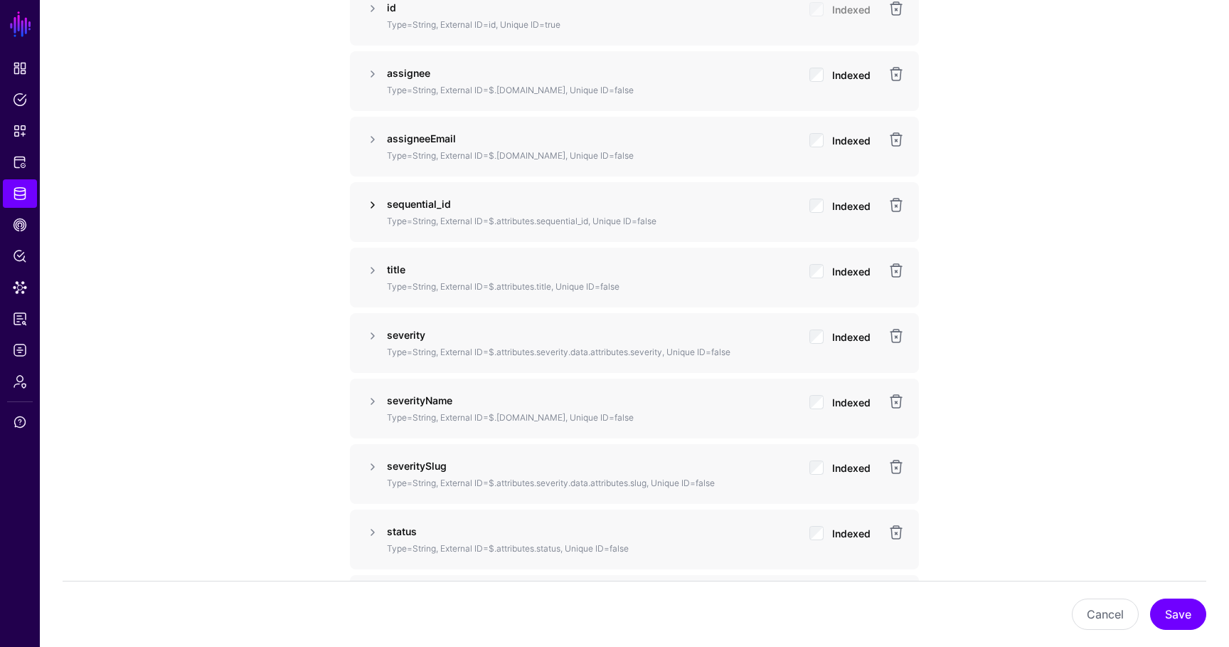
click at [367, 203] on link at bounding box center [372, 204] width 17 height 17
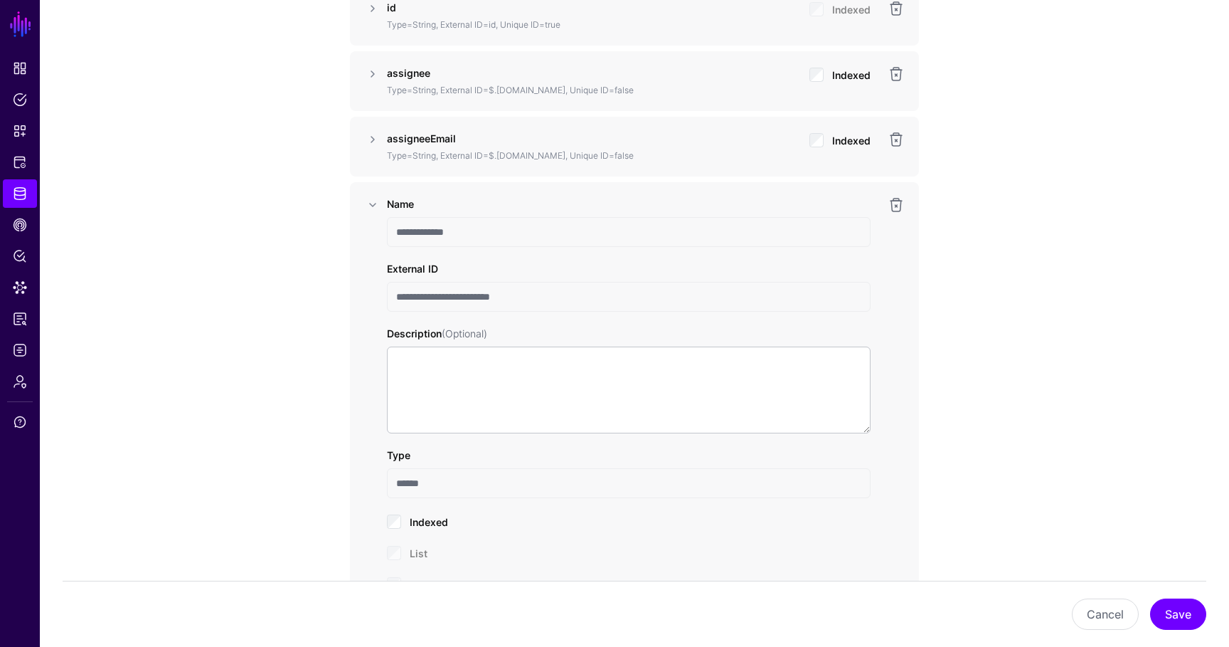
drag, startPoint x: 539, startPoint y: 294, endPoint x: 385, endPoint y: 283, distance: 154.7
click at [385, 284] on div "**********" at bounding box center [634, 424] width 506 height 456
click at [891, 205] on link at bounding box center [896, 204] width 17 height 17
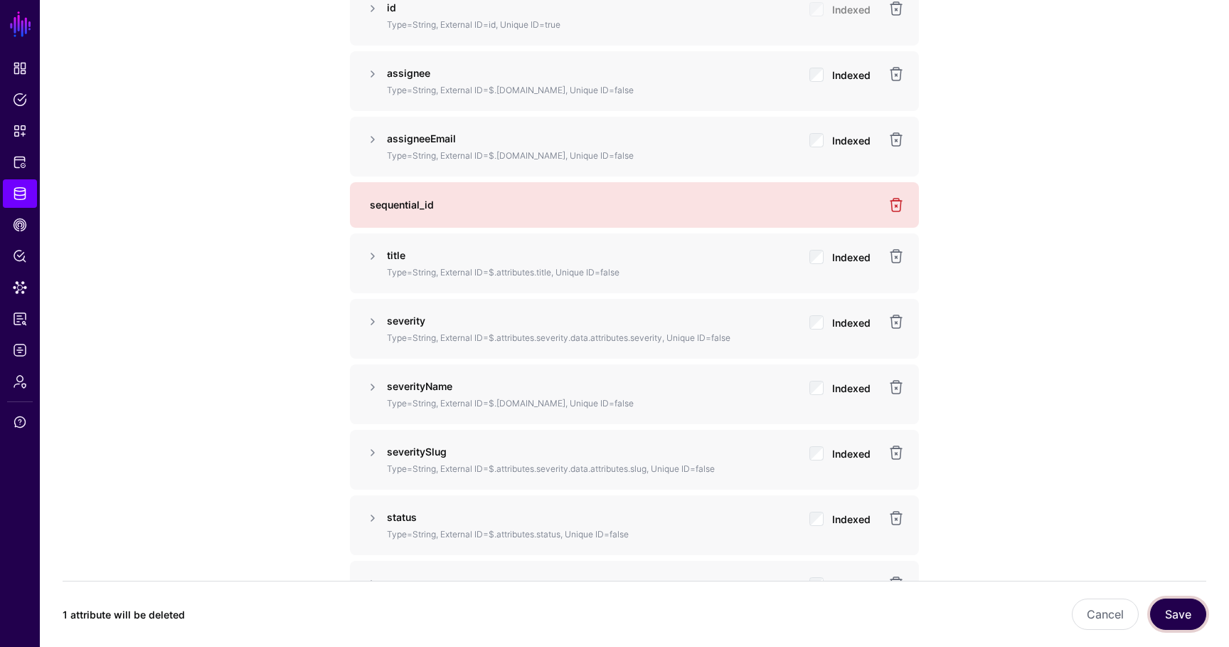
click at [1172, 608] on button "Save" at bounding box center [1178, 613] width 56 height 31
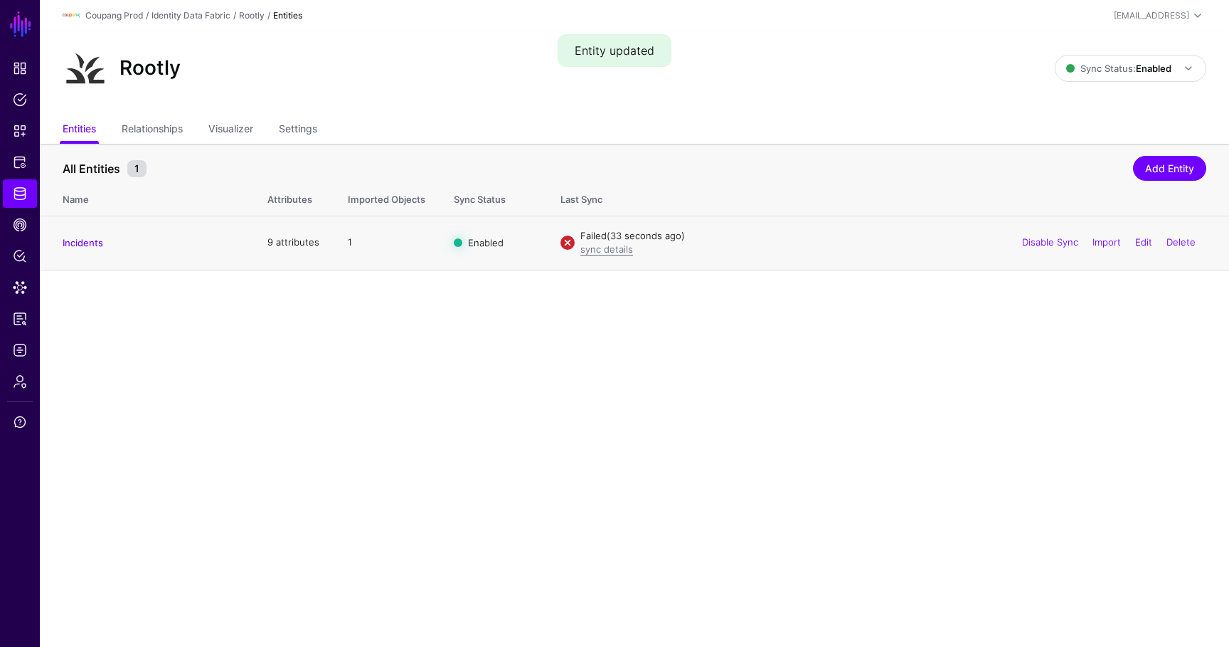
click at [55, 234] on td "Incidents" at bounding box center [146, 243] width 213 height 54
click at [70, 234] on td "Incidents" at bounding box center [146, 243] width 213 height 54
click at [70, 240] on link "Incidents" at bounding box center [83, 242] width 41 height 11
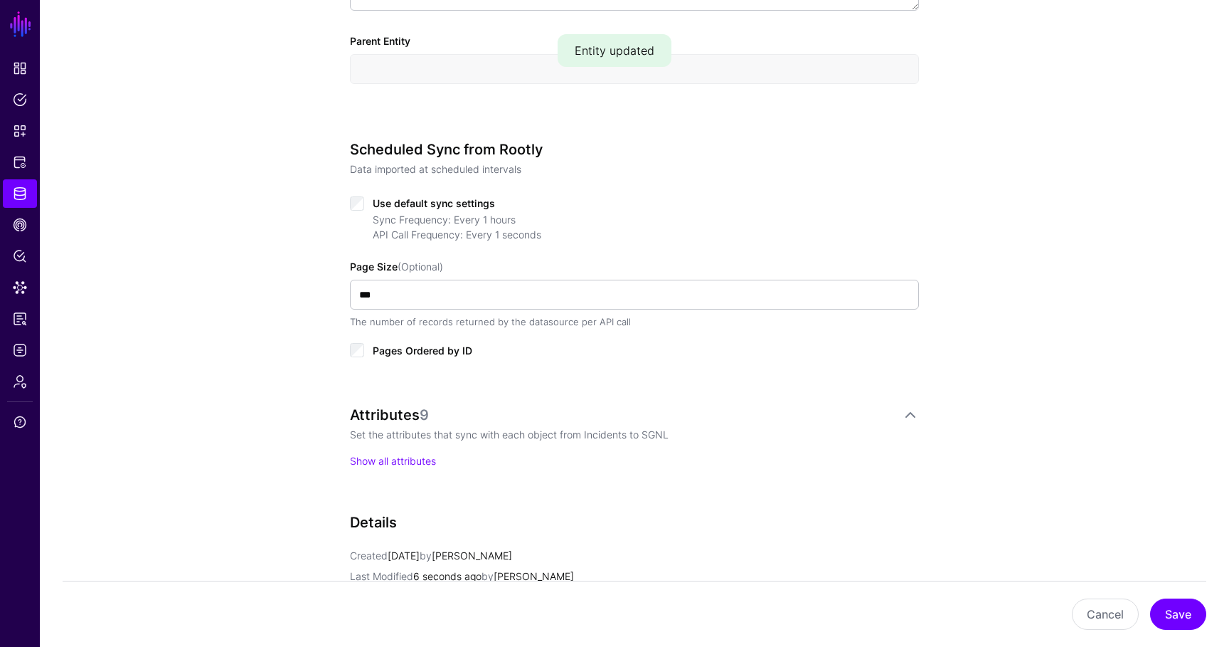
scroll to position [578, 0]
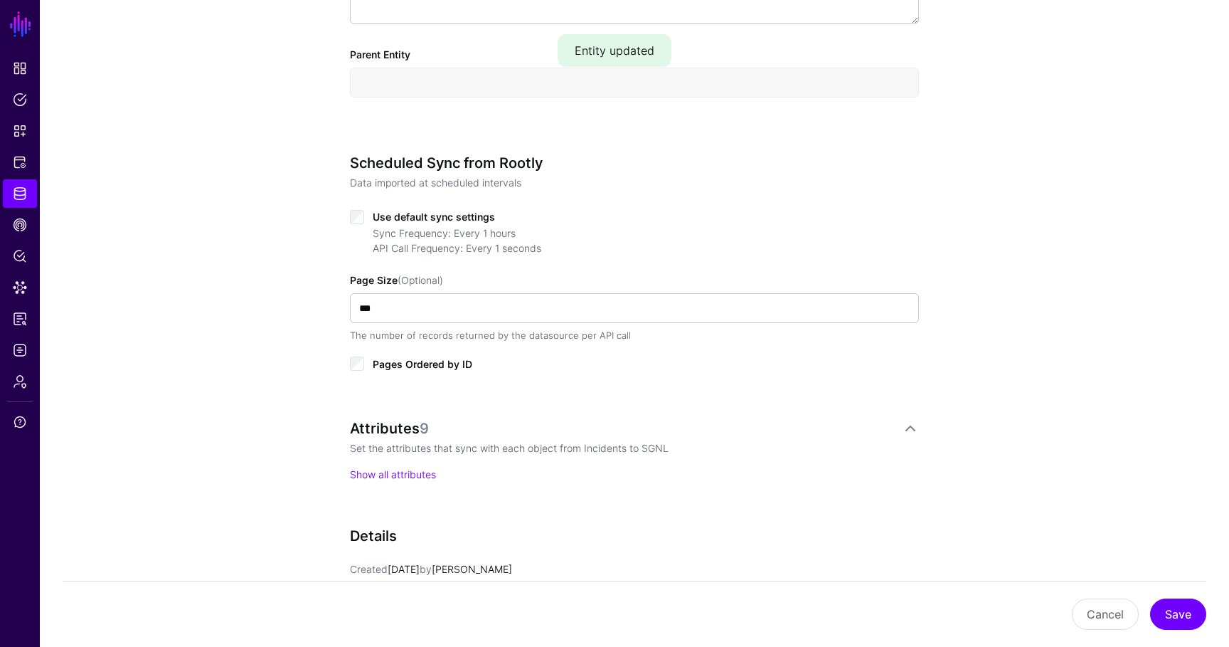
click at [403, 482] on div "Attributes 9 Set the attributes that sync with each object from Incidents to SG…" at bounding box center [634, 465] width 569 height 90
click at [404, 472] on link "Show all attributes" at bounding box center [393, 474] width 86 height 12
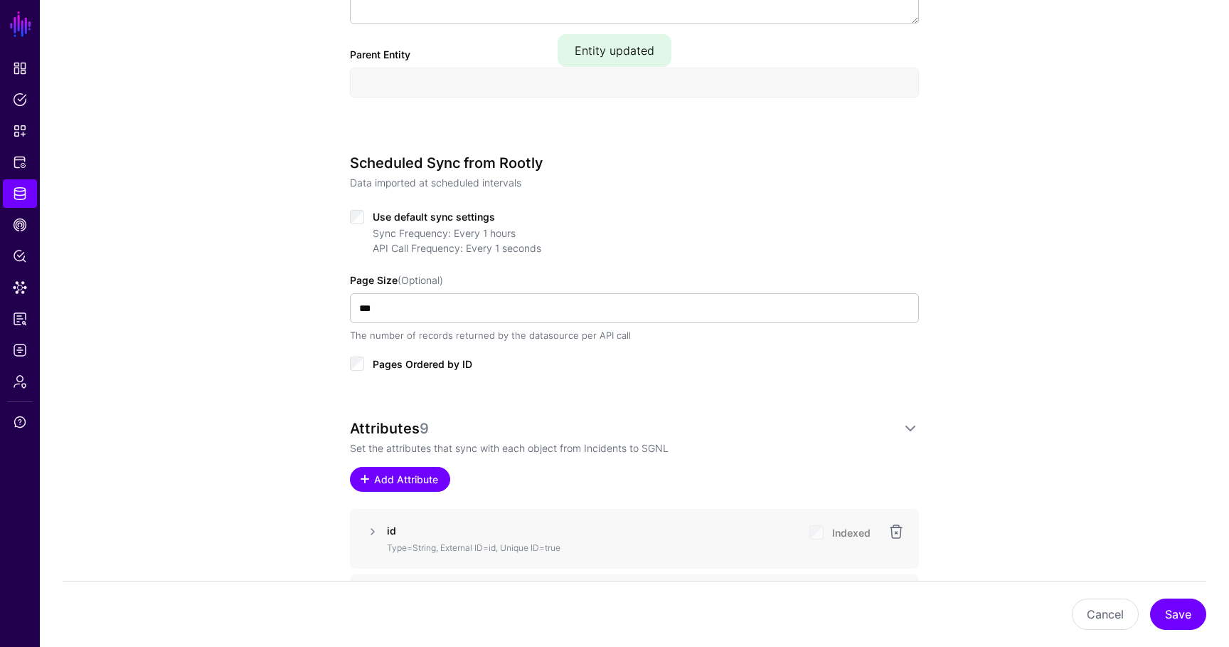
click at [436, 477] on span "Add Attribute" at bounding box center [407, 479] width 68 height 15
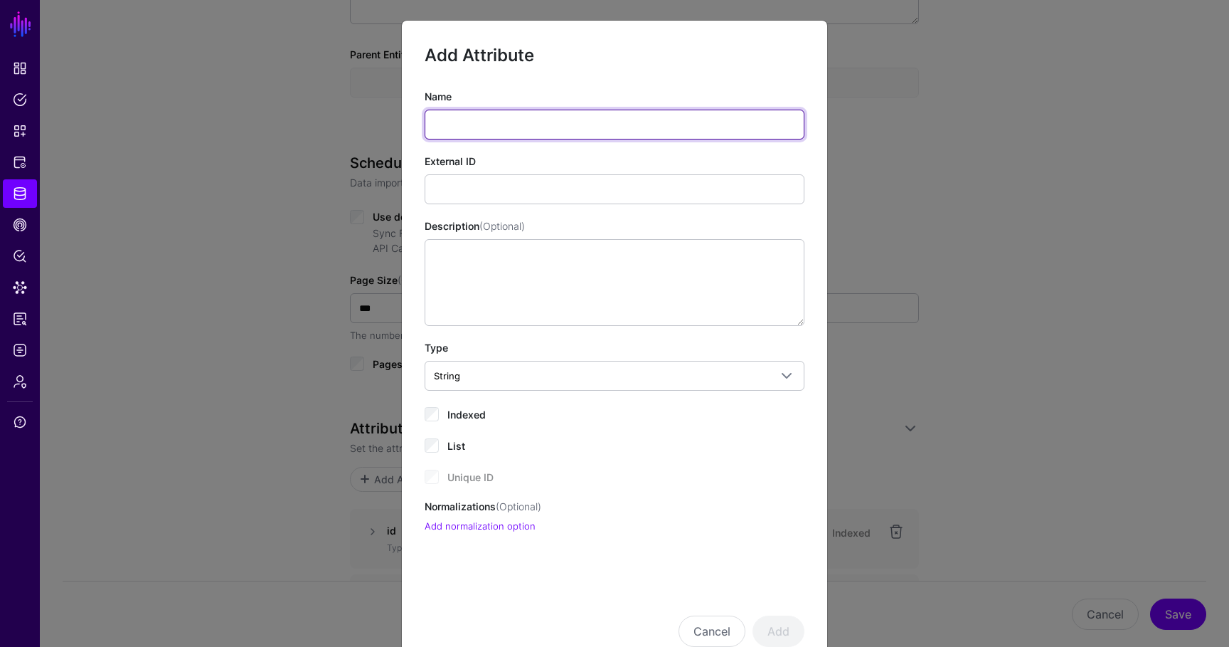
click at [548, 125] on input "Name" at bounding box center [615, 125] width 380 height 30
paste input "**********"
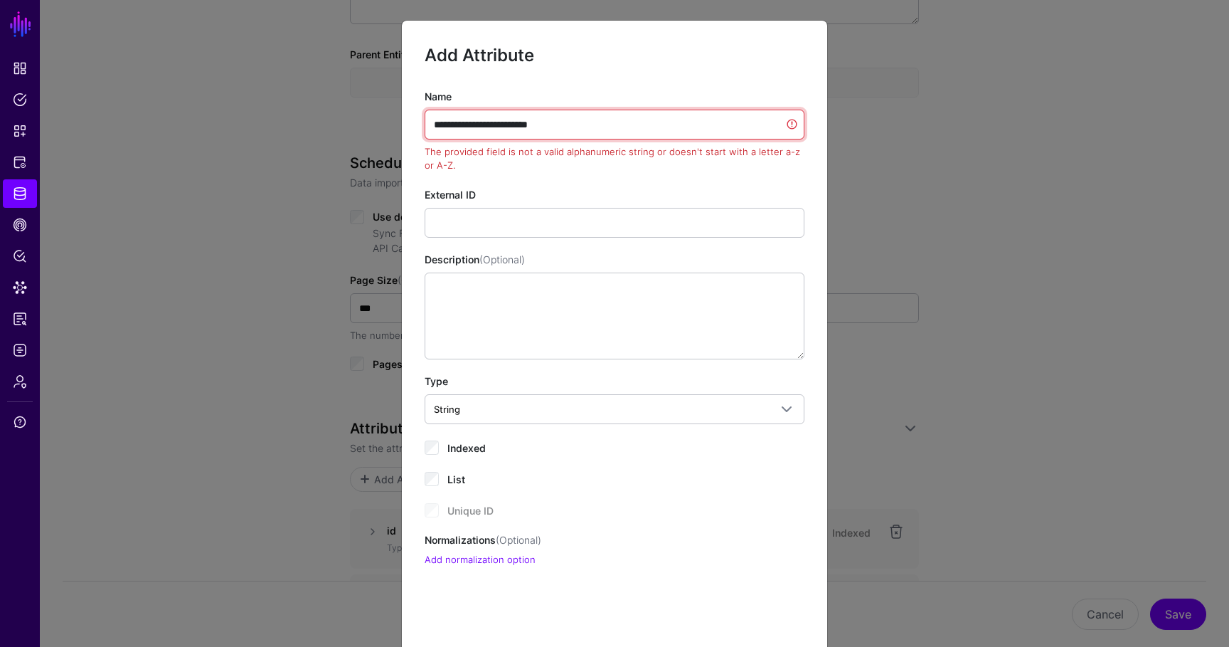
type input "**********"
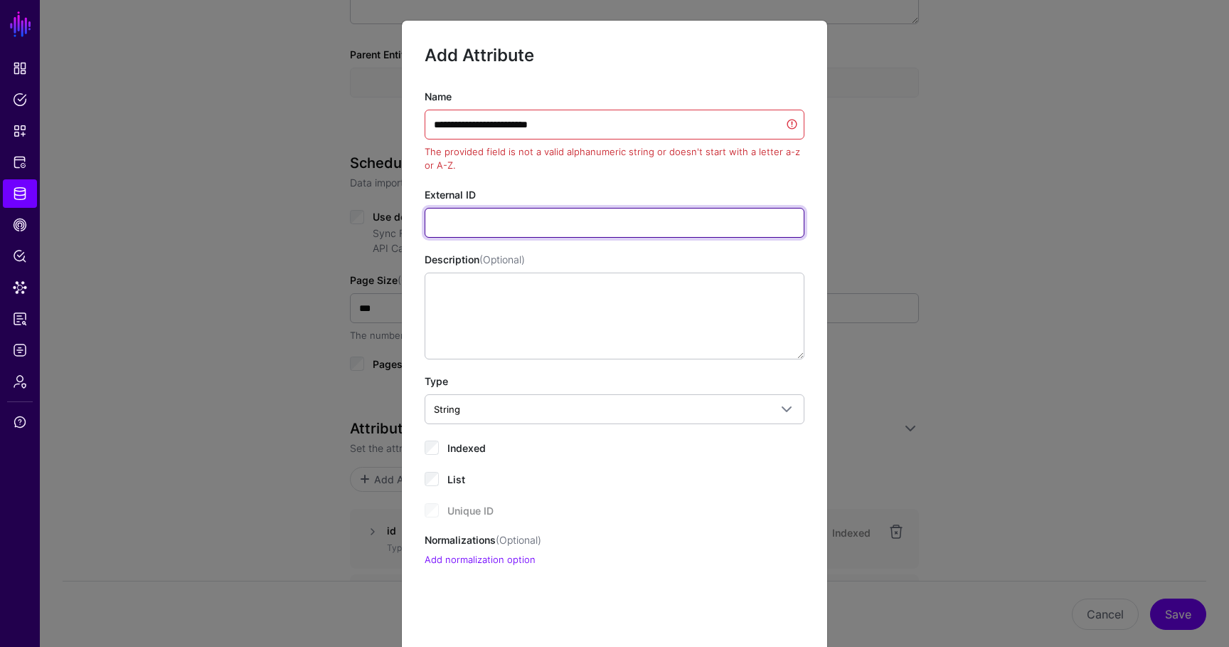
click at [479, 220] on input "External ID" at bounding box center [615, 223] width 380 height 30
paste input "**********"
type input "**********"
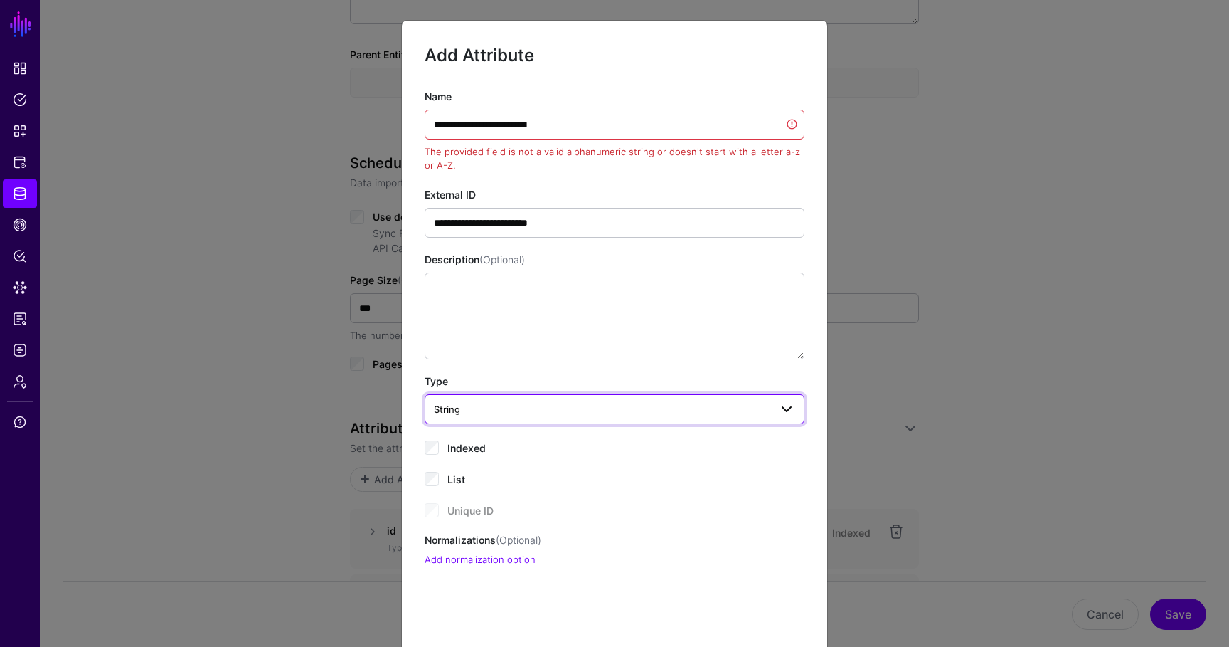
click at [471, 407] on span "String" at bounding box center [602, 409] width 336 height 16
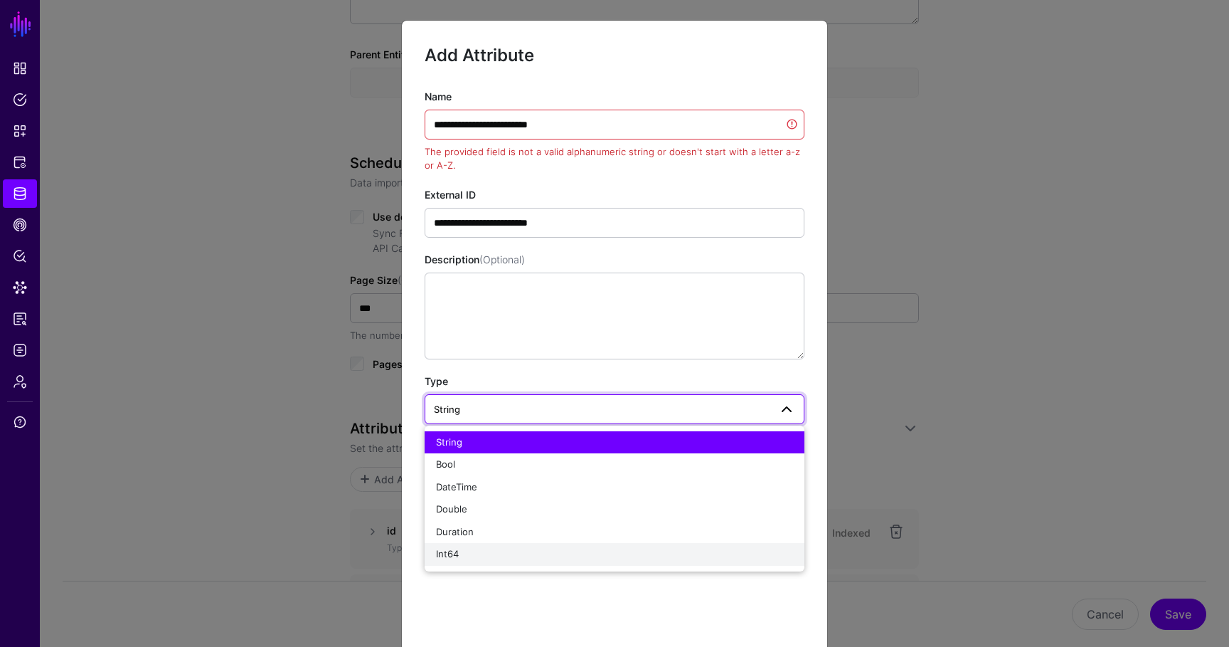
click at [474, 549] on div "Int64" at bounding box center [614, 554] width 357 height 14
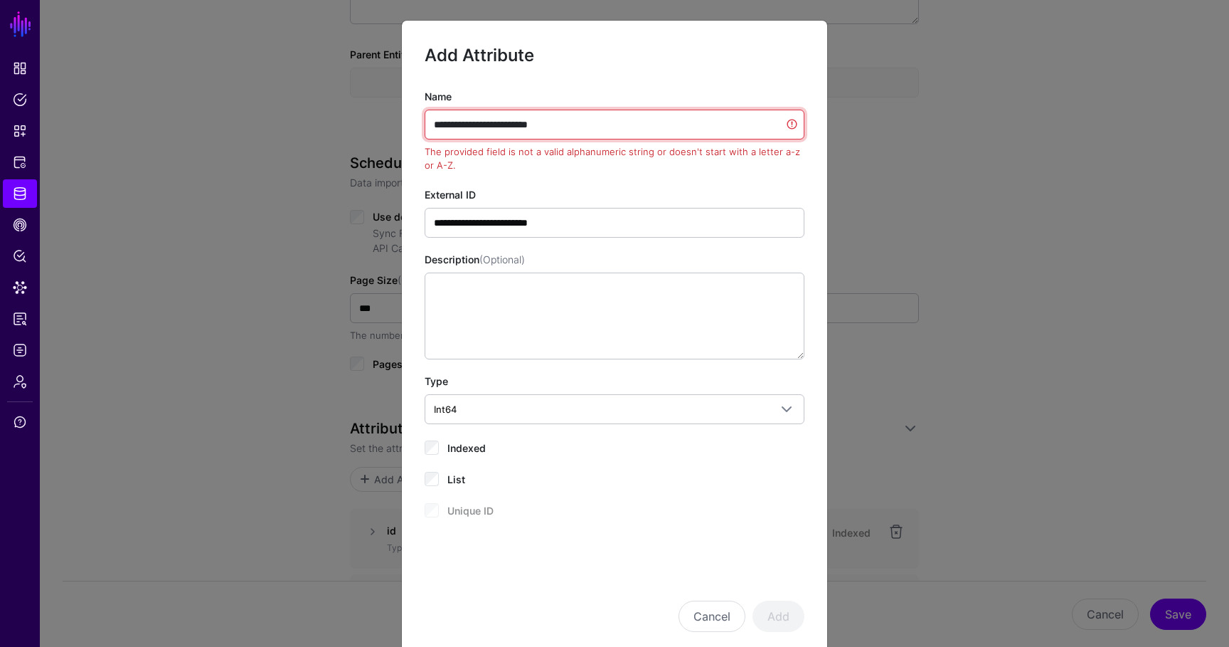
drag, startPoint x: 578, startPoint y: 127, endPoint x: 376, endPoint y: 123, distance: 202.0
click at [376, 123] on ngb-modal-window "**********" at bounding box center [614, 323] width 1229 height 647
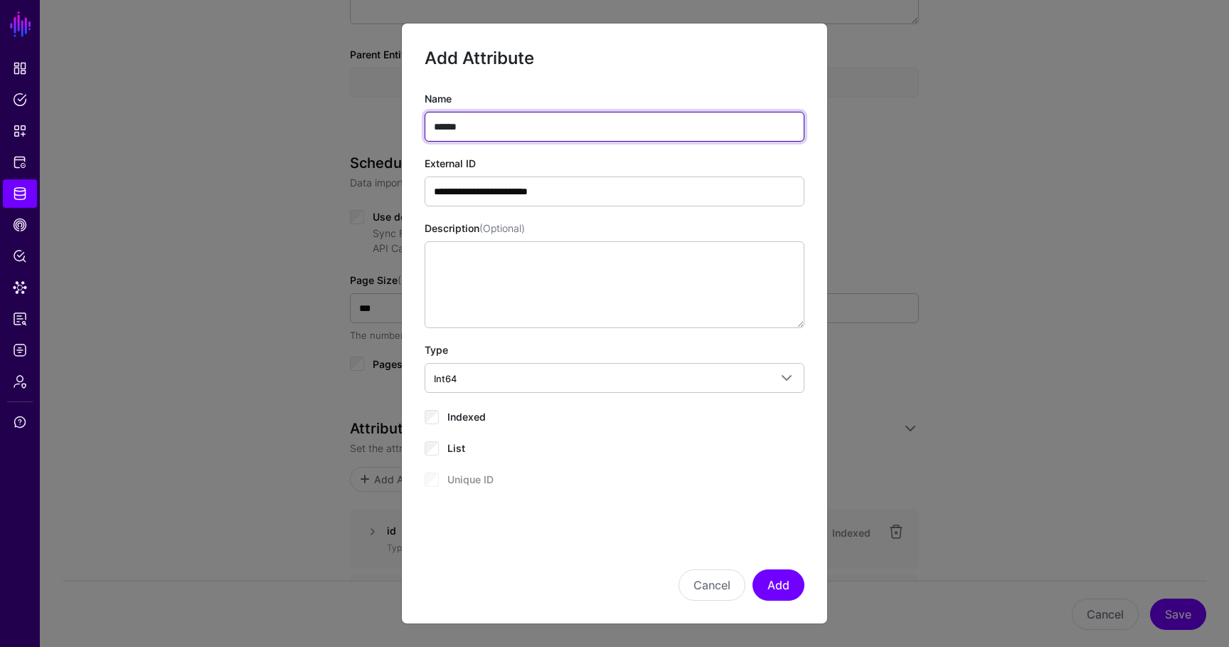
type input "**********"
click at [488, 422] on div "Indexed" at bounding box center [615, 415] width 380 height 17
click at [472, 415] on span "Indexed" at bounding box center [466, 416] width 38 height 12
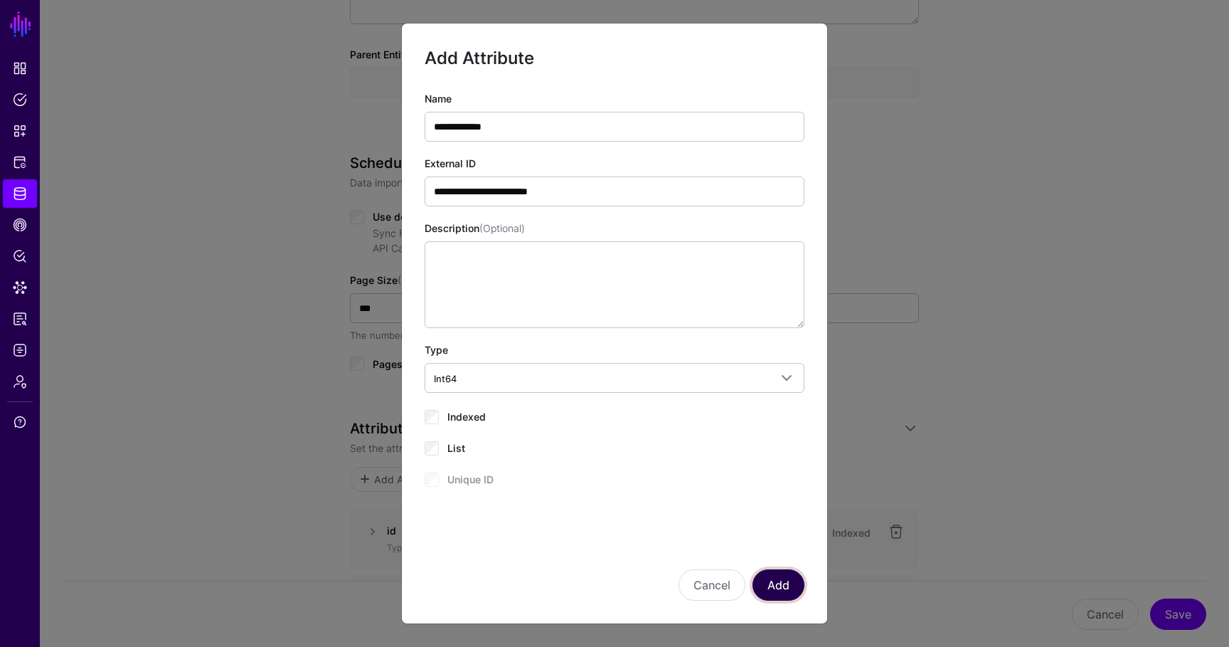
click at [795, 591] on button "Add" at bounding box center [779, 584] width 52 height 31
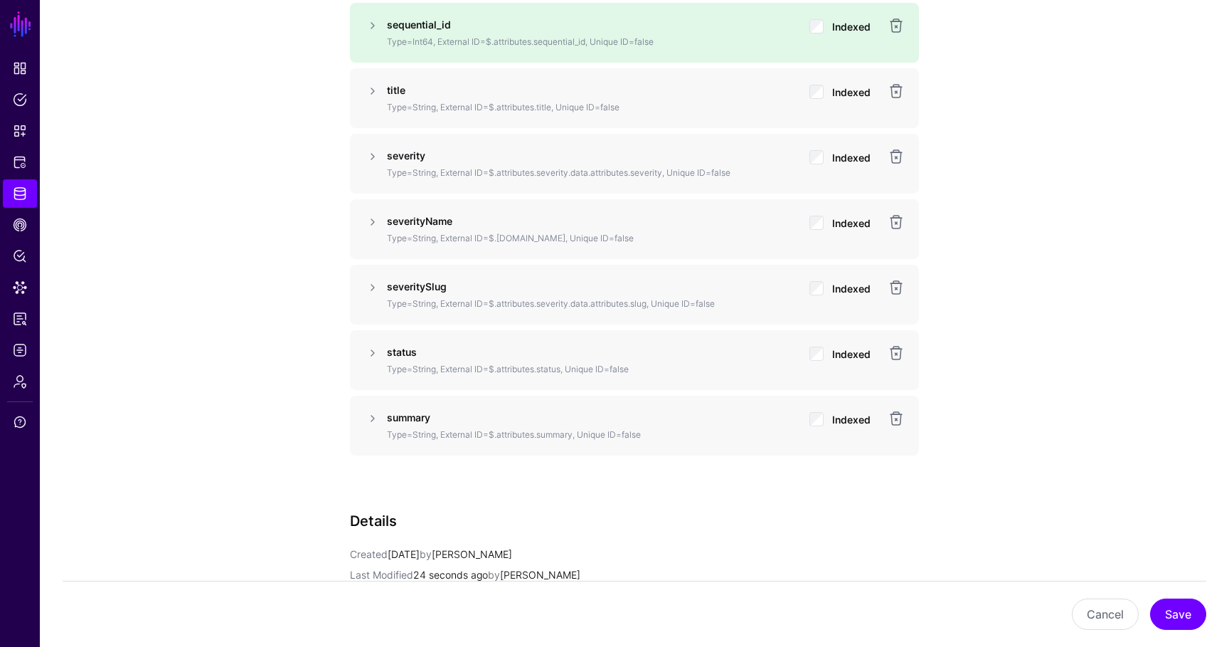
scroll to position [1282, 0]
click at [1175, 610] on button "Save" at bounding box center [1178, 613] width 56 height 31
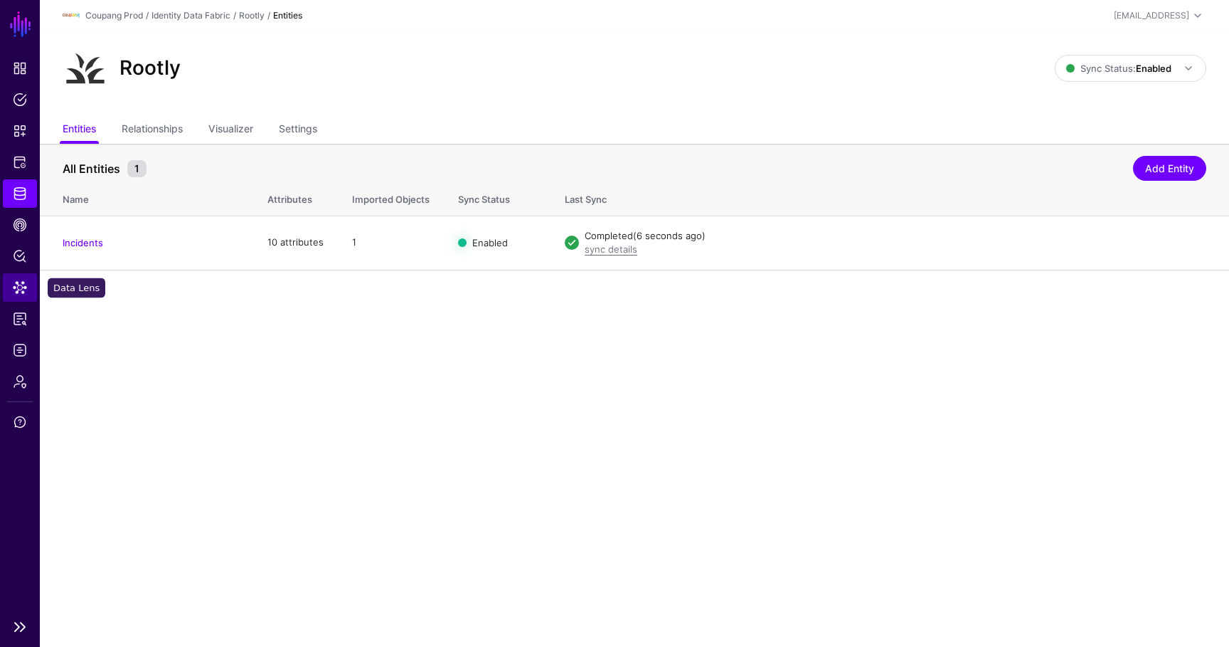
click at [20, 291] on span "Data Lens" at bounding box center [20, 287] width 14 height 14
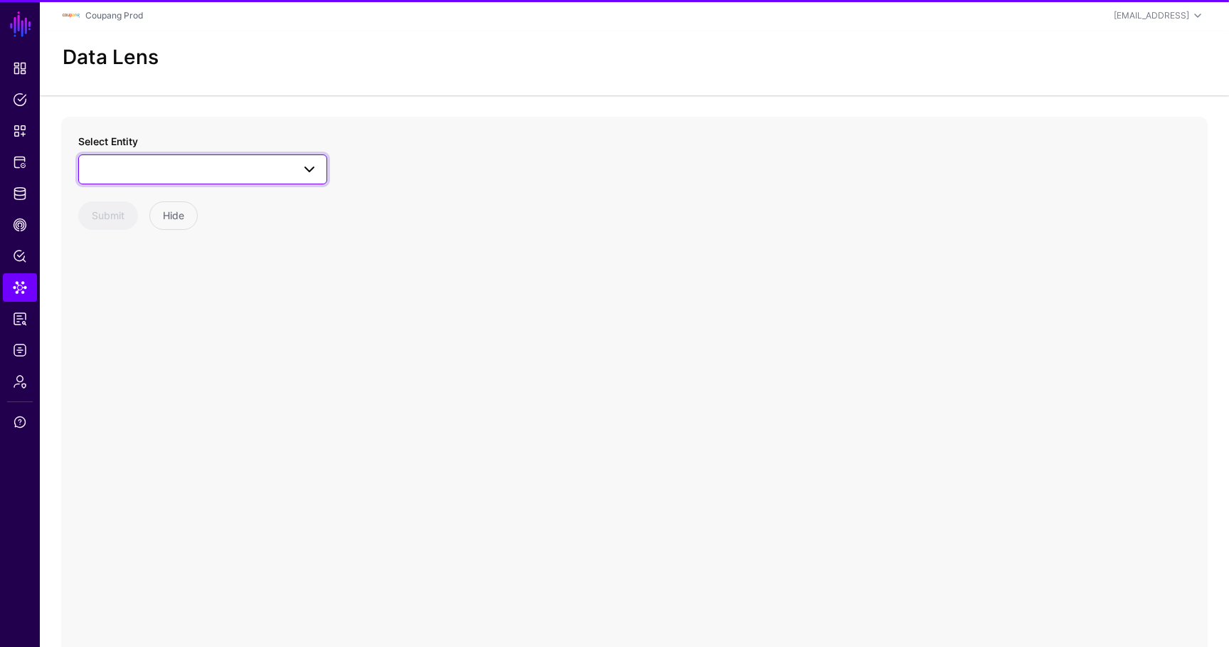
click at [201, 170] on span at bounding box center [202, 169] width 230 height 17
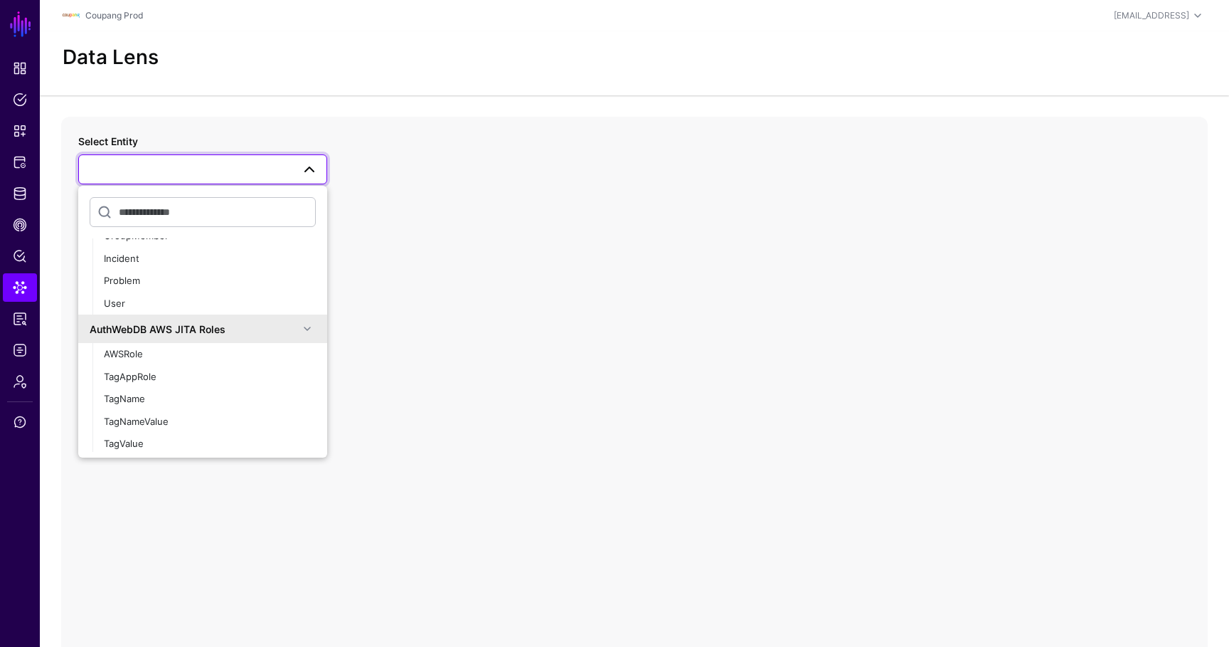
scroll to position [333, 0]
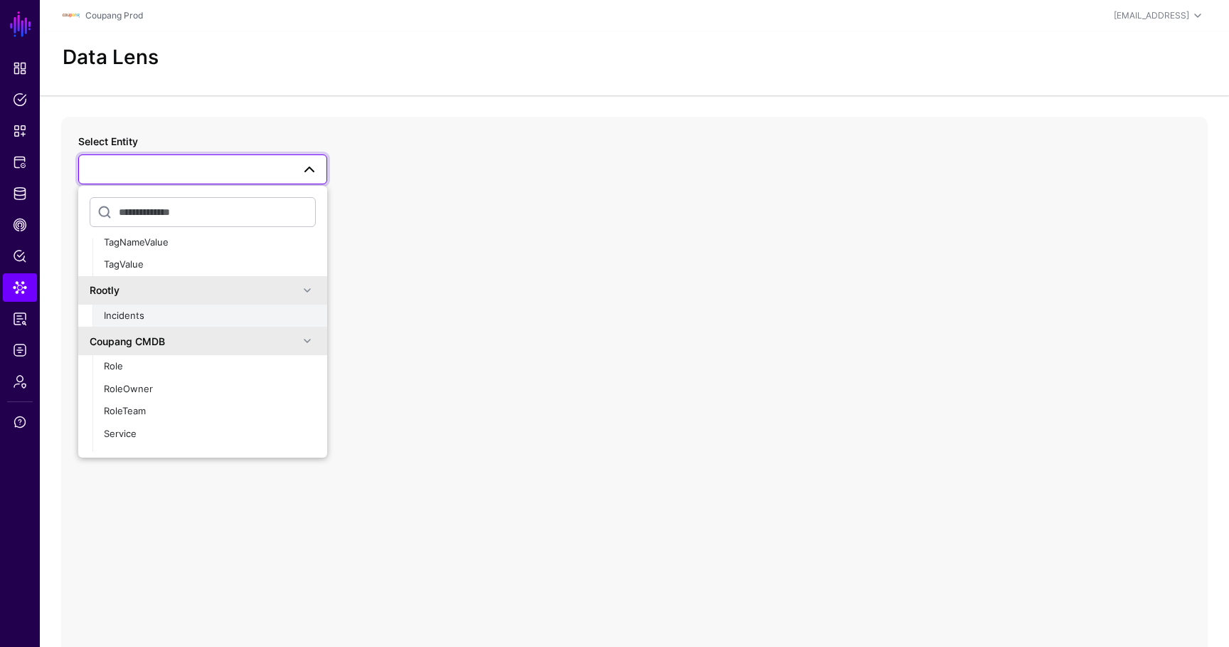
click at [157, 323] on button "Incidents" at bounding box center [209, 315] width 235 height 23
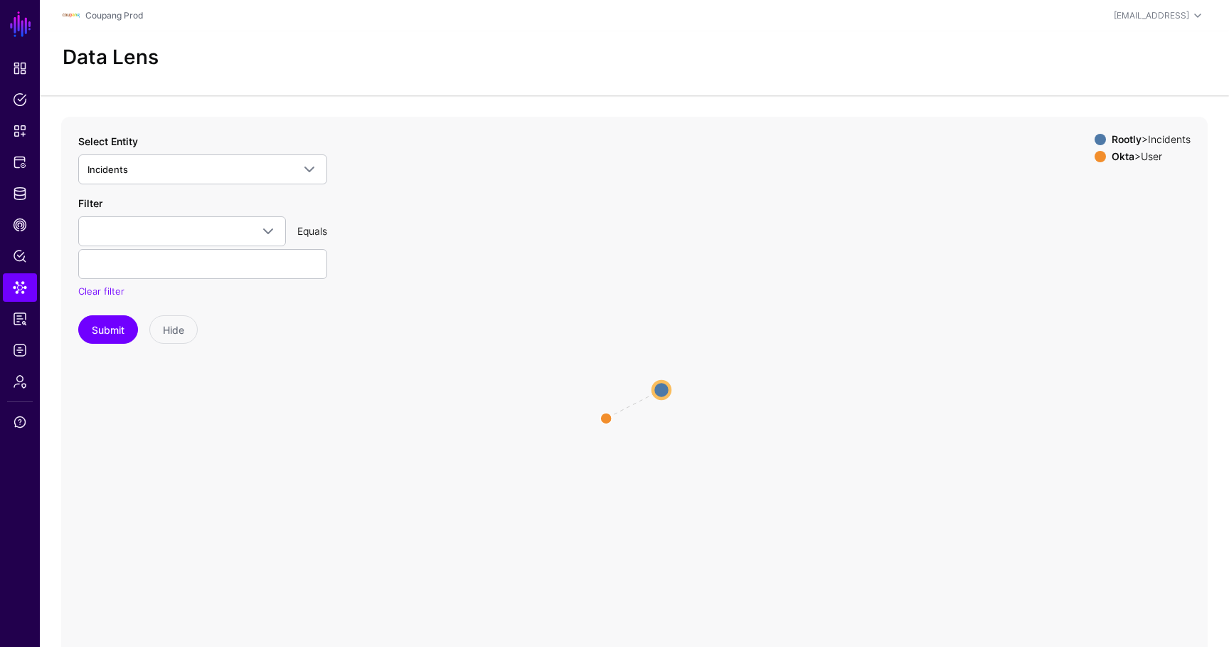
click at [668, 386] on circle at bounding box center [661, 389] width 17 height 17
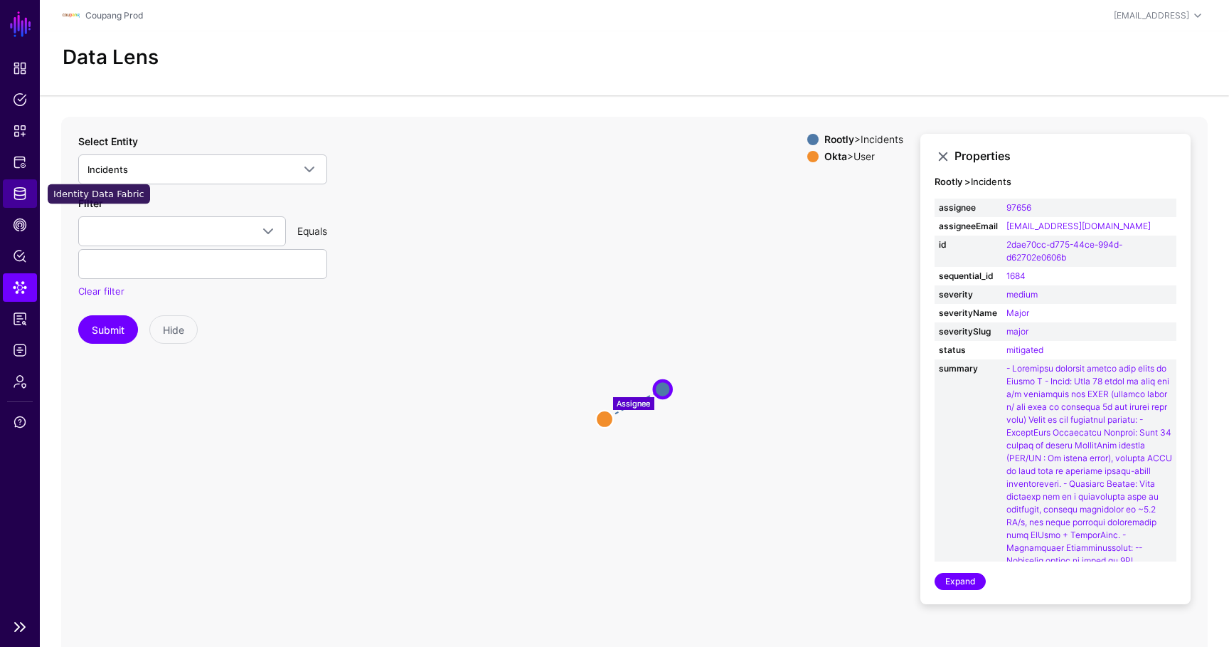
click at [21, 198] on span "Identity Data Fabric" at bounding box center [20, 193] width 14 height 14
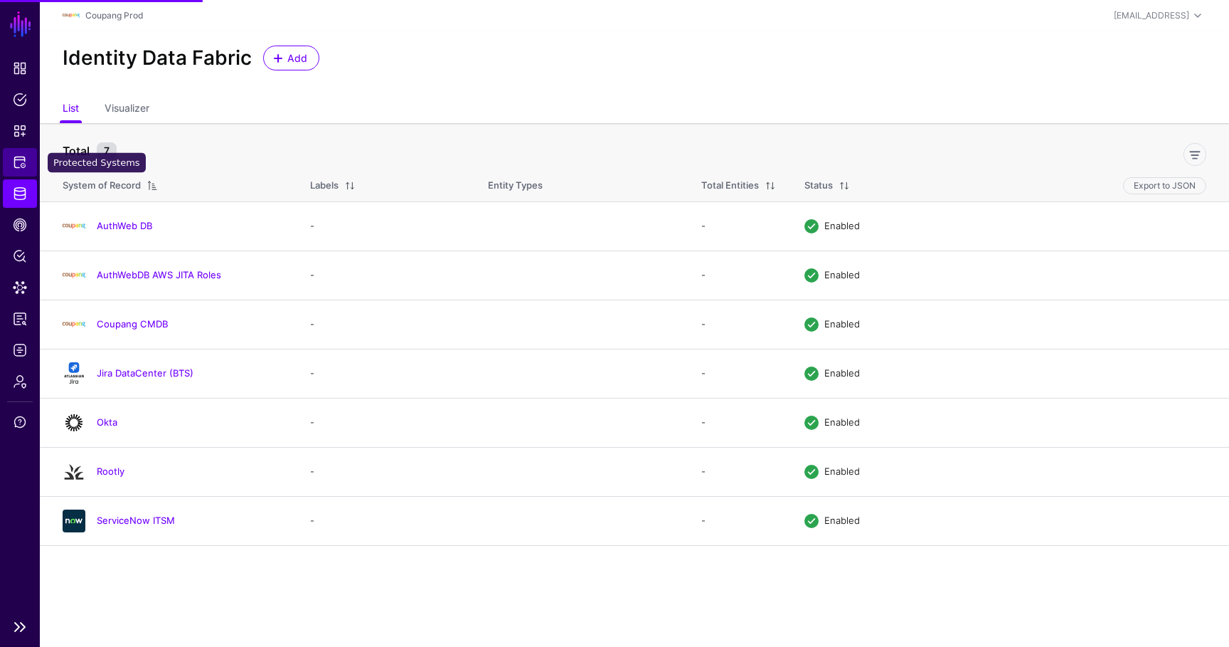
click at [23, 169] on link "Protected Systems" at bounding box center [20, 162] width 34 height 28
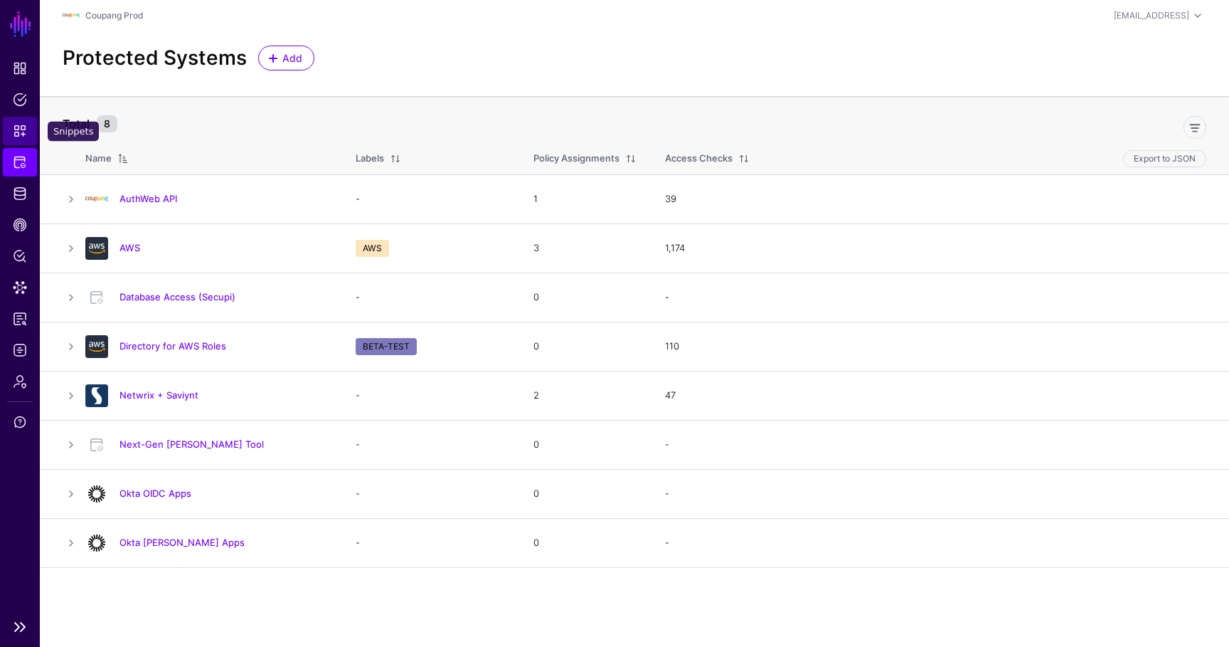
click at [18, 139] on link "Snippets" at bounding box center [20, 131] width 34 height 28
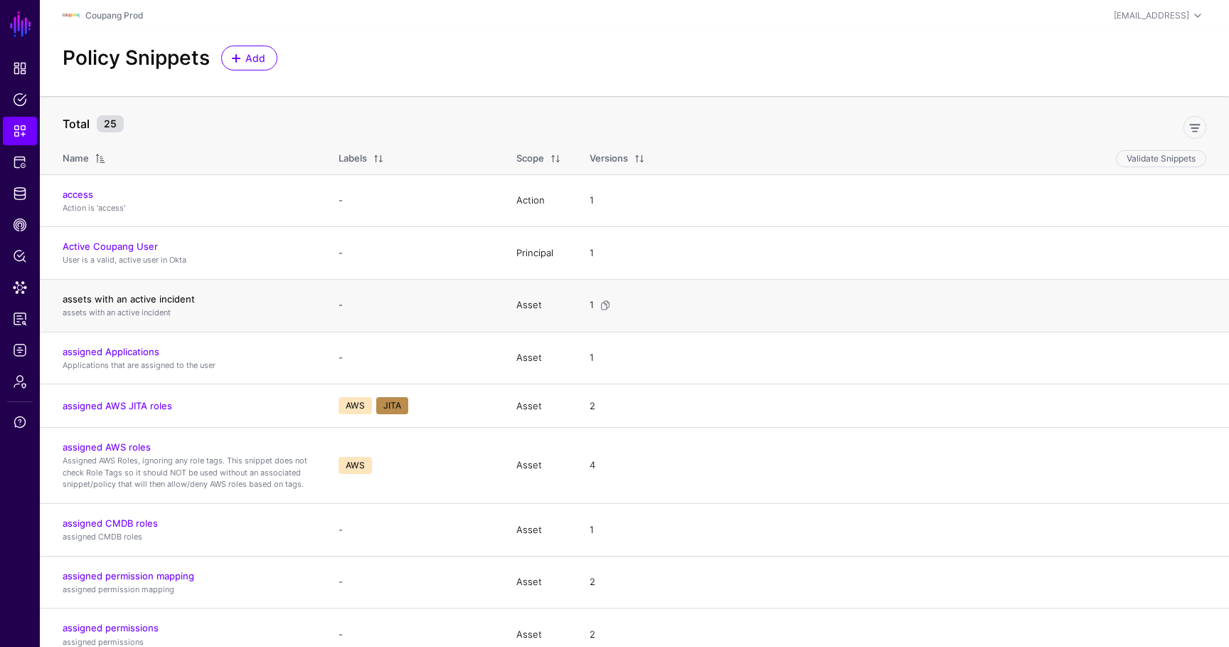
click at [133, 294] on link "assets with an active incident" at bounding box center [129, 298] width 132 height 11
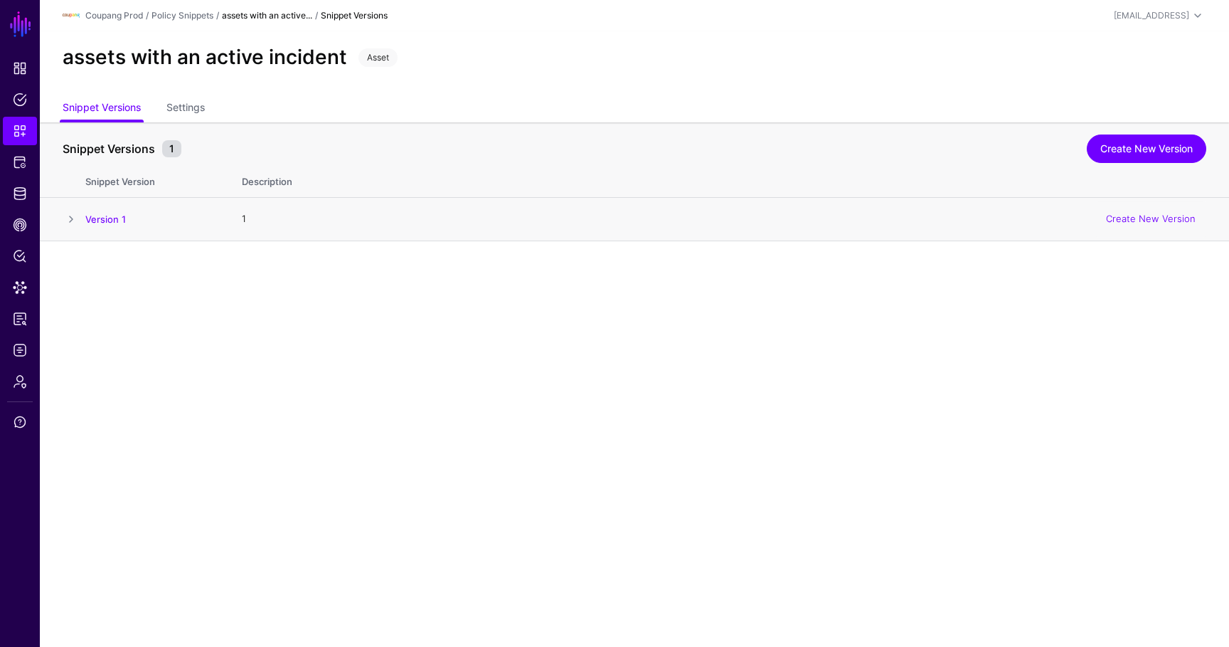
click at [81, 213] on td at bounding box center [63, 219] width 46 height 43
click at [68, 220] on span at bounding box center [71, 219] width 17 height 17
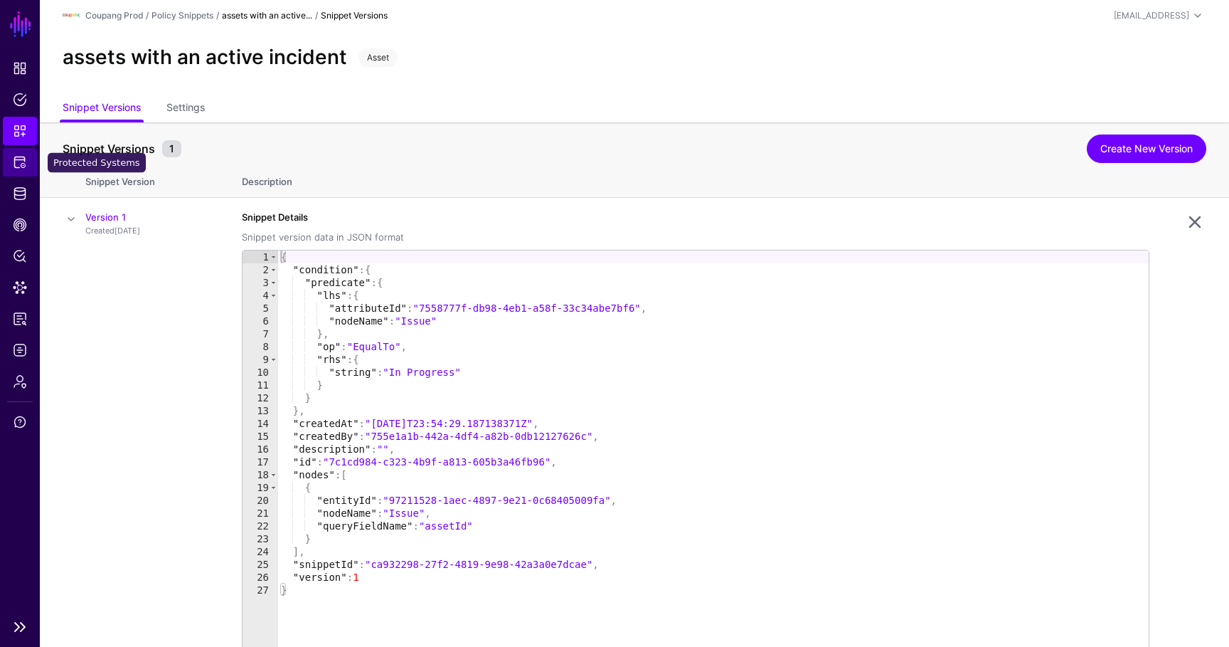
click at [18, 158] on span "Protected Systems" at bounding box center [20, 162] width 14 height 14
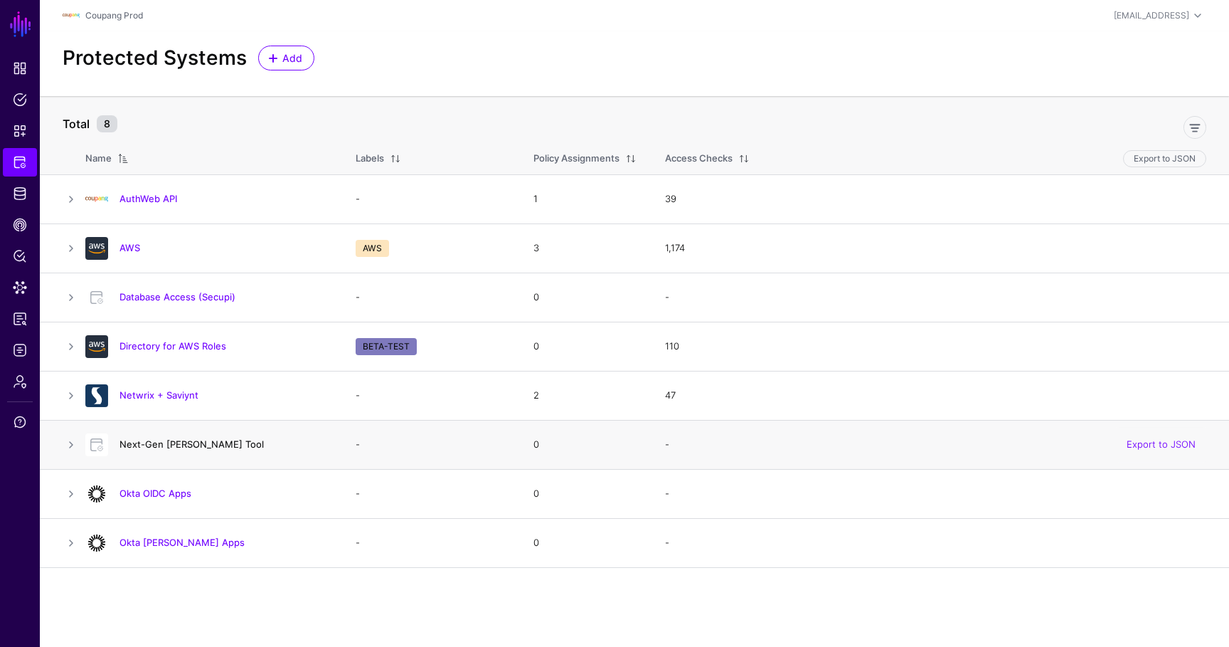
click at [145, 447] on link "Next-Gen [PERSON_NAME] Tool" at bounding box center [191, 443] width 144 height 11
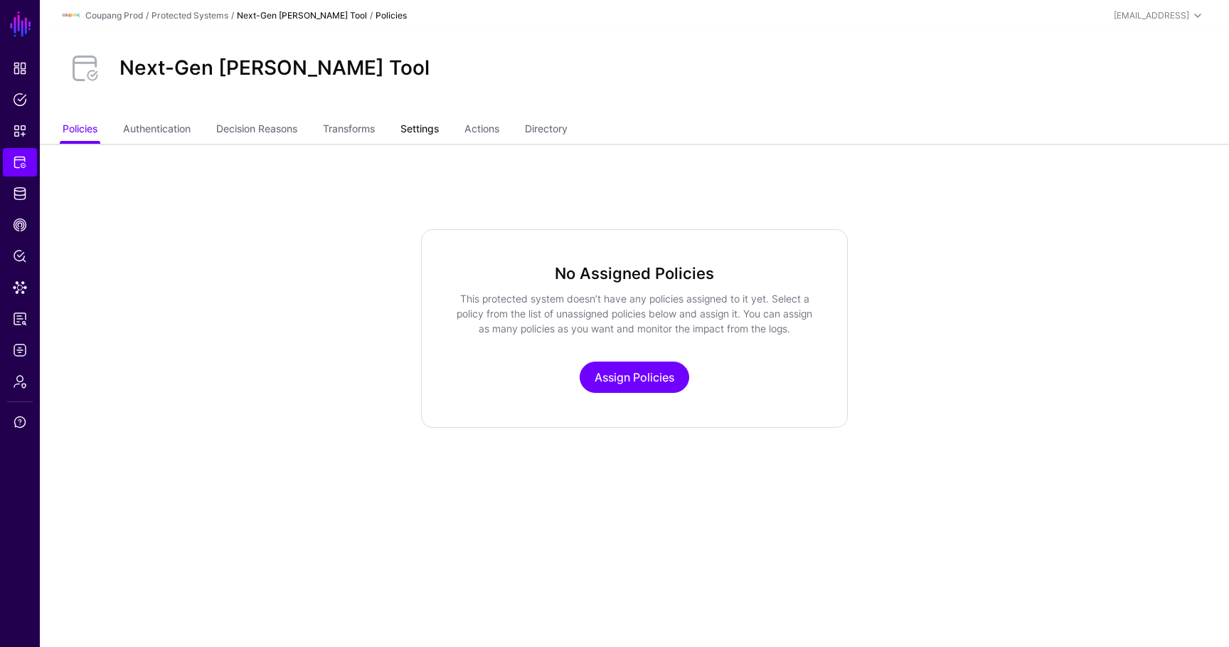
click at [439, 135] on link "Settings" at bounding box center [419, 130] width 38 height 27
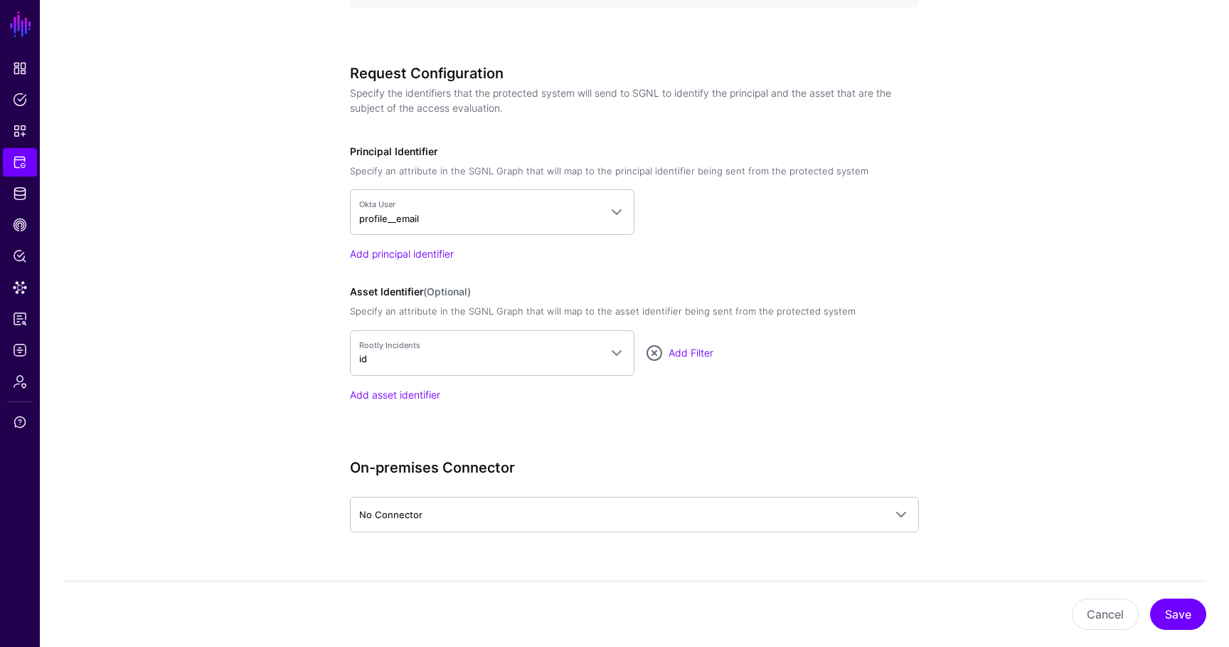
scroll to position [1034, 0]
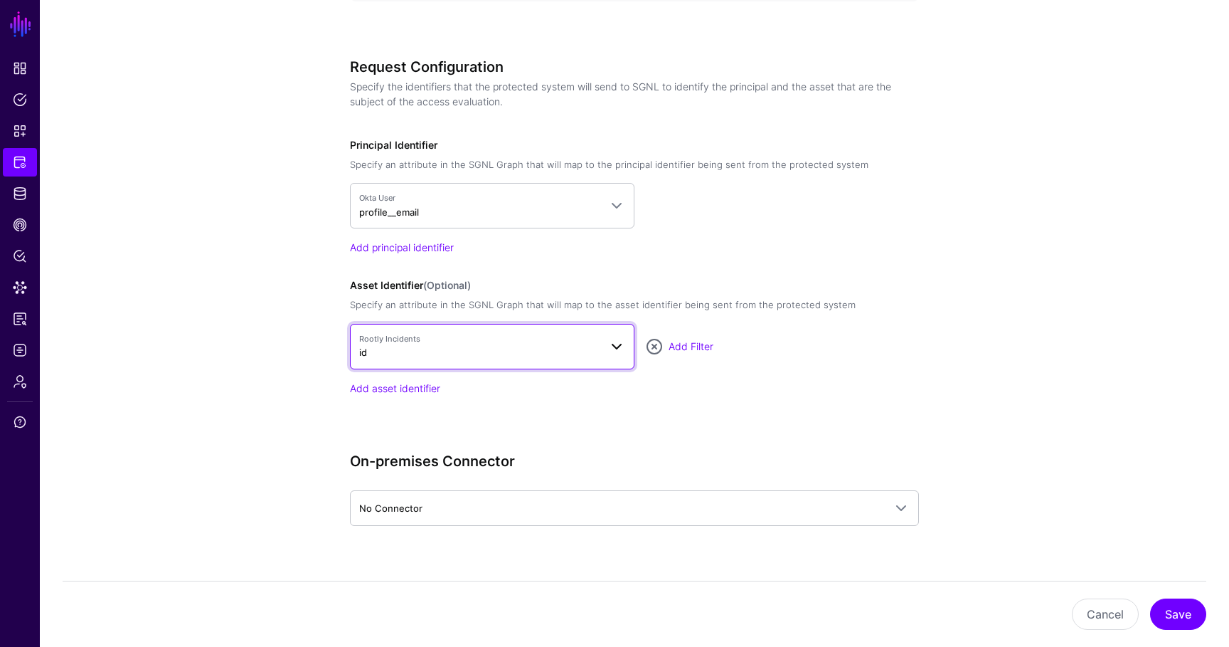
click at [462, 344] on span "Rootly Incidents id" at bounding box center [479, 346] width 240 height 27
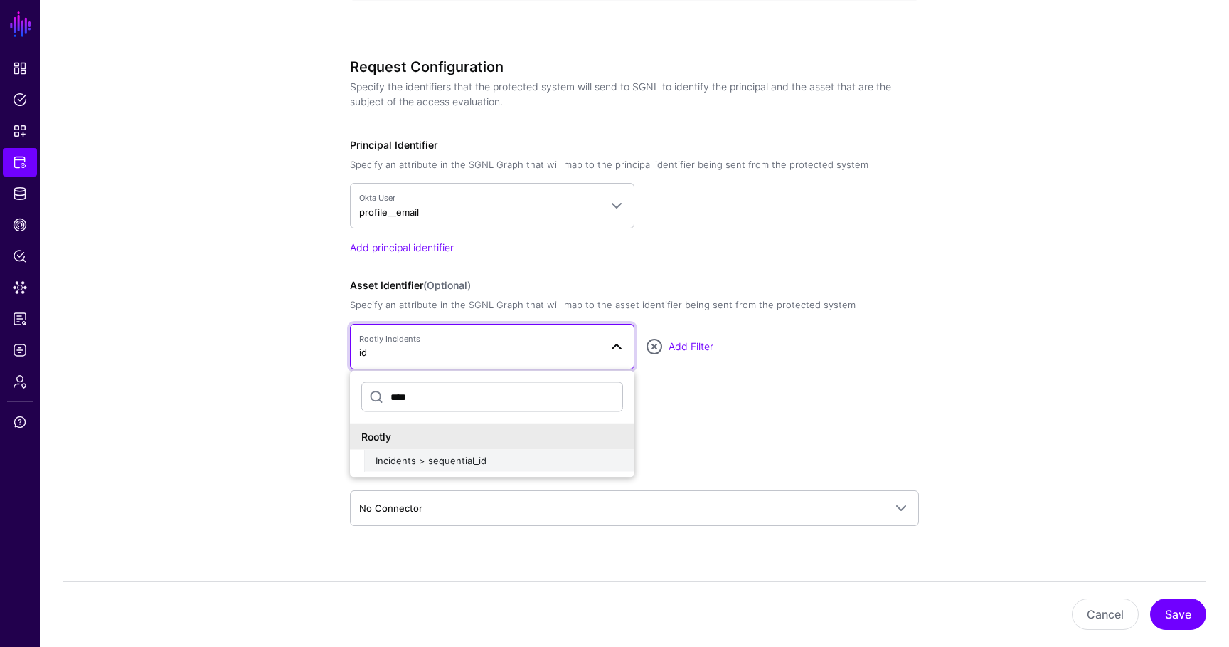
type input "****"
click at [474, 464] on span "Incidents > sequential_id" at bounding box center [431, 459] width 111 height 11
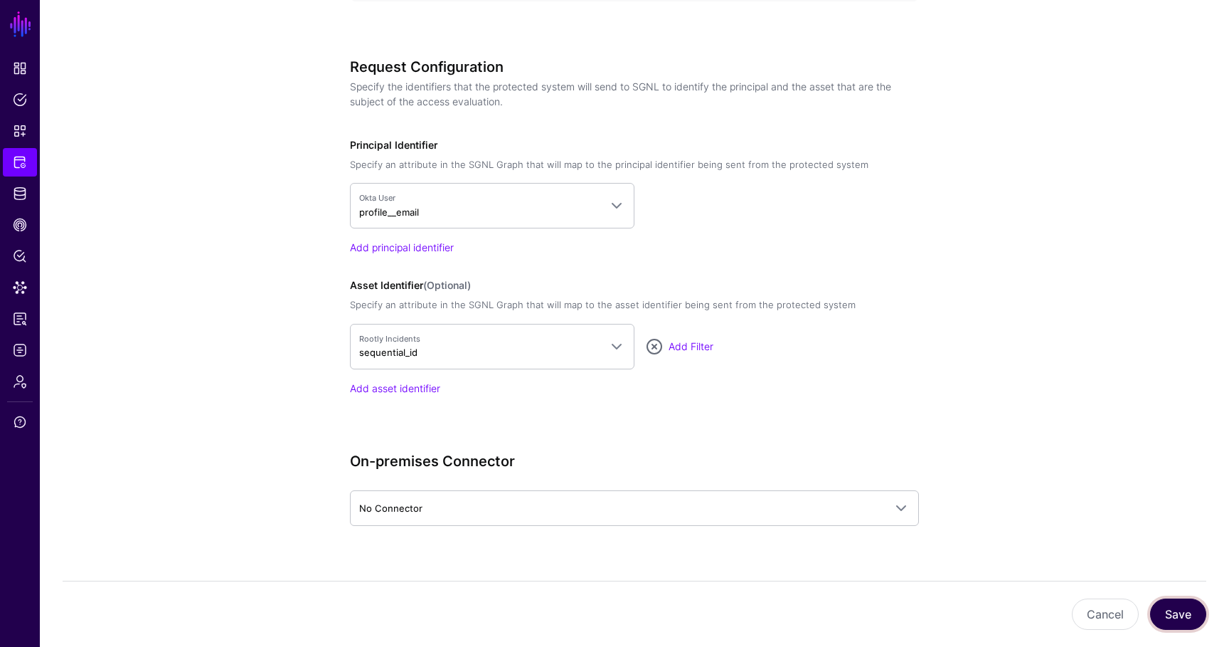
click at [1187, 612] on button "Save" at bounding box center [1178, 613] width 56 height 31
